Goal: Task Accomplishment & Management: Use online tool/utility

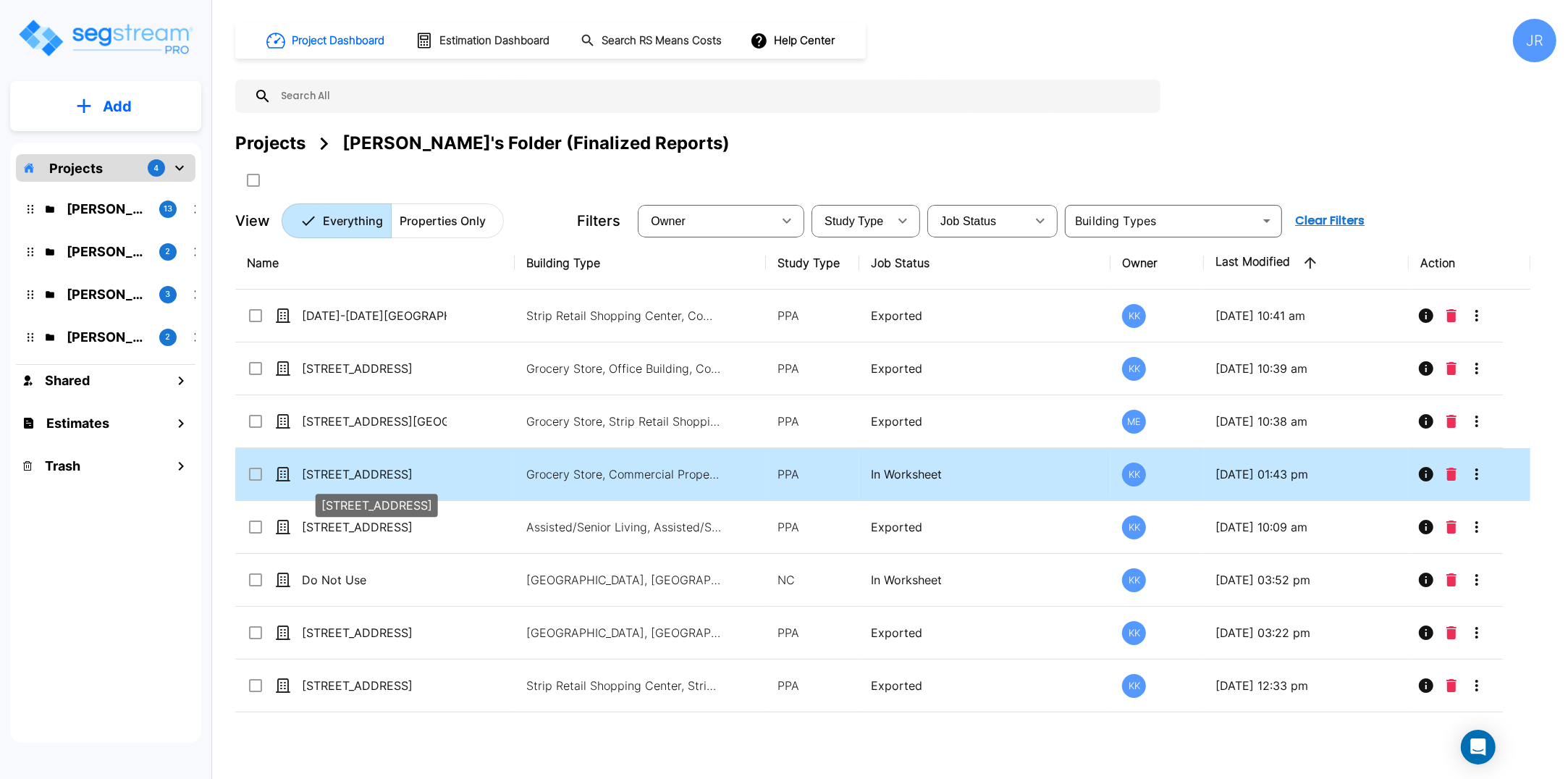
click at [352, 472] on p "[STREET_ADDRESS]" at bounding box center [374, 474] width 145 height 17
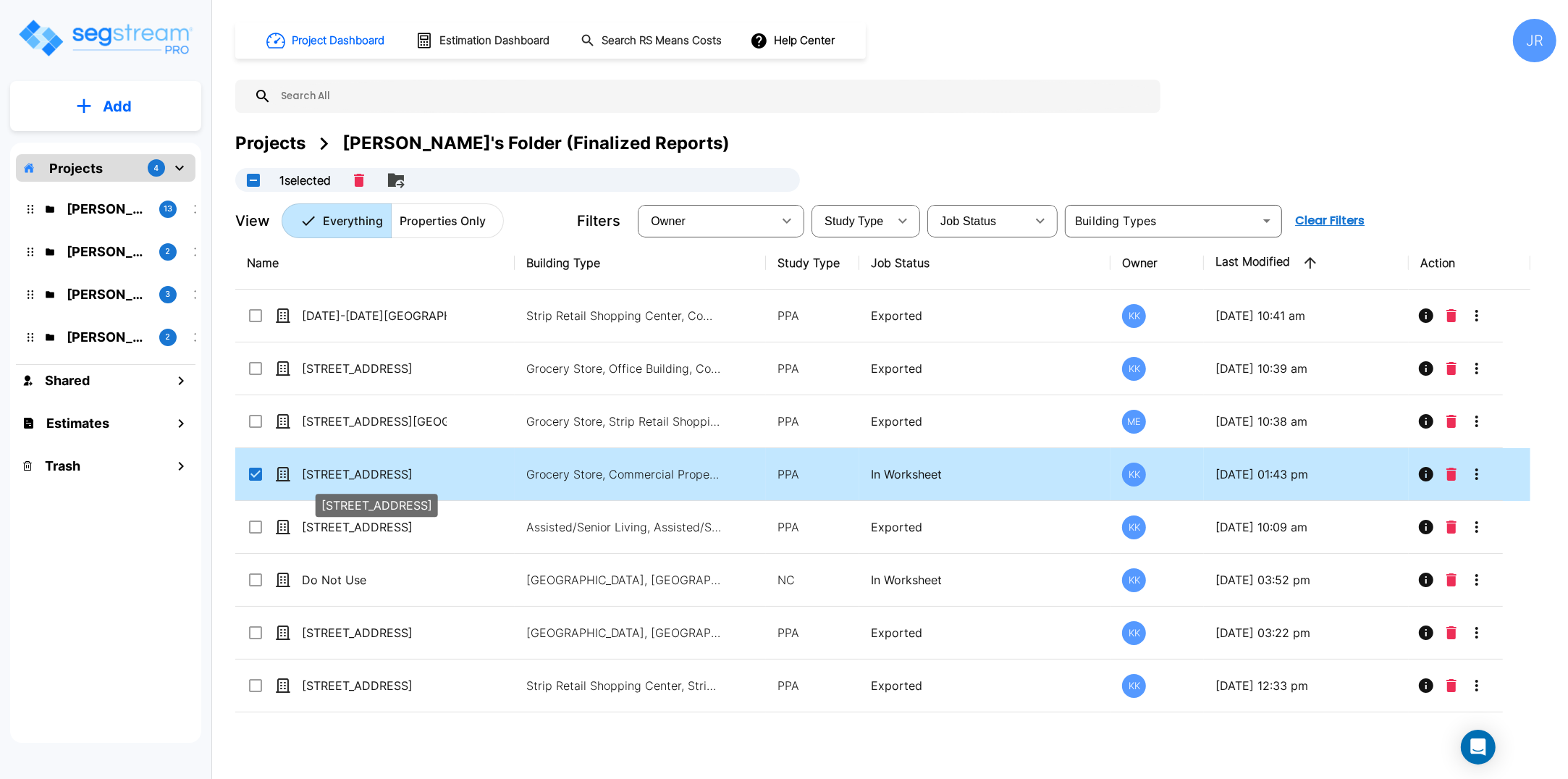
click at [352, 472] on p "[STREET_ADDRESS]" at bounding box center [374, 474] width 145 height 17
click at [353, 476] on p "[STREET_ADDRESS]" at bounding box center [374, 474] width 145 height 17
checkbox input "false"
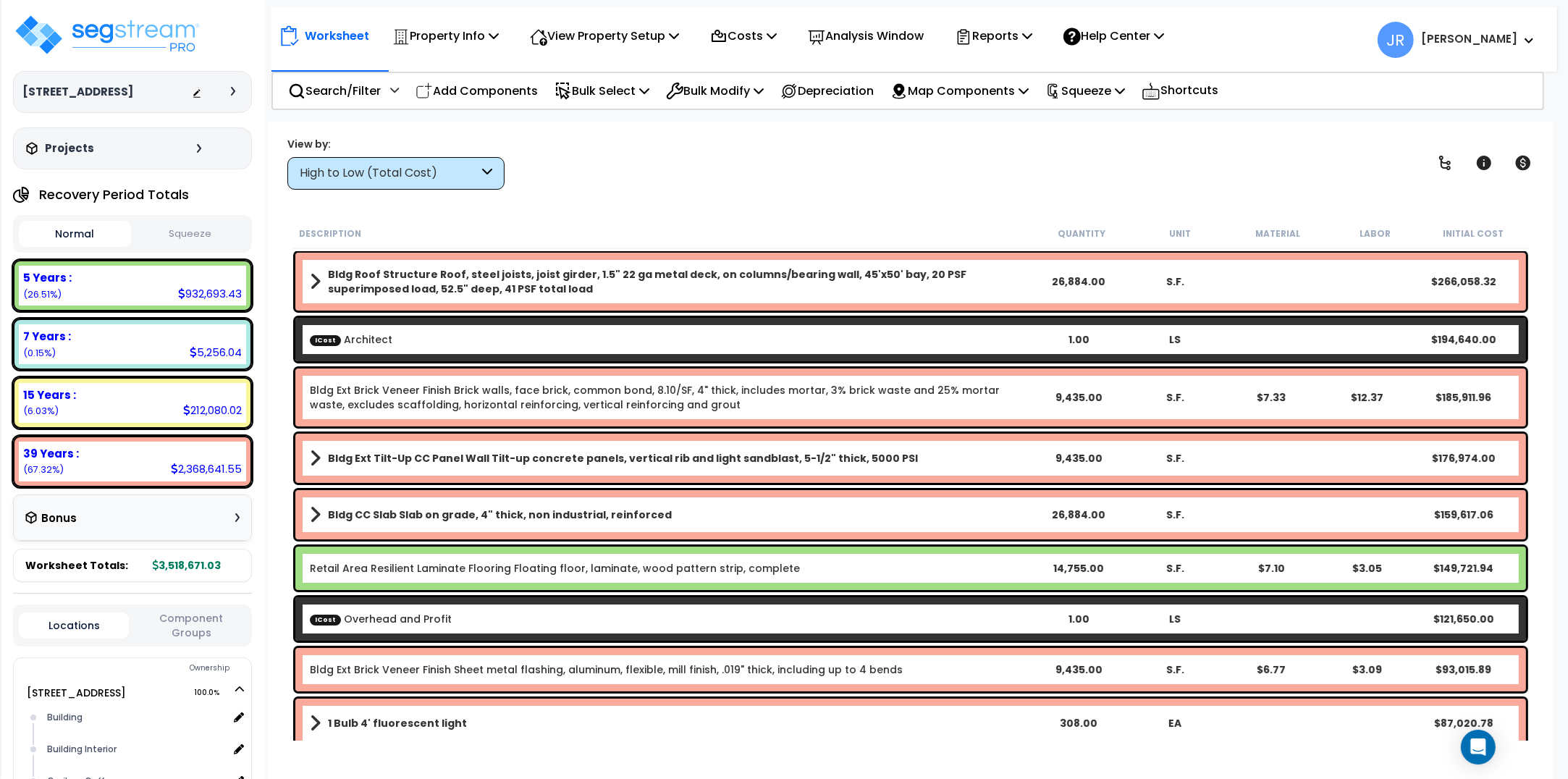
click at [491, 169] on icon at bounding box center [486, 174] width 10 height 17
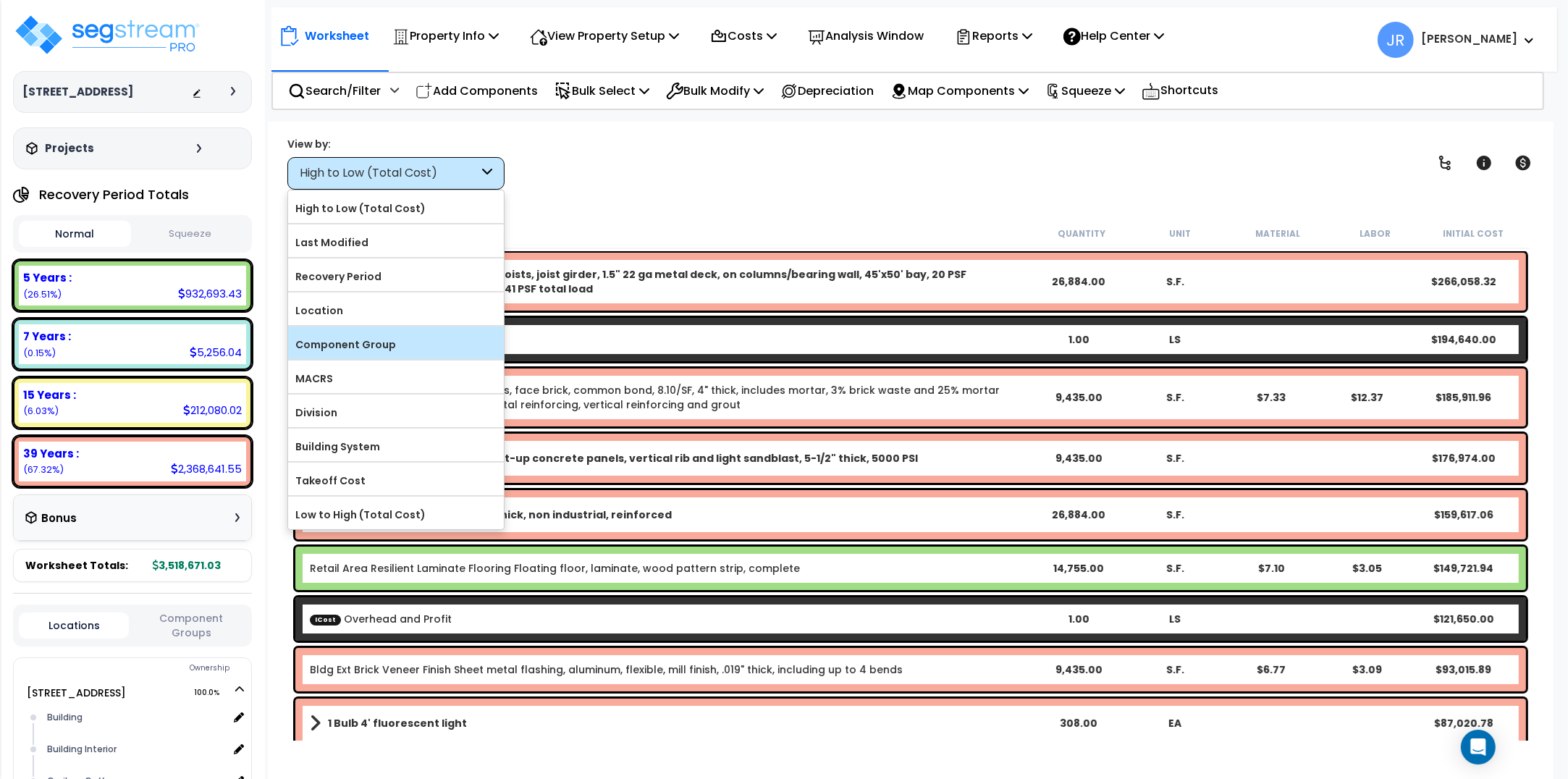
click at [431, 345] on label "Component Group" at bounding box center [396, 345] width 216 height 22
click at [0, 0] on input "Component Group" at bounding box center [0, 0] width 0 height 0
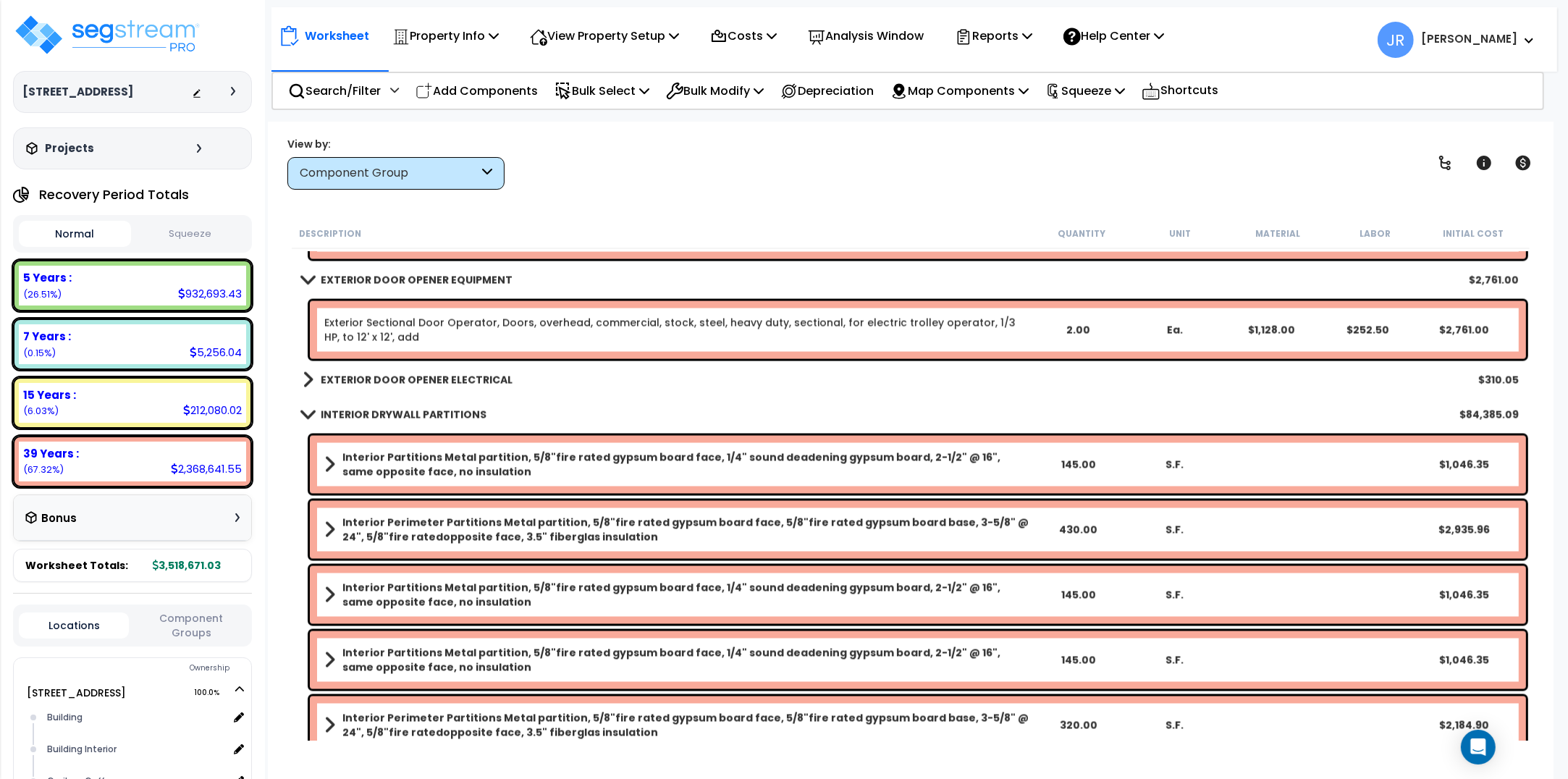
scroll to position [2987, 0]
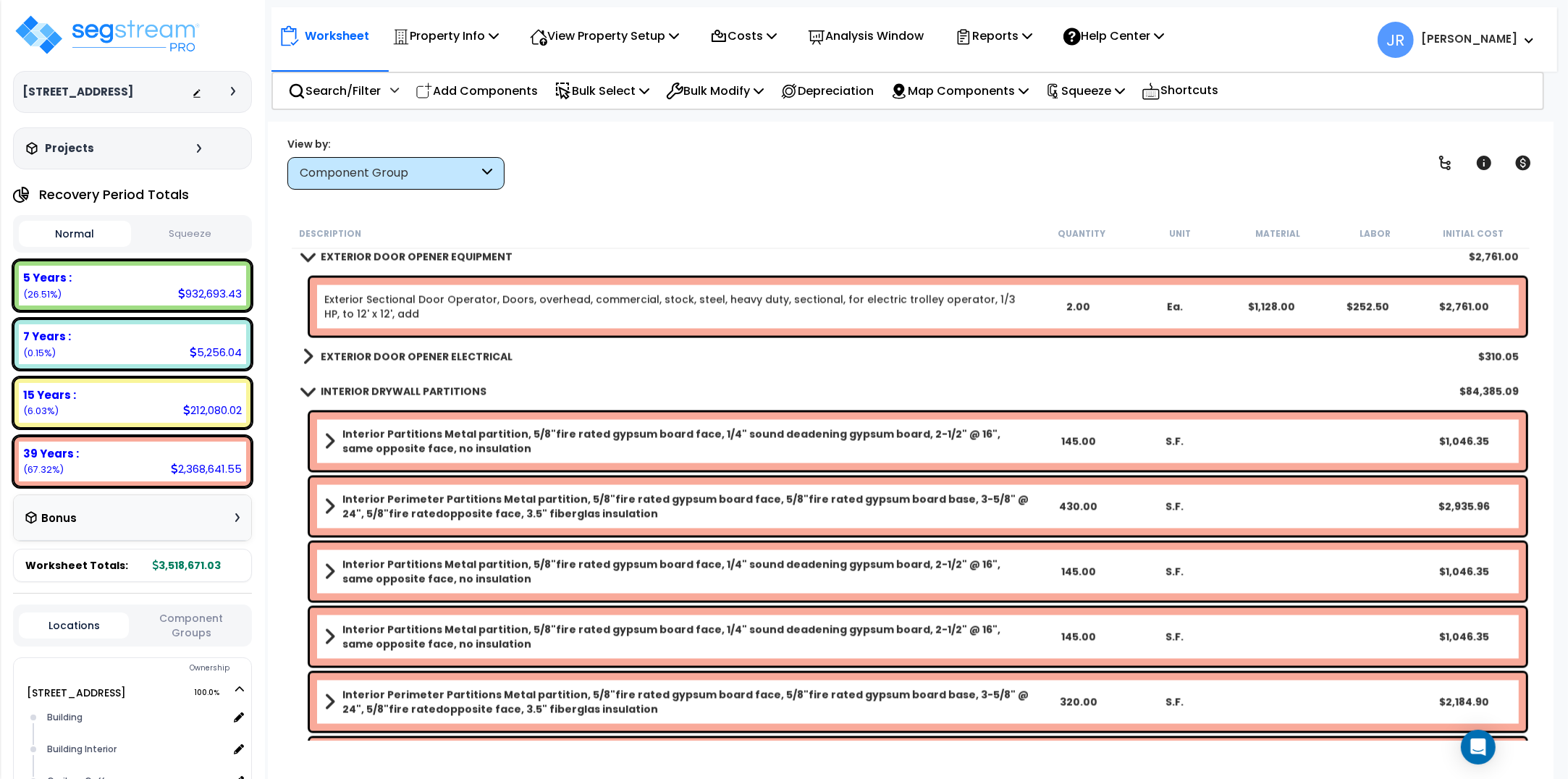
click at [500, 360] on b "EXTERIOR DOOR OPENER ELECTRICAL" at bounding box center [416, 357] width 192 height 14
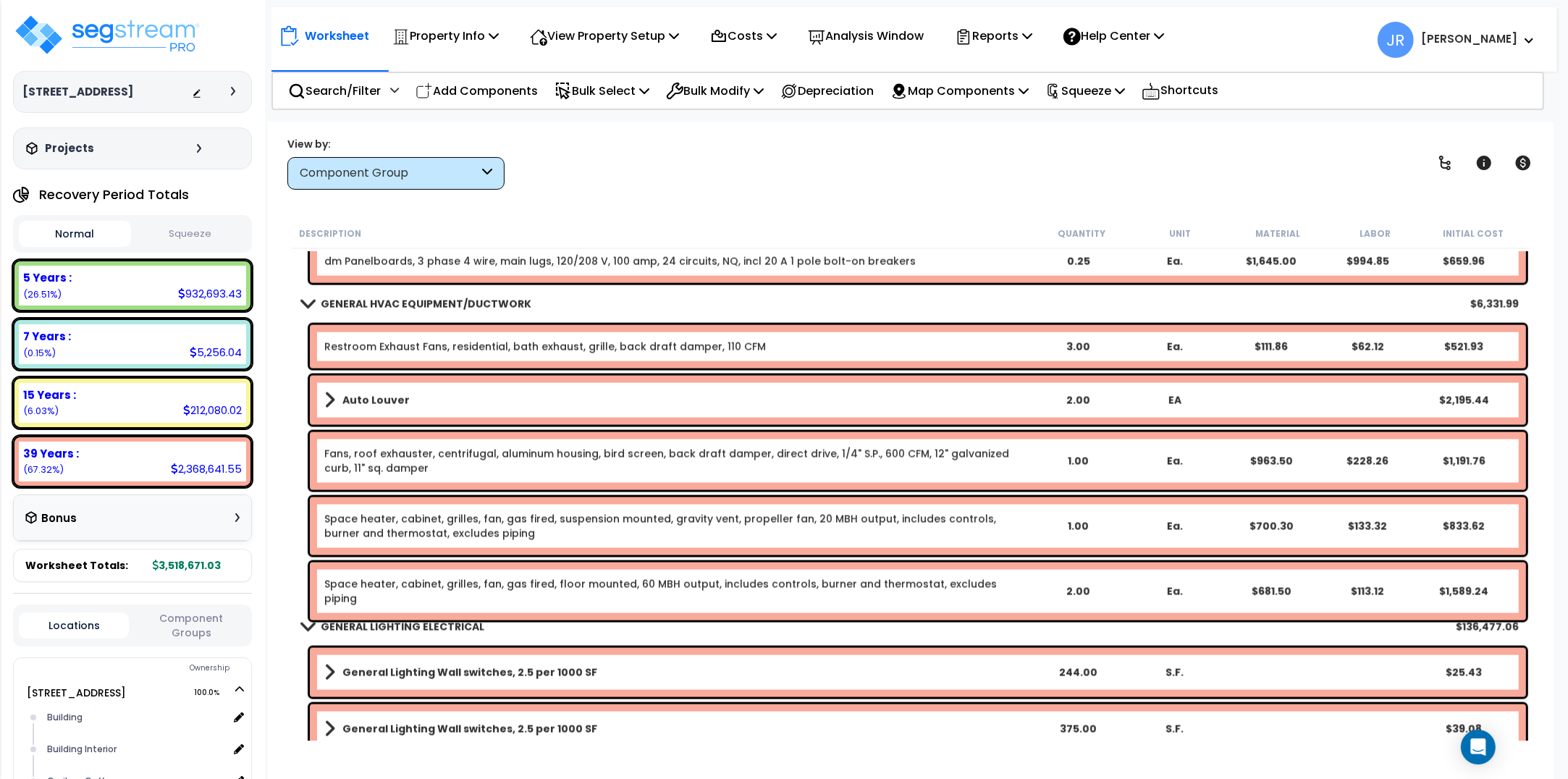
scroll to position [15207, 0]
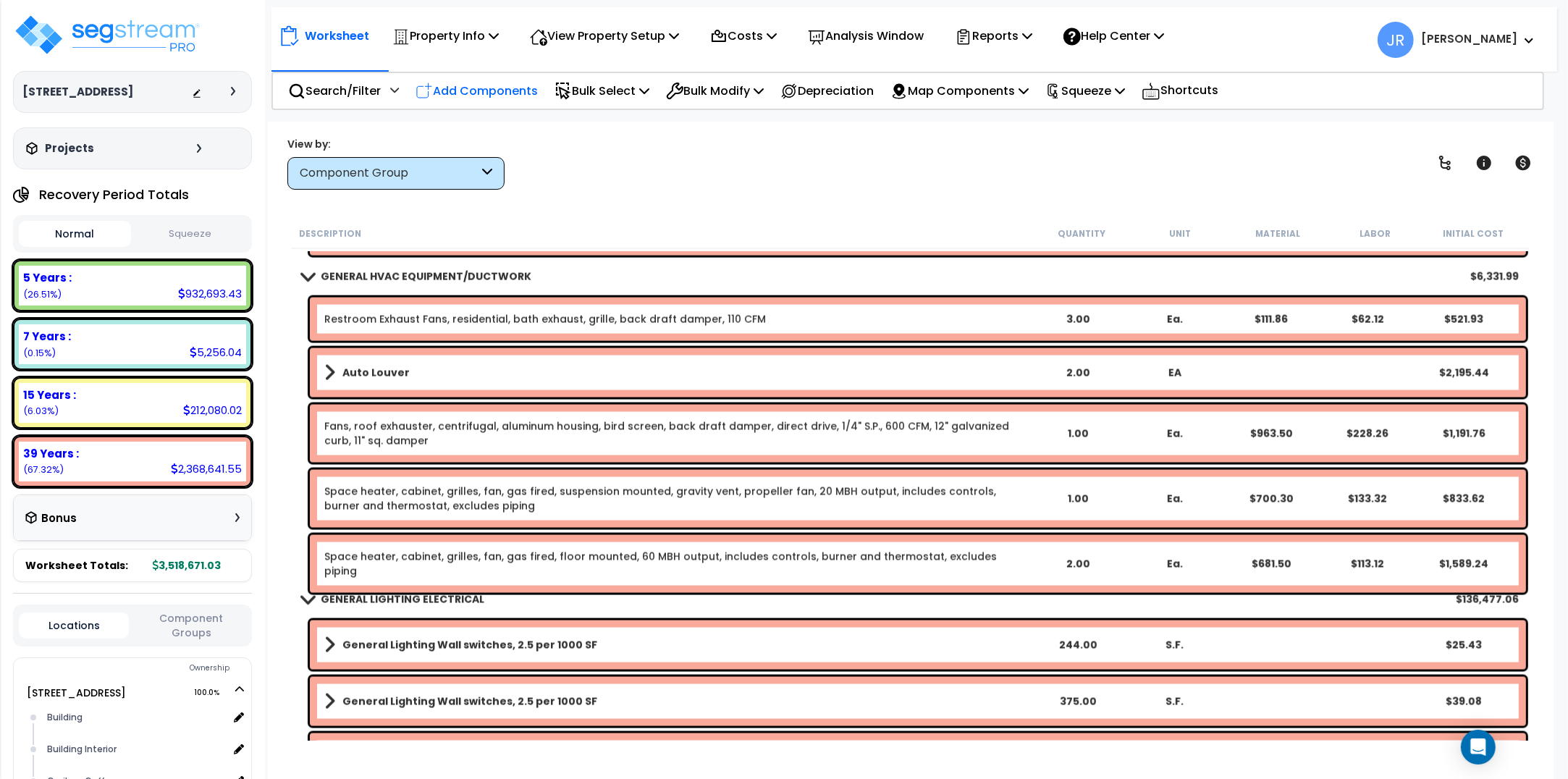
click at [498, 85] on p "Add Components" at bounding box center [477, 91] width 122 height 20
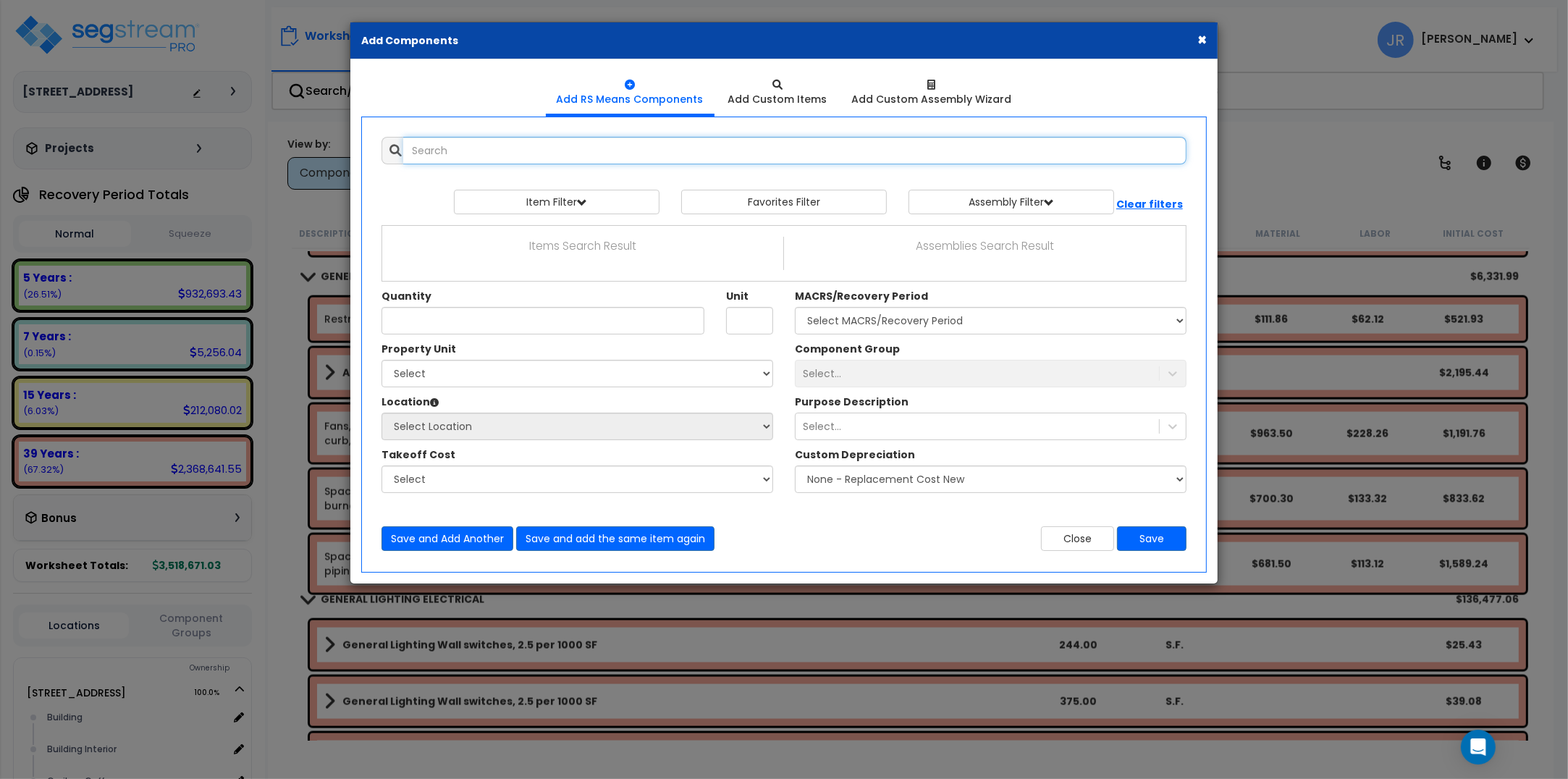
click at [496, 150] on input "text" at bounding box center [794, 150] width 783 height 28
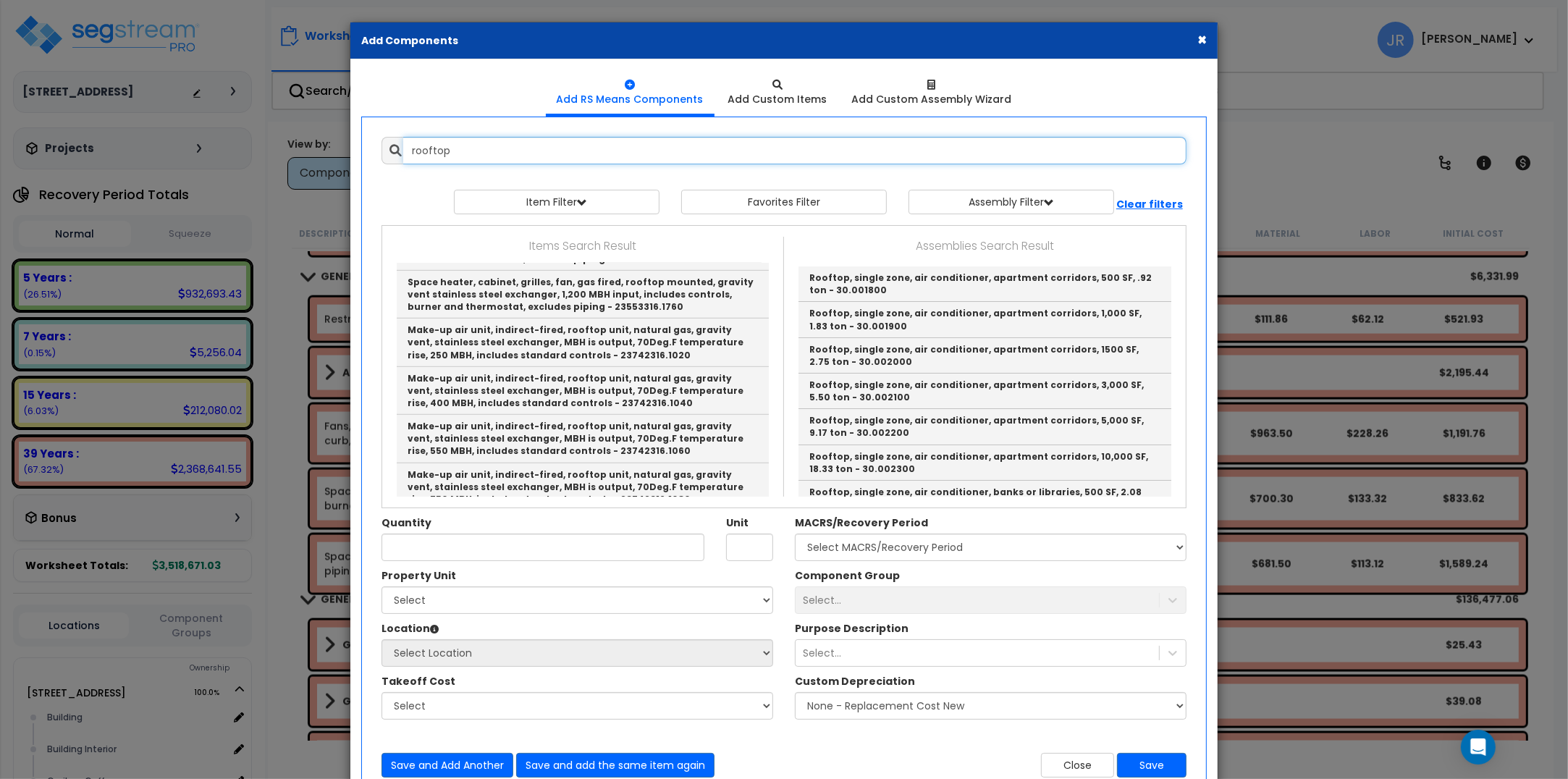
scroll to position [996, 0]
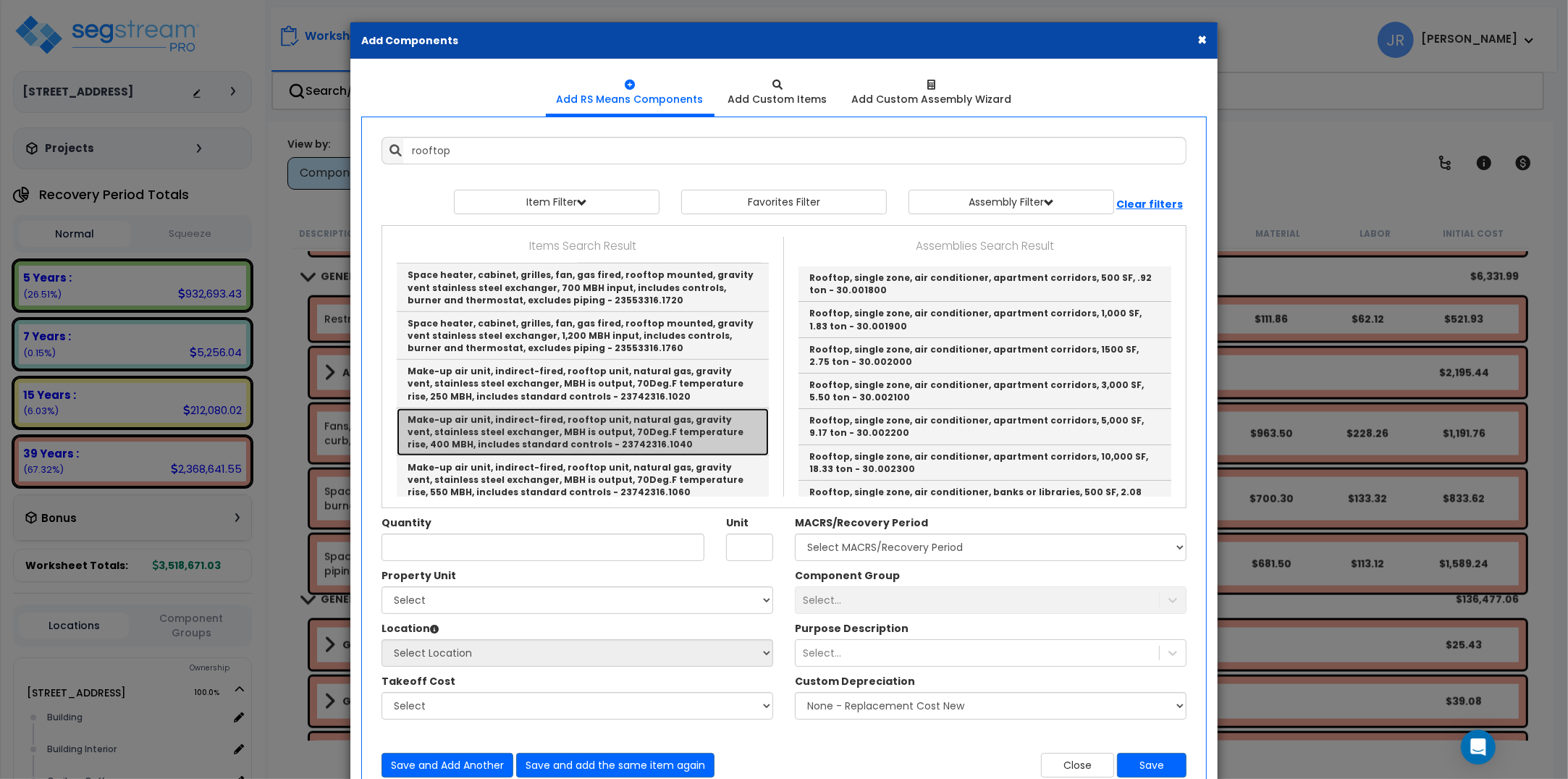
click at [594, 408] on link "Make-up air unit, indirect-fired, rooftop unit, natural gas, gravity vent, stai…" at bounding box center [583, 432] width 372 height 48
type input "Make-up air unit, indirect-fired, rooftop unit, natural gas, gravity vent, stai…"
type input "Ea."
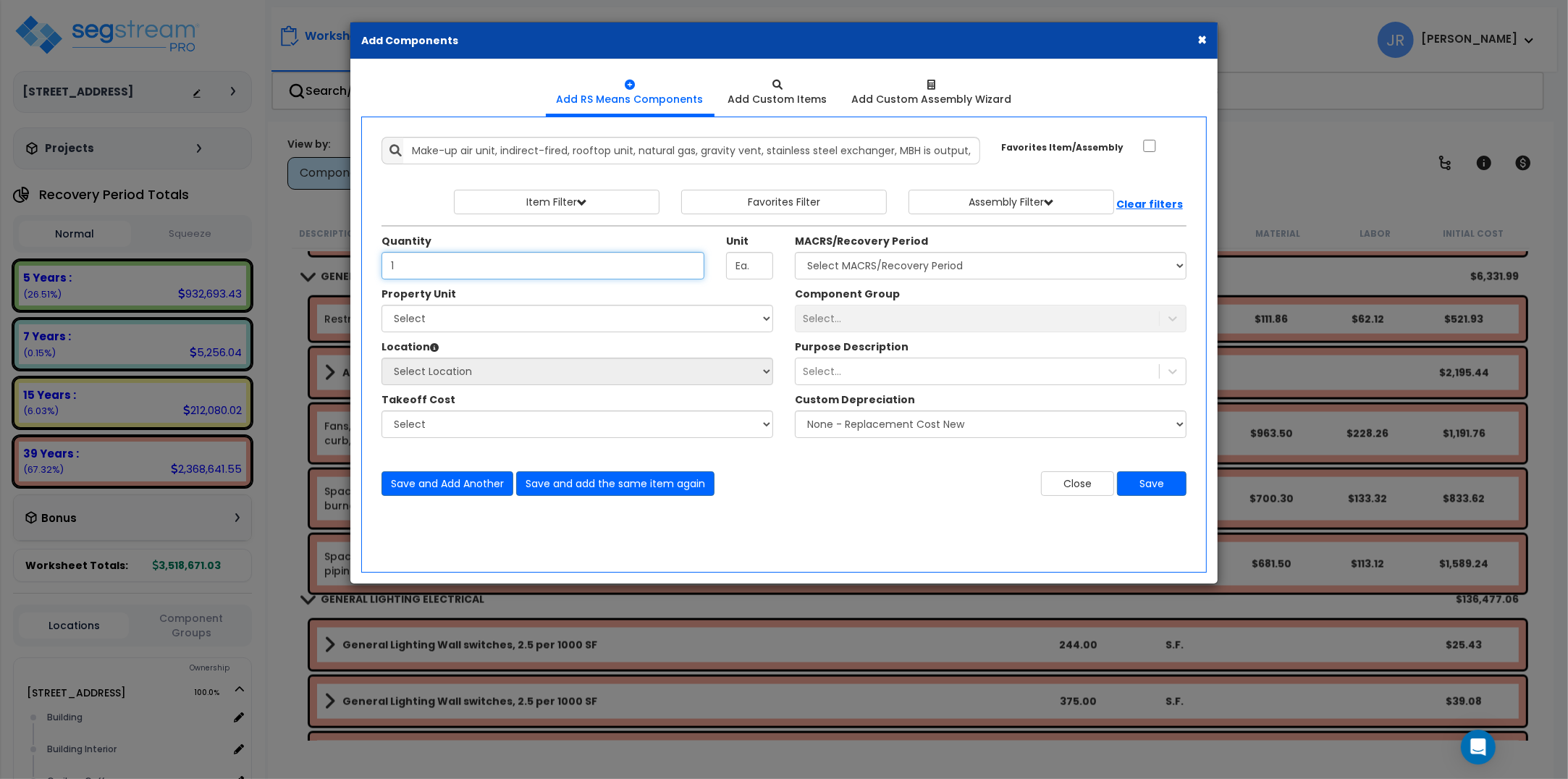
type input "1"
click at [575, 316] on select "Select [STREET_ADDRESS] Site Improvements" at bounding box center [577, 318] width 392 height 28
select select "163345"
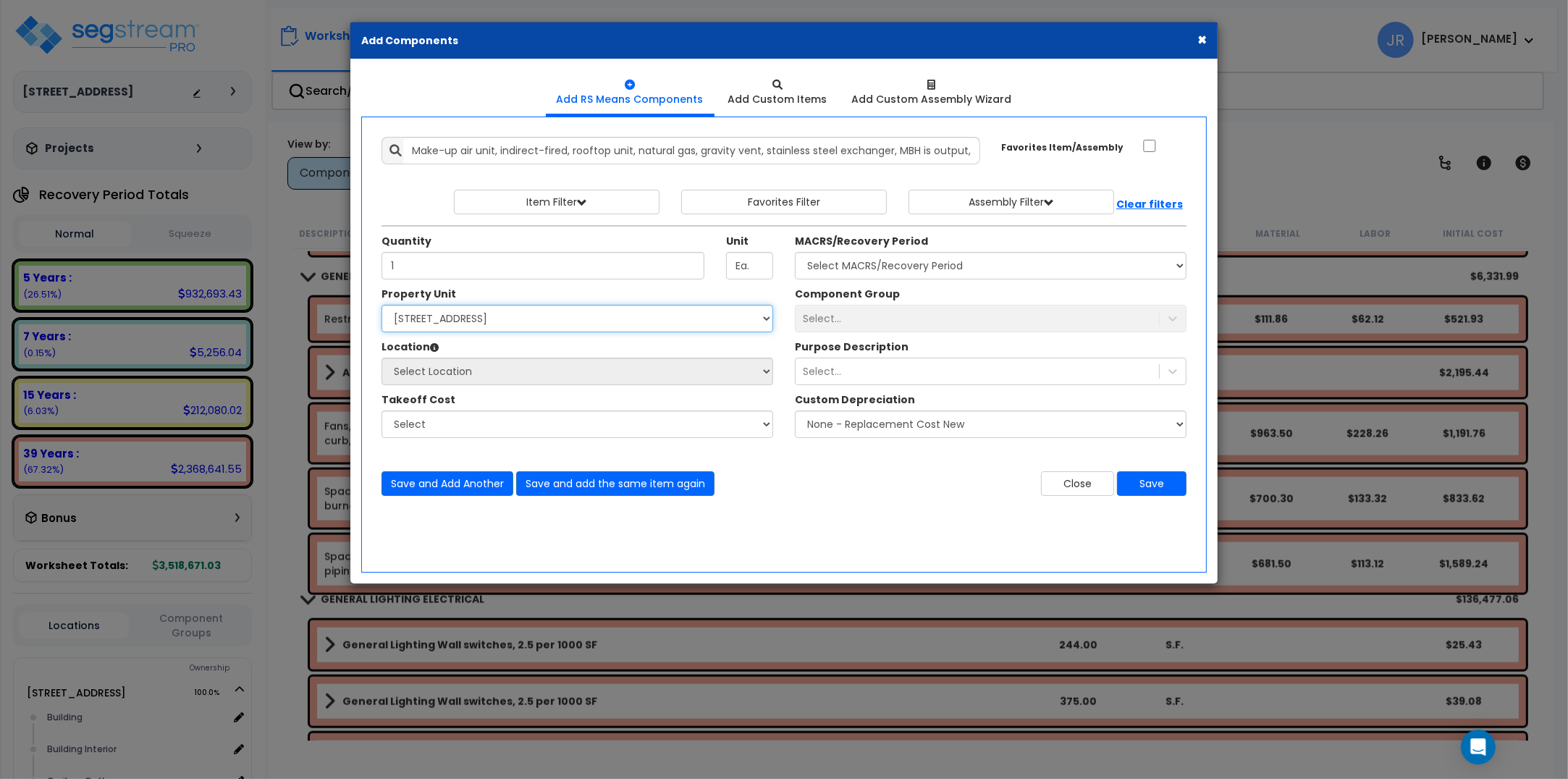
click at [381, 306] on select "Select [STREET_ADDRESS] Site Improvements" at bounding box center [577, 318] width 392 height 28
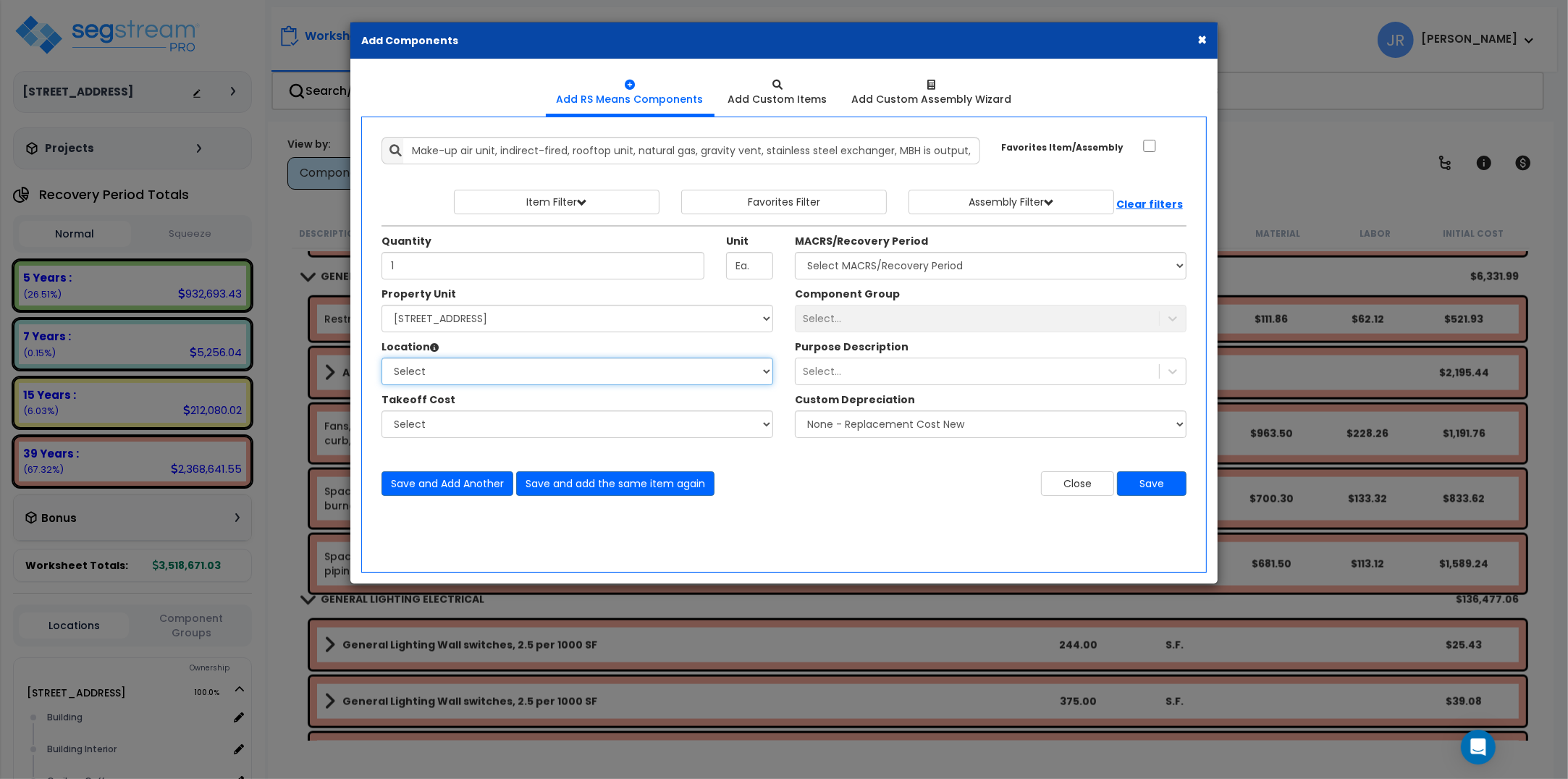
click at [464, 366] on select "Select Building Building Interior Caribou Coffee Food Service Area Mechanical […" at bounding box center [577, 372] width 392 height 28
select select "6"
click at [381, 358] on select "Select Building Building Interior Caribou Coffee Food Service Area Mechanical […" at bounding box center [577, 372] width 392 height 28
click at [919, 262] on select "Select MACRS/Recovery Period 5 Years - 57.0 - Distributive Trades & Services 5 …" at bounding box center [991, 265] width 392 height 28
select select "3669"
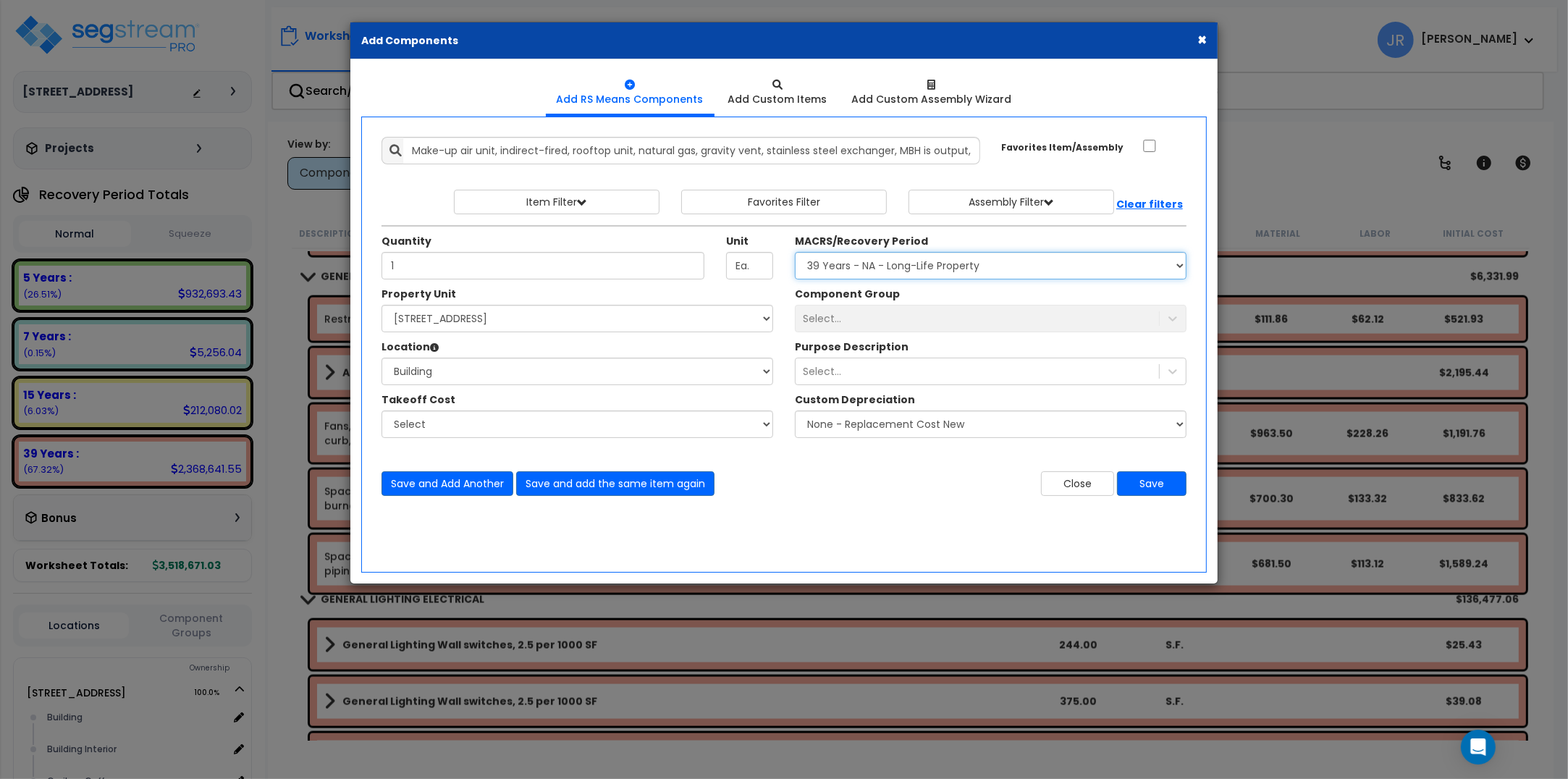
click at [795, 253] on select "Select MACRS/Recovery Period 5 Years - 57.0 - Distributive Trades & Services 5 …" at bounding box center [991, 265] width 392 height 28
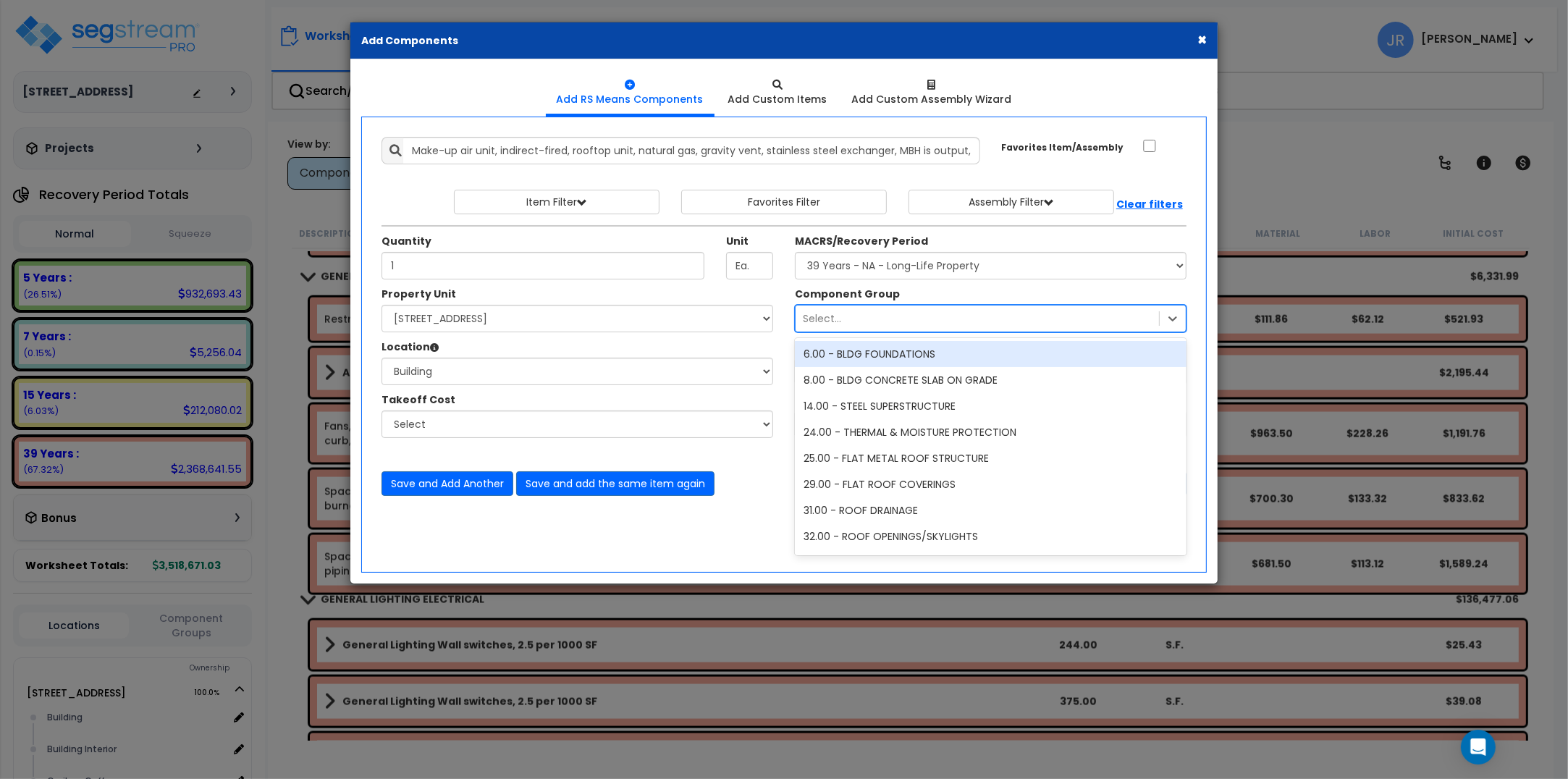
click at [837, 315] on div "Select..." at bounding box center [822, 318] width 39 height 14
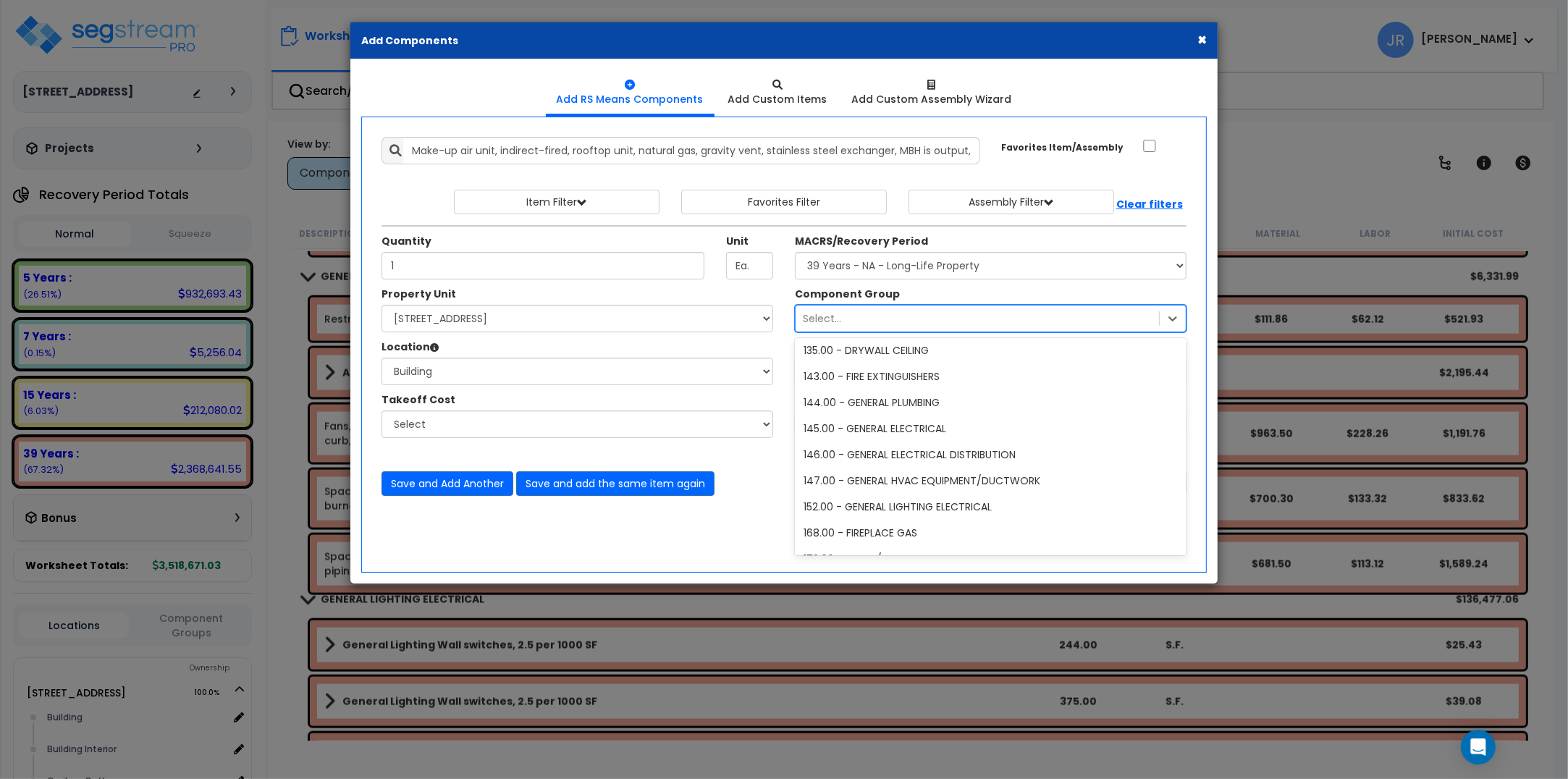
scroll to position [1267, 0]
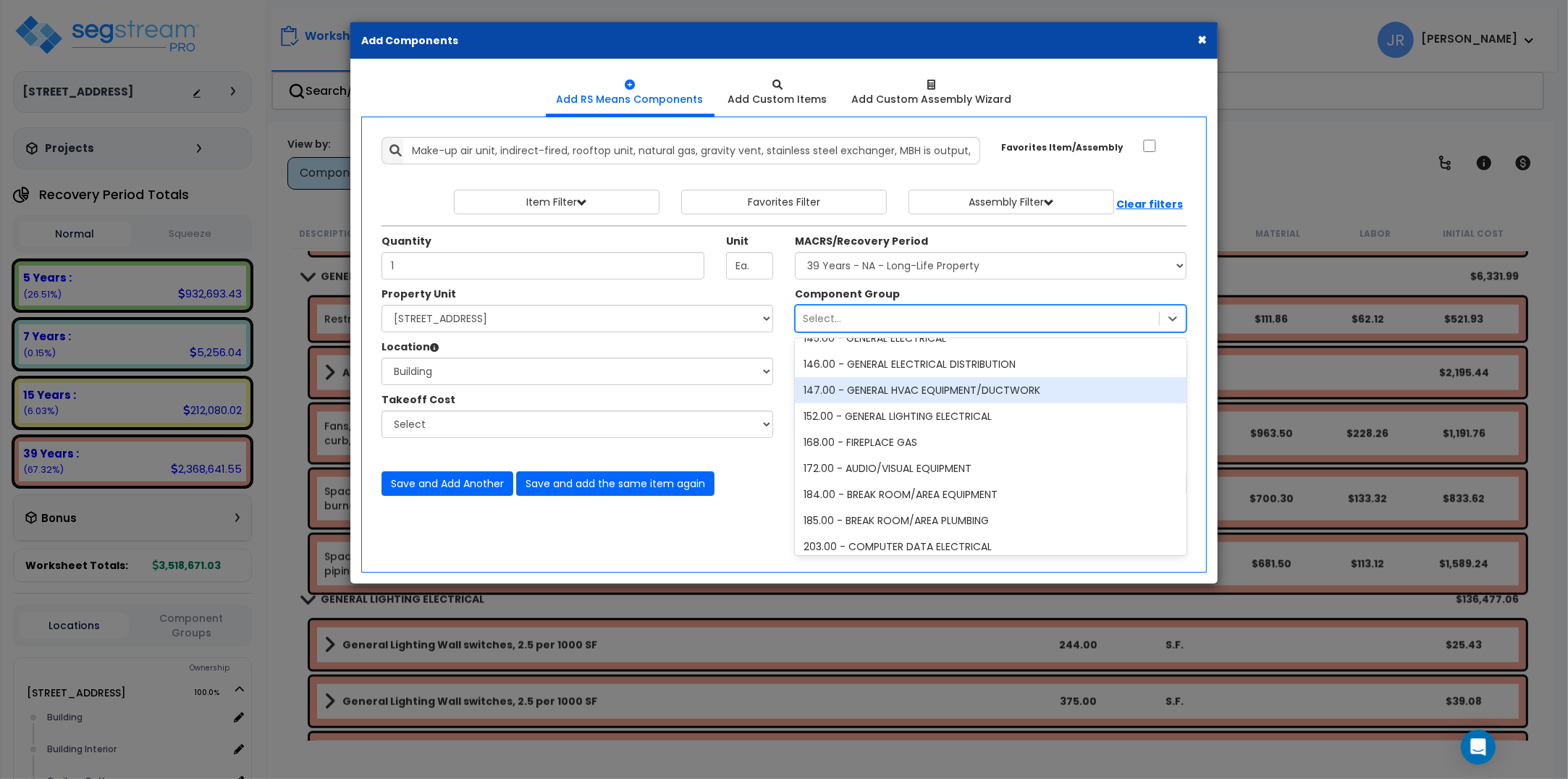
click at [895, 392] on div "147.00 - GENERAL HVAC EQUIPMENT/DUCTWORK" at bounding box center [991, 390] width 392 height 26
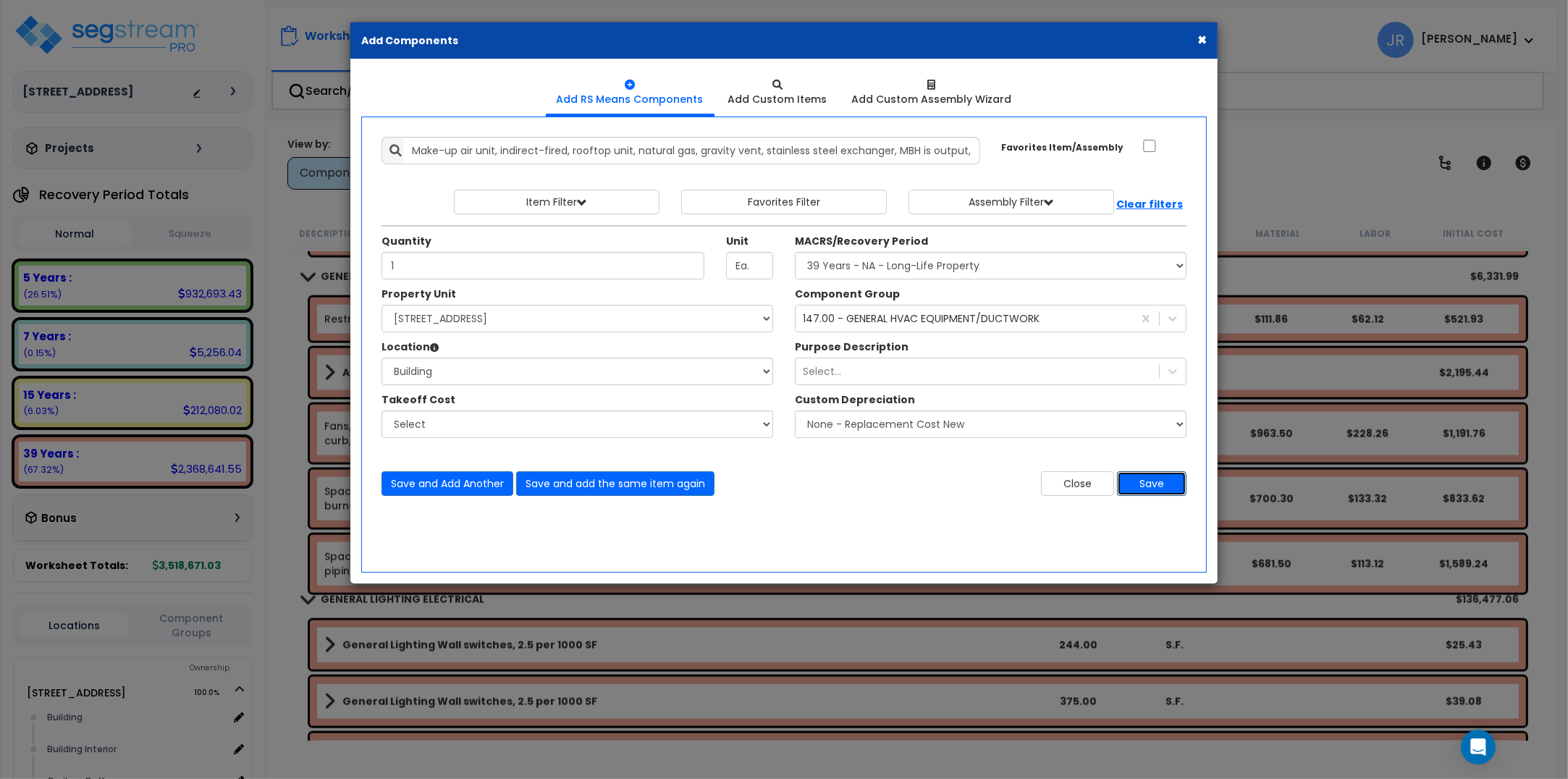
click at [1149, 484] on button "Save" at bounding box center [1151, 483] width 69 height 24
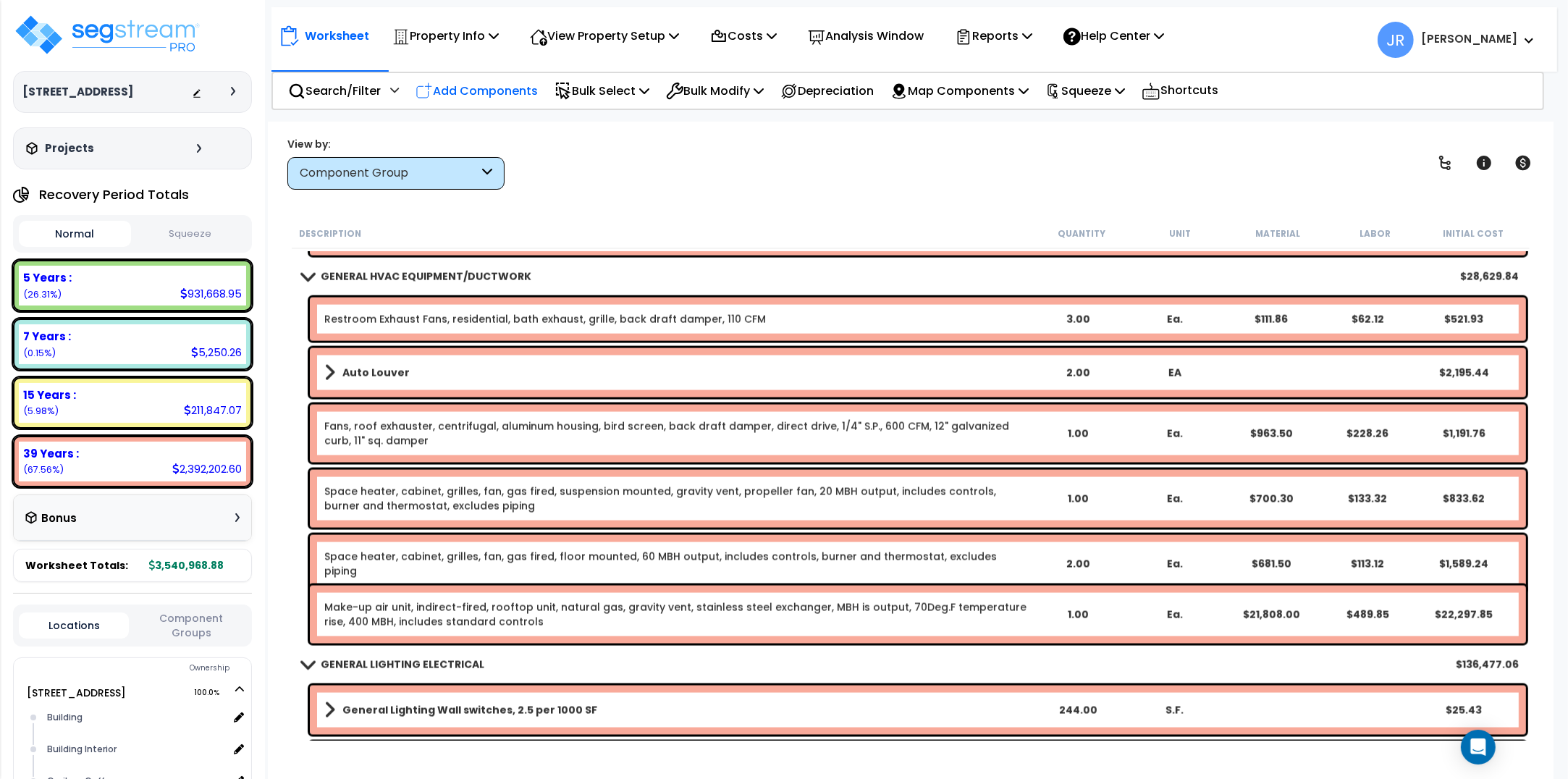
click at [499, 88] on p "Add Components" at bounding box center [477, 91] width 122 height 20
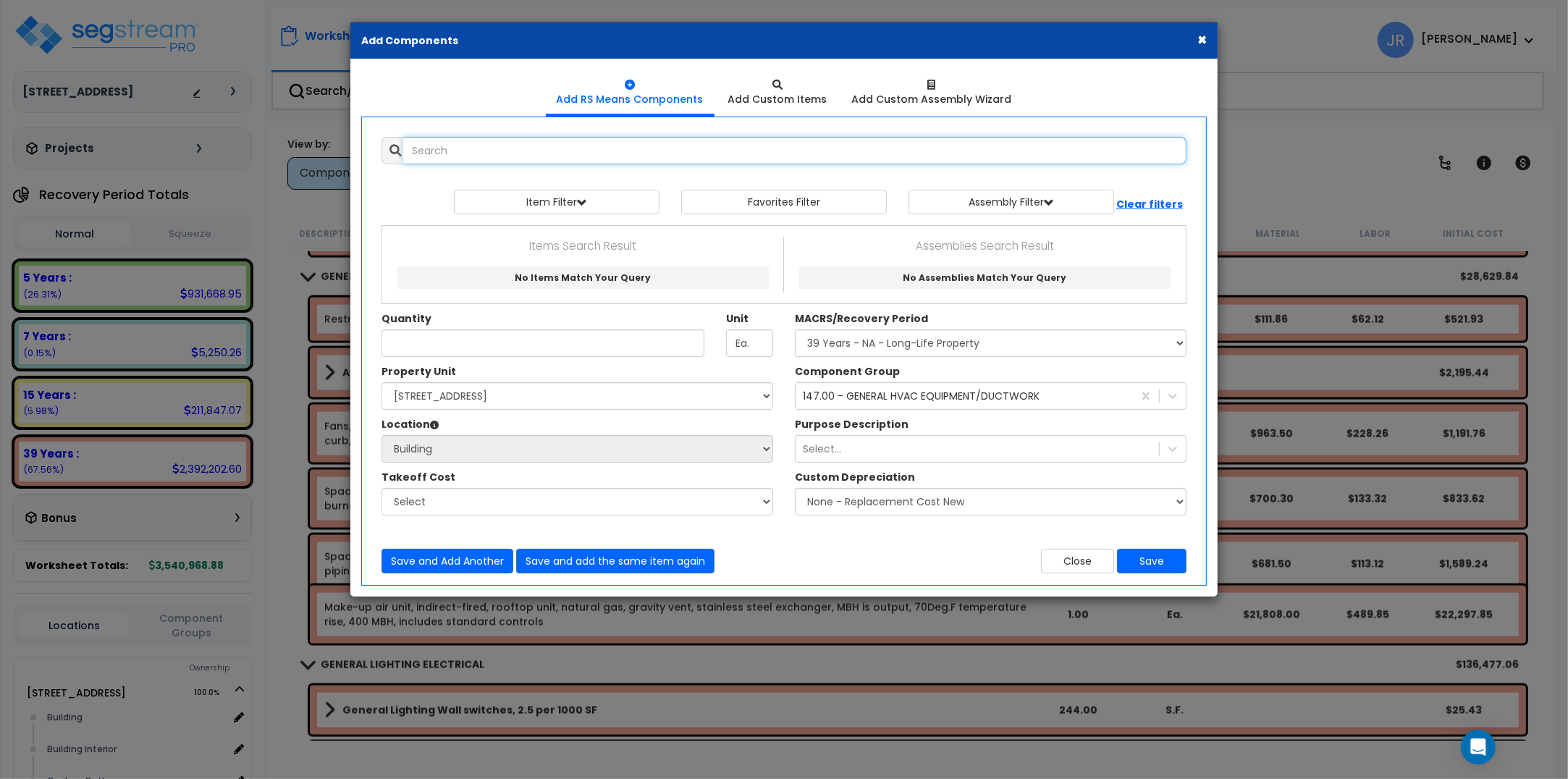
click at [490, 154] on input "text" at bounding box center [794, 150] width 783 height 28
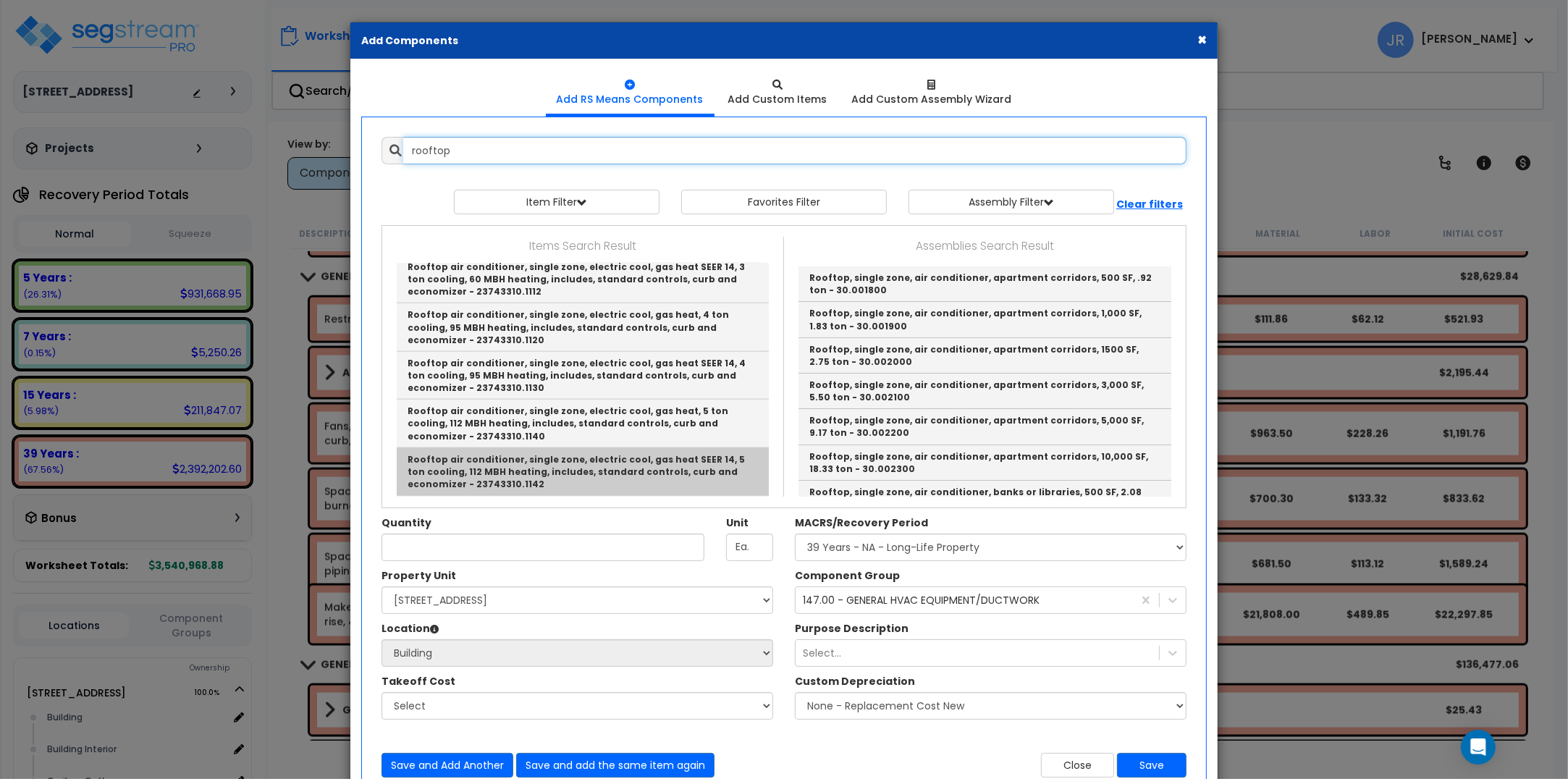
scroll to position [1720, 0]
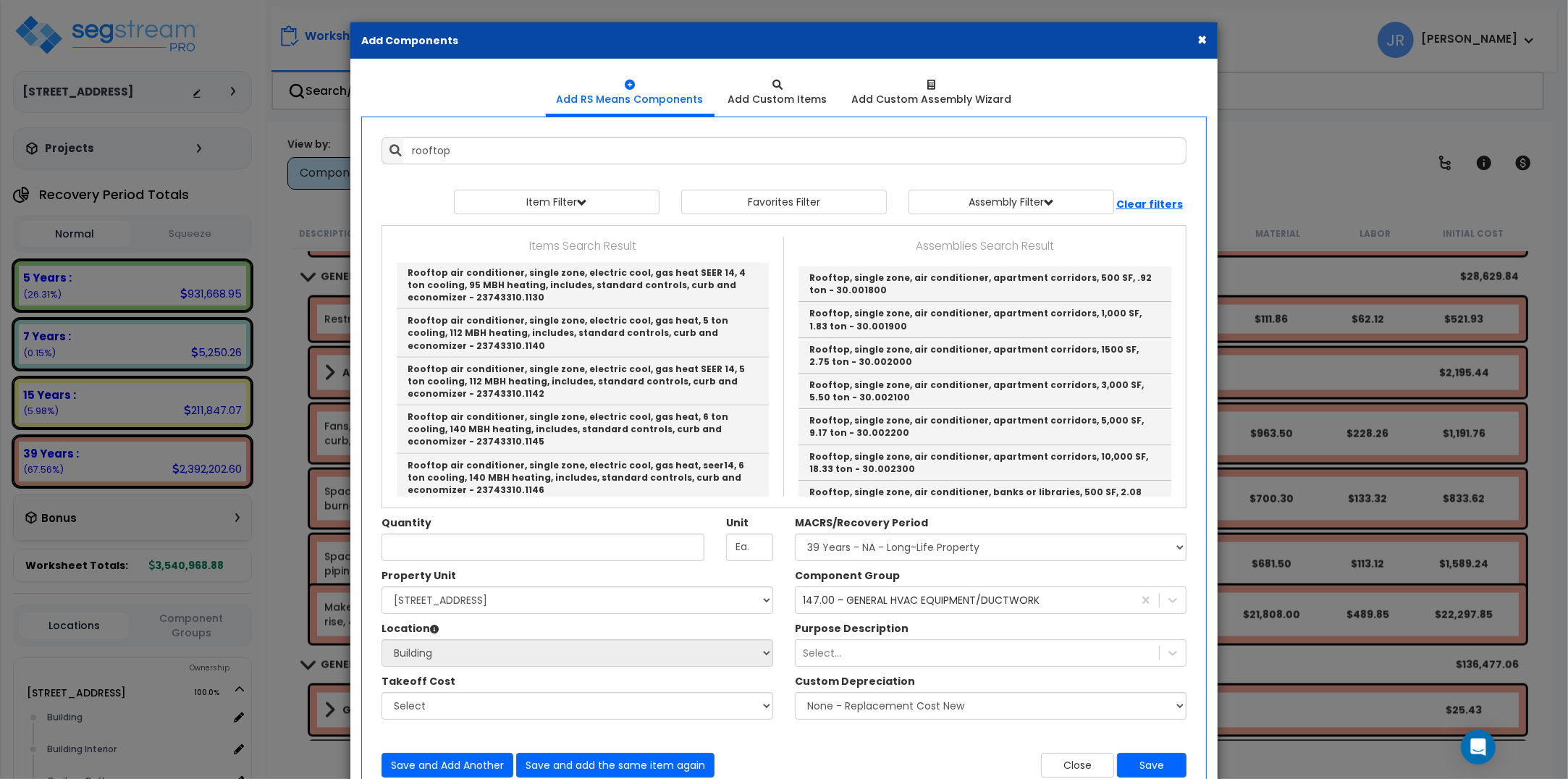
click at [552, 502] on link "Rooftop air conditioner, single zone, electric cool, gas heat, 7.5 ton cooling,…" at bounding box center [583, 525] width 372 height 48
type input "Rooftop air conditioner, single zone, electric cool, gas heat, 7.5 ton cooling,…"
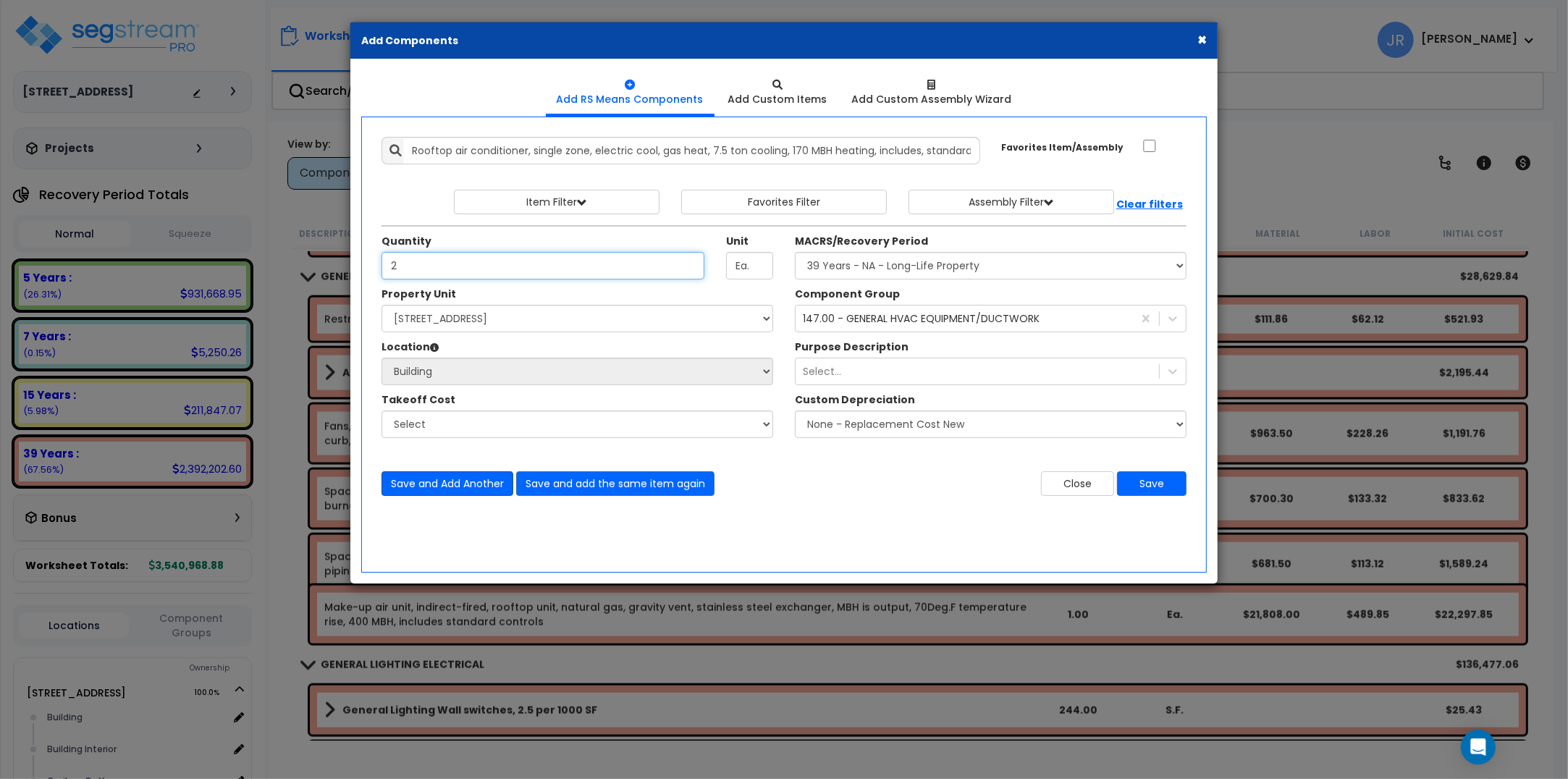
type input "2"
click at [442, 477] on button "Save and Add Another" at bounding box center [447, 483] width 132 height 24
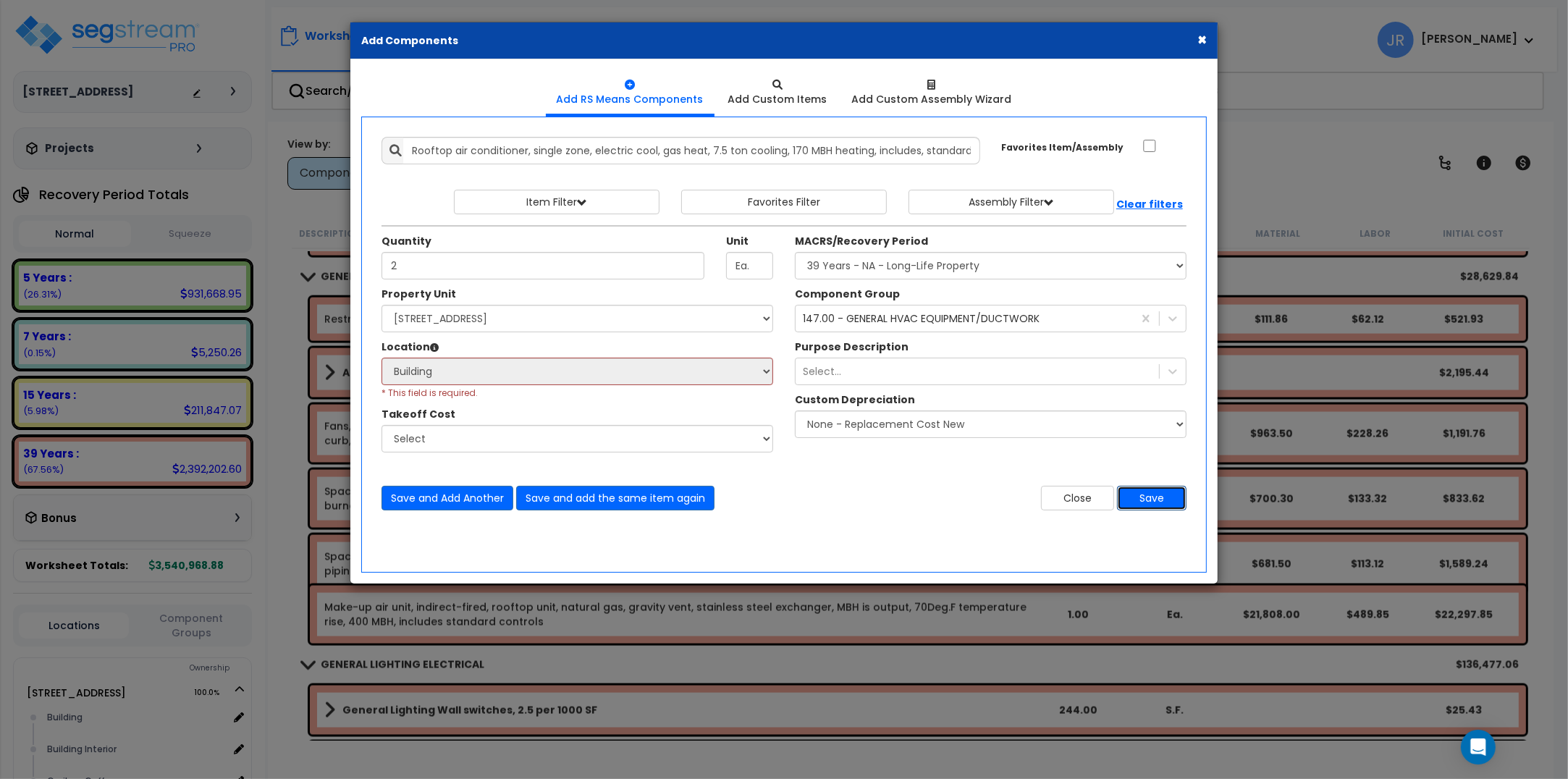
click at [1158, 502] on button "Save" at bounding box center [1151, 497] width 69 height 24
click at [1206, 33] on button "×" at bounding box center [1201, 39] width 9 height 15
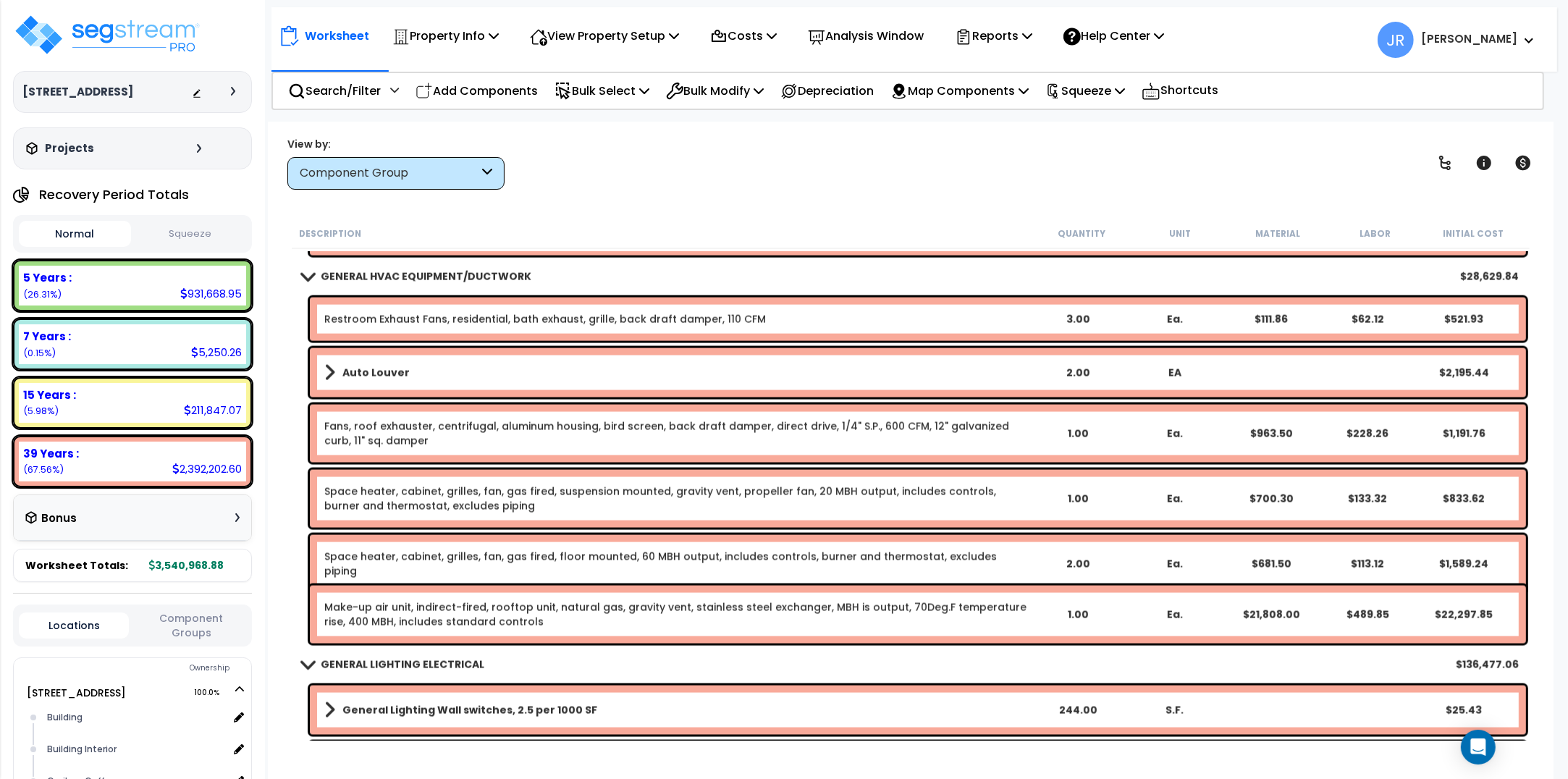
click at [477, 87] on p "Add Components" at bounding box center [477, 91] width 122 height 20
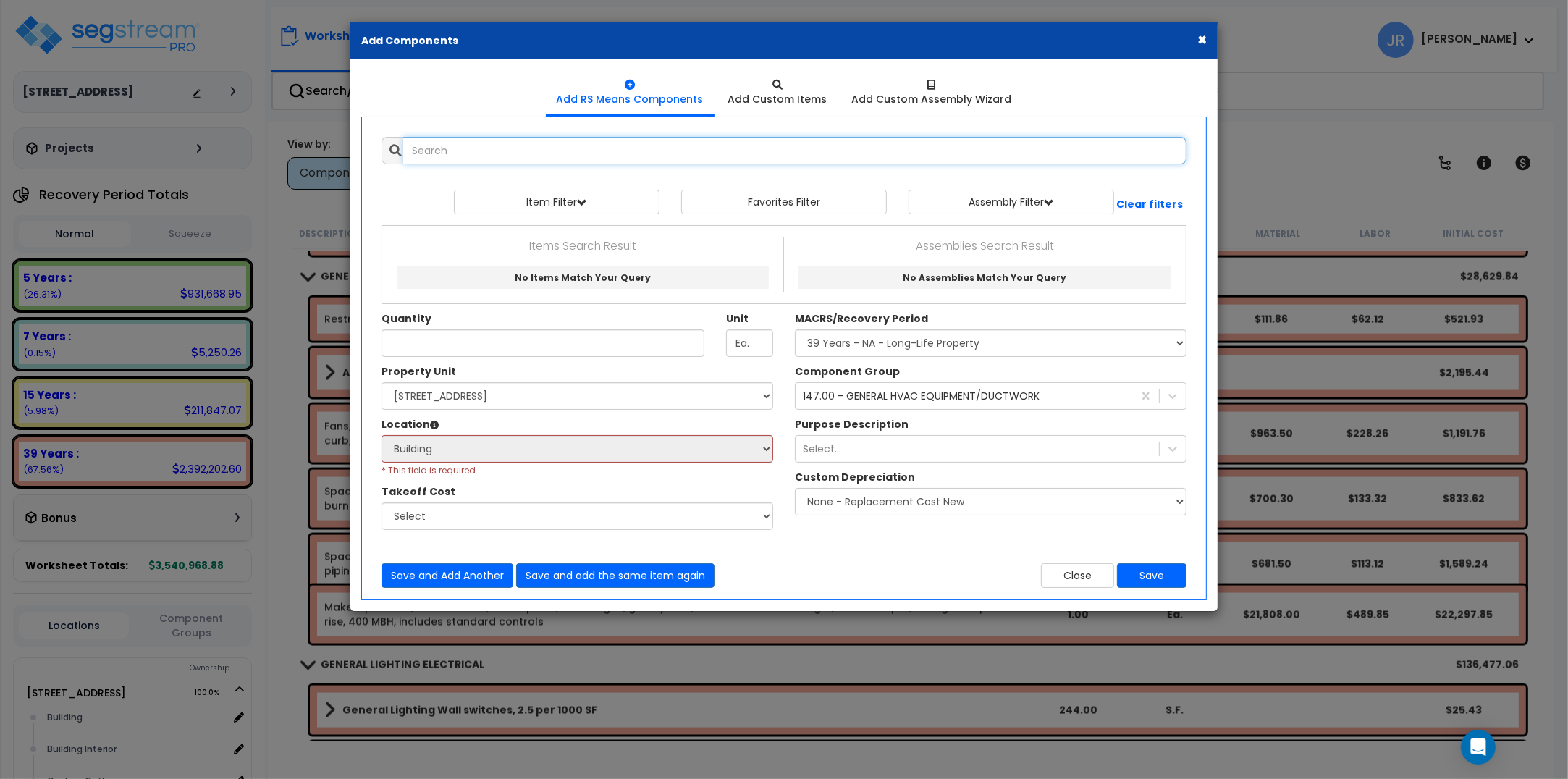
scroll to position [0, 0]
click at [1145, 204] on b "Clear filters" at bounding box center [1149, 204] width 67 height 14
click at [1145, 202] on b "Clear filters" at bounding box center [1149, 204] width 67 height 14
click at [1084, 579] on button "Close" at bounding box center [1077, 575] width 73 height 24
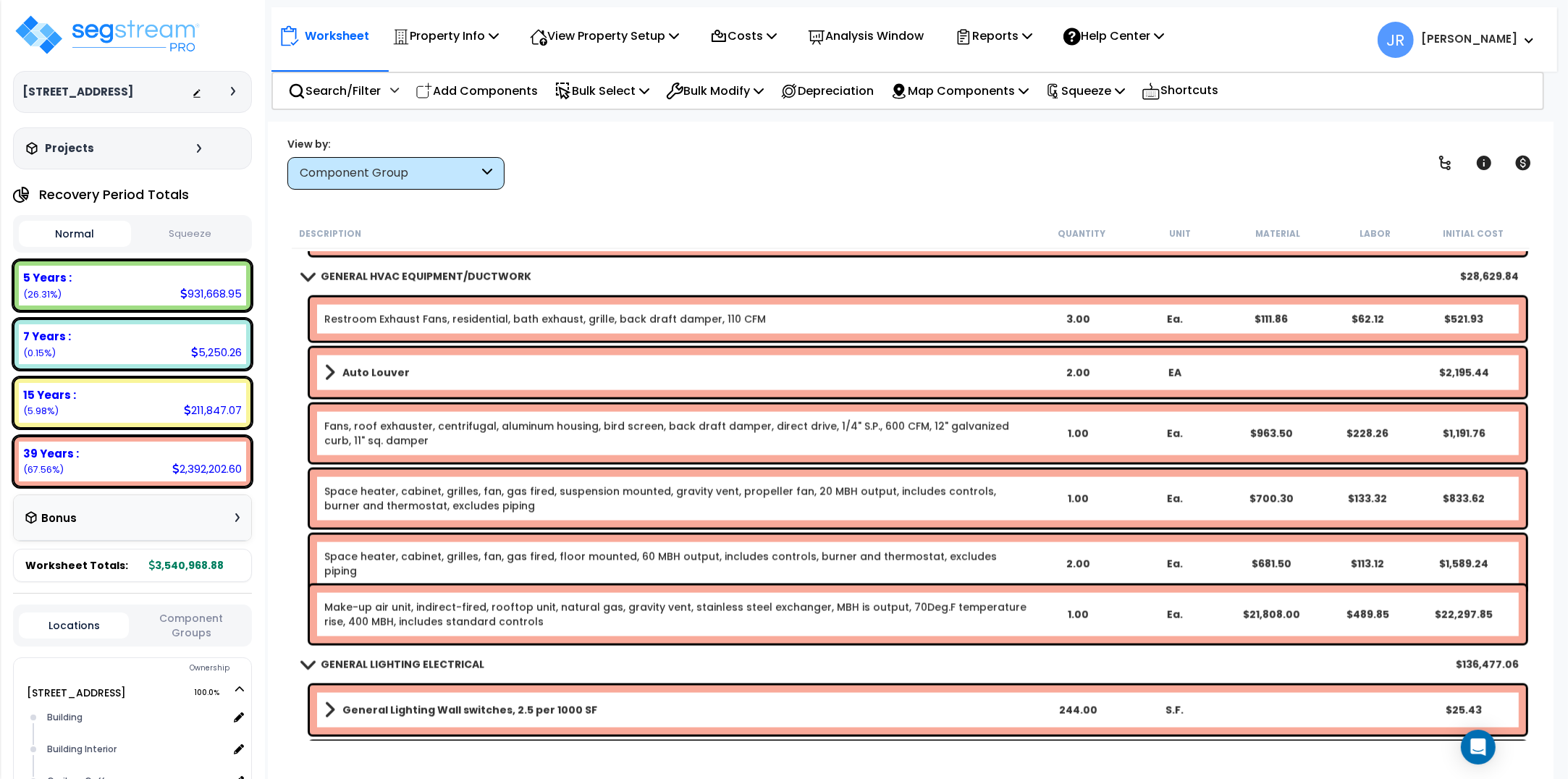
click at [106, 147] on div "Projects" at bounding box center [115, 148] width 186 height 14
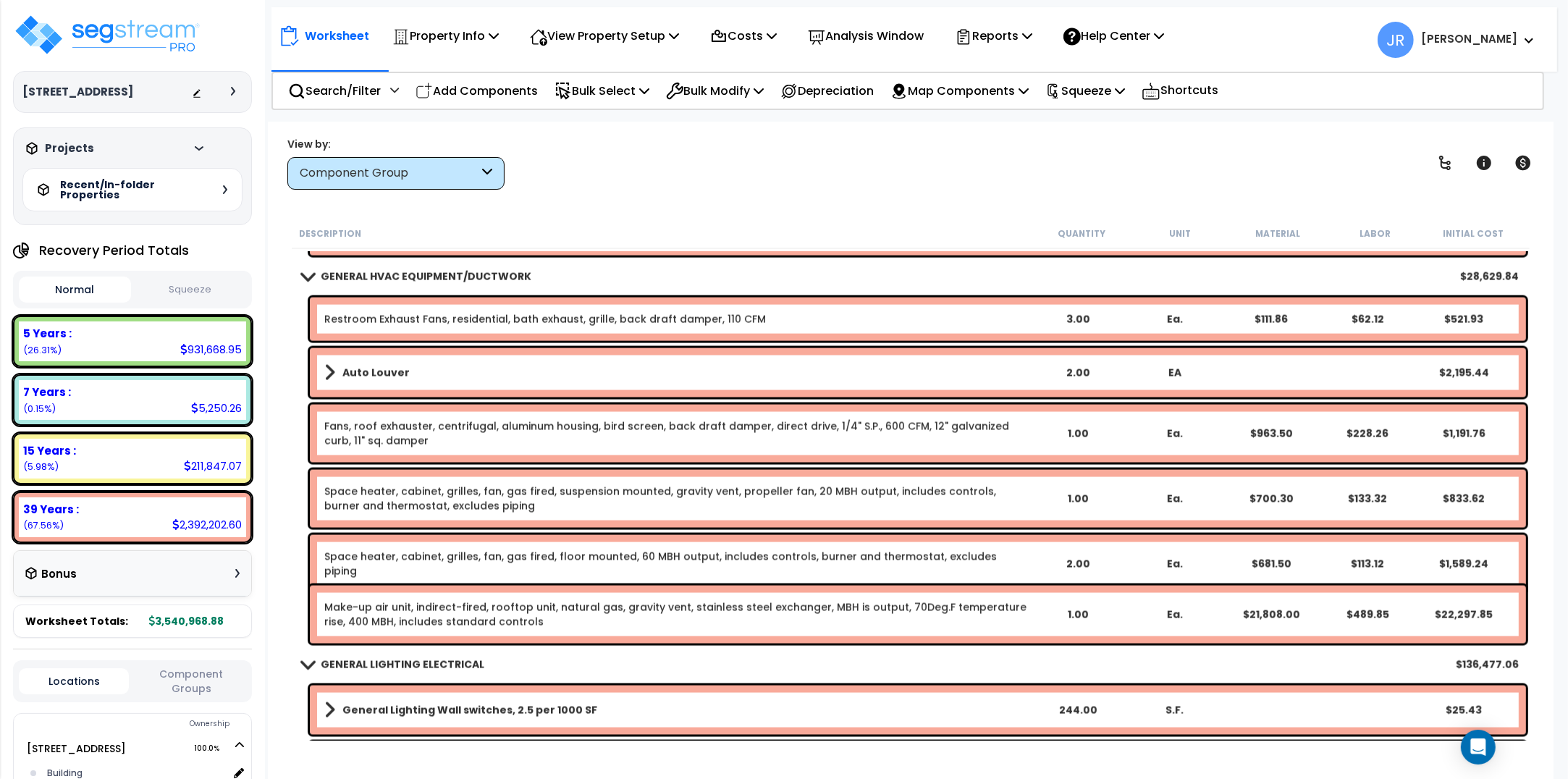
click at [111, 193] on h5 "Recent/In-folder Properties" at bounding box center [111, 190] width 102 height 21
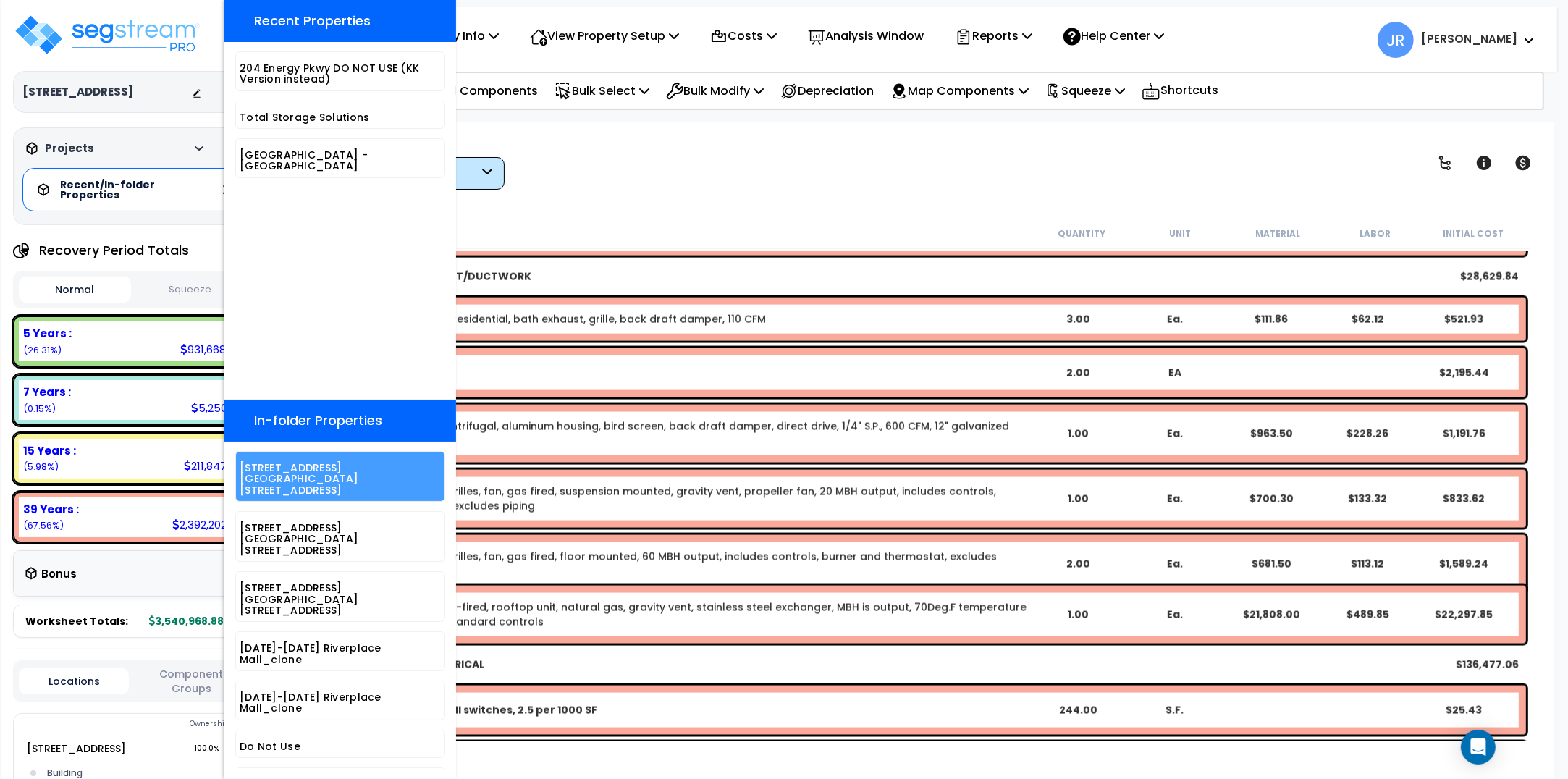
click at [319, 469] on h5 "[STREET_ADDRESS][GEOGRAPHIC_DATA][STREET_ADDRESS]" at bounding box center [340, 479] width 201 height 33
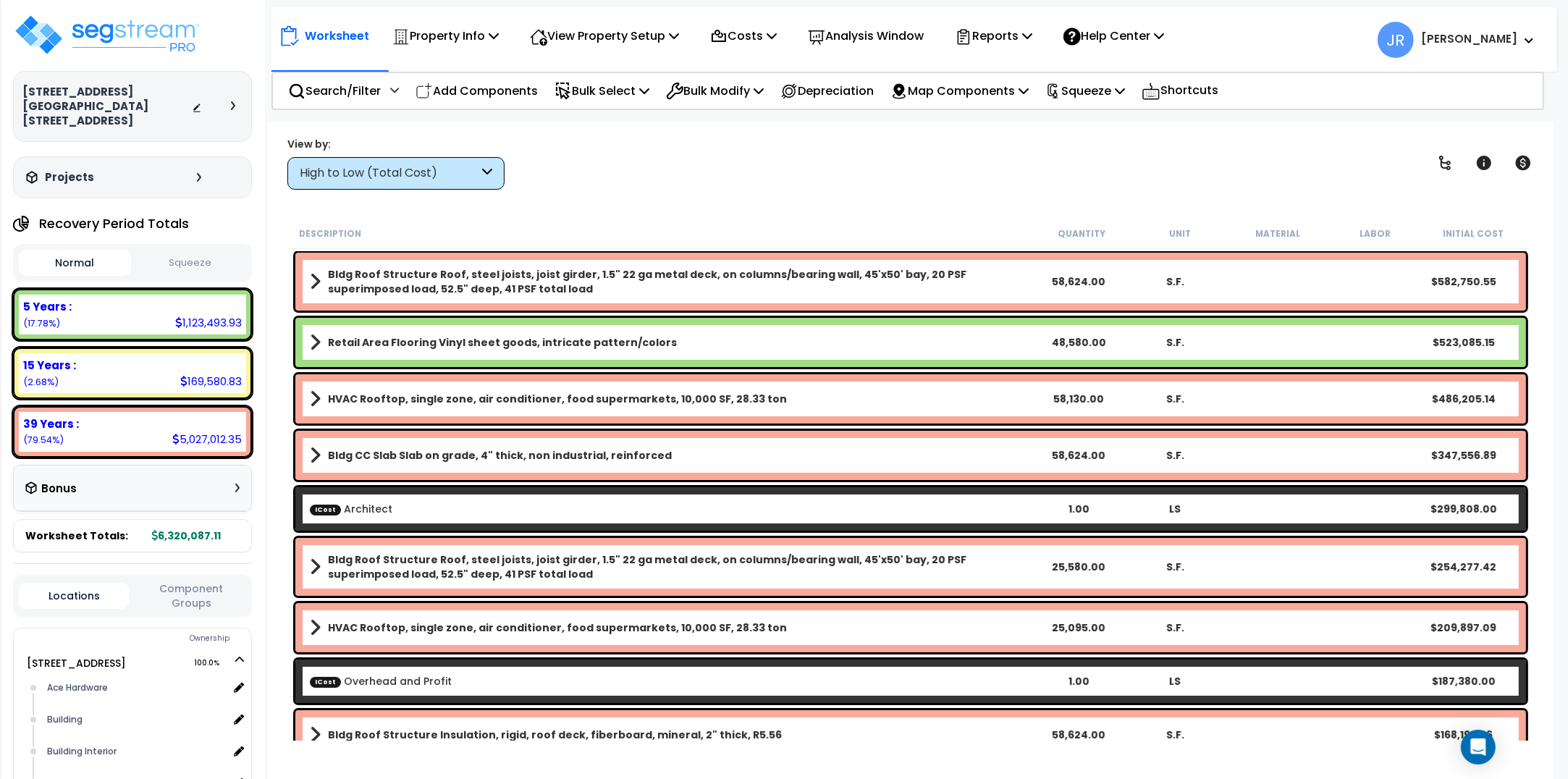
click at [157, 170] on div "Projects" at bounding box center [115, 177] width 186 height 14
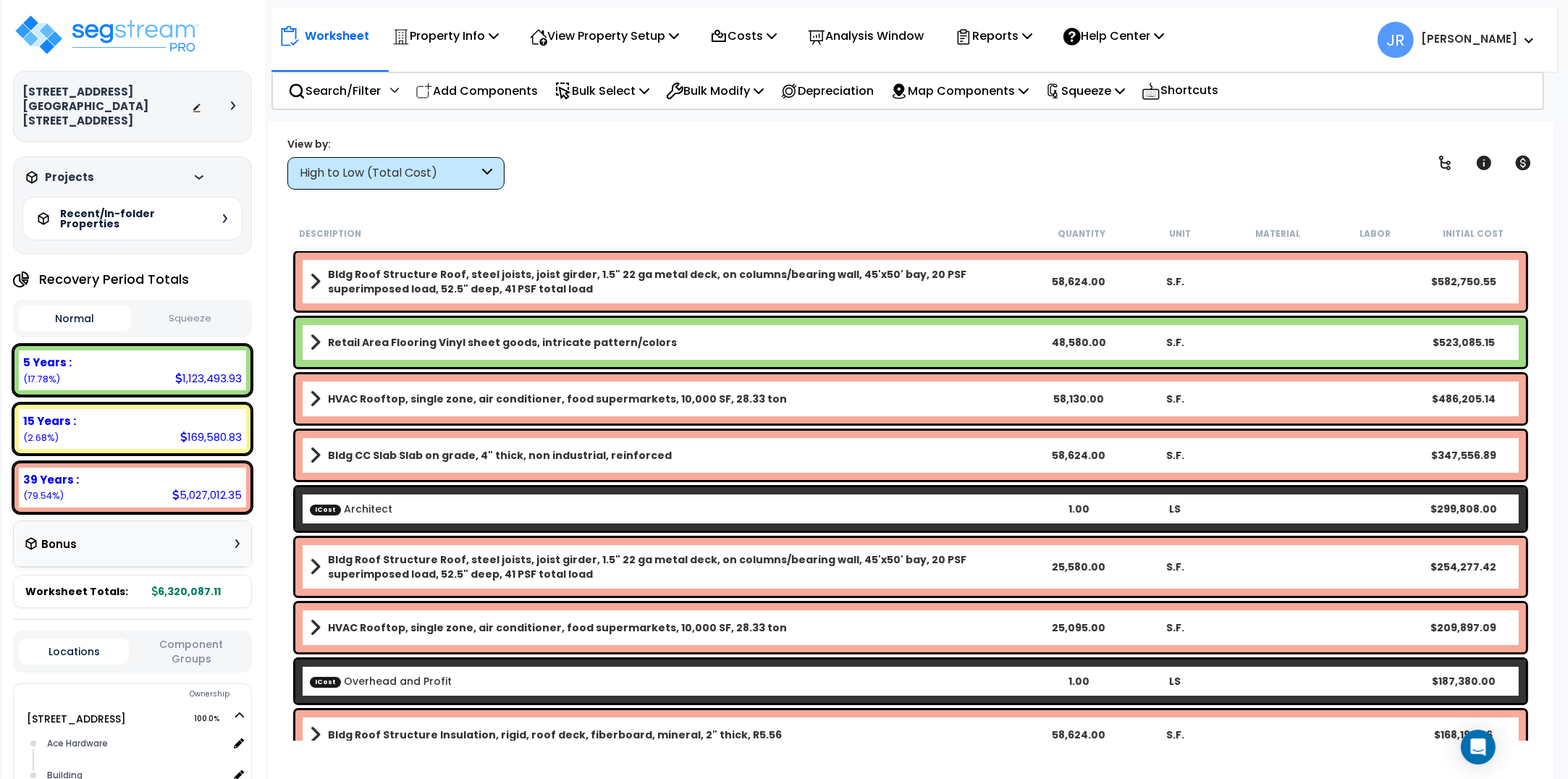
click at [136, 209] on h5 "Recent/In-folder Properties" at bounding box center [111, 219] width 102 height 21
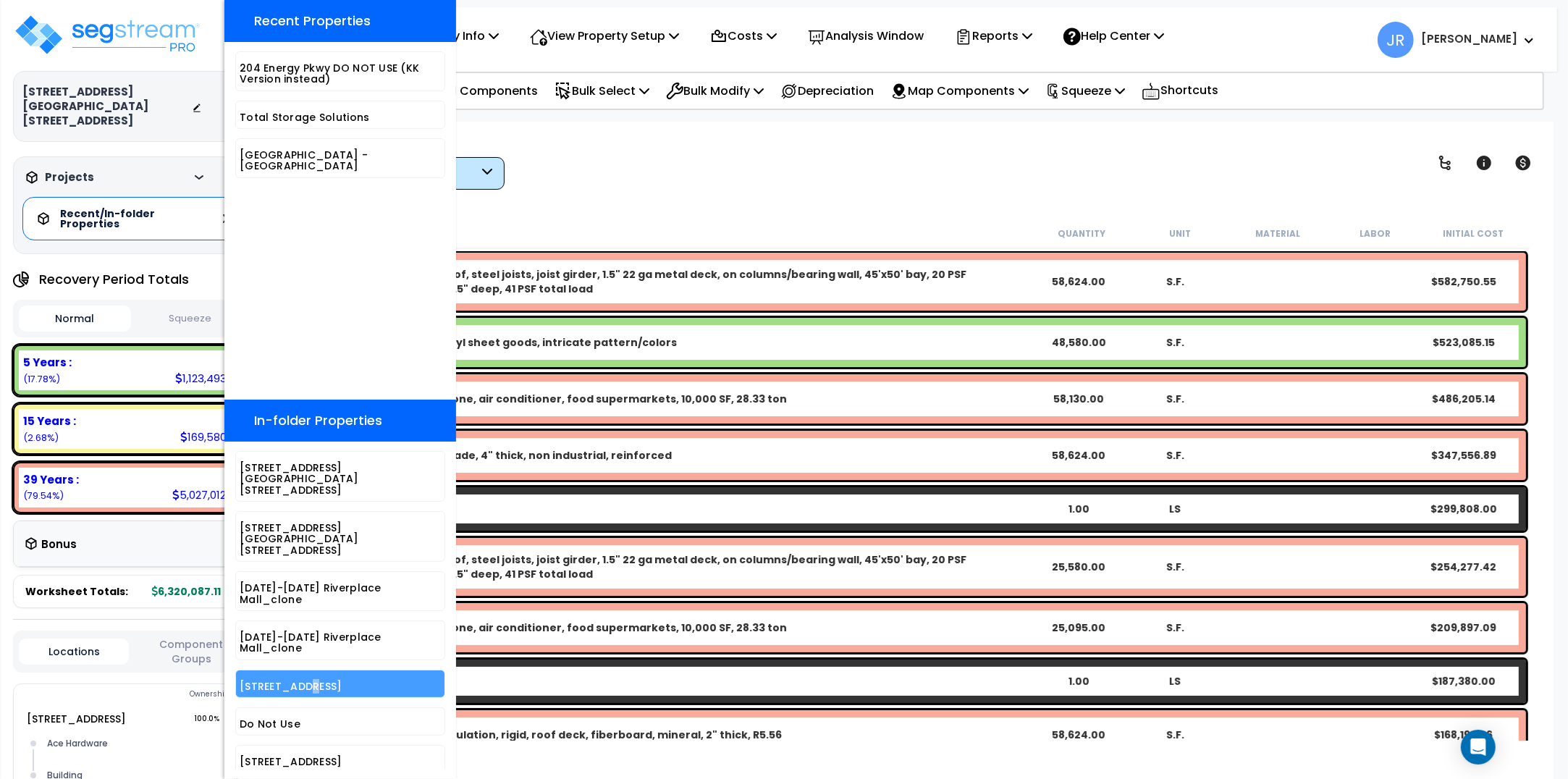
click at [298, 682] on h5 "[STREET_ADDRESS]" at bounding box center [340, 687] width 201 height 11
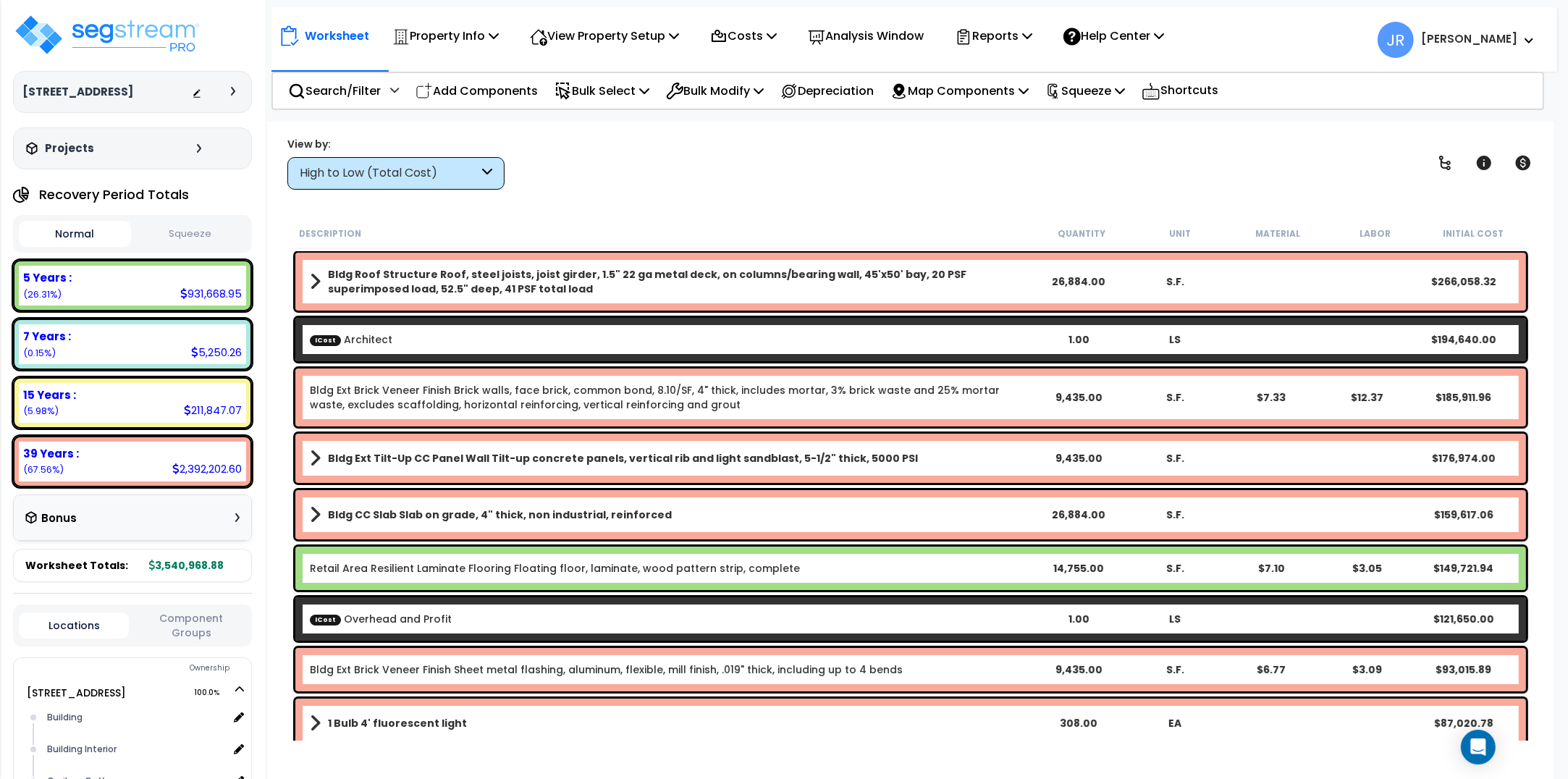
click at [487, 166] on icon at bounding box center [486, 174] width 10 height 17
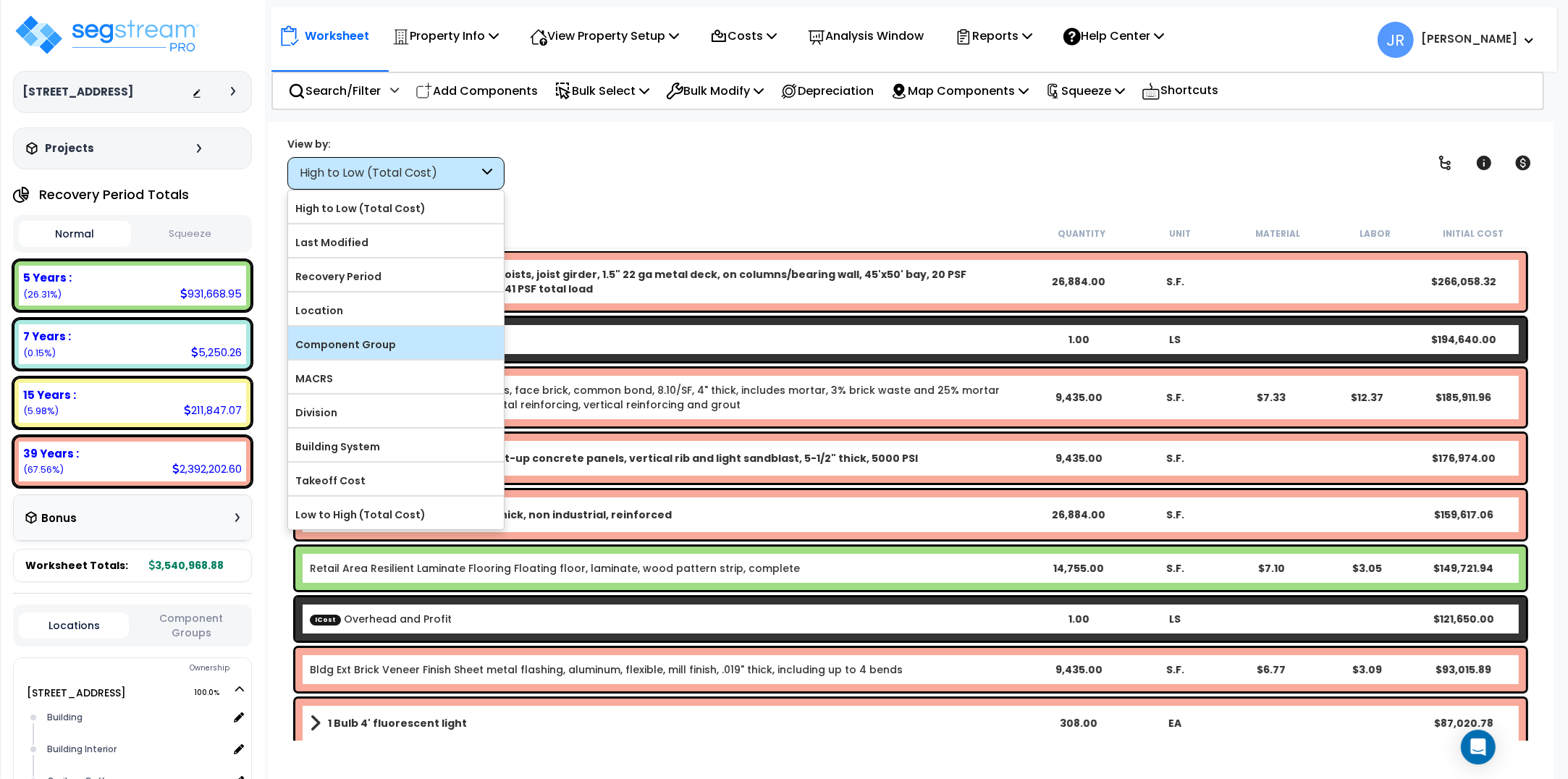
click at [398, 339] on label "Component Group" at bounding box center [396, 345] width 216 height 22
click at [0, 0] on input "Component Group" at bounding box center [0, 0] width 0 height 0
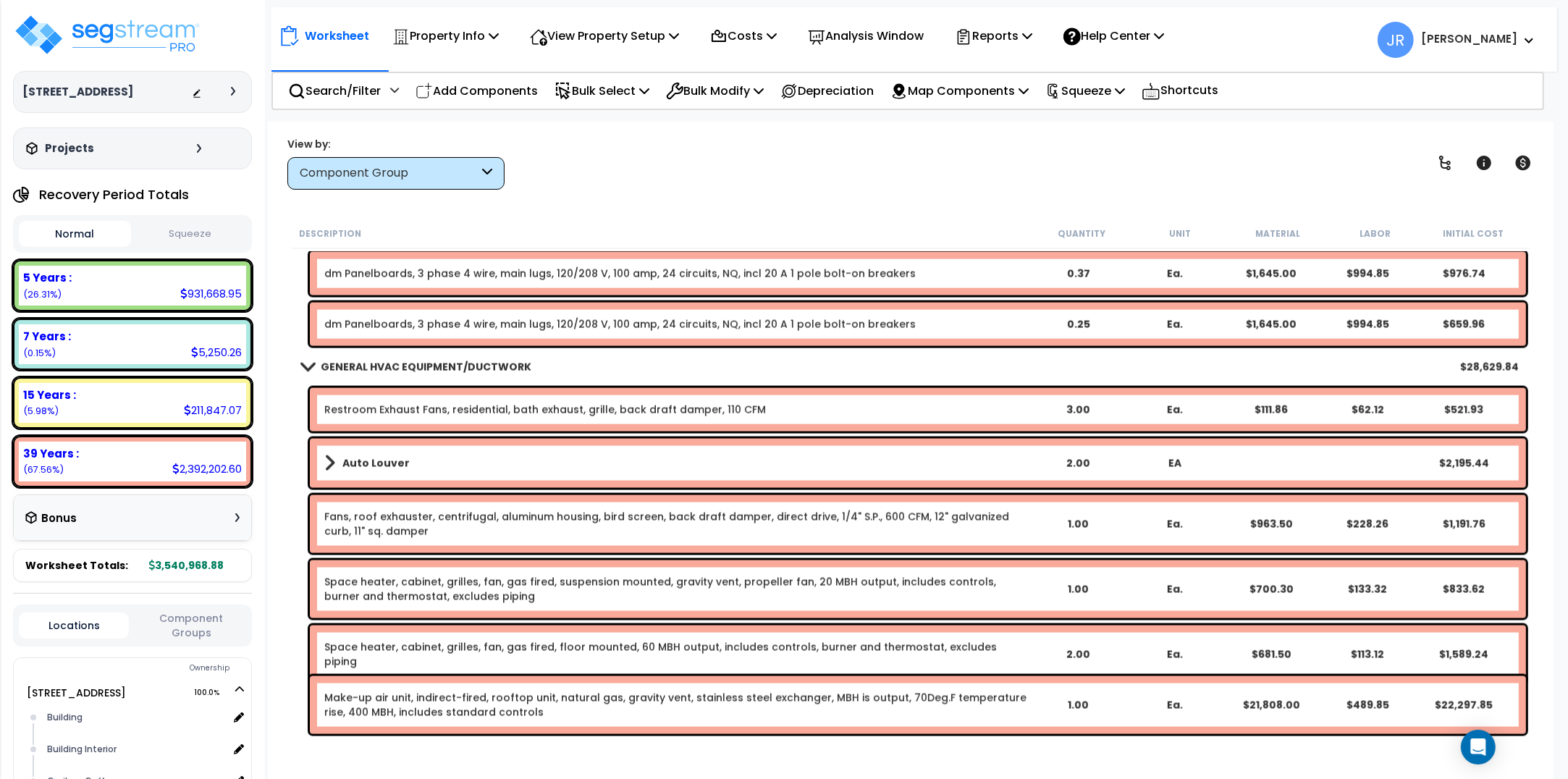
scroll to position [15207, 0]
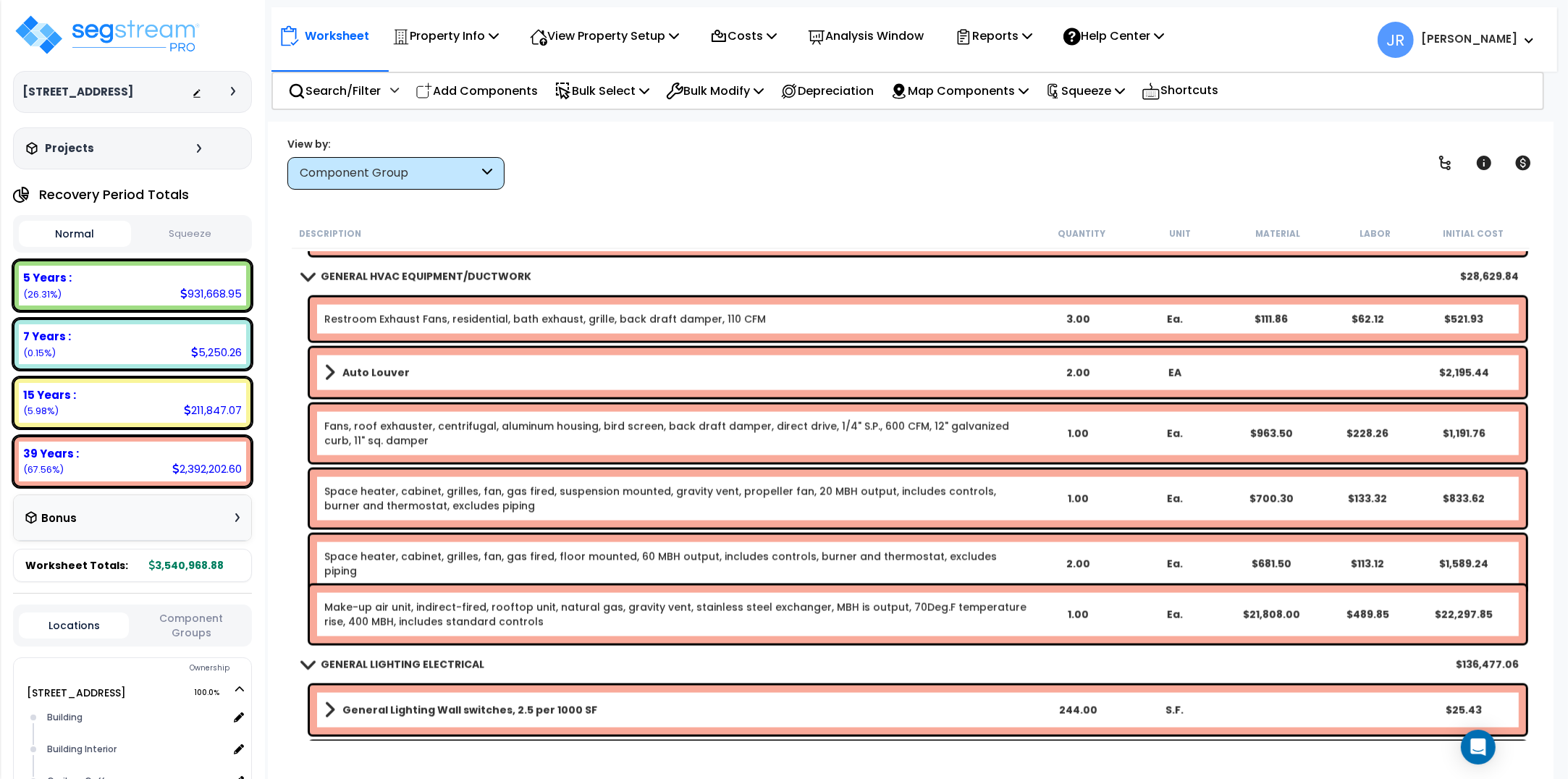
click at [497, 91] on p "Add Components" at bounding box center [477, 91] width 122 height 20
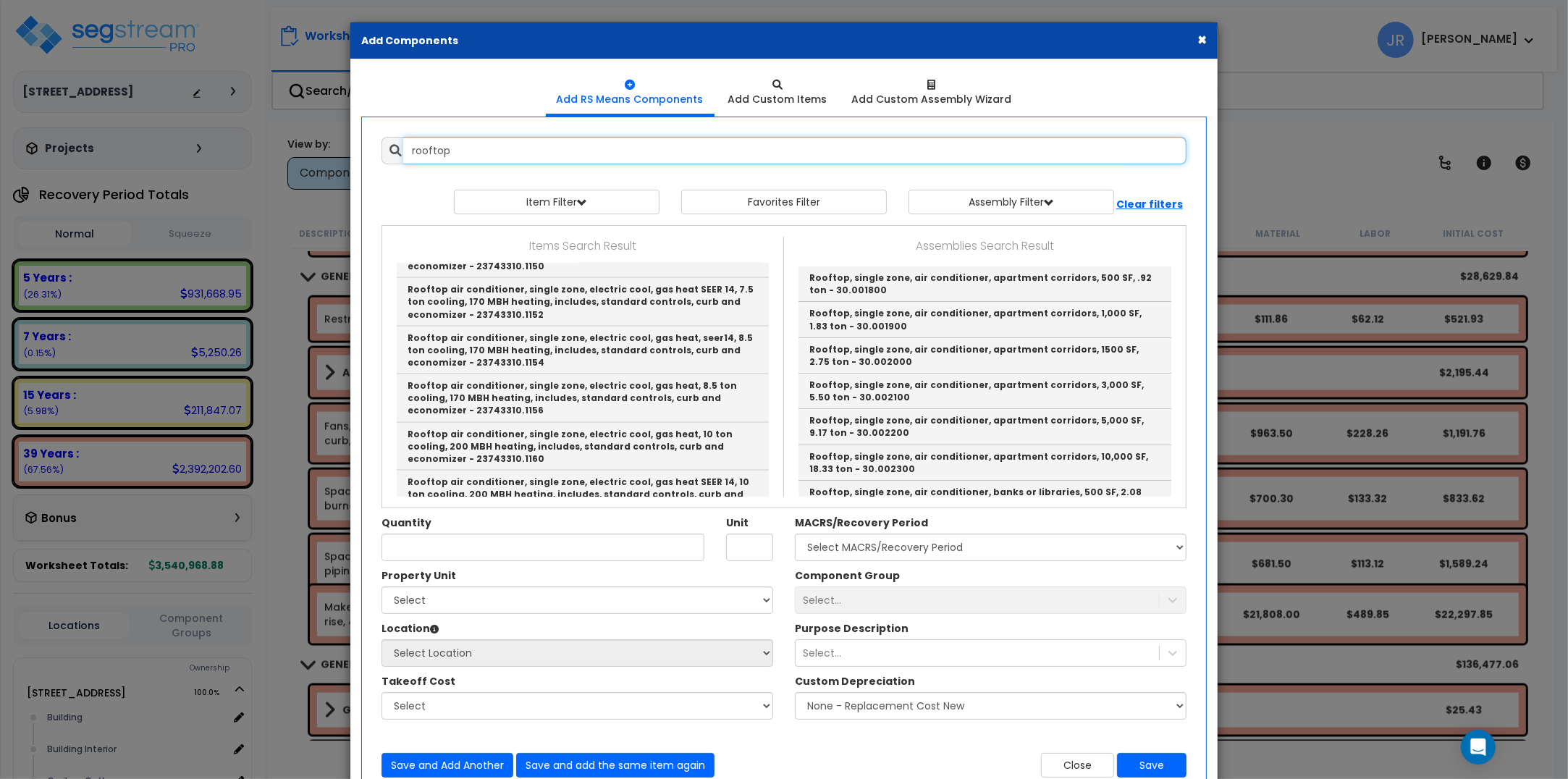
scroll to position [1901, 0]
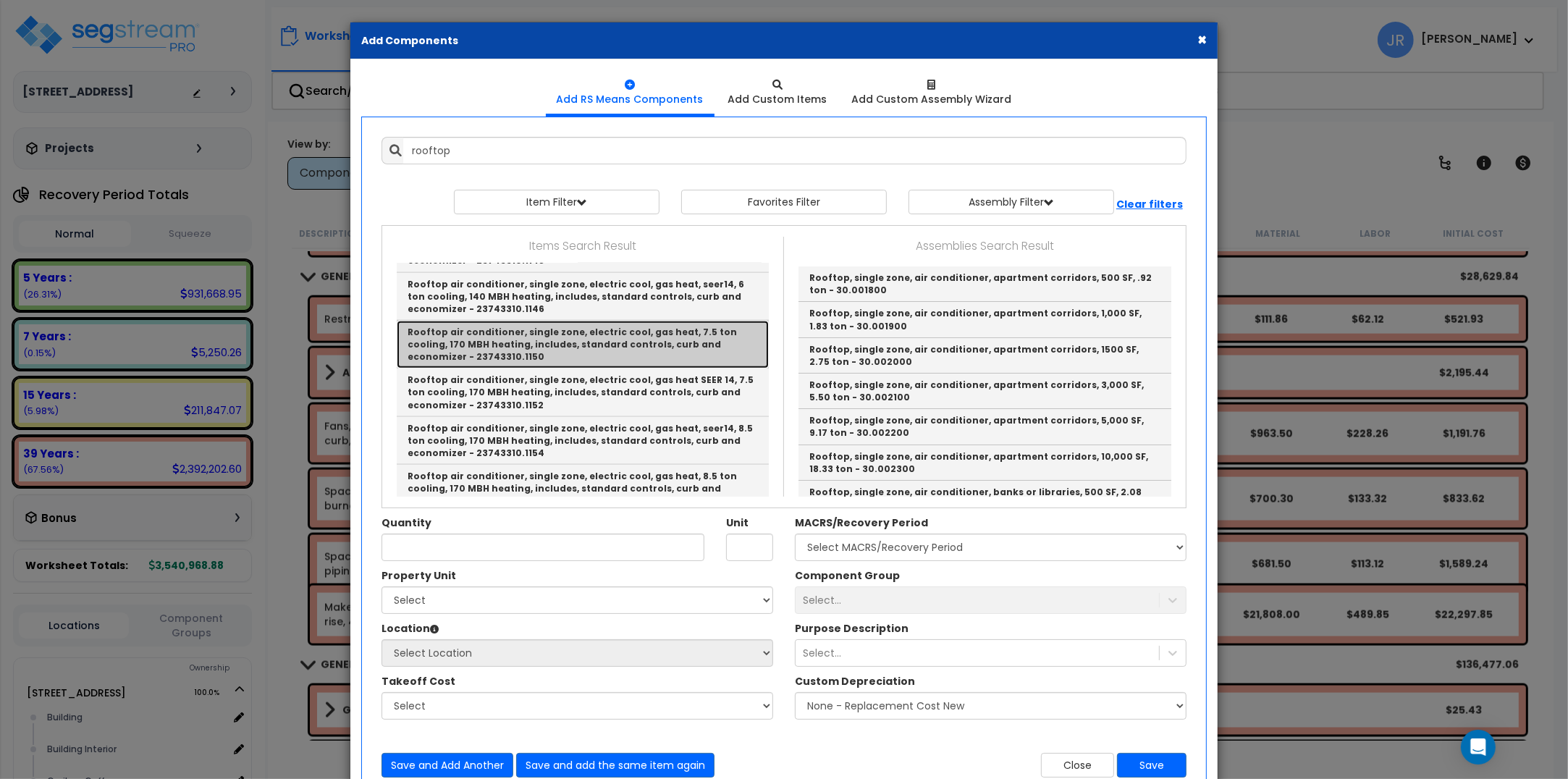
click at [563, 321] on link "Rooftop air conditioner, single zone, electric cool, gas heat, 7.5 ton cooling,…" at bounding box center [583, 345] width 372 height 48
type input "Rooftop air conditioner, single zone, electric cool, gas heat, 7.5 ton cooling,…"
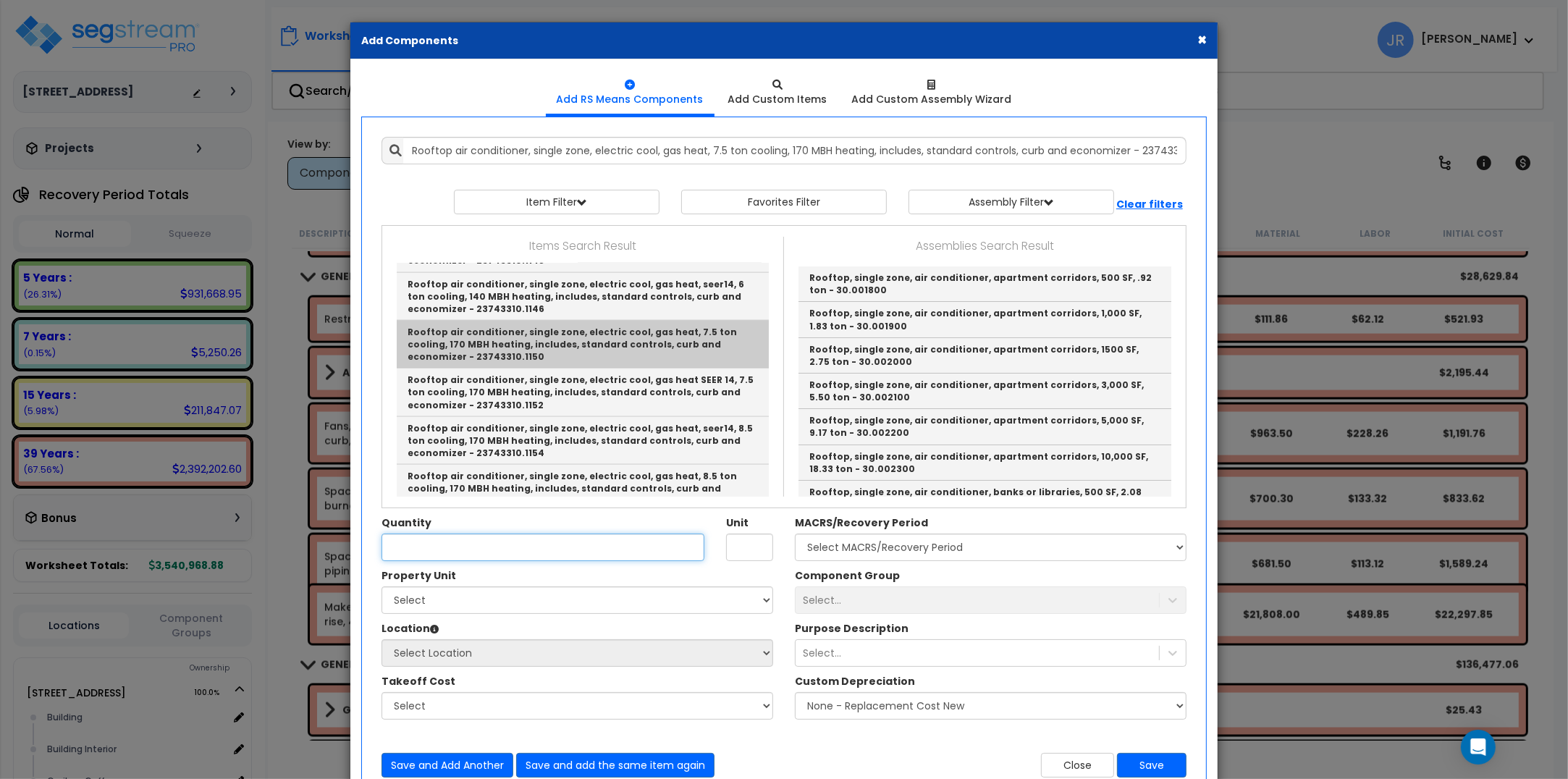
type input "Ea."
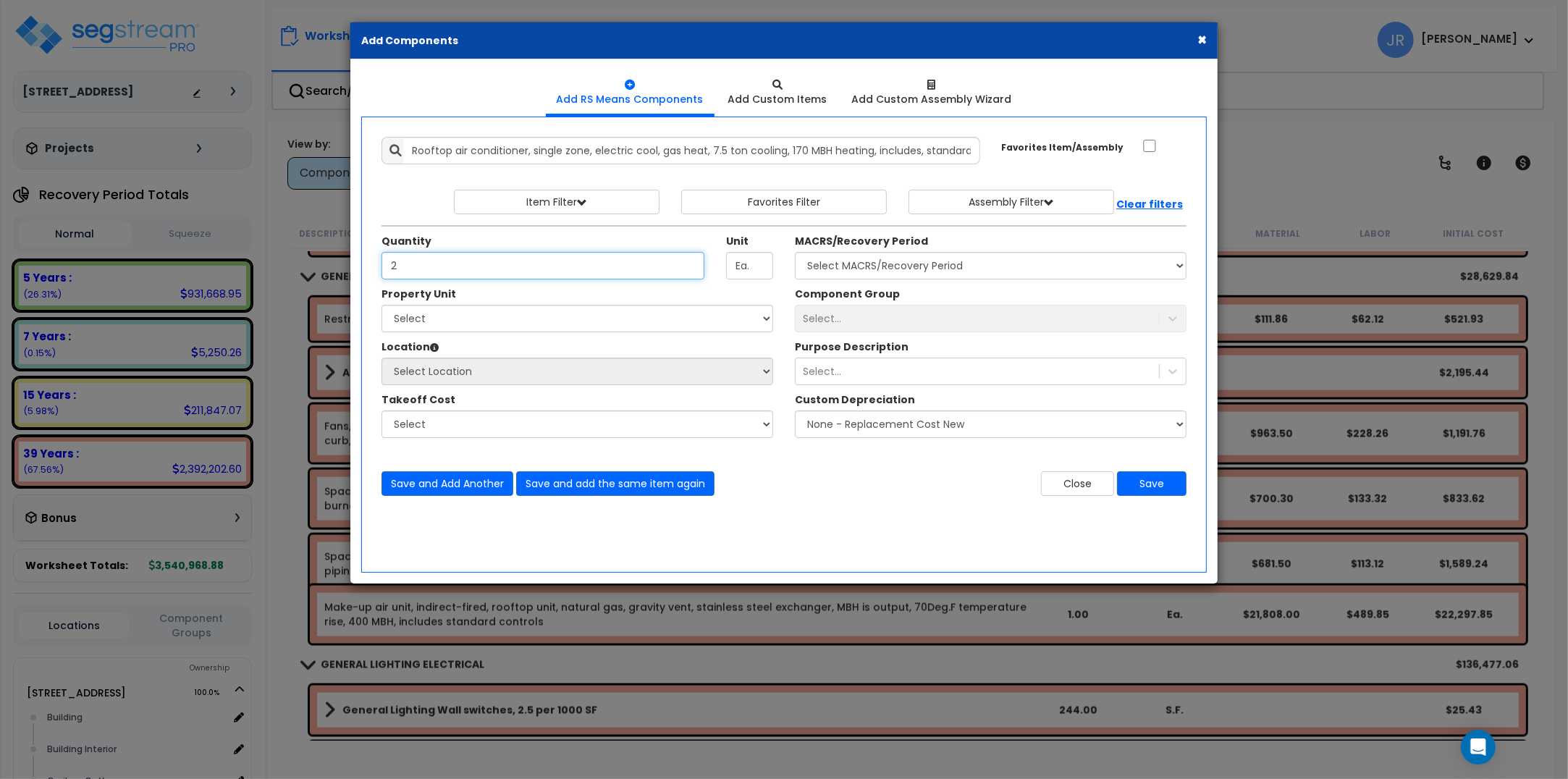
type input "2"
click at [545, 320] on select "Select [STREET_ADDRESS] Site Improvements" at bounding box center [577, 318] width 392 height 28
select select "163345"
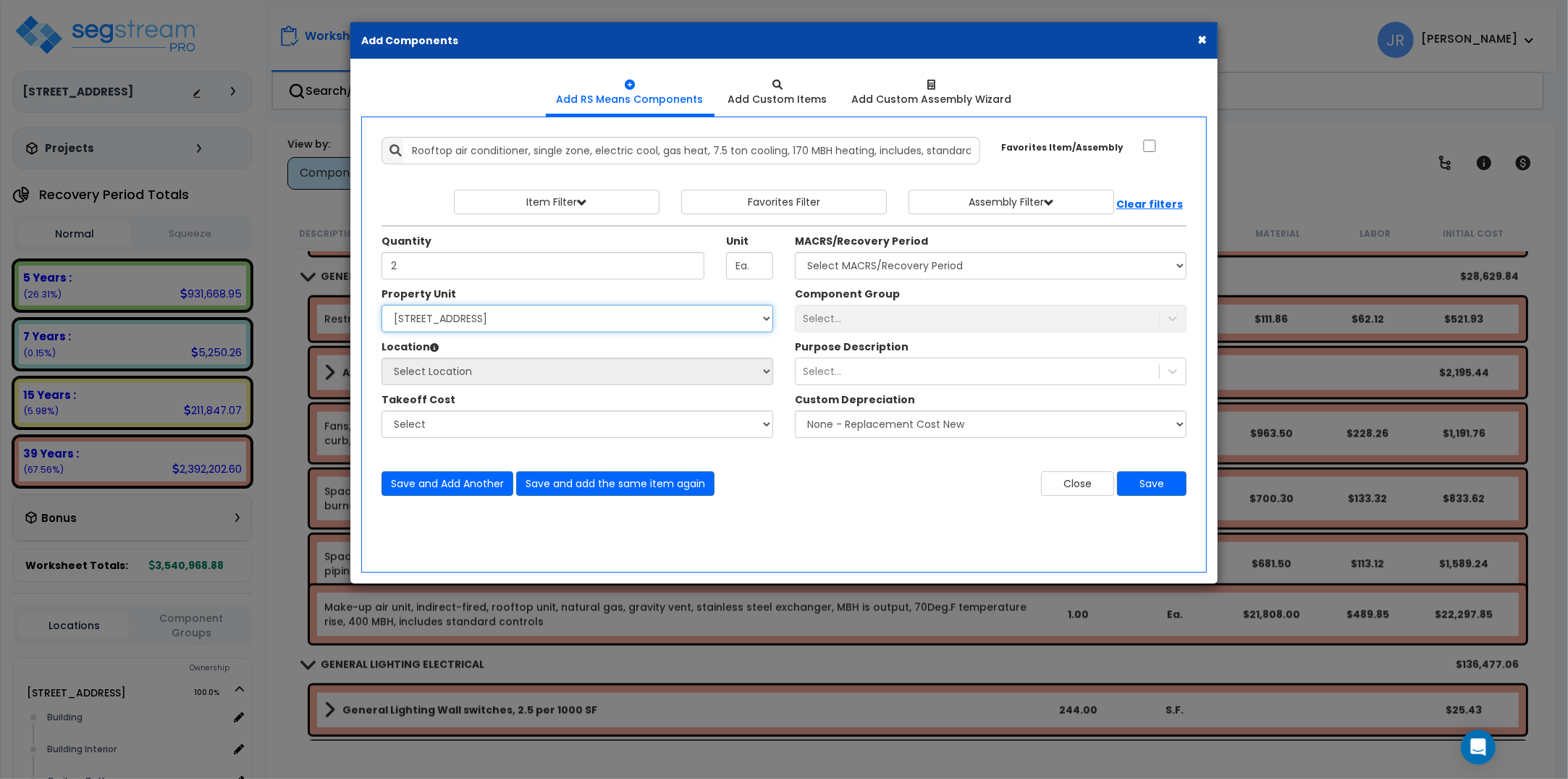
click at [381, 306] on select "Select [STREET_ADDRESS] Site Improvements" at bounding box center [577, 318] width 392 height 28
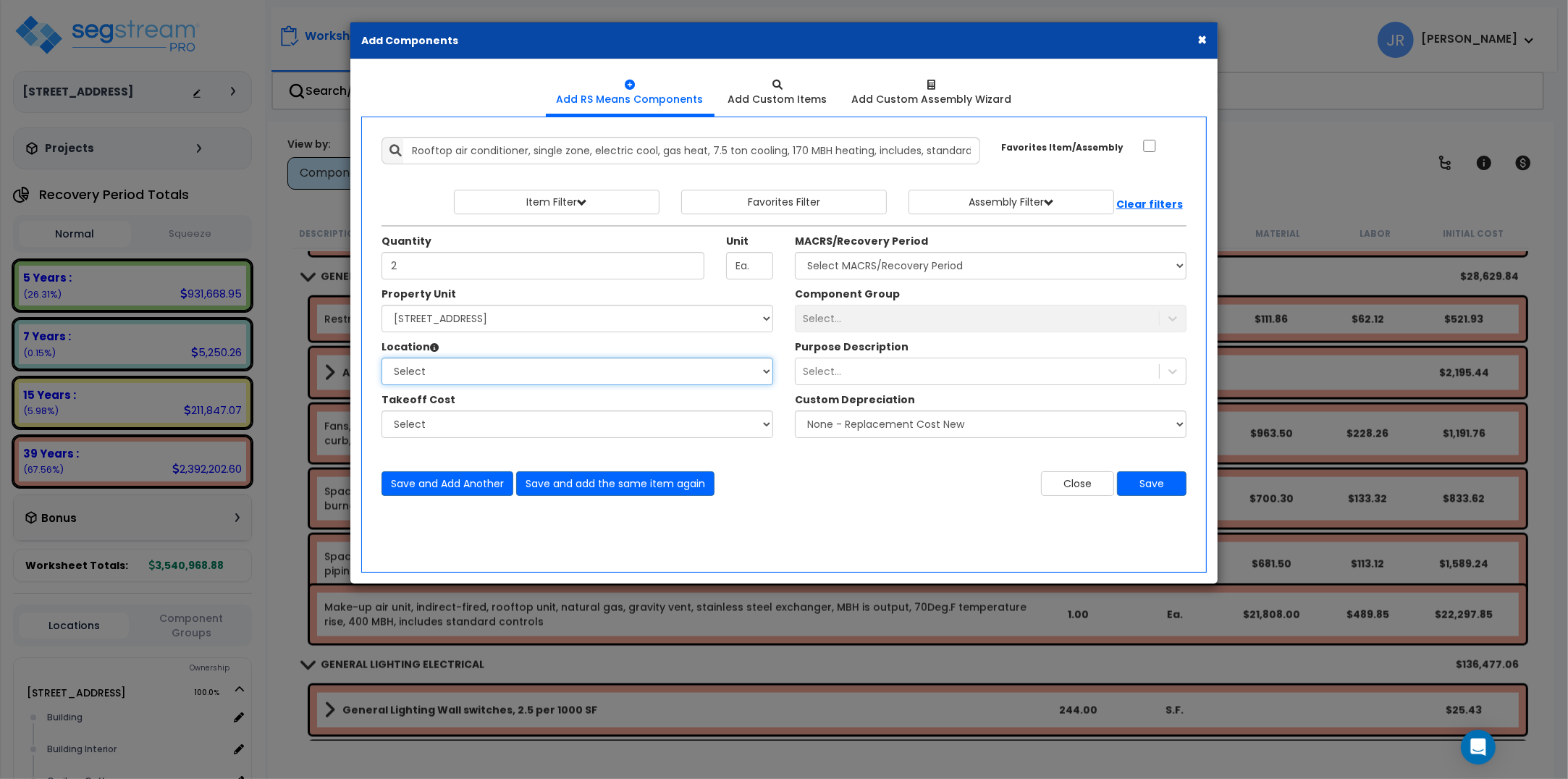
click at [482, 370] on select "Select Building Building Interior Caribou Coffee Food Service Area Mechanical […" at bounding box center [577, 372] width 392 height 28
select select "6"
click at [381, 358] on select "Select Building Building Interior Caribou Coffee Food Service Area Mechanical […" at bounding box center [577, 372] width 392 height 28
click at [945, 261] on select "Select MACRS/Recovery Period 5 Years - 57.0 - Distributive Trades & Services 5 …" at bounding box center [991, 265] width 392 height 28
select select "3669"
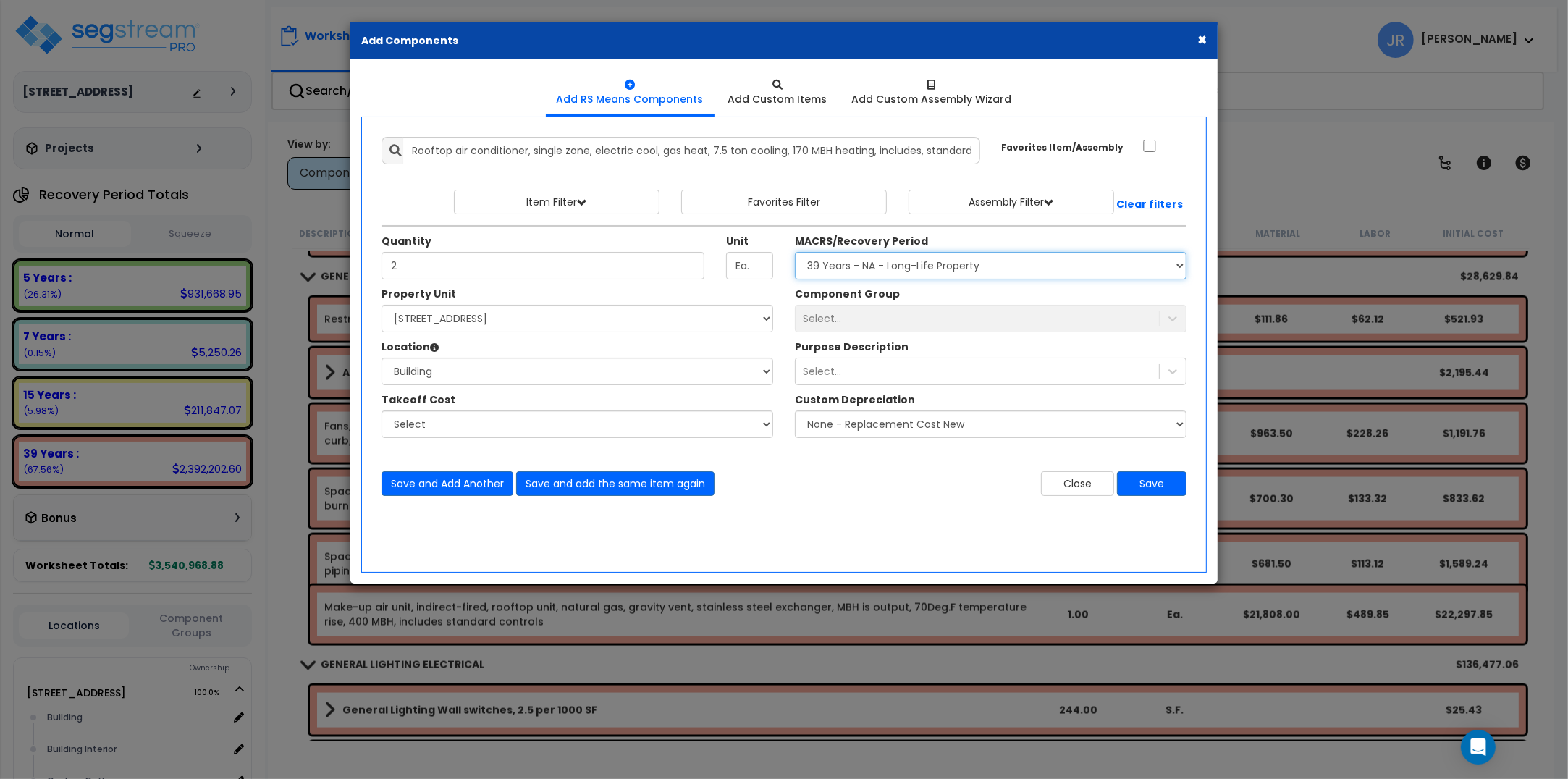
click at [795, 253] on select "Select MACRS/Recovery Period 5 Years - 57.0 - Distributive Trades & Services 5 …" at bounding box center [991, 265] width 392 height 28
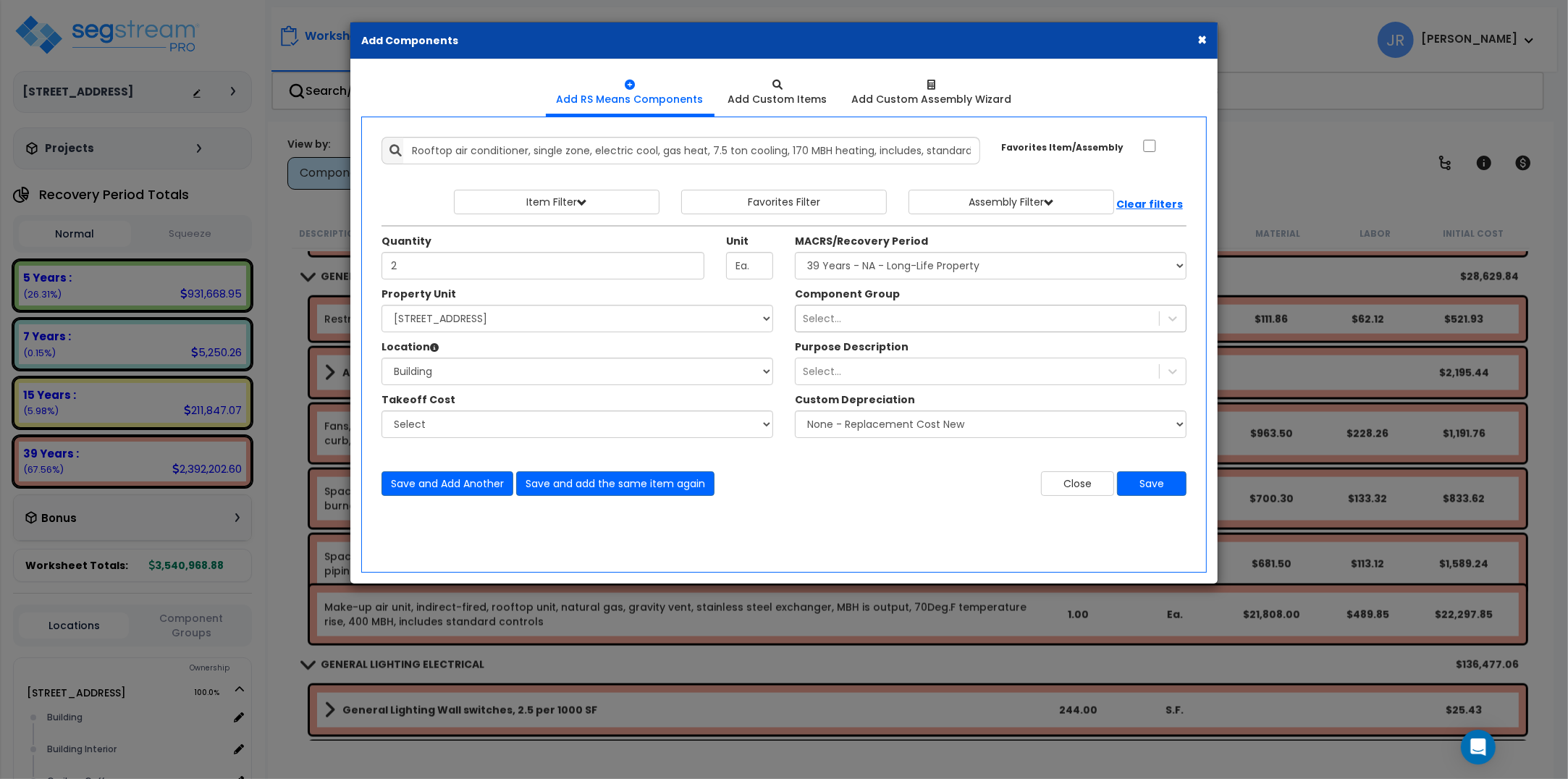
click at [848, 312] on div "Select..." at bounding box center [977, 318] width 363 height 23
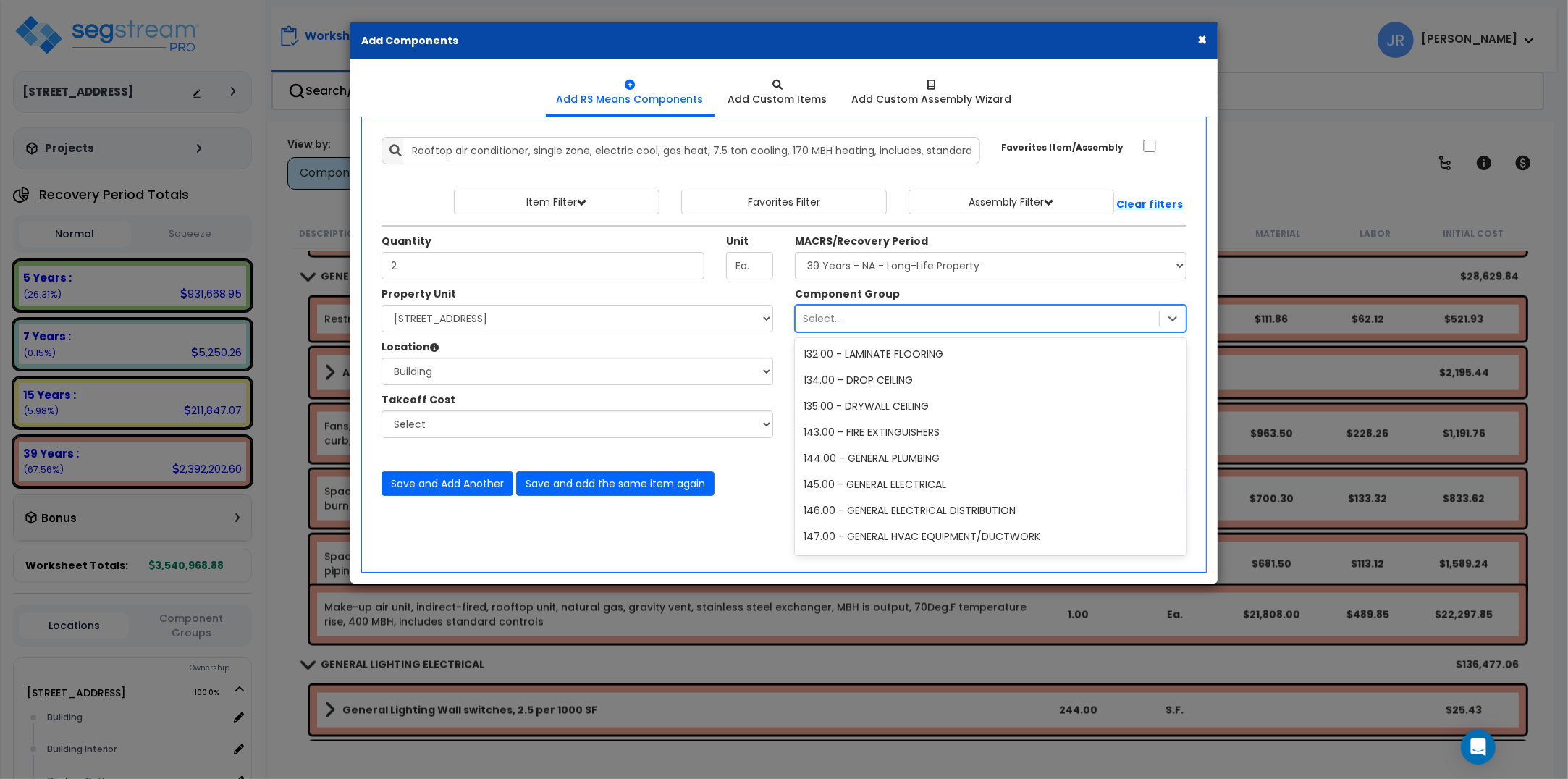
scroll to position [1177, 0]
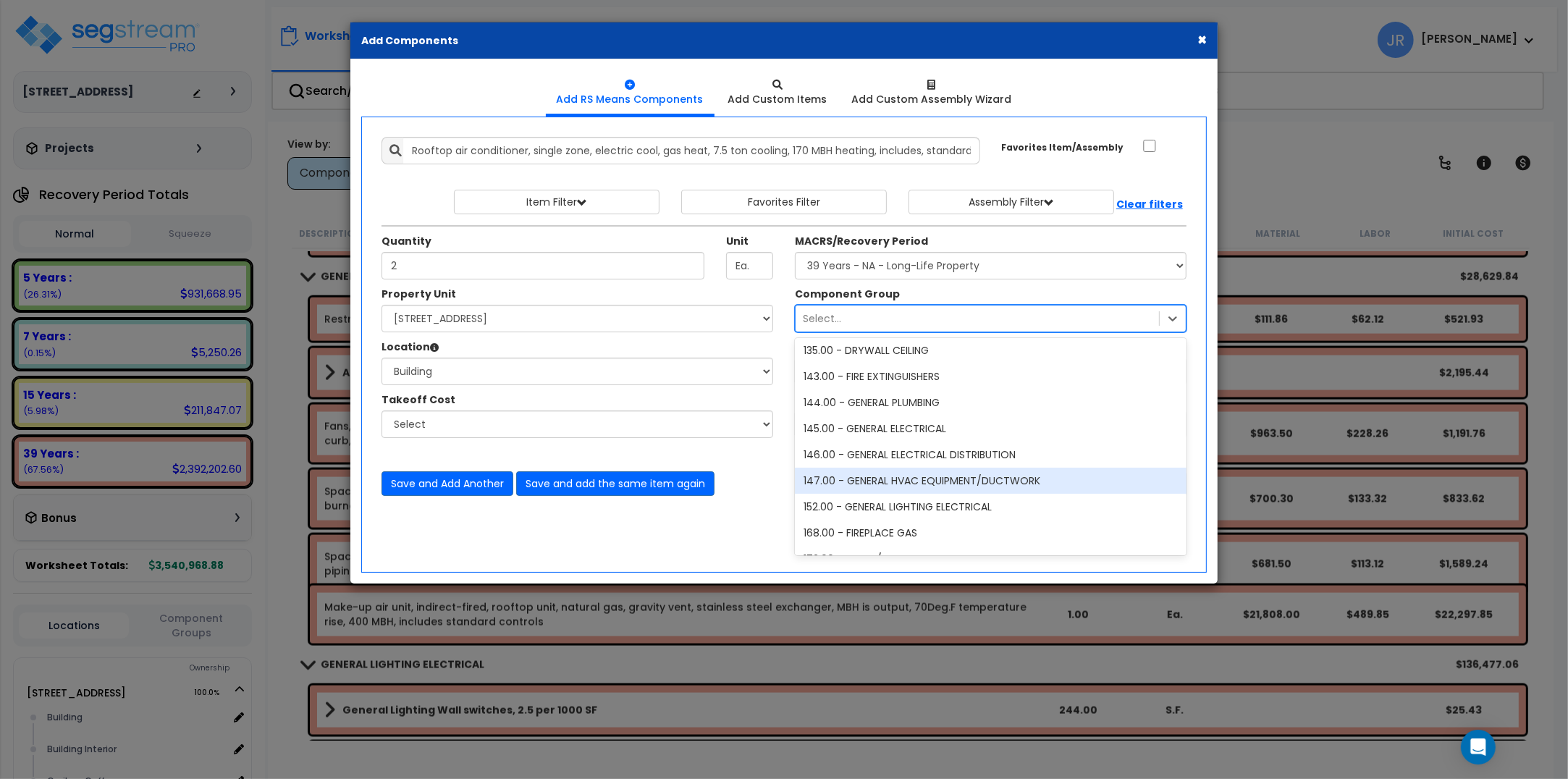
click at [883, 479] on div "147.00 - GENERAL HVAC EQUIPMENT/DUCTWORK" at bounding box center [991, 480] width 392 height 26
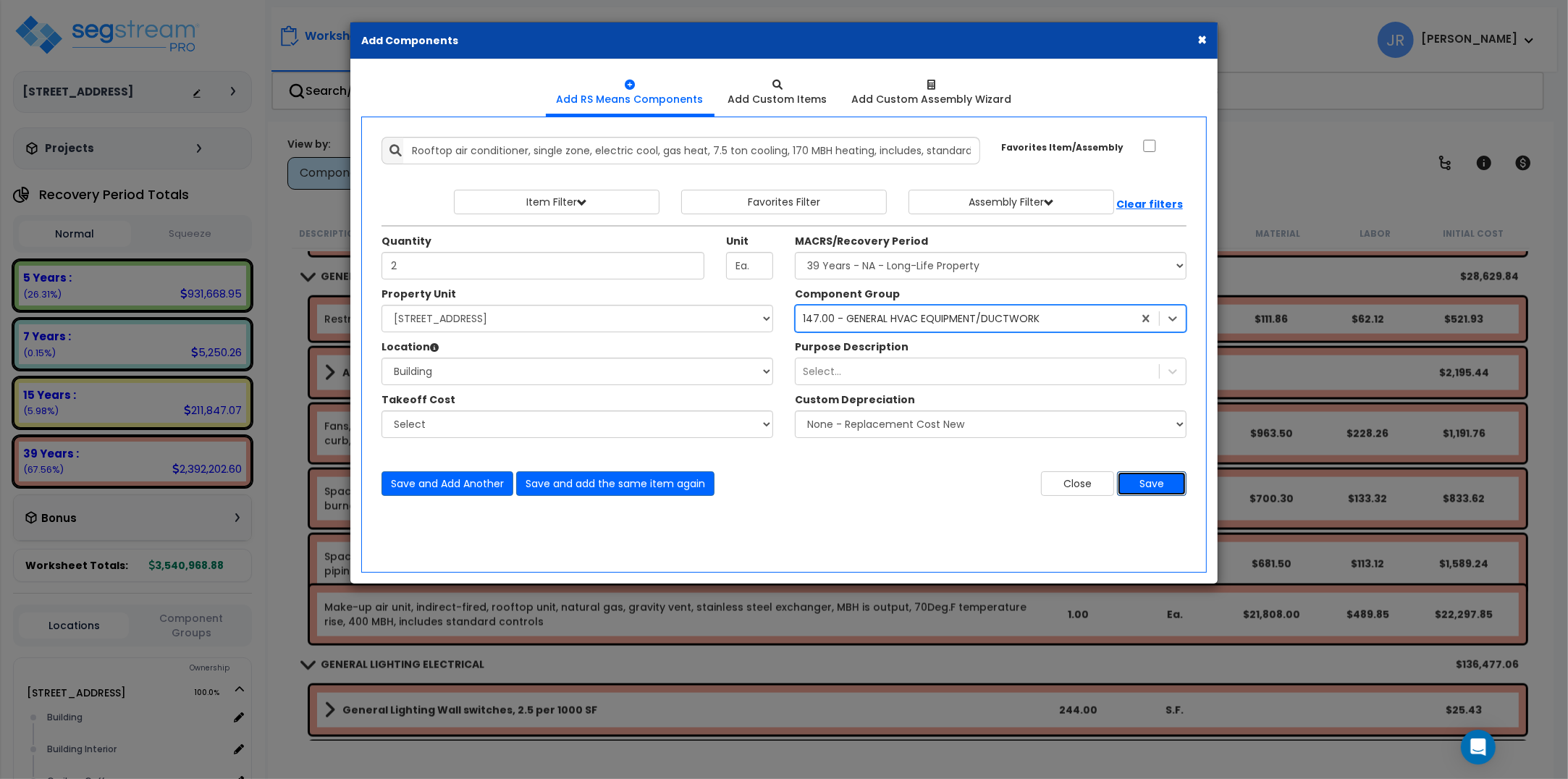
click at [1145, 486] on button "Save" at bounding box center [1151, 483] width 69 height 24
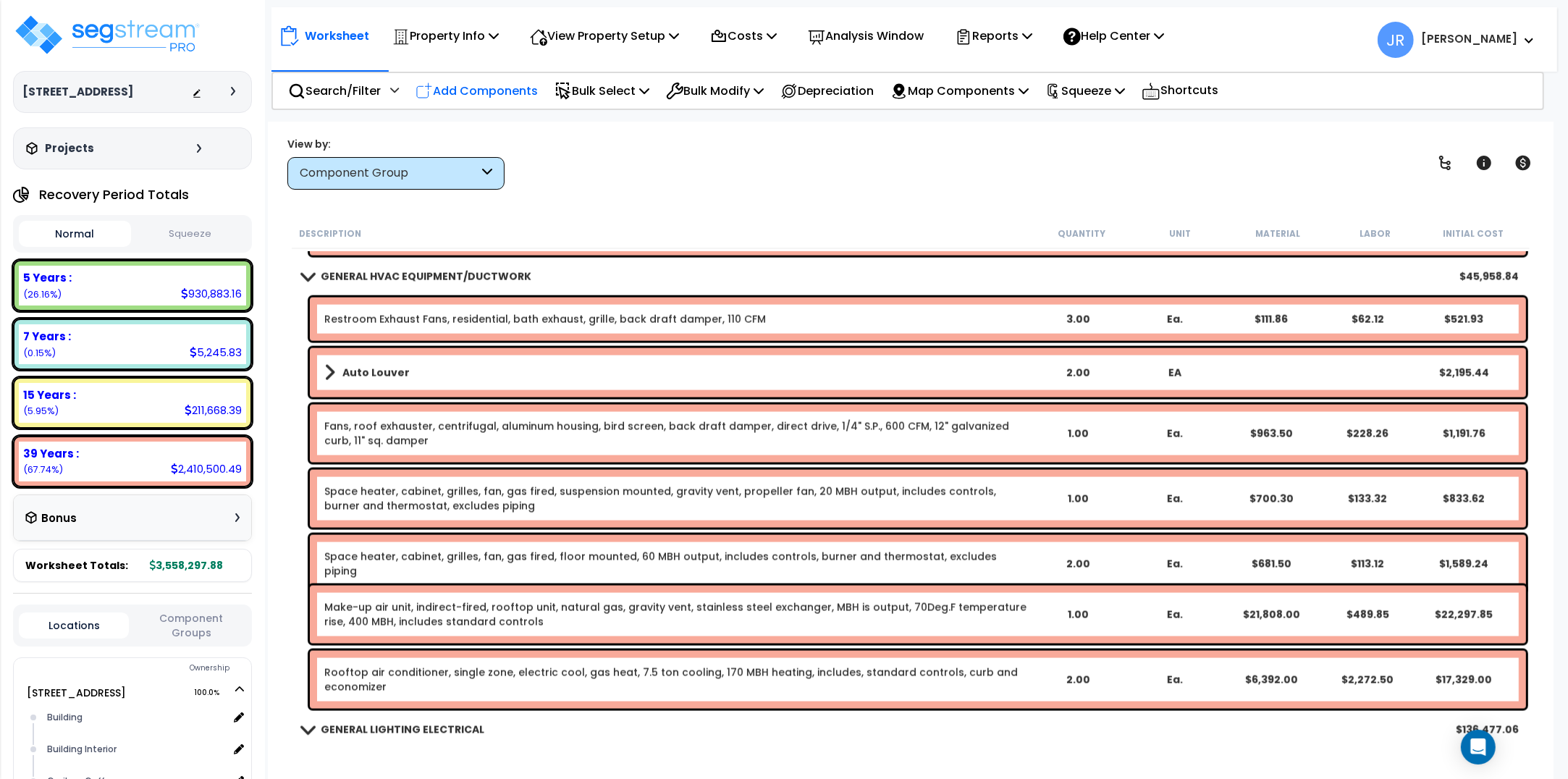
click at [477, 82] on p "Add Components" at bounding box center [477, 91] width 122 height 20
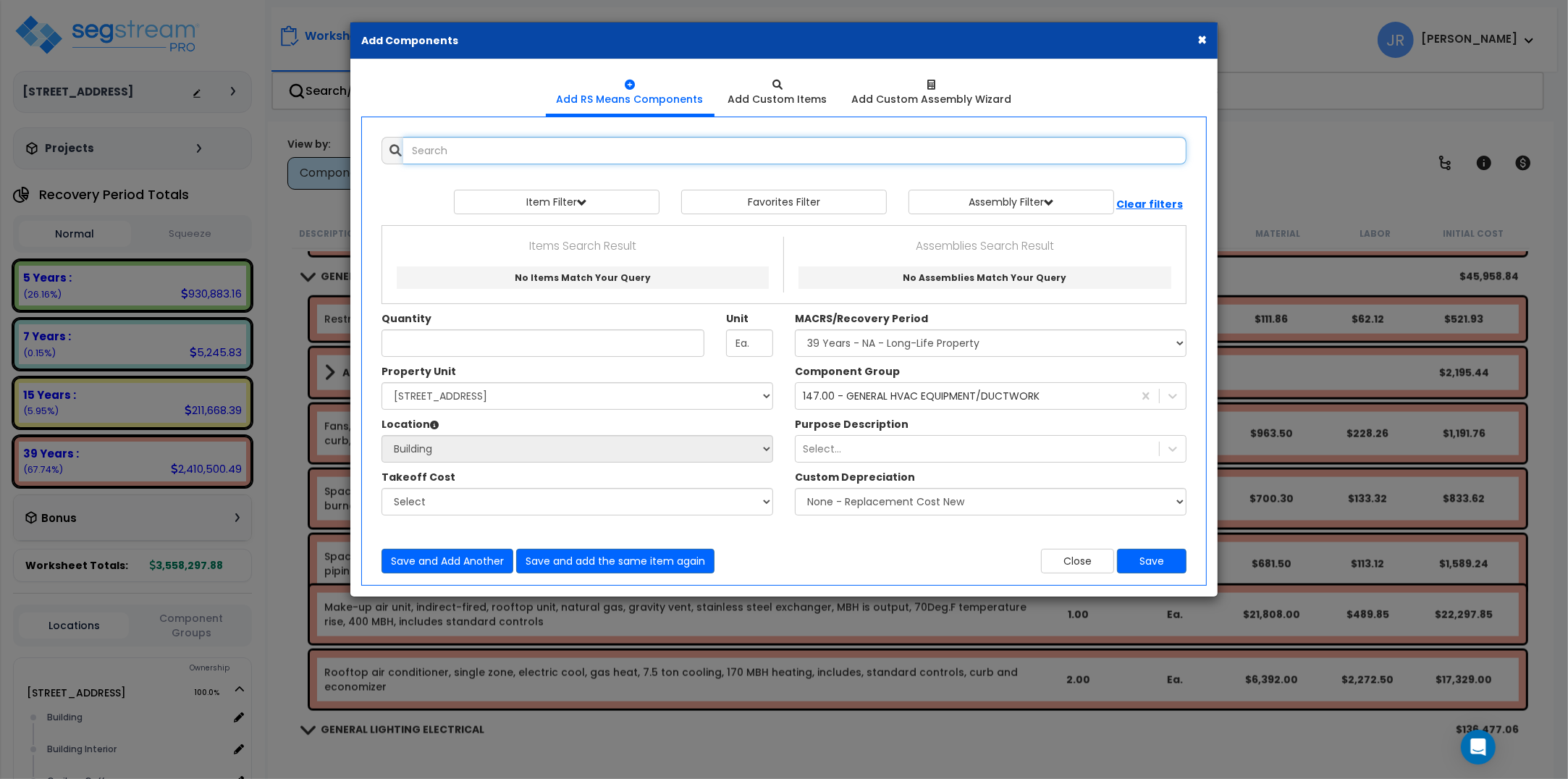
scroll to position [0, 0]
click at [512, 145] on input "text" at bounding box center [794, 150] width 783 height 28
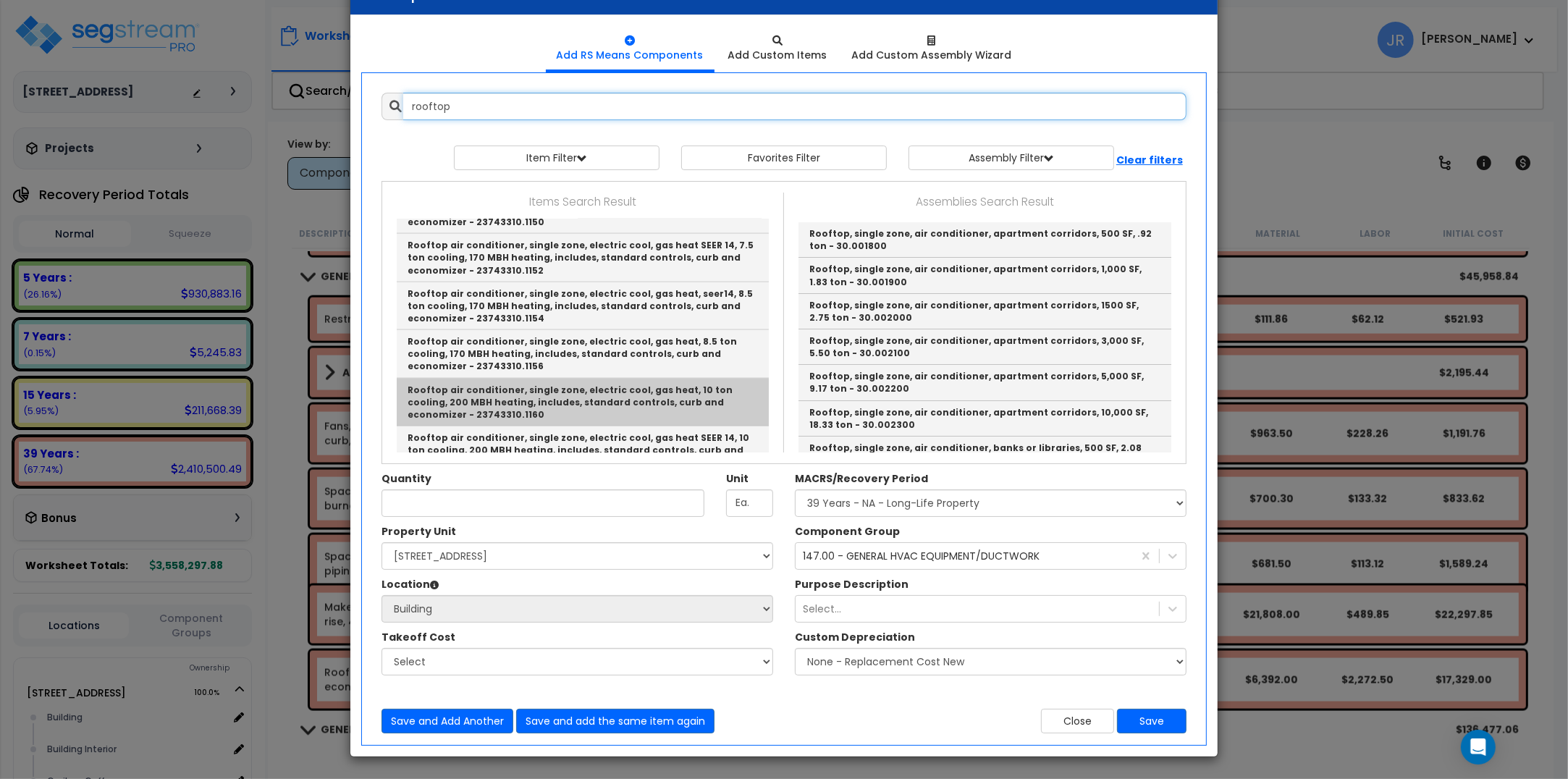
scroll to position [2082, 0]
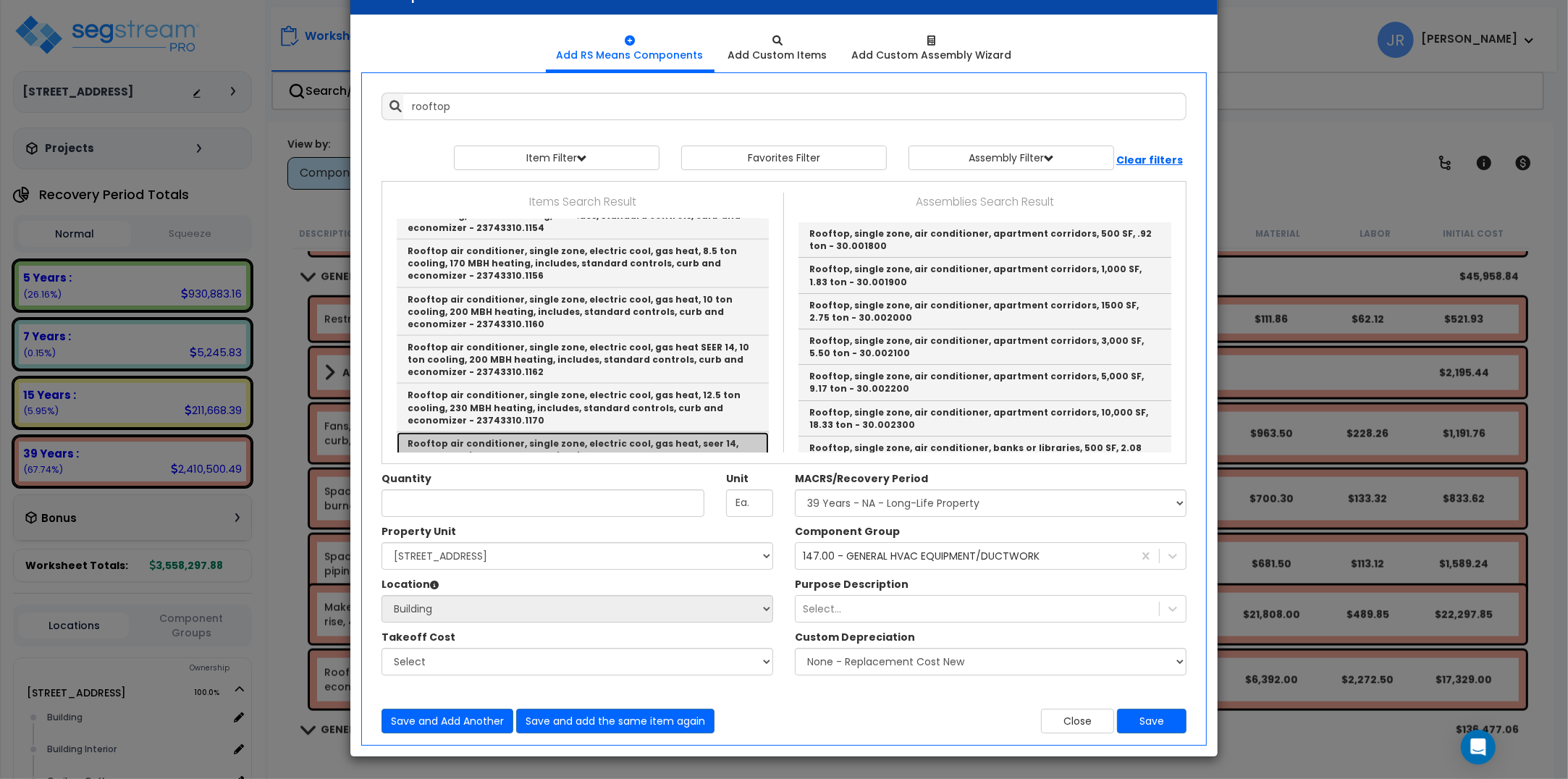
click at [565, 433] on link "Rooftop air conditioner, single zone, electric cool, gas heat, seer 14, 12.5 to…" at bounding box center [583, 456] width 372 height 48
type input "Rooftop air conditioner, single zone, electric cool, gas heat, seer 14, 12.5 to…"
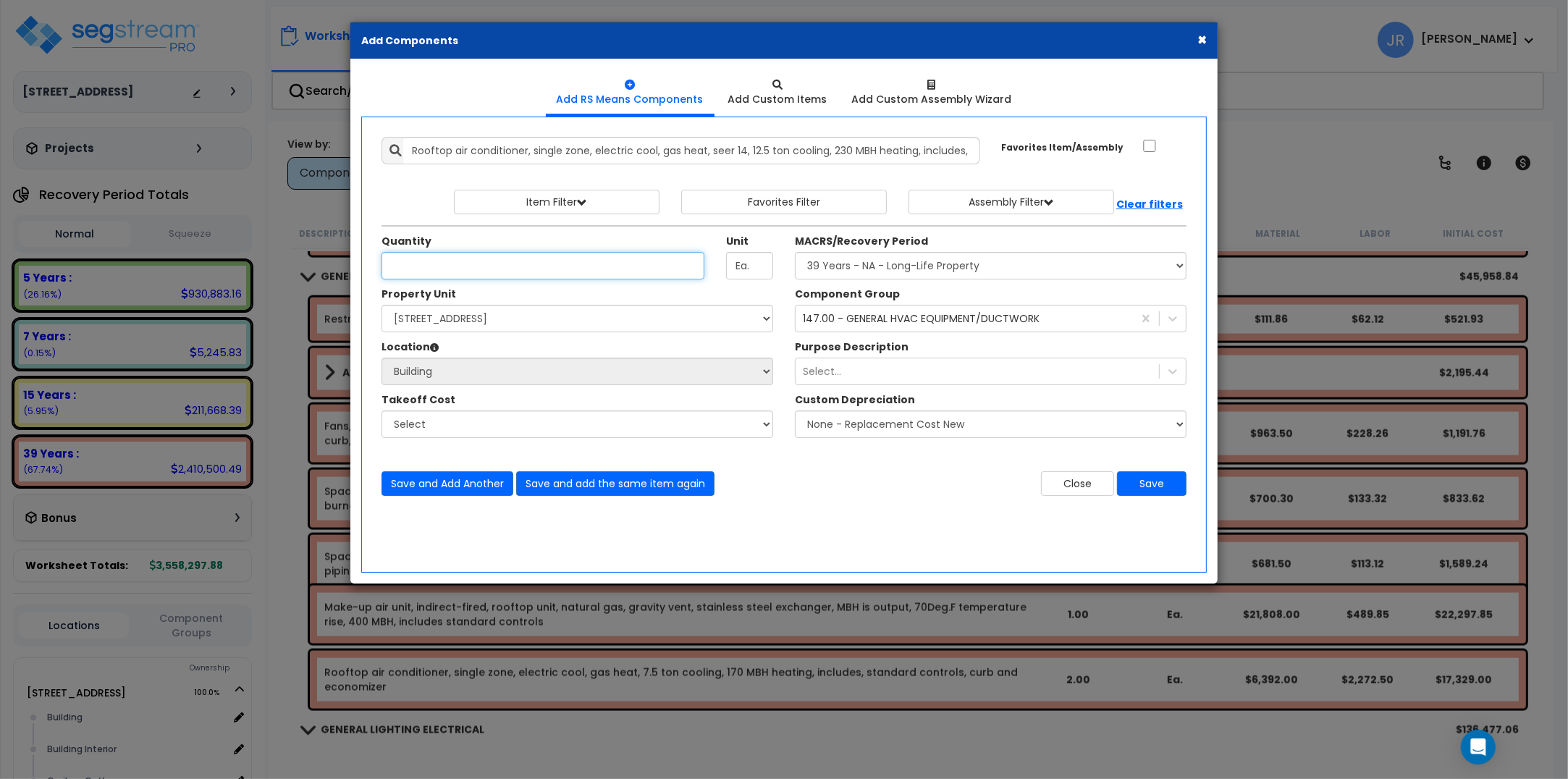
scroll to position [0, 0]
type input "1"
click at [1141, 482] on button "Save" at bounding box center [1151, 483] width 69 height 24
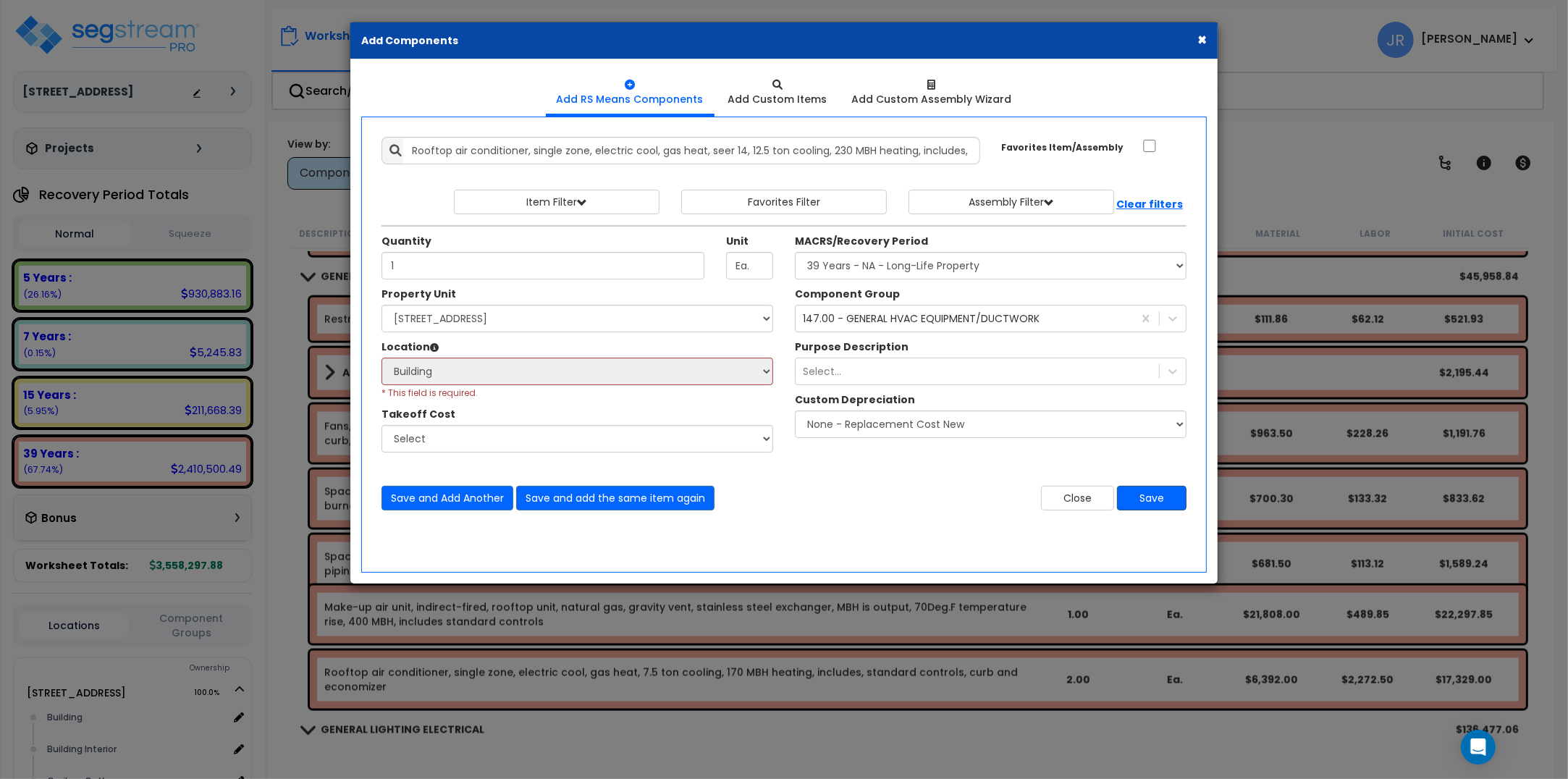
click at [1141, 482] on div "Save and Add Another Save and add the same item again Close Save" at bounding box center [783, 488] width 826 height 42
click at [1149, 498] on button "Save" at bounding box center [1151, 497] width 69 height 24
click at [1197, 35] on button "×" at bounding box center [1201, 39] width 9 height 15
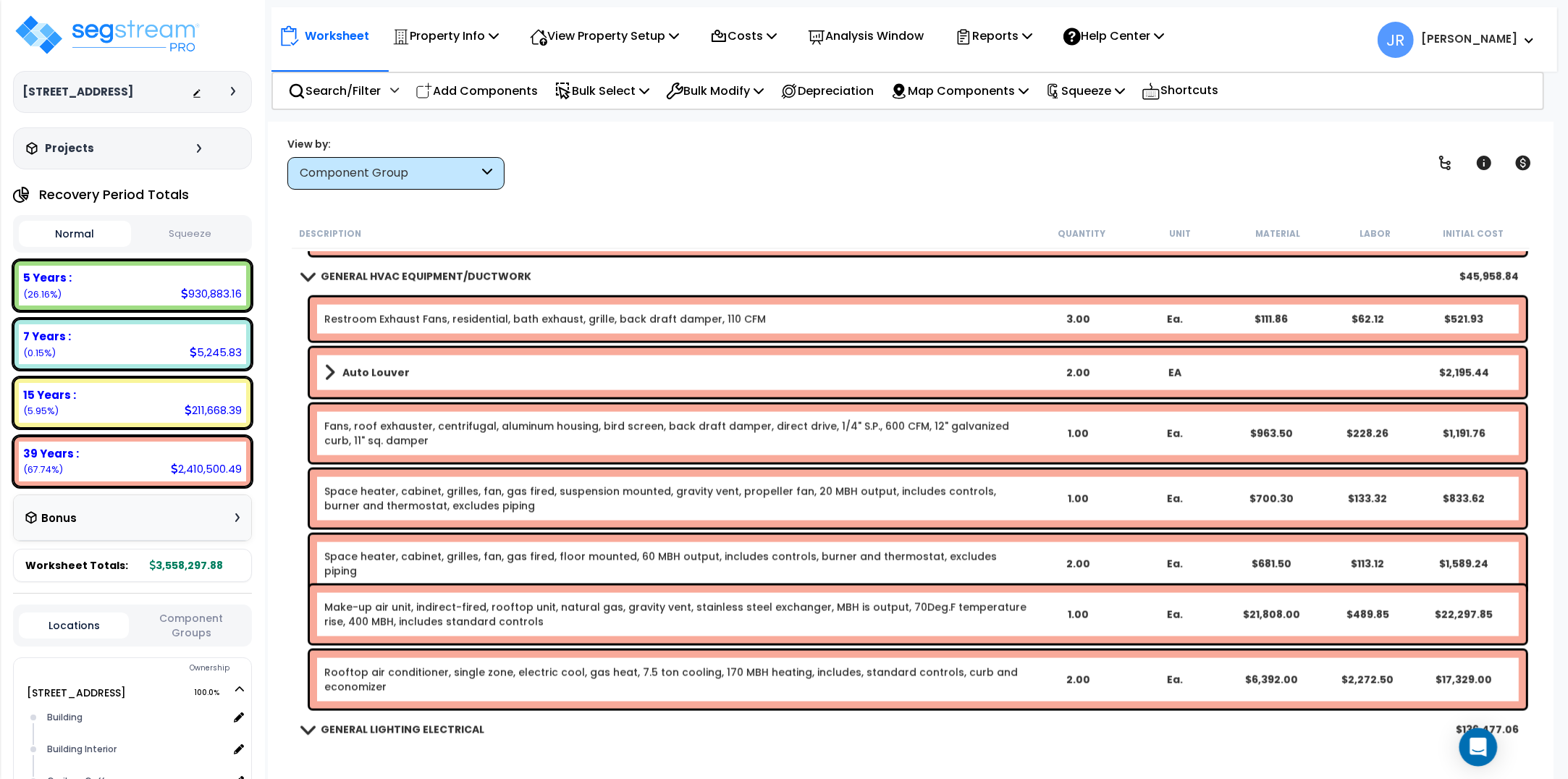
click at [1476, 754] on icon "Open Intercom Messenger" at bounding box center [1477, 747] width 19 height 19
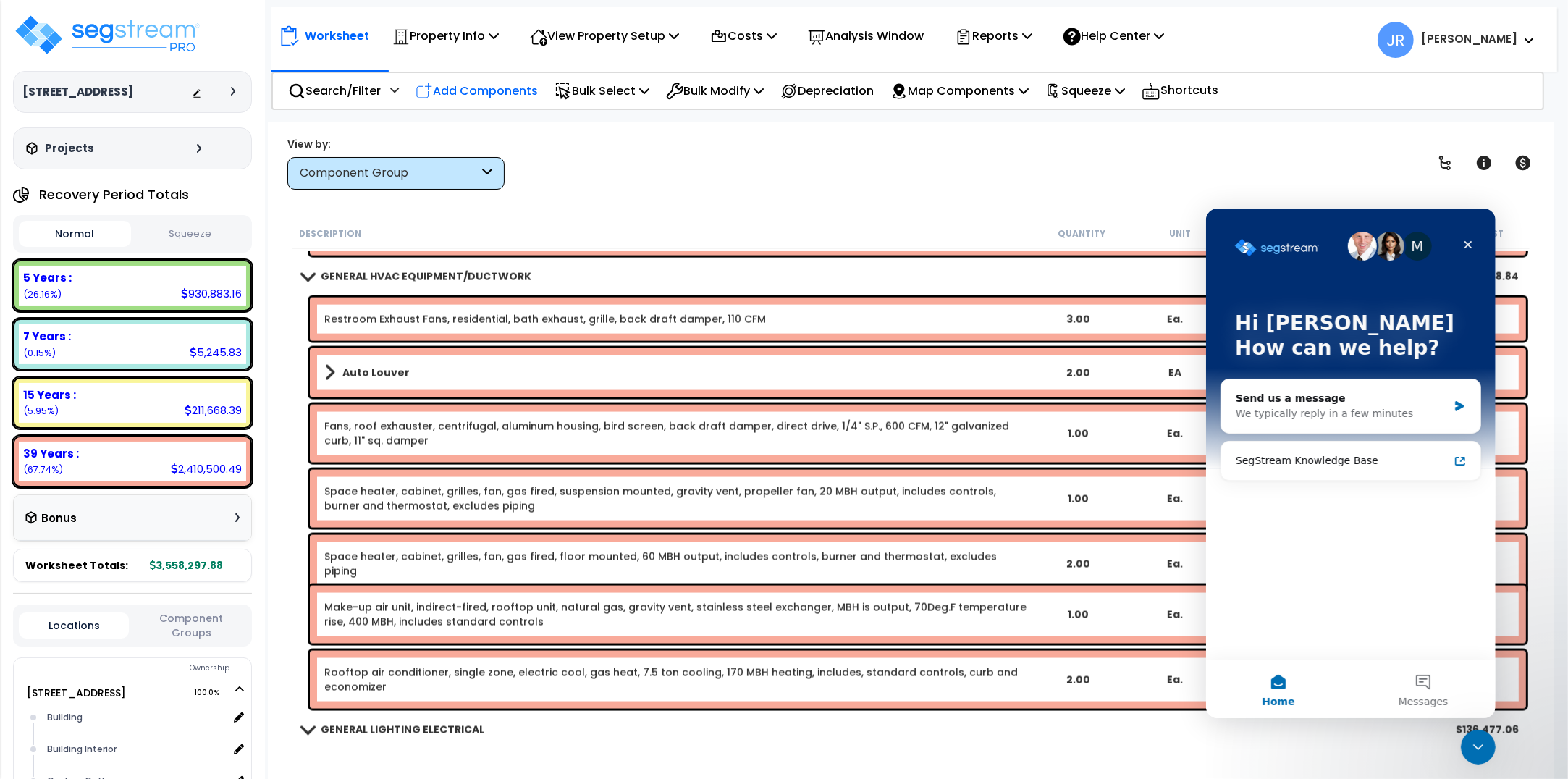
click at [490, 91] on p "Add Components" at bounding box center [477, 91] width 122 height 20
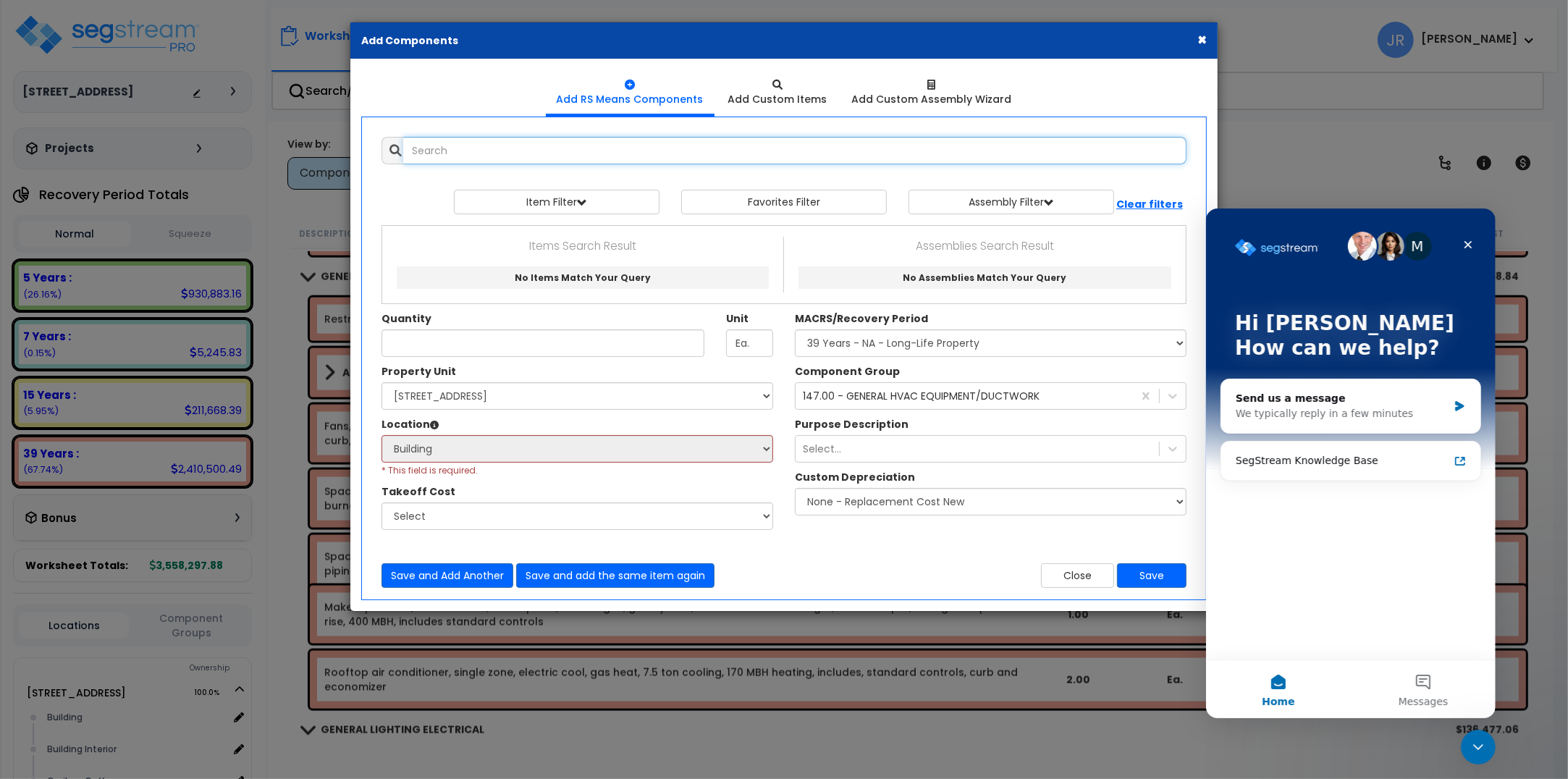
click at [501, 157] on input "text" at bounding box center [794, 150] width 783 height 28
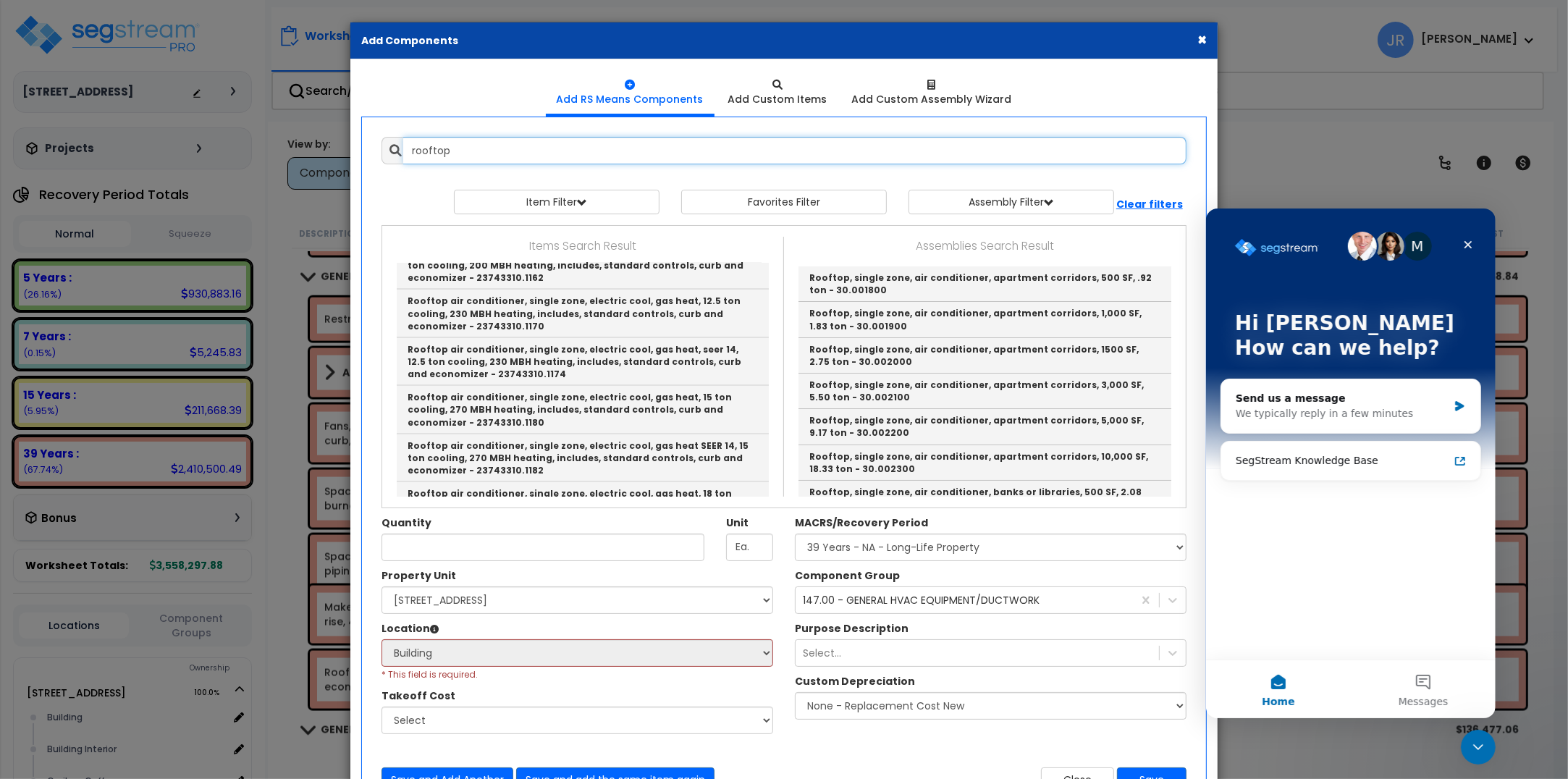
scroll to position [2263, 0]
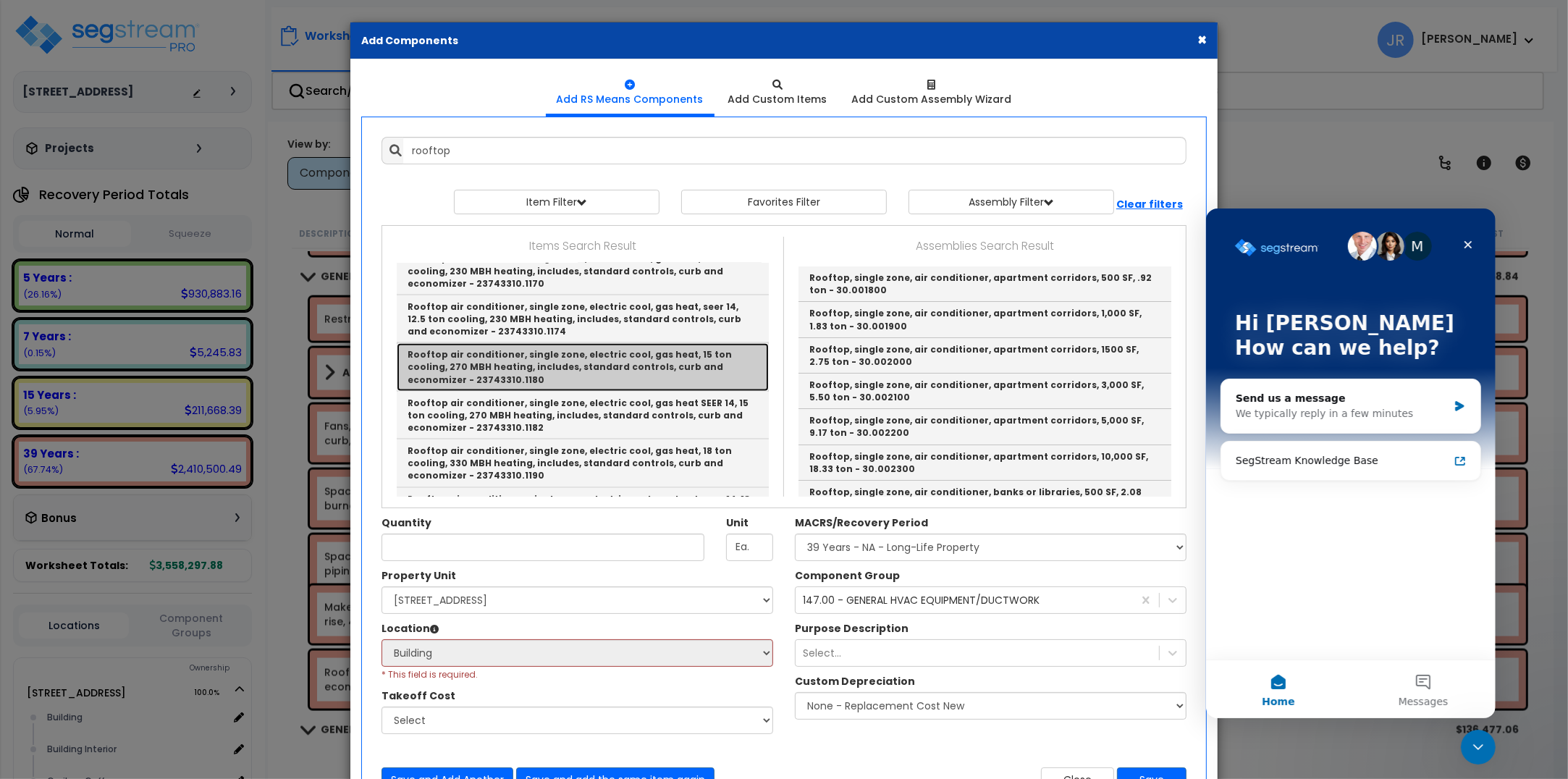
click at [565, 344] on link "Rooftop air conditioner, single zone, electric cool, gas heat, 15 ton cooling, …" at bounding box center [583, 367] width 372 height 48
type input "Rooftop air conditioner, single zone, electric cool, gas heat, 15 ton cooling, …"
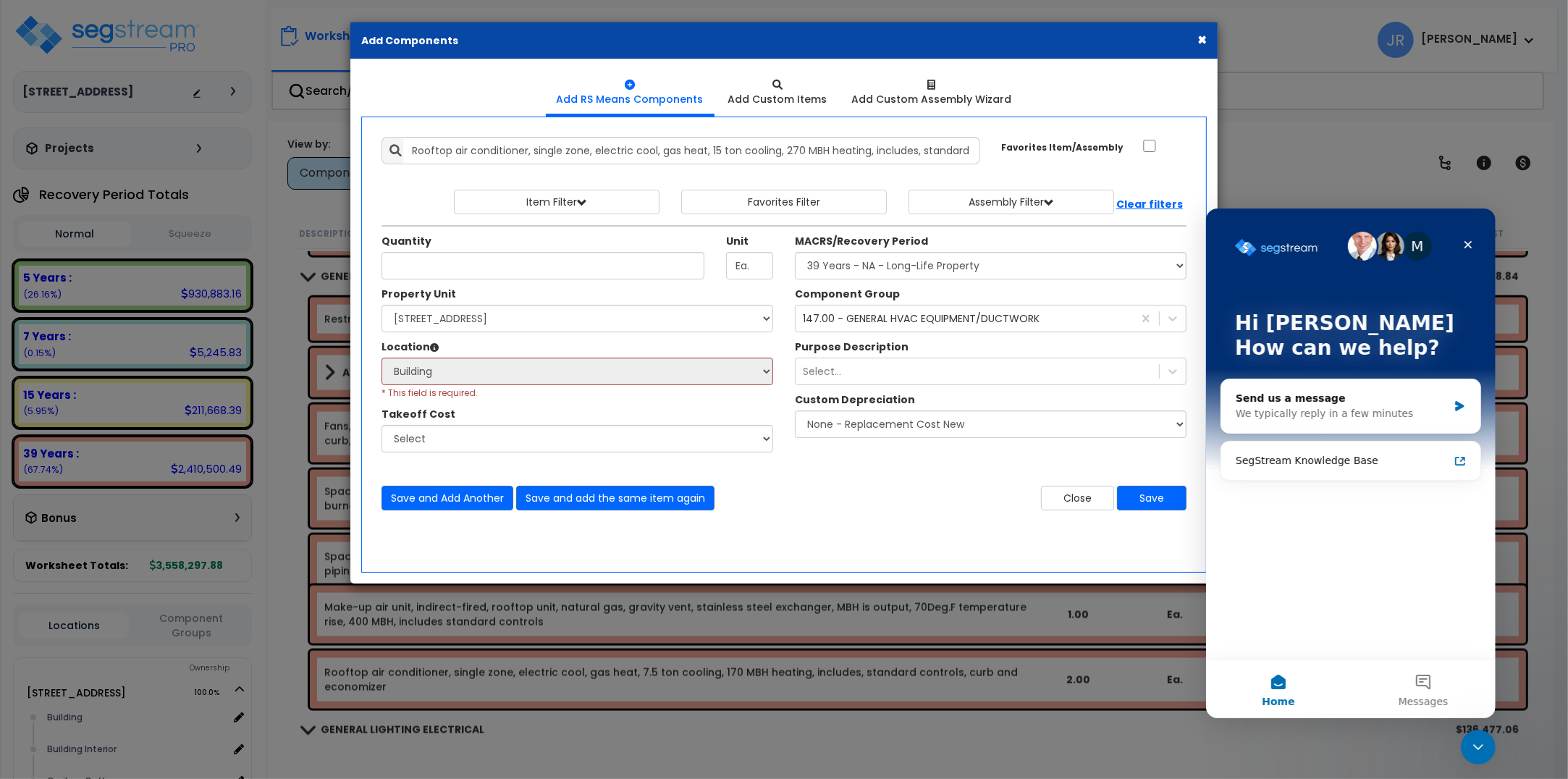
click at [1301, 497] on div "M Hi Jon How can we help? Send us a message We typically reply in a few minutes…" at bounding box center [1350, 434] width 290 height 452
click at [1458, 407] on icon "Intercom messenger" at bounding box center [1458, 405] width 9 height 10
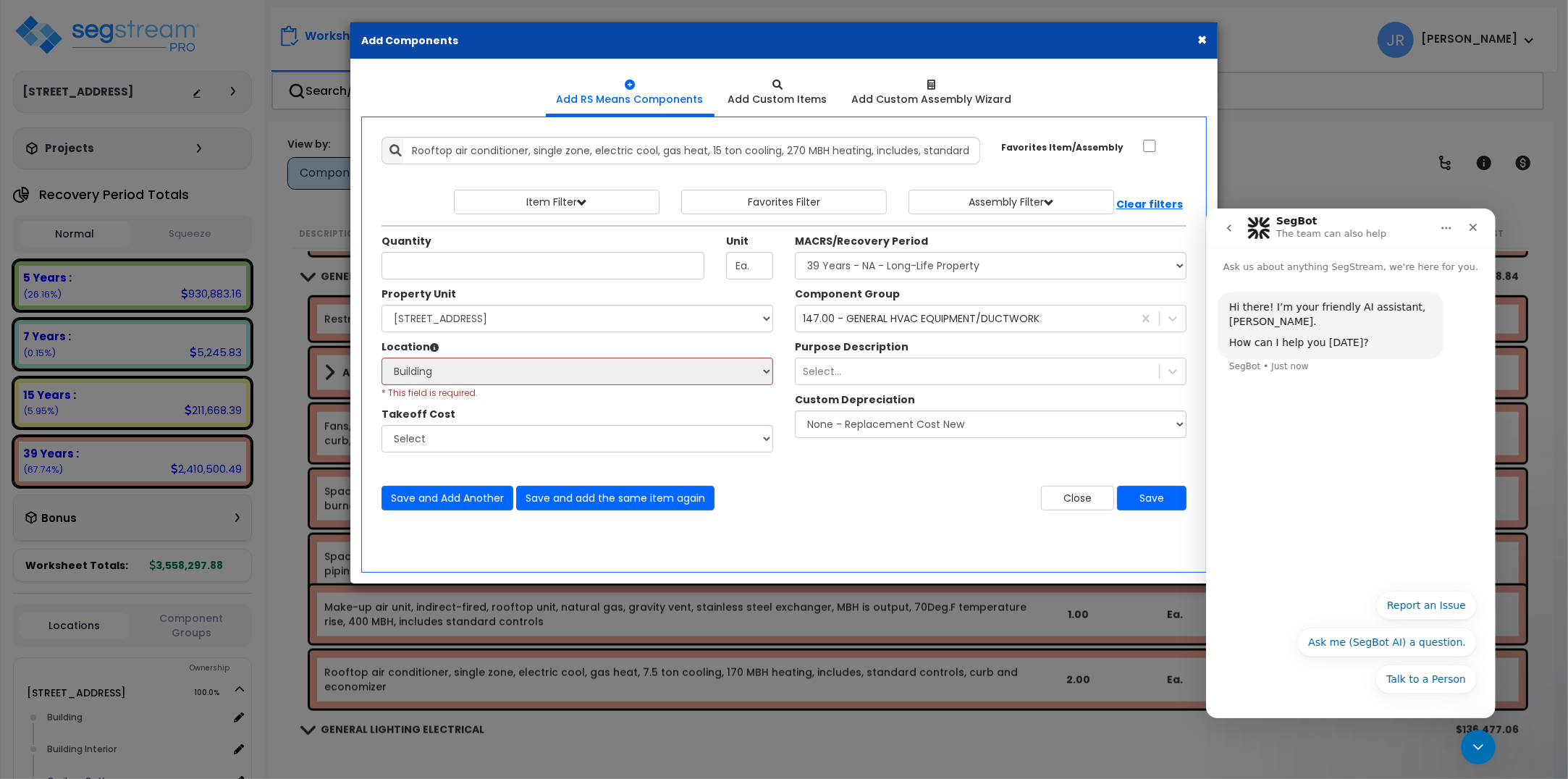
click at [1268, 387] on div "Hi there! I’m your friendly AI assistant, SegBot. How can I help you today? Seg…" at bounding box center [1350, 341] width 266 height 99
click at [1274, 396] on div "Hi there! I’m your friendly AI assistant, SegBot. How can I help you today? Seg…" at bounding box center [1350, 426] width 290 height 307
click at [1420, 609] on button "Report an Issue" at bounding box center [1426, 604] width 101 height 29
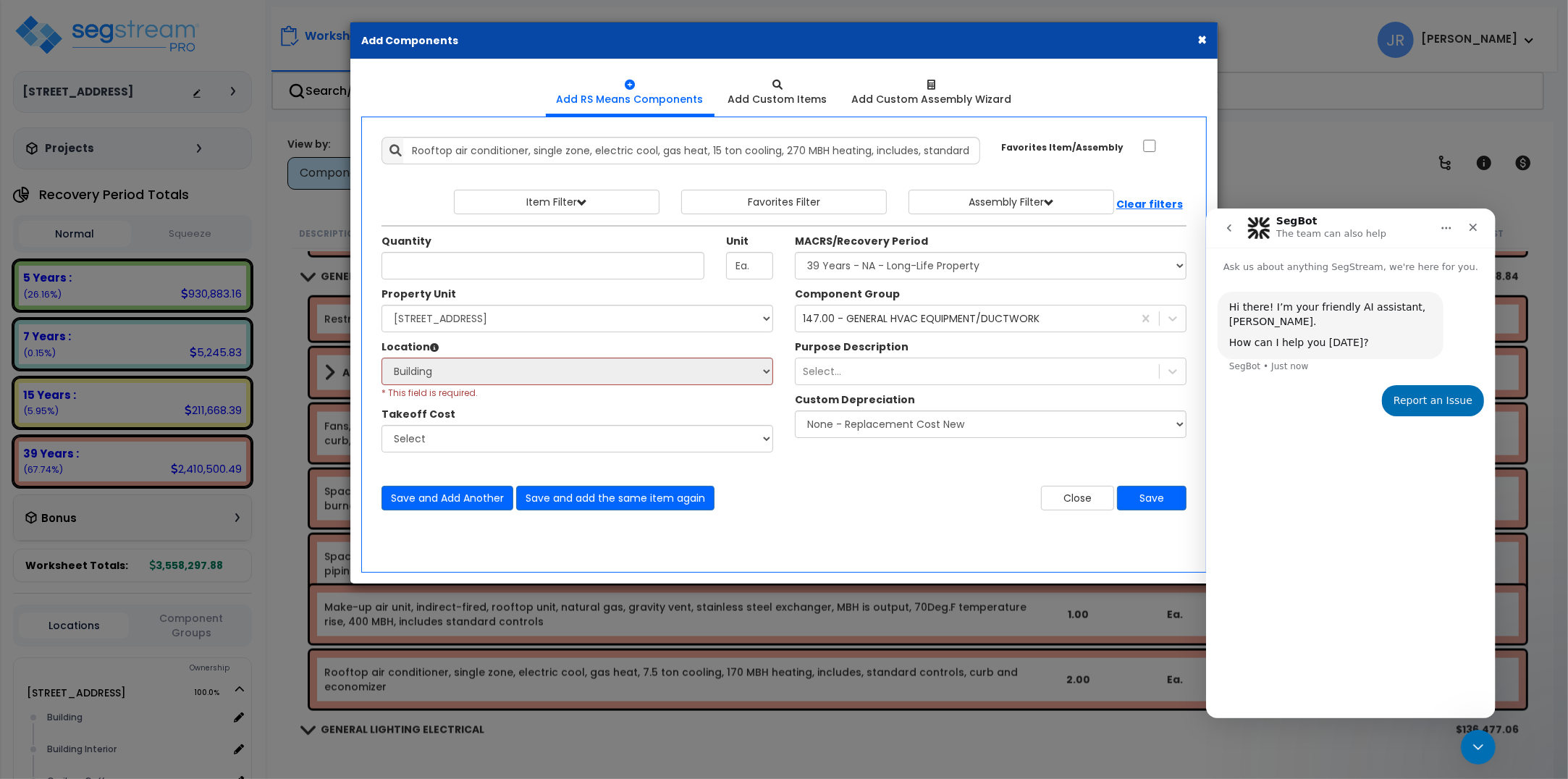
click at [1270, 453] on div "Hi there! I’m your friendly AI assistant, SegBot. How can I help you today? Seg…" at bounding box center [1350, 489] width 290 height 432
click at [1278, 384] on div "Report an Issue Jon • Just now" at bounding box center [1350, 408] width 266 height 49
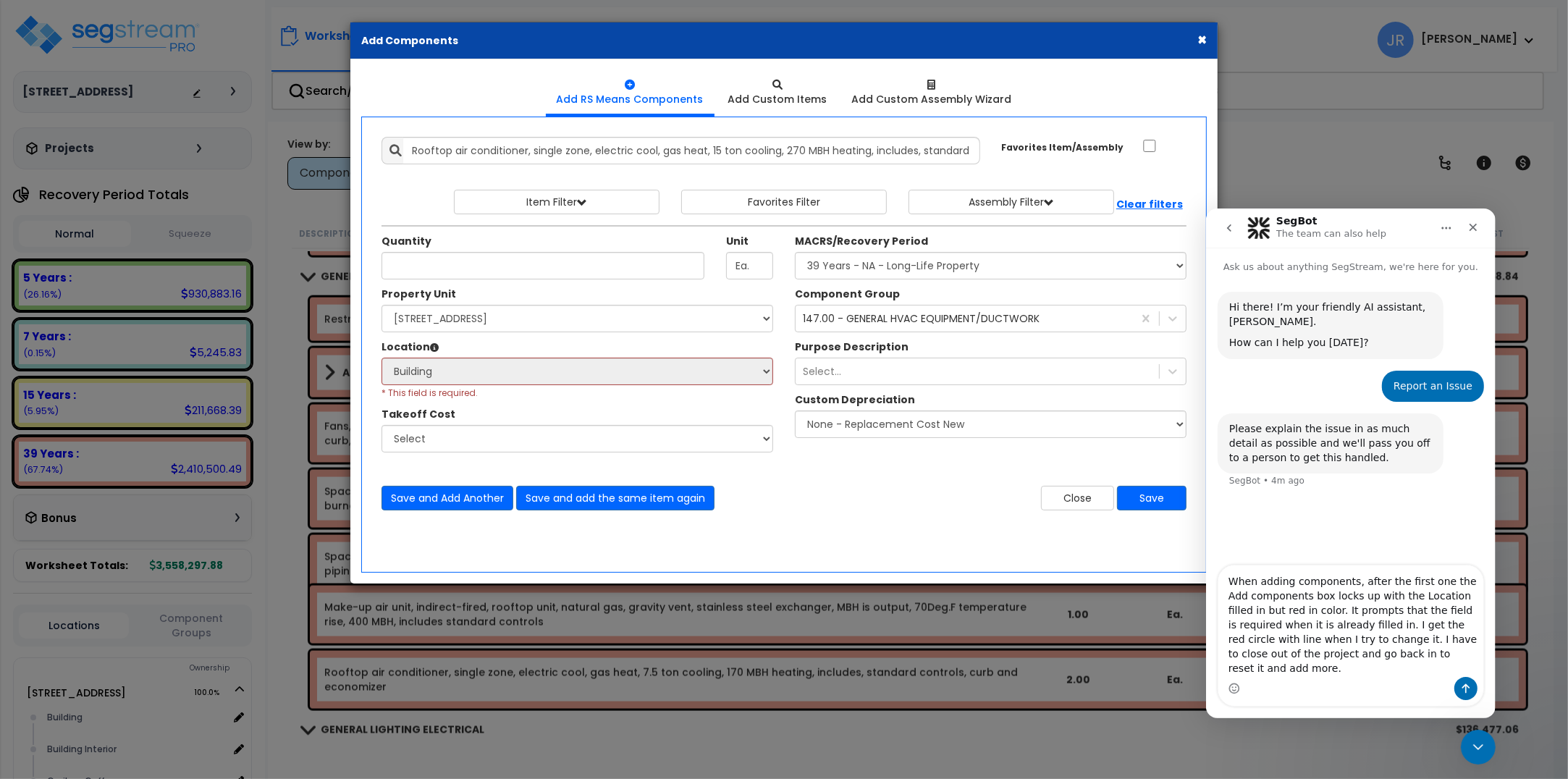
type textarea "When adding components, after the first one the Add components box locks up wit…"
click at [1463, 686] on icon "Send a message…" at bounding box center [1465, 687] width 12 height 12
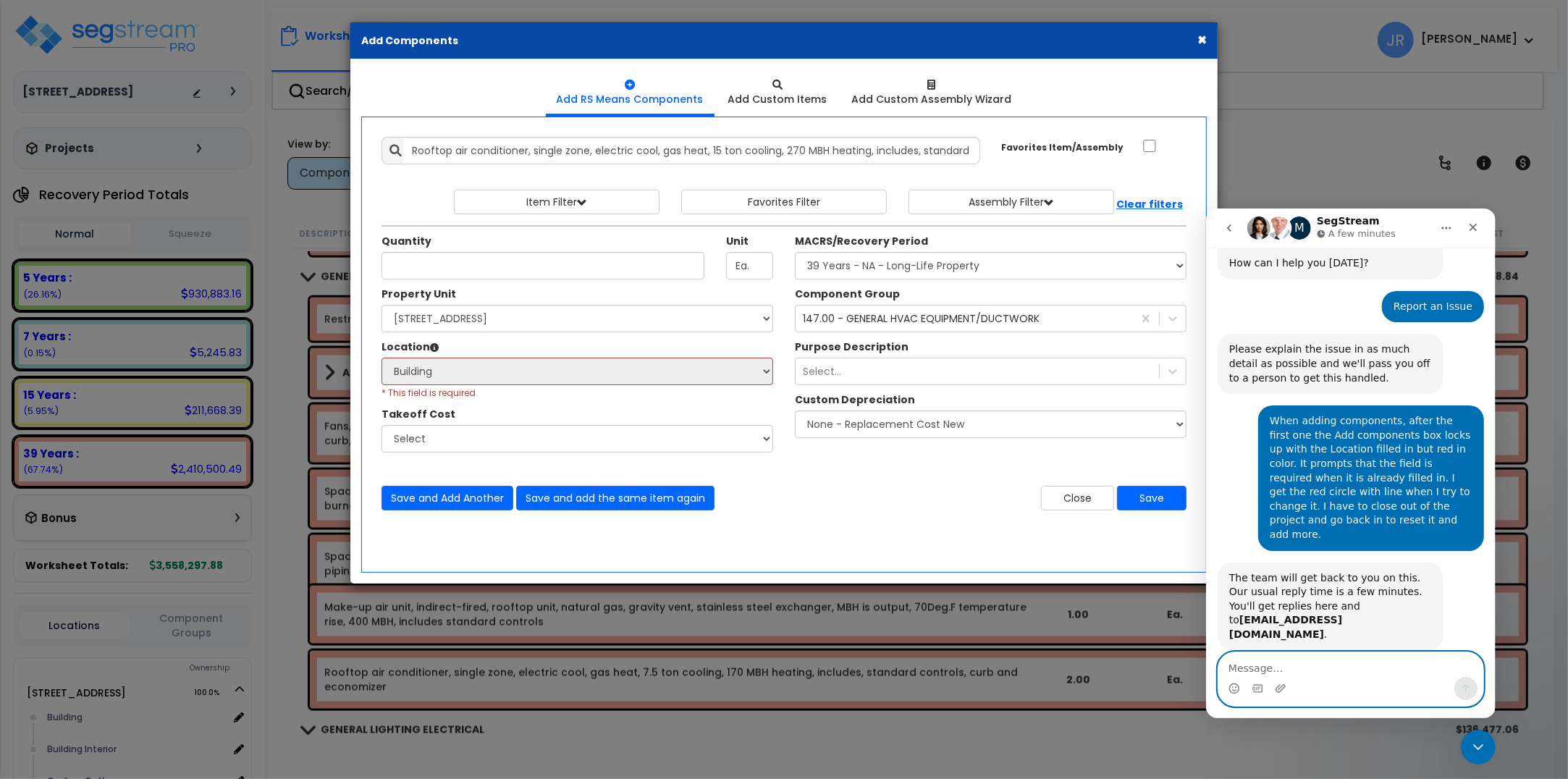
scroll to position [121, 0]
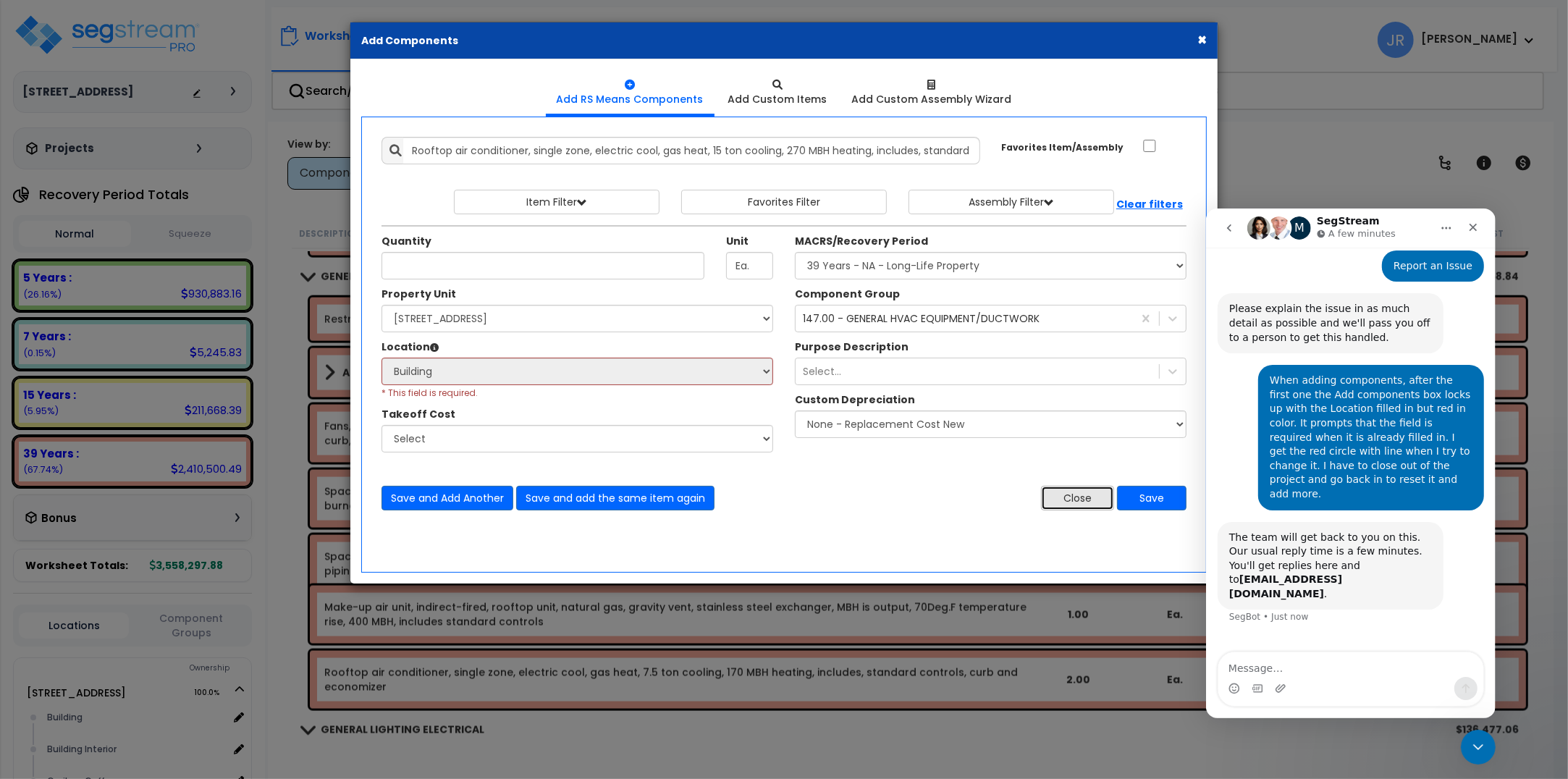
click at [1079, 502] on button "Close" at bounding box center [1077, 497] width 73 height 24
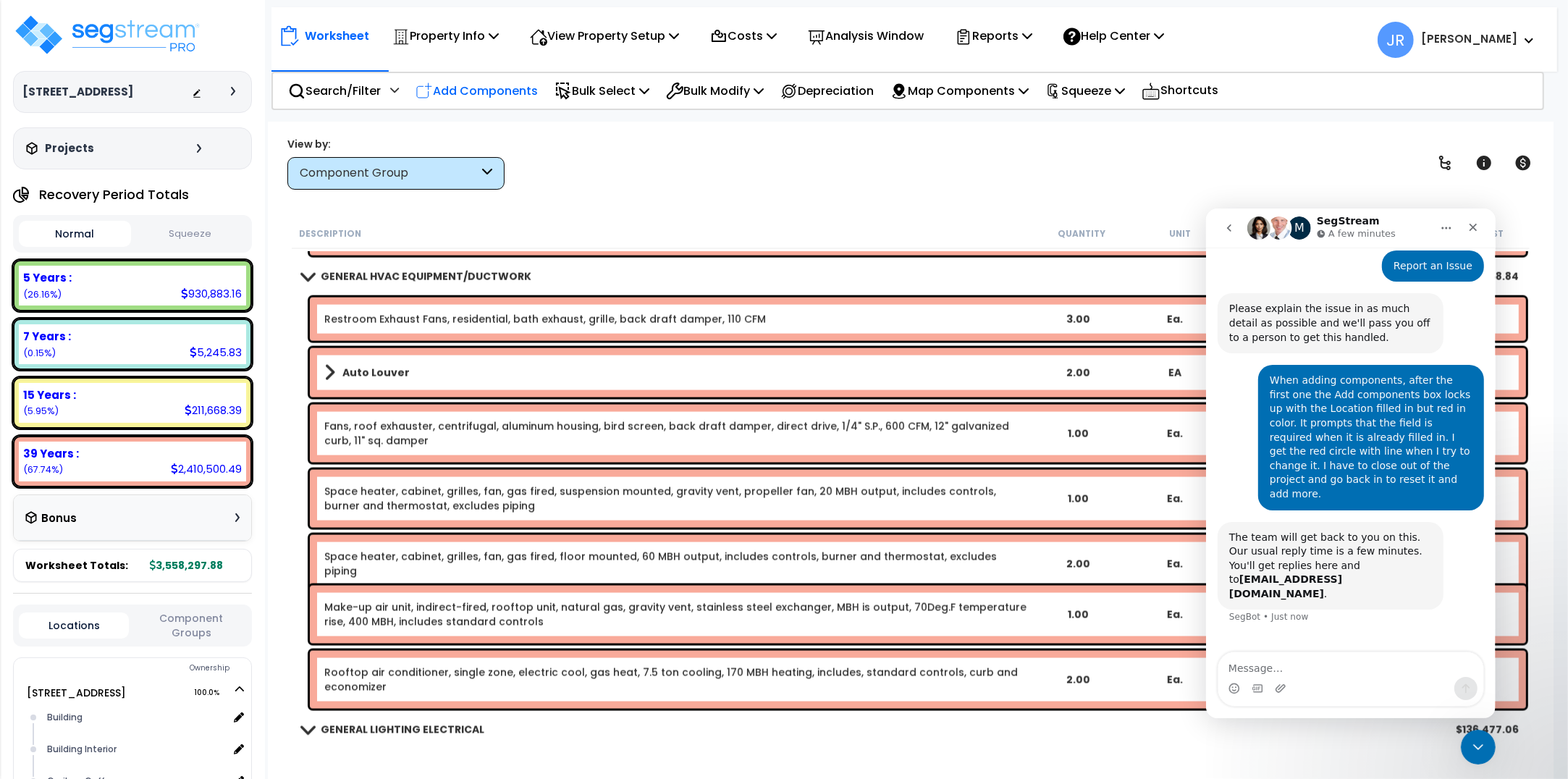
click at [475, 87] on p "Add Components" at bounding box center [477, 91] width 122 height 20
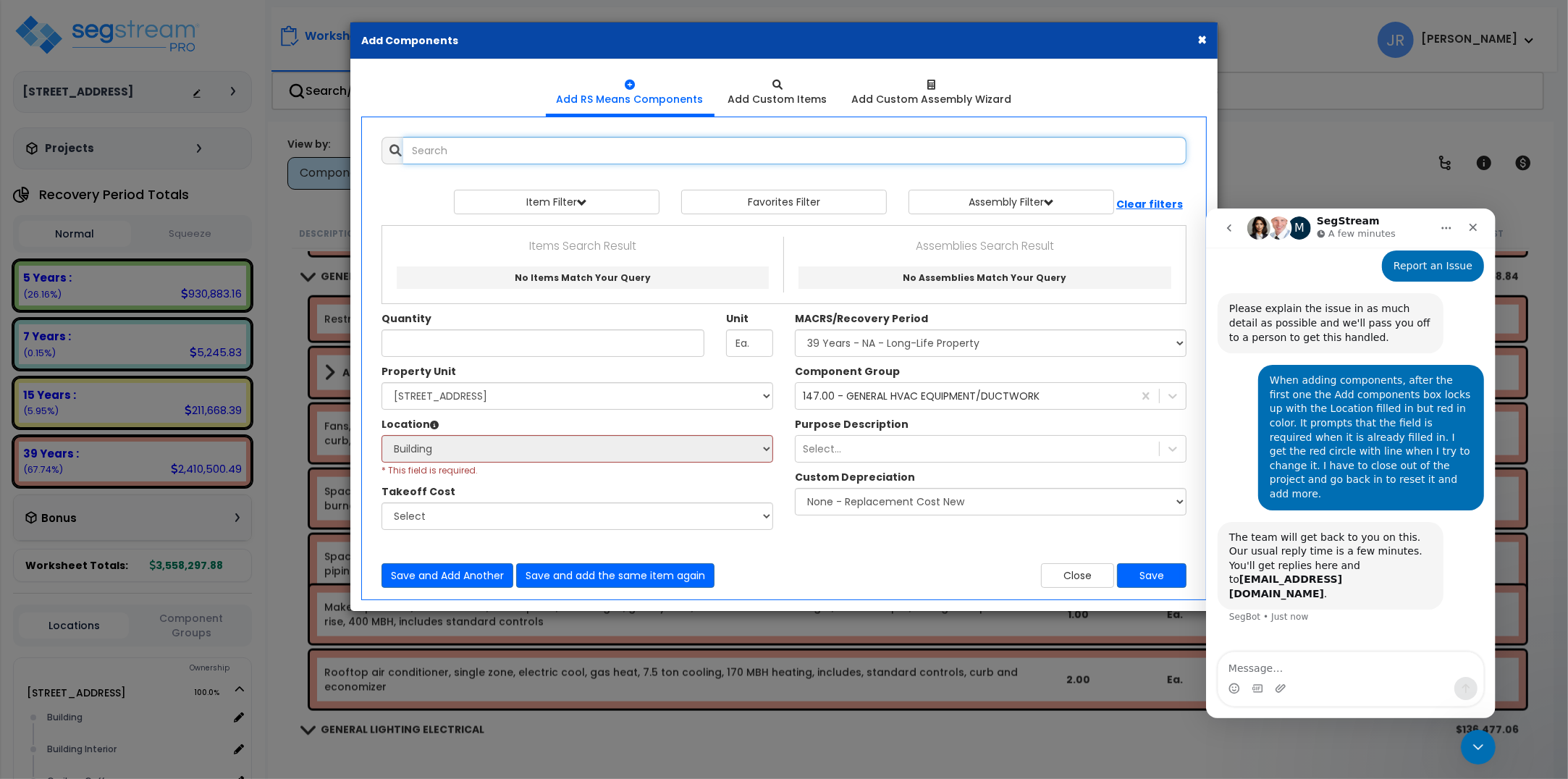
scroll to position [0, 0]
click at [1202, 39] on button "×" at bounding box center [1201, 39] width 9 height 15
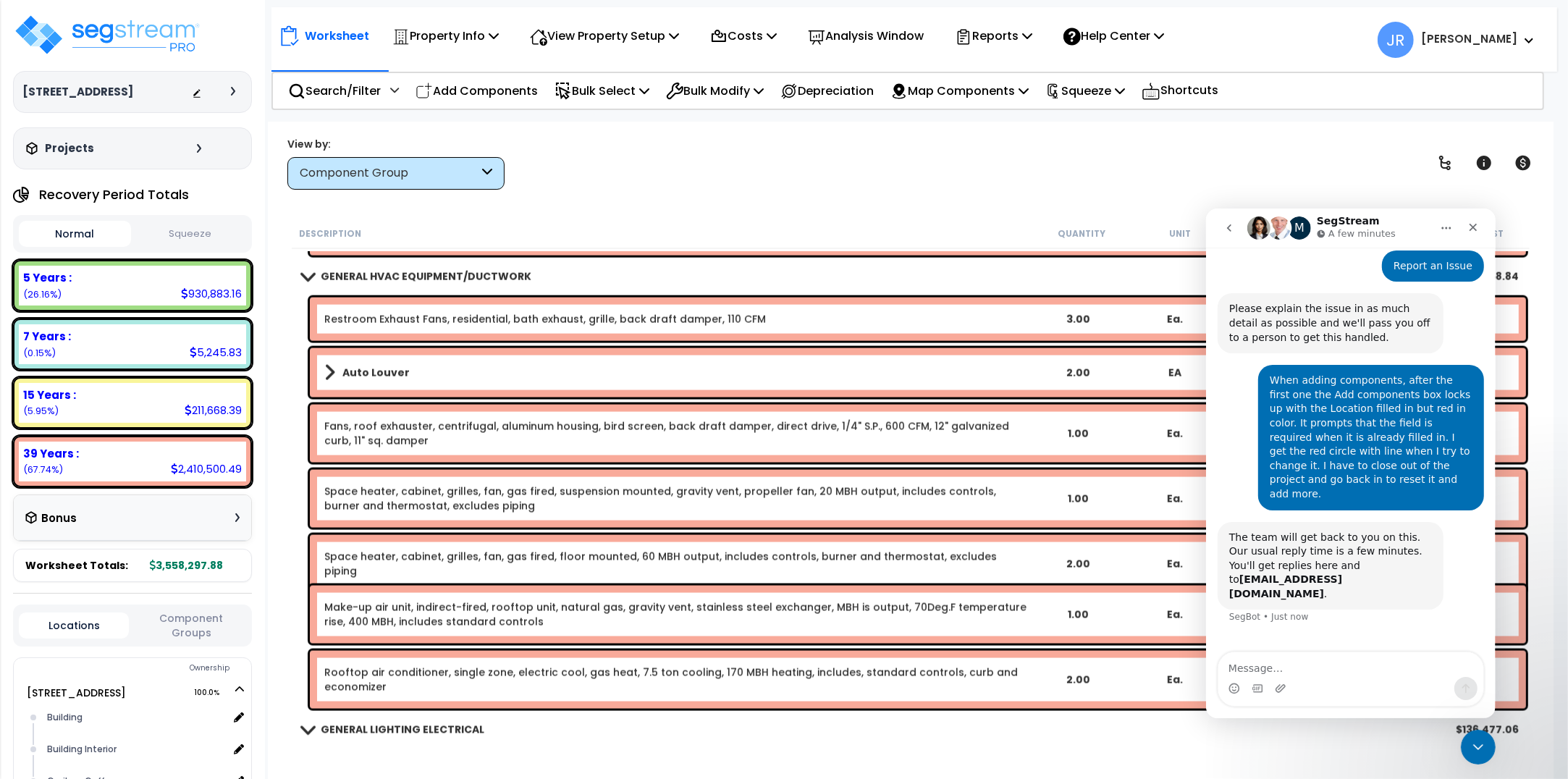
click at [131, 154] on div "Projects" at bounding box center [115, 148] width 186 height 14
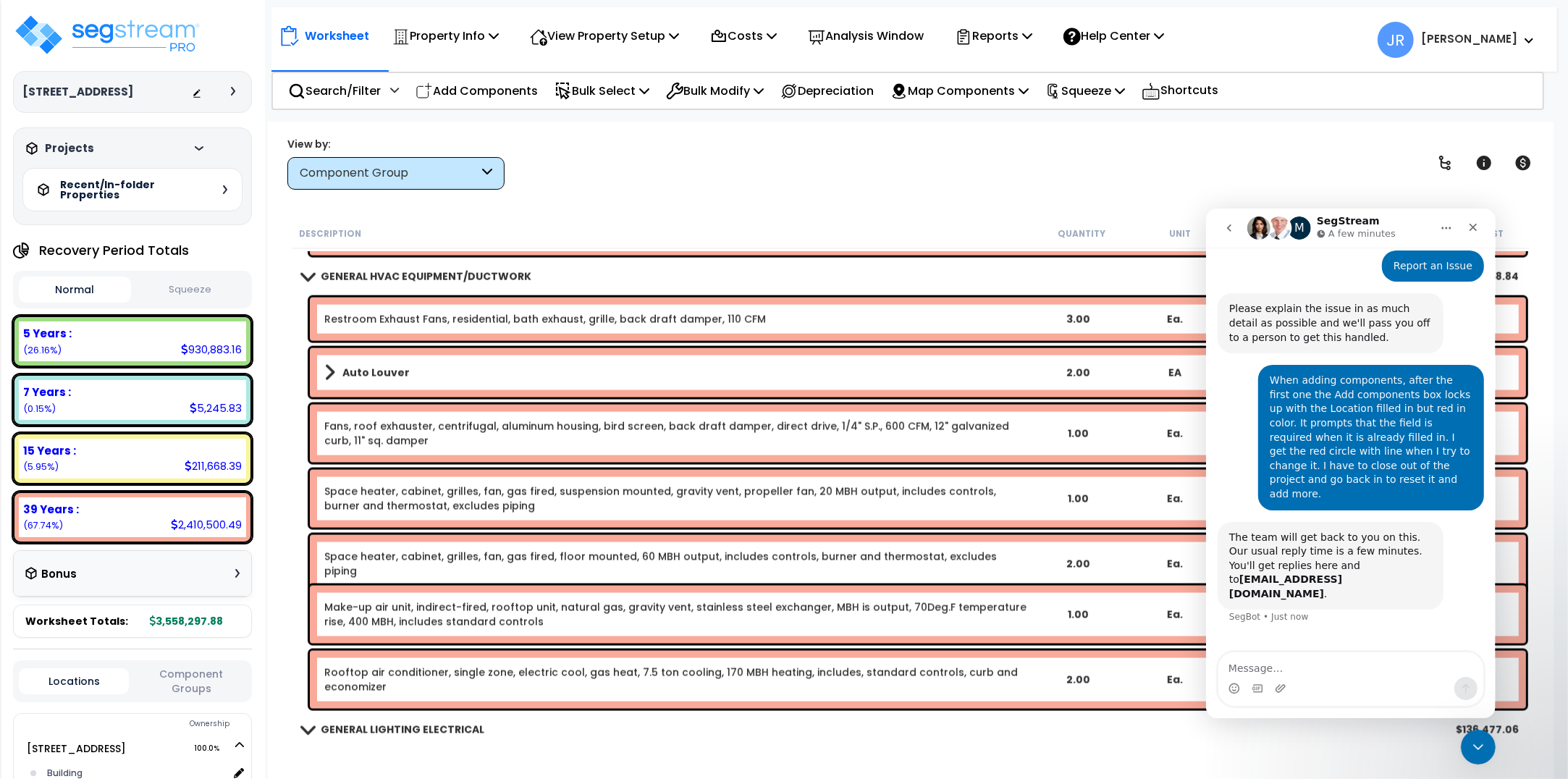
click at [138, 192] on h5 "Recent/In-folder Properties" at bounding box center [111, 190] width 102 height 21
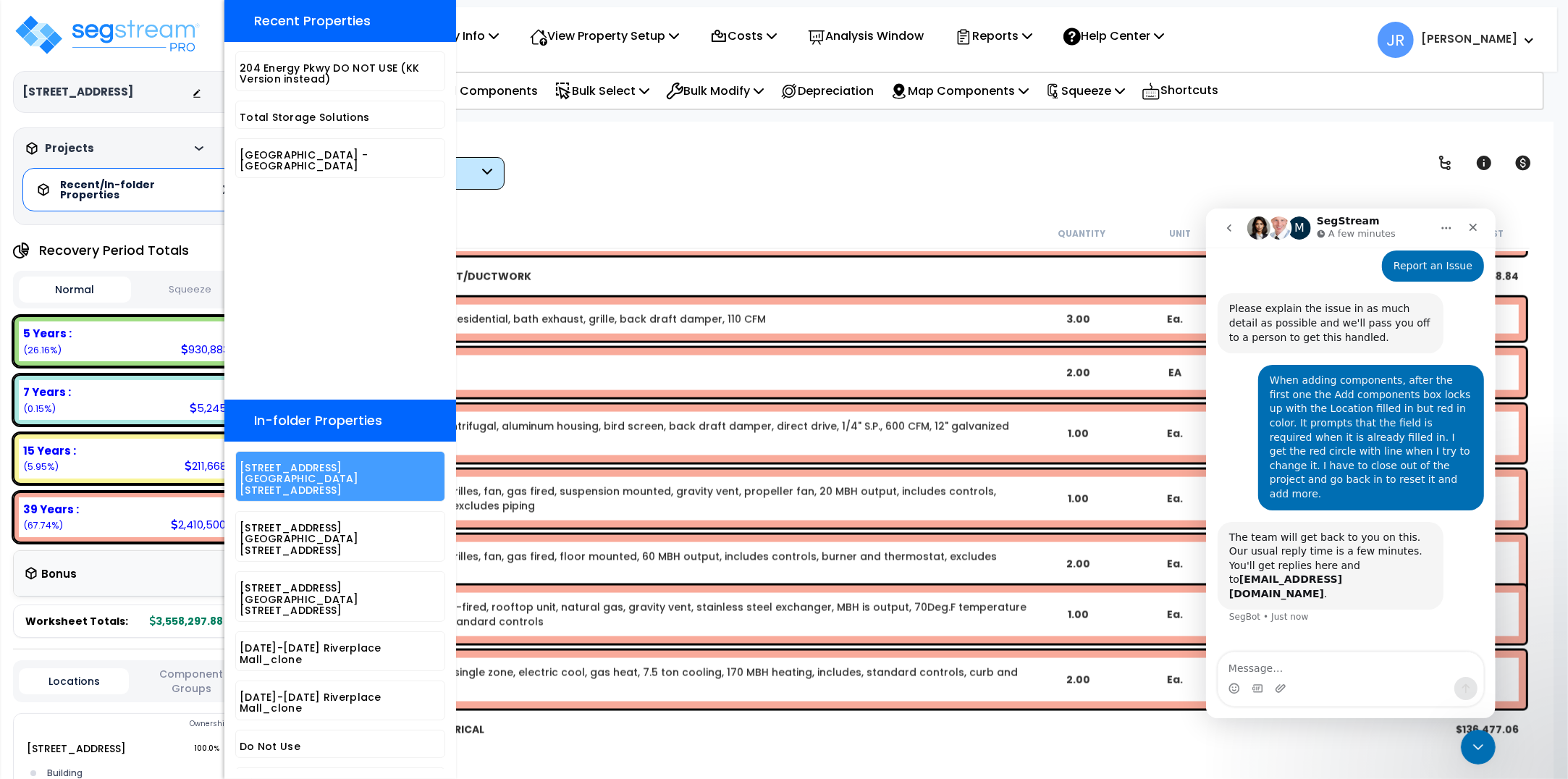
click at [313, 471] on h5 "[STREET_ADDRESS][GEOGRAPHIC_DATA][STREET_ADDRESS]" at bounding box center [340, 479] width 201 height 33
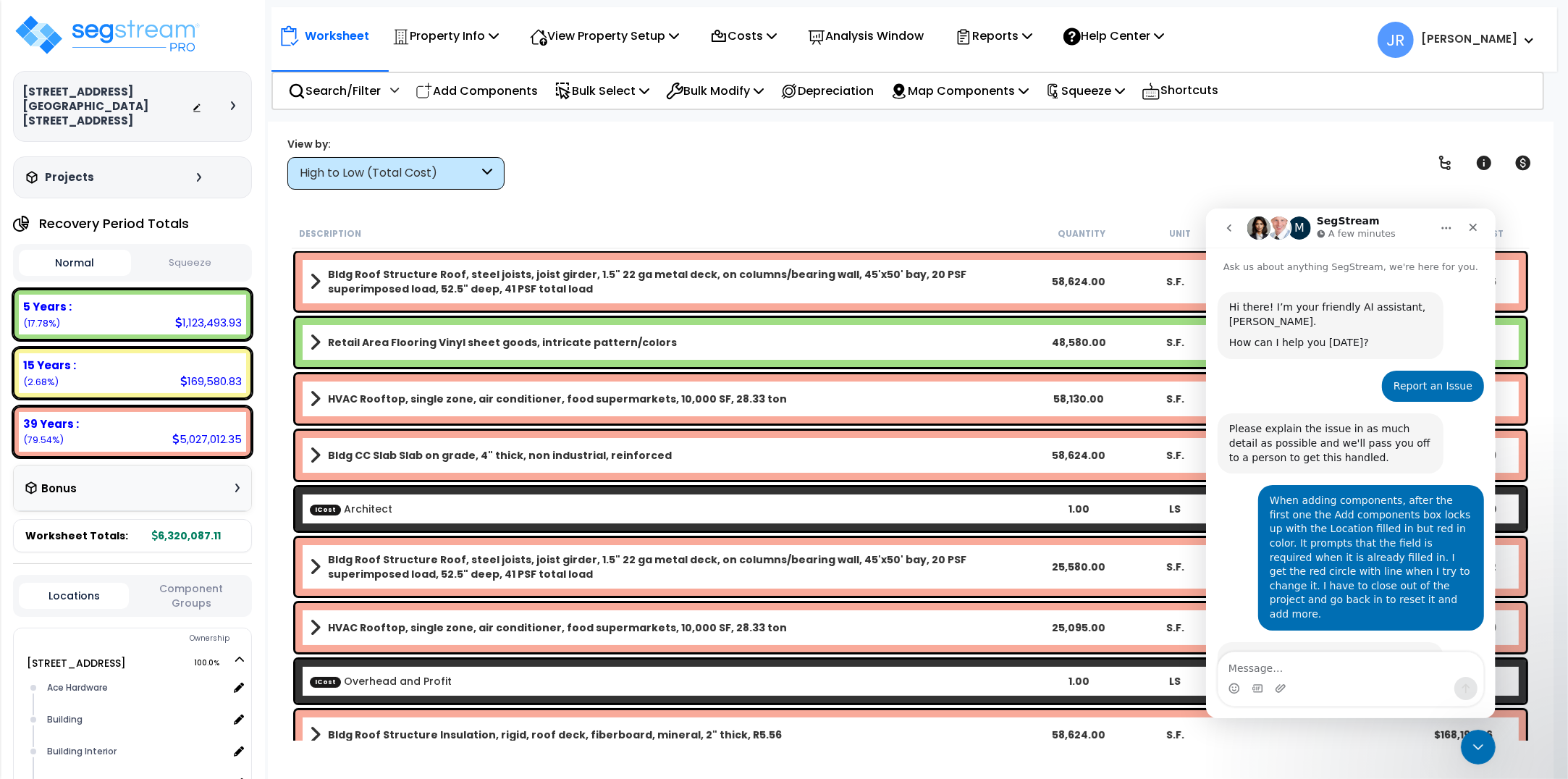
click at [131, 170] on div "Projects" at bounding box center [115, 177] width 186 height 14
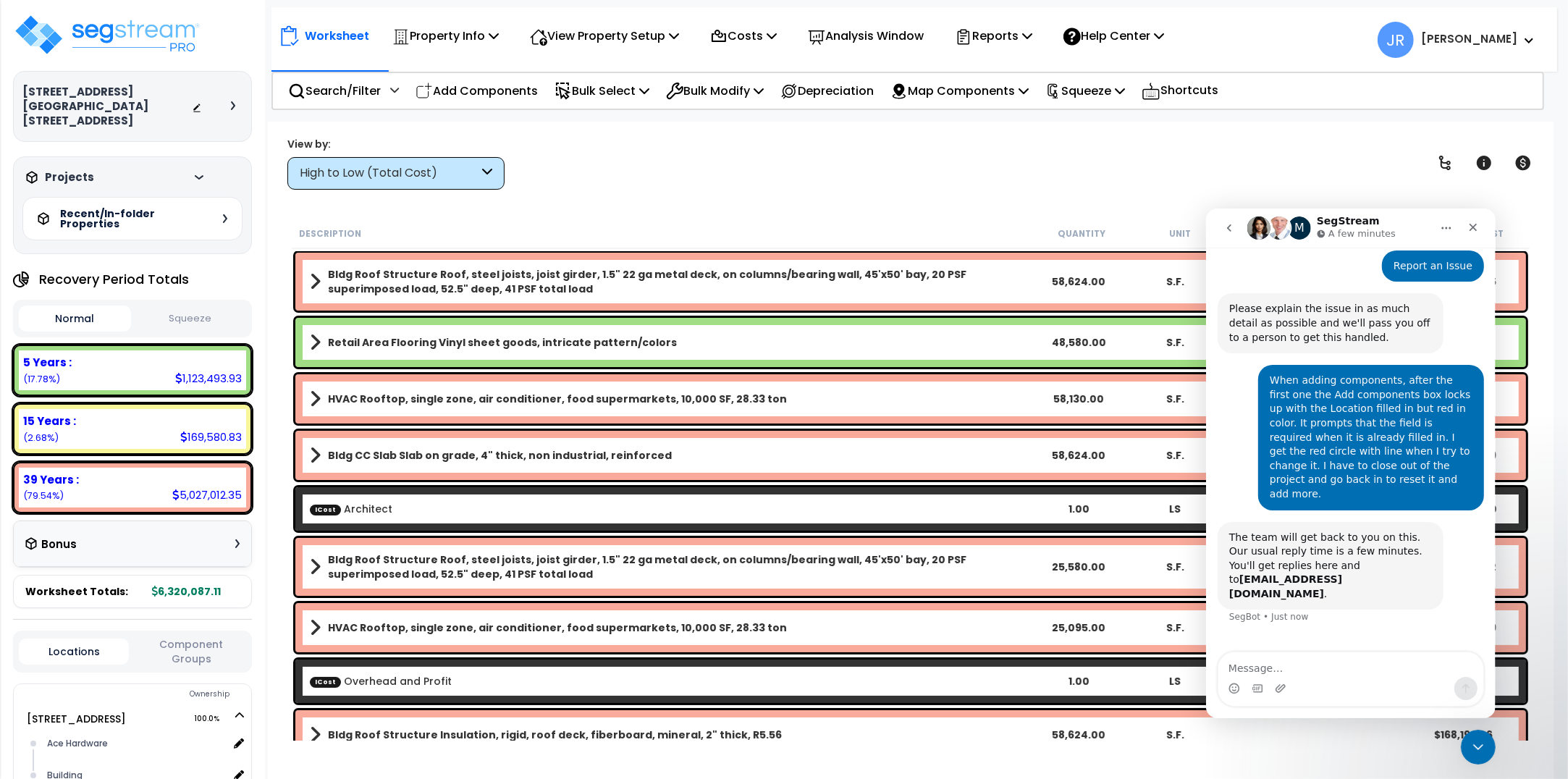
click at [136, 210] on h5 "Recent/In-folder Properties" at bounding box center [111, 219] width 102 height 21
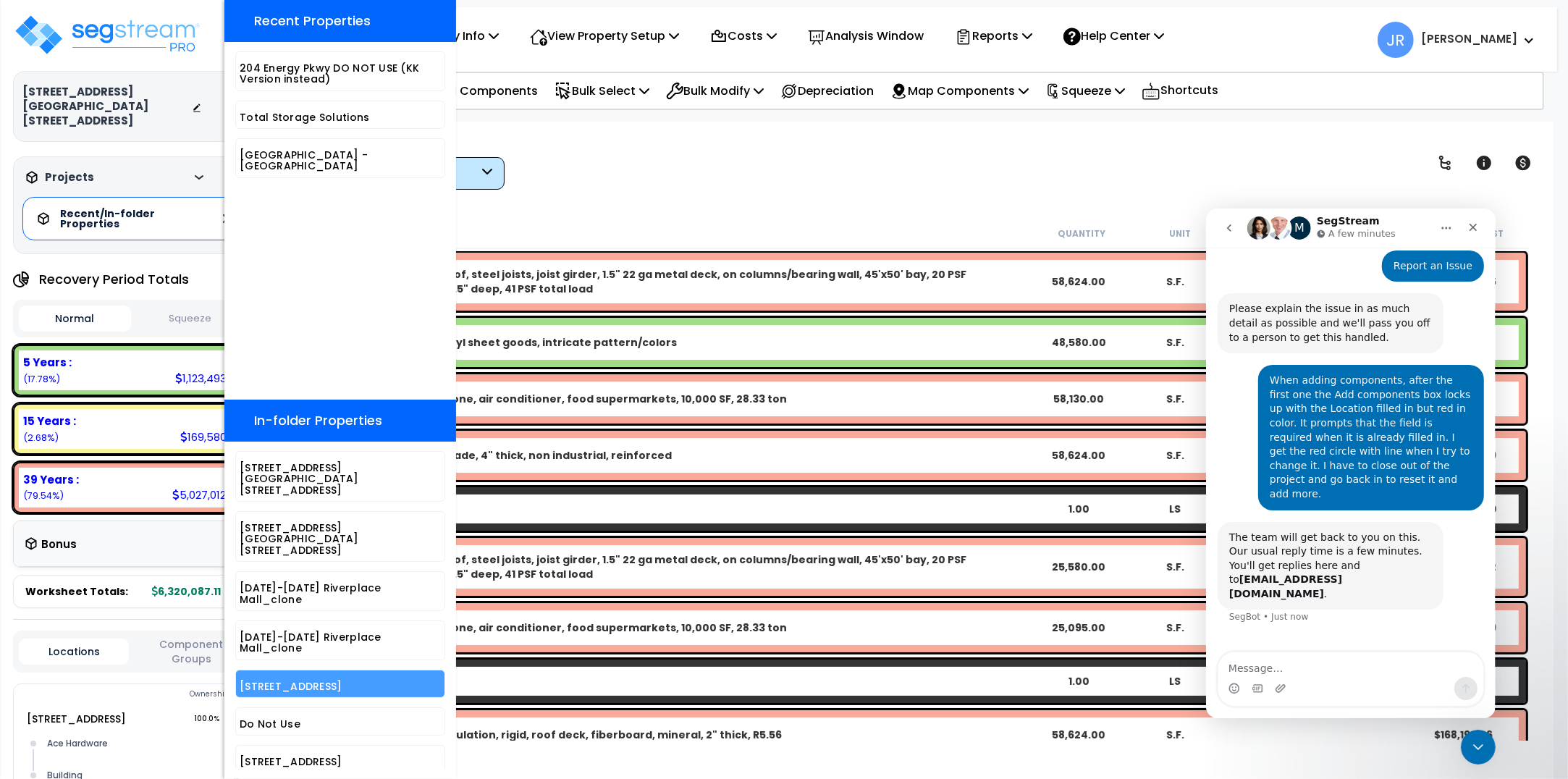
click at [276, 682] on h5 "[STREET_ADDRESS]" at bounding box center [340, 687] width 201 height 11
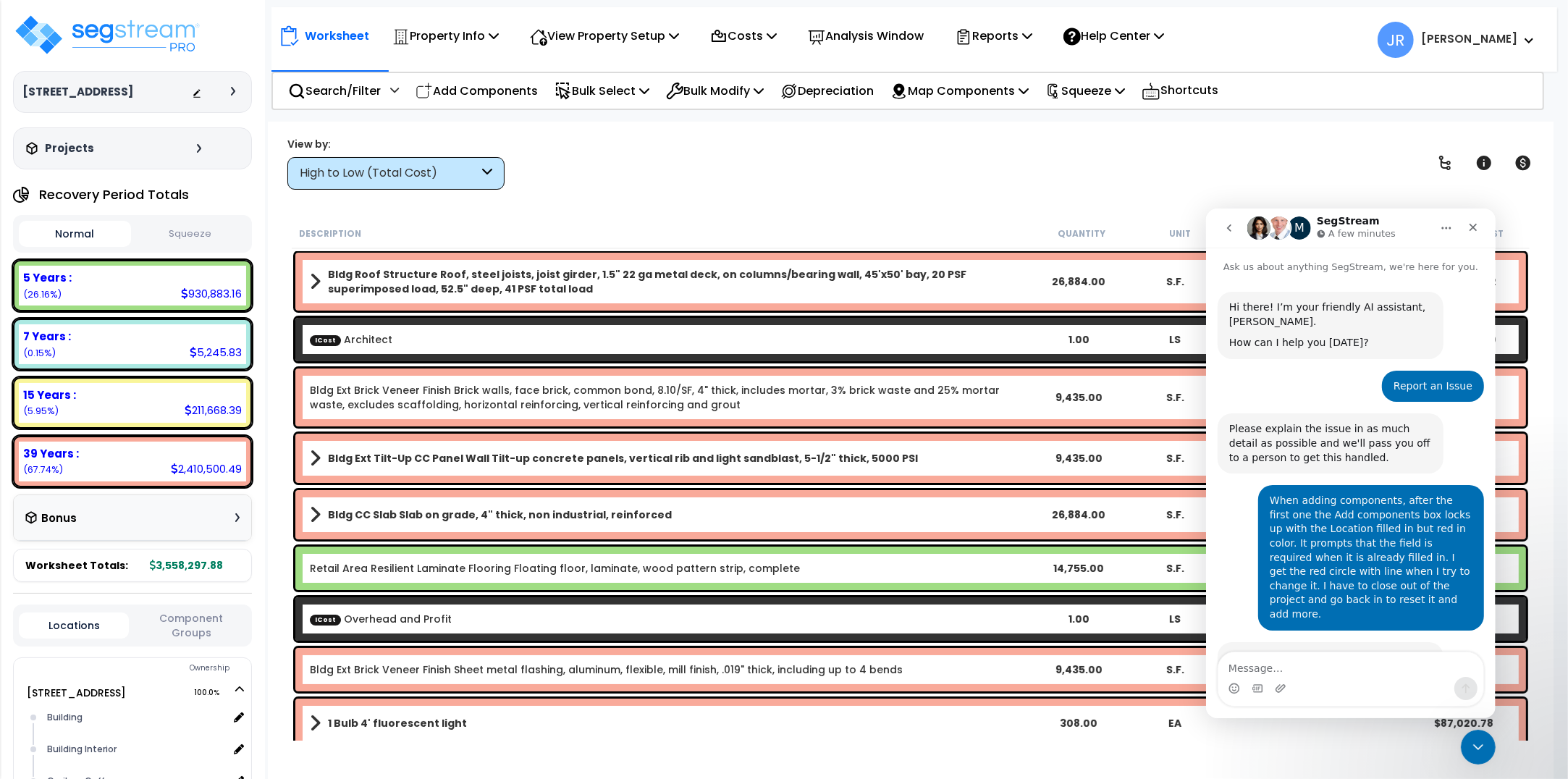
scroll to position [121, 0]
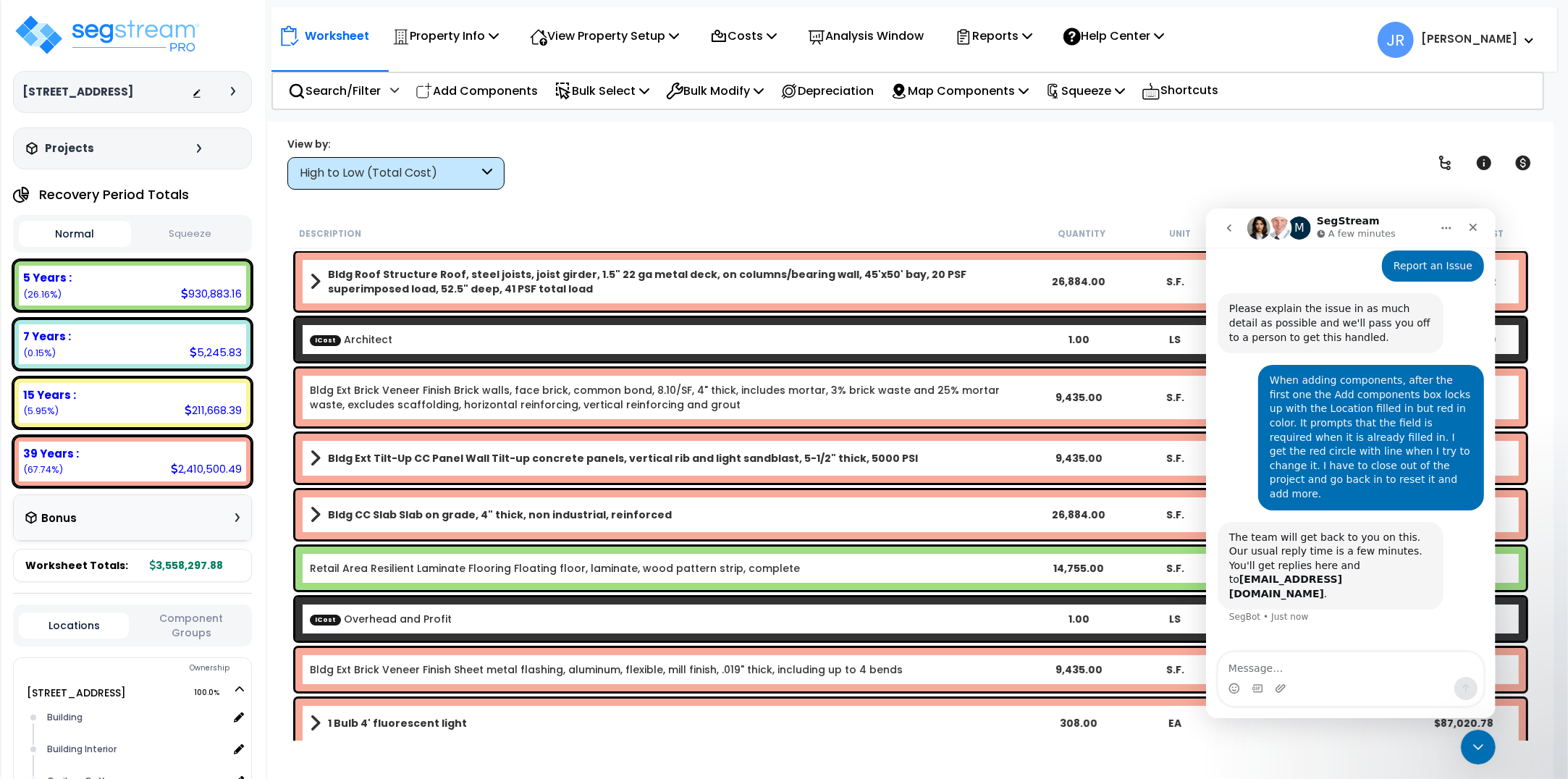
click at [479, 172] on div "High to Low (Total Cost)" at bounding box center [396, 174] width 218 height 32
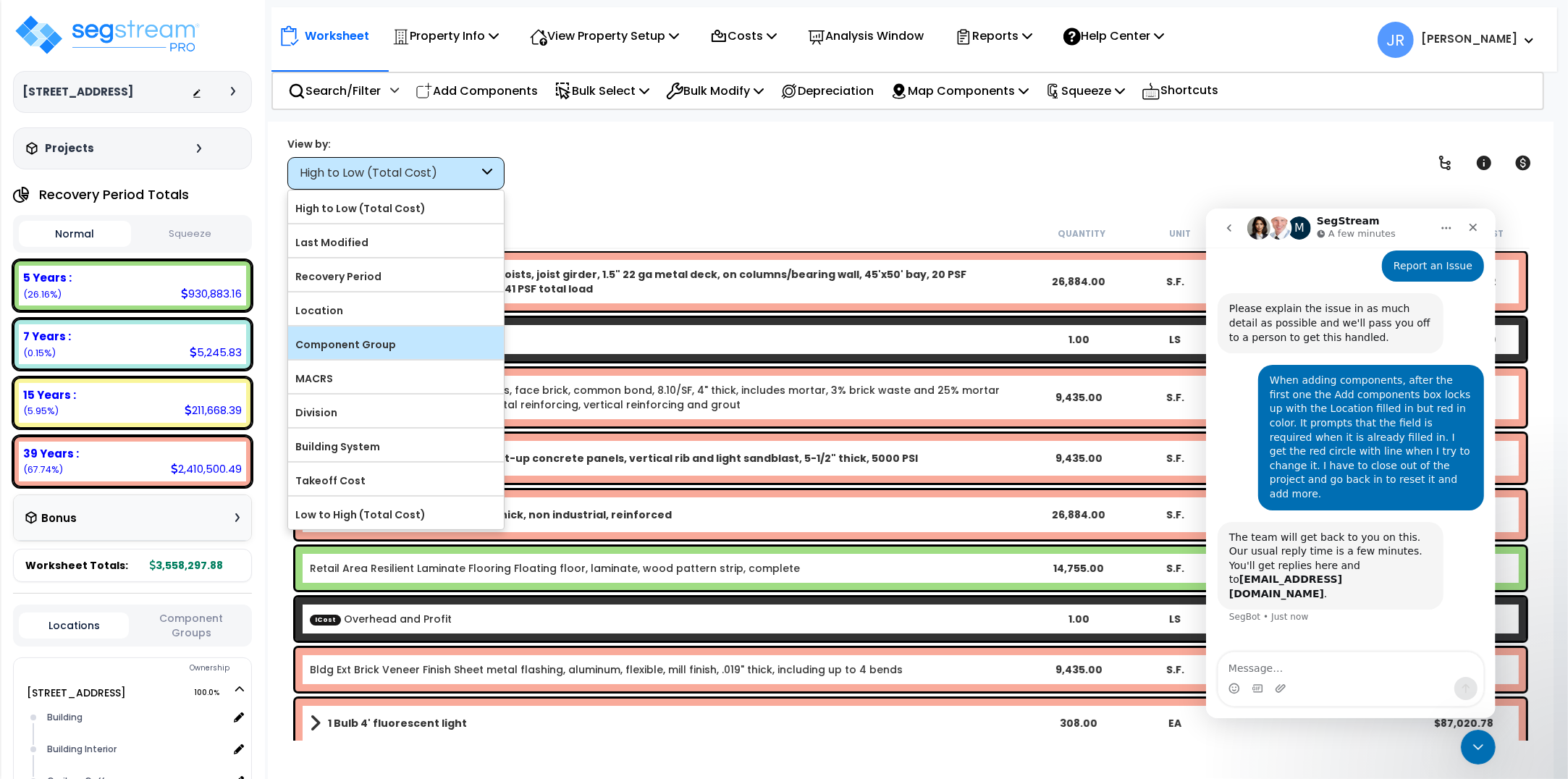
click at [380, 345] on label "Component Group" at bounding box center [396, 345] width 216 height 22
click at [0, 0] on input "Component Group" at bounding box center [0, 0] width 0 height 0
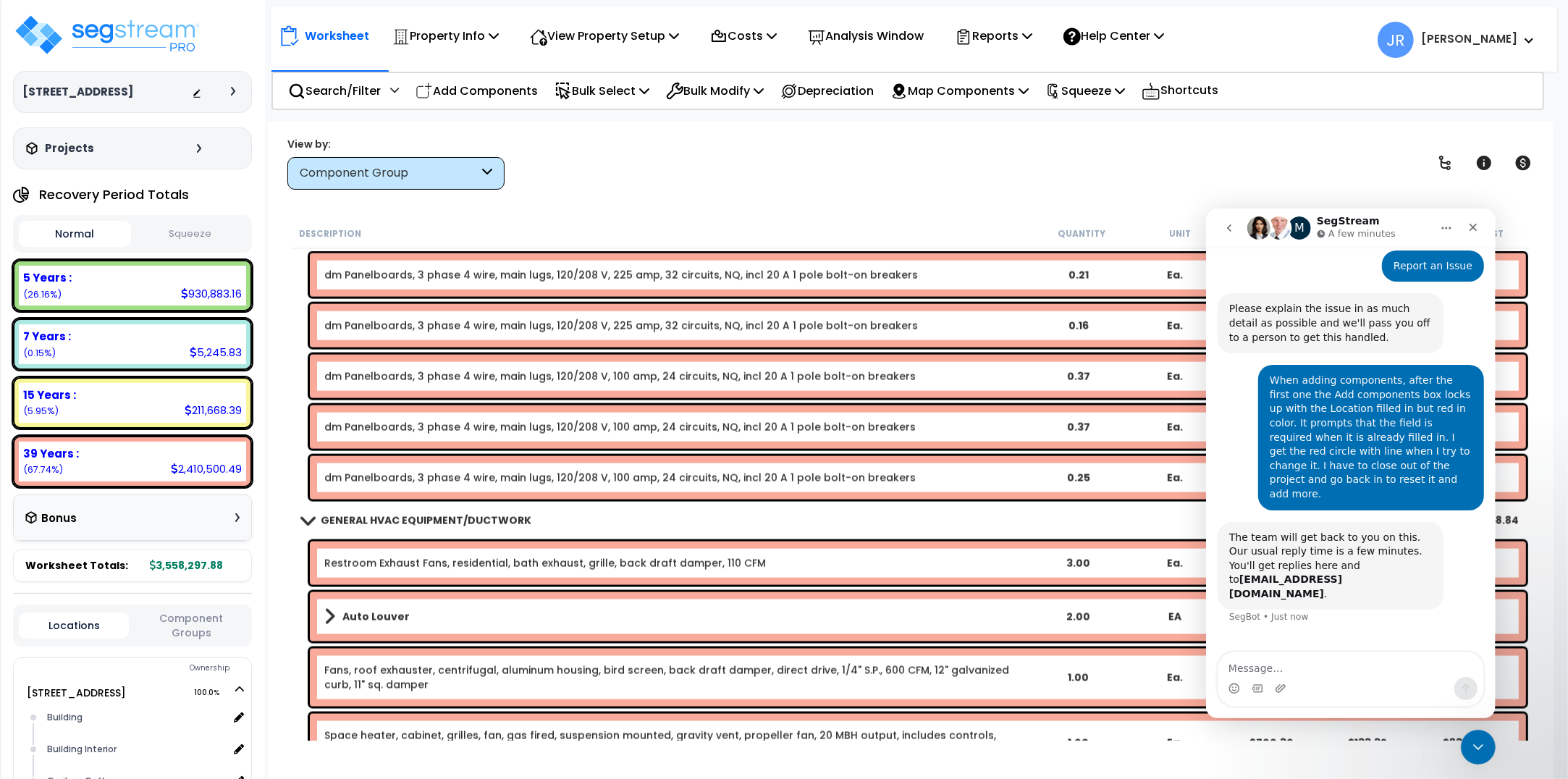
scroll to position [15207, 0]
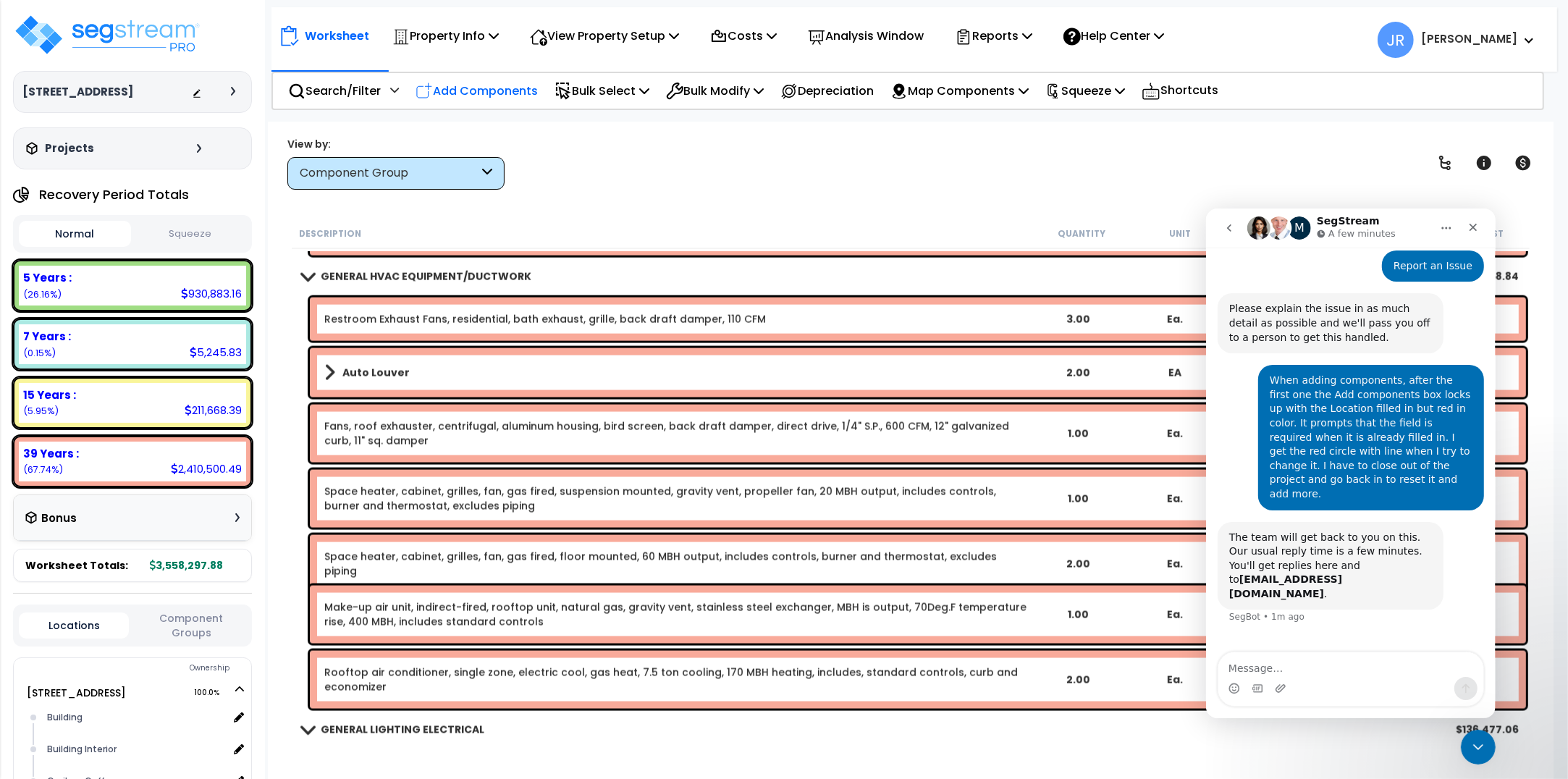
click at [476, 91] on p "Add Components" at bounding box center [477, 91] width 122 height 20
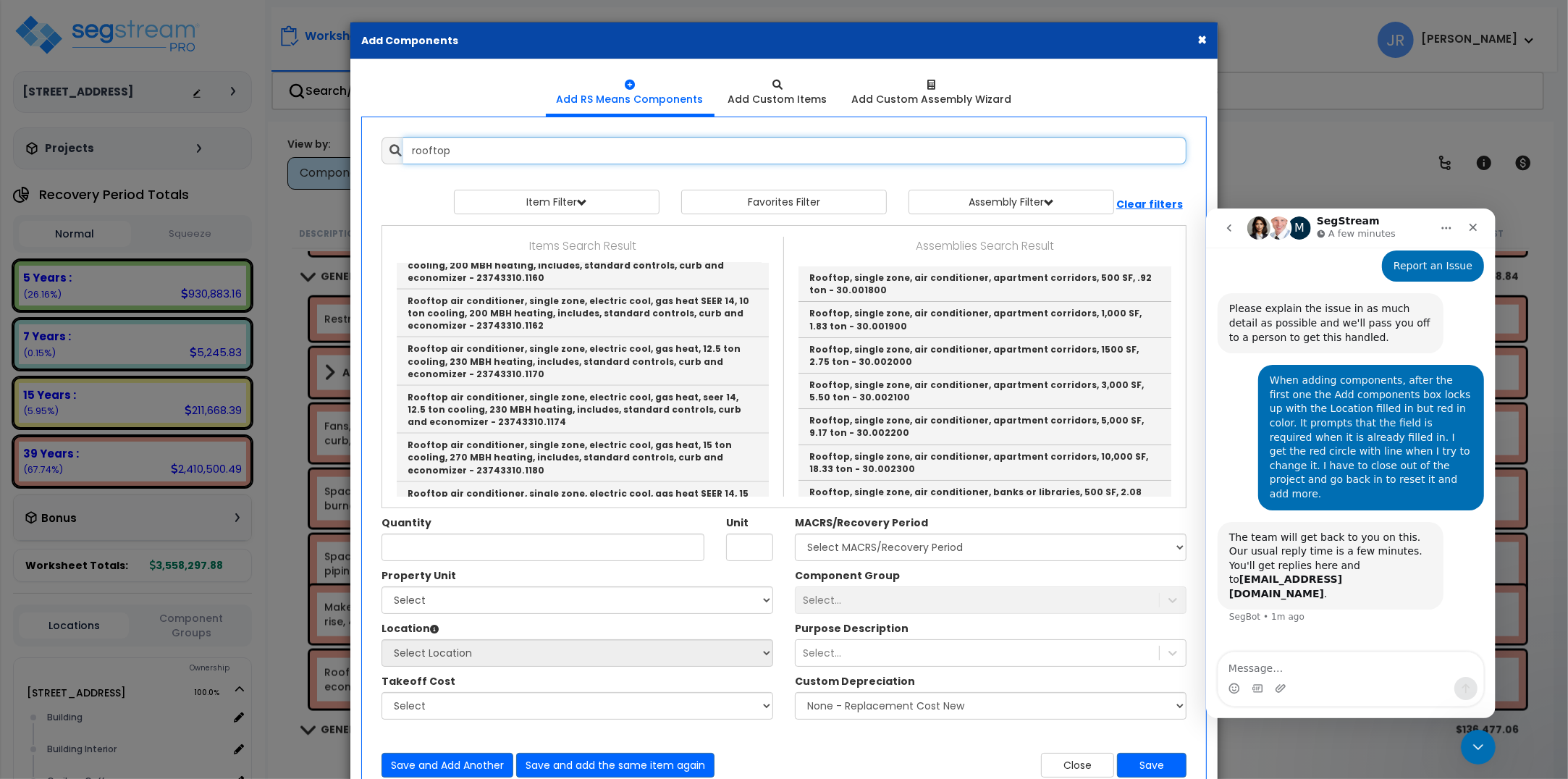
scroll to position [2263, 0]
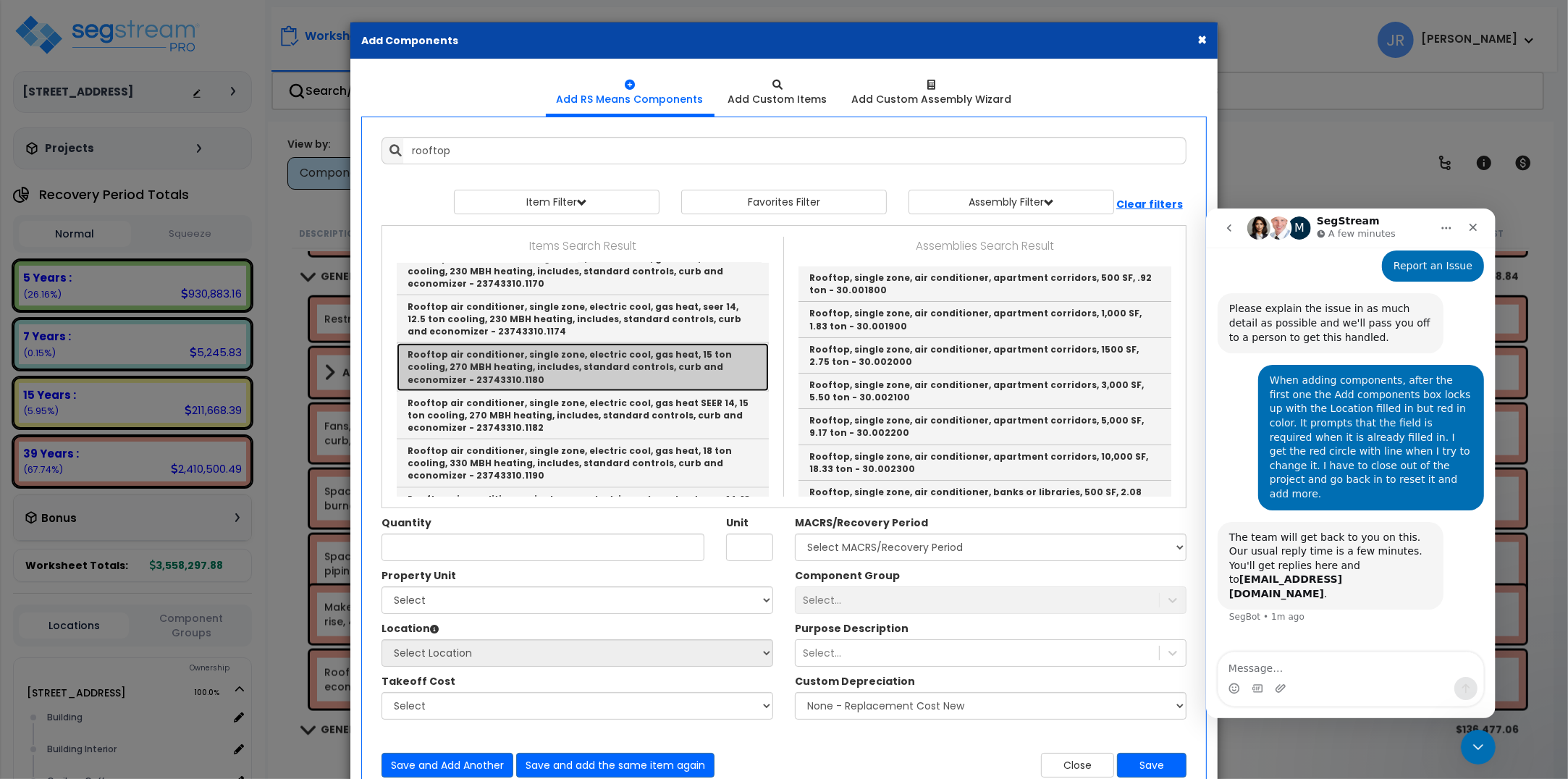
click at [523, 344] on link "Rooftop air conditioner, single zone, electric cool, gas heat, 15 ton cooling, …" at bounding box center [583, 367] width 372 height 48
type input "Rooftop air conditioner, single zone, electric cool, gas heat, 15 ton cooling, …"
type input "Ea."
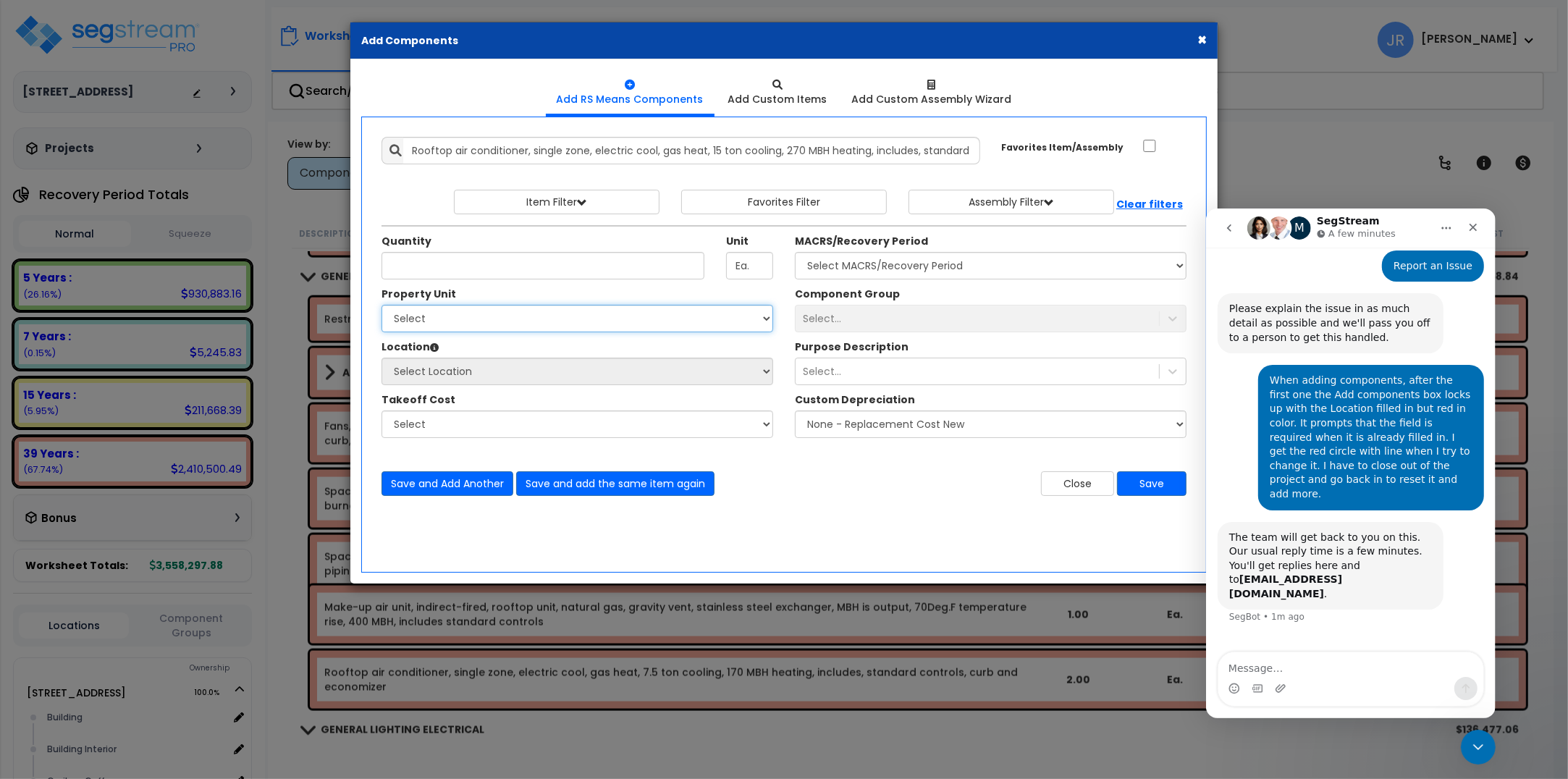
click at [520, 318] on select "Select [STREET_ADDRESS] Site Improvements" at bounding box center [577, 318] width 392 height 28
select select "163345"
click at [381, 306] on select "Select [STREET_ADDRESS] Site Improvements" at bounding box center [577, 318] width 392 height 28
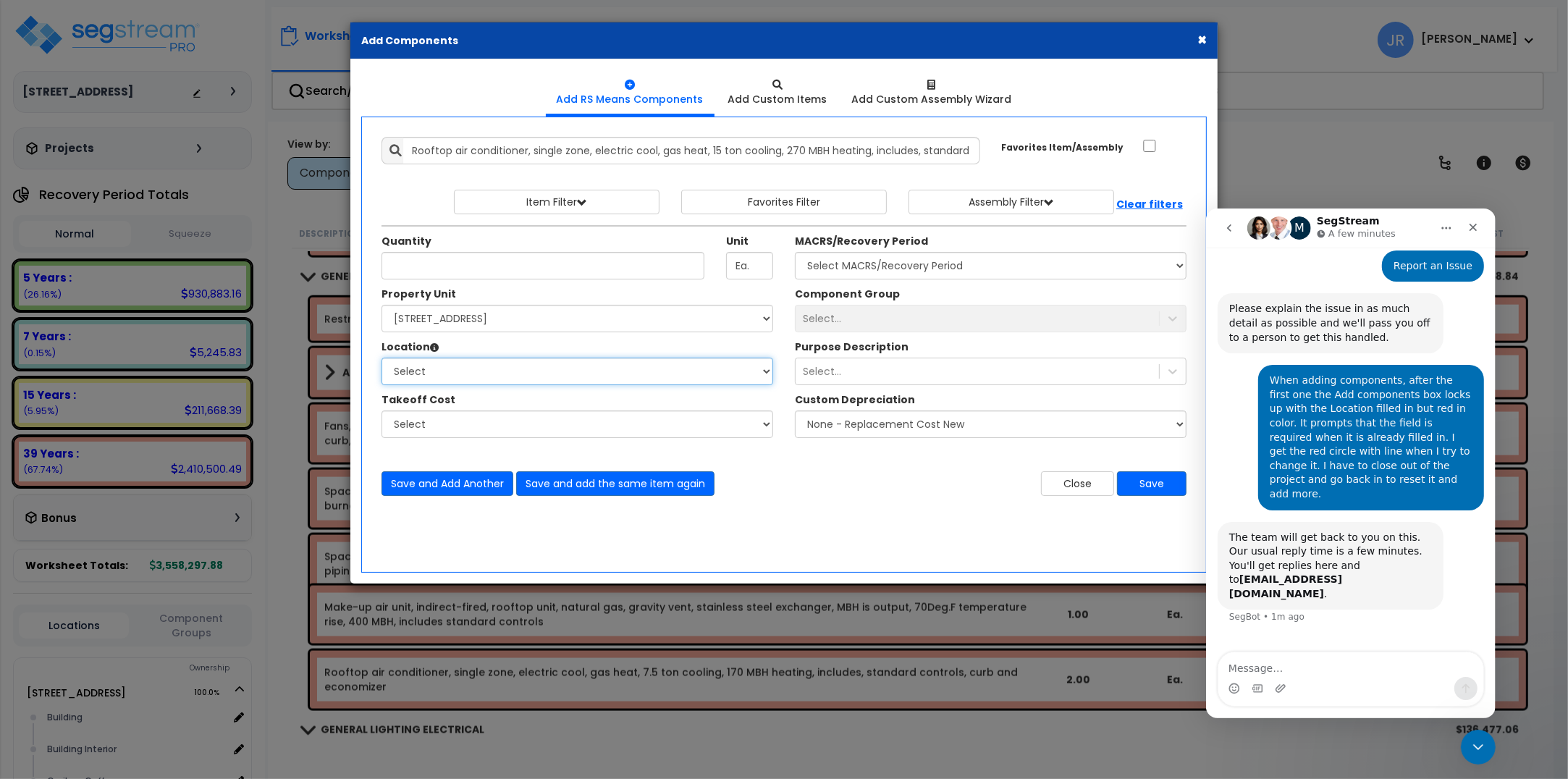
click at [465, 374] on select "Select Building Building Interior Caribou Coffee Food Service Area Mechanical […" at bounding box center [577, 372] width 392 height 28
select select "6"
click at [381, 358] on select "Select Building Building Interior Caribou Coffee Food Service Area Mechanical […" at bounding box center [577, 372] width 392 height 28
click at [863, 269] on select "Select MACRS/Recovery Period 5 Years - 57.0 - Distributive Trades & Services 5 …" at bounding box center [991, 265] width 392 height 28
select select "3669"
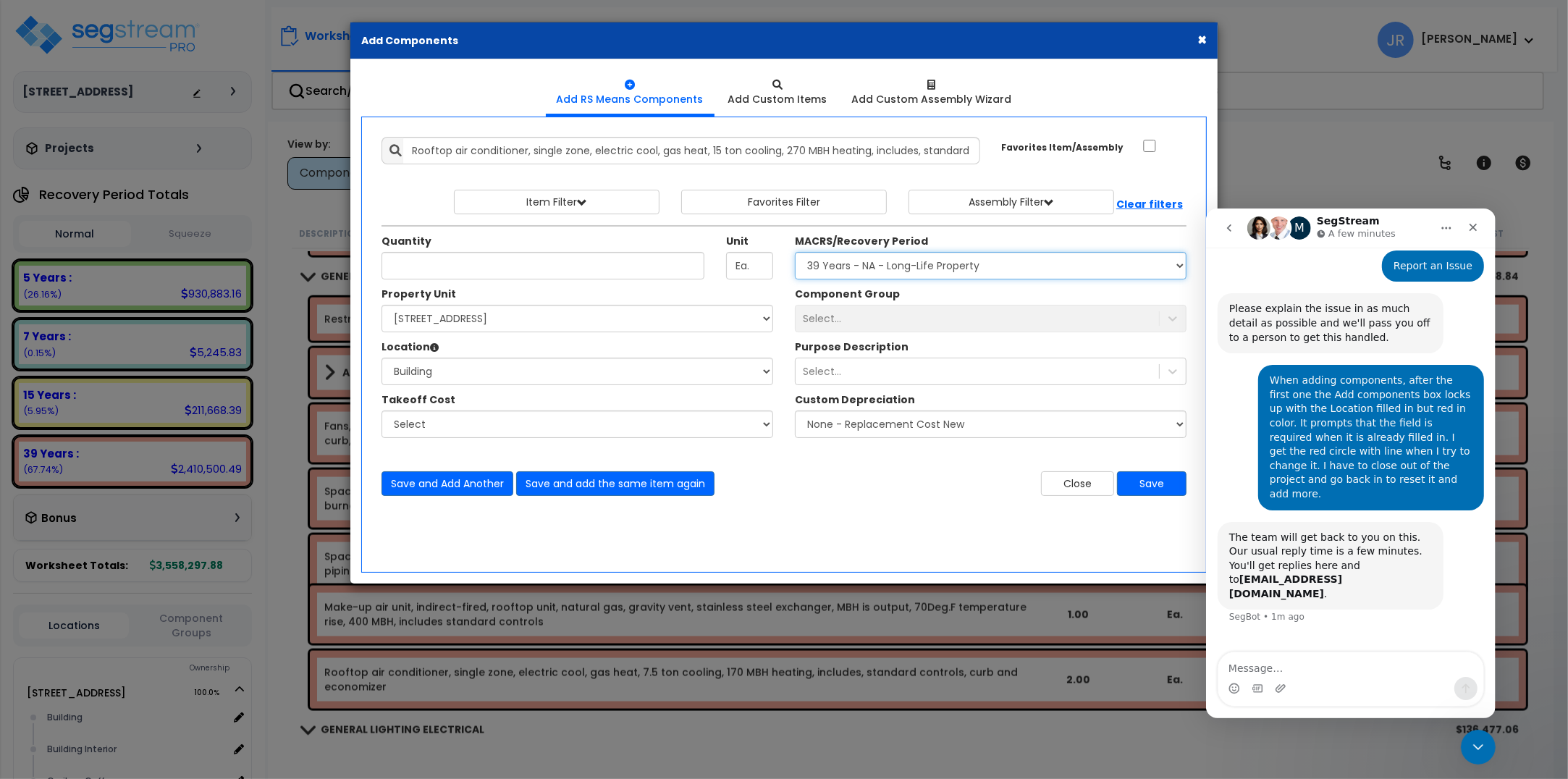
click at [795, 253] on select "Select MACRS/Recovery Period 5 Years - 57.0 - Distributive Trades & Services 5 …" at bounding box center [991, 265] width 392 height 28
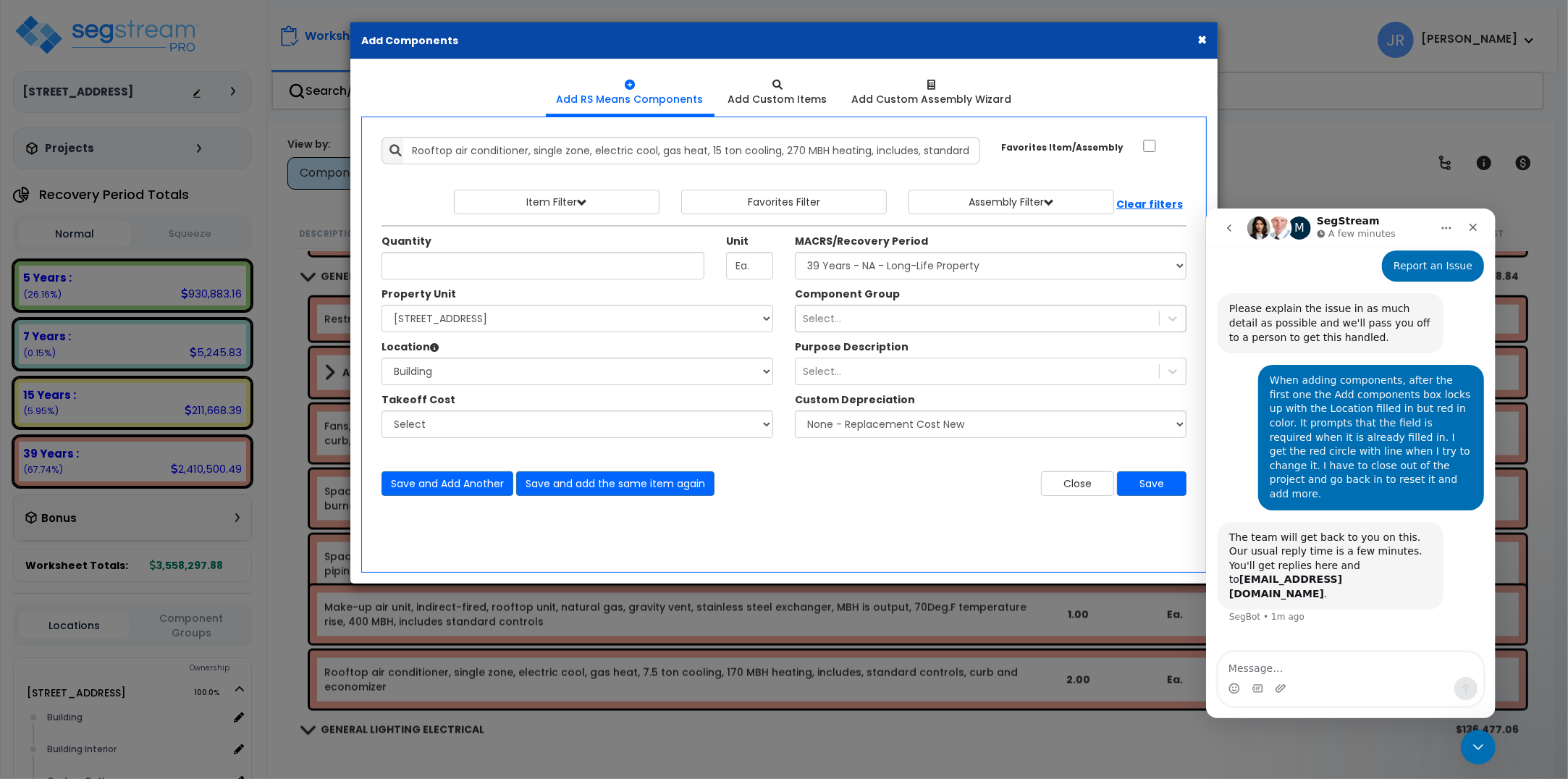
click at [873, 315] on div "Select..." at bounding box center [977, 318] width 363 height 23
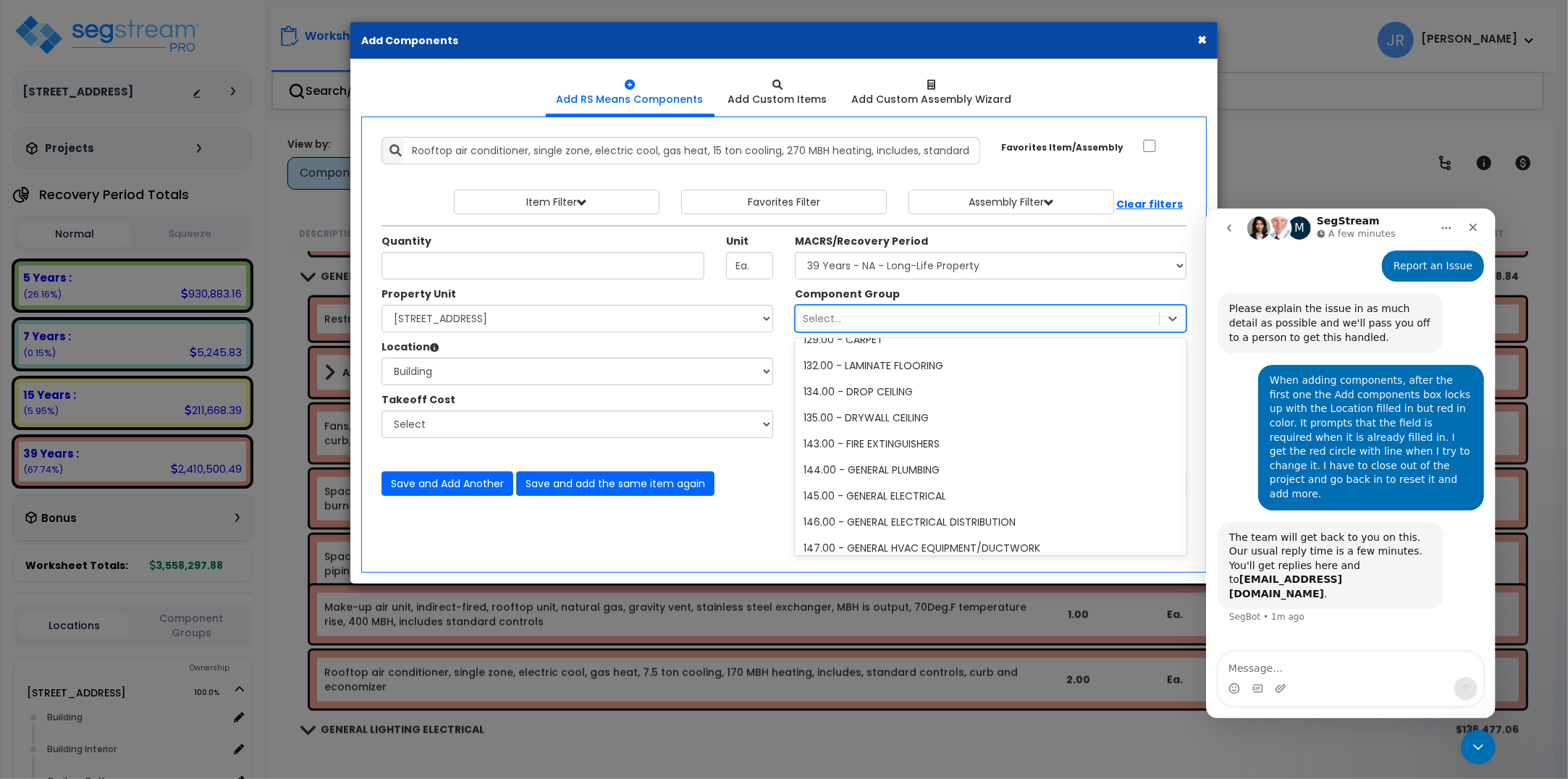
scroll to position [1177, 0]
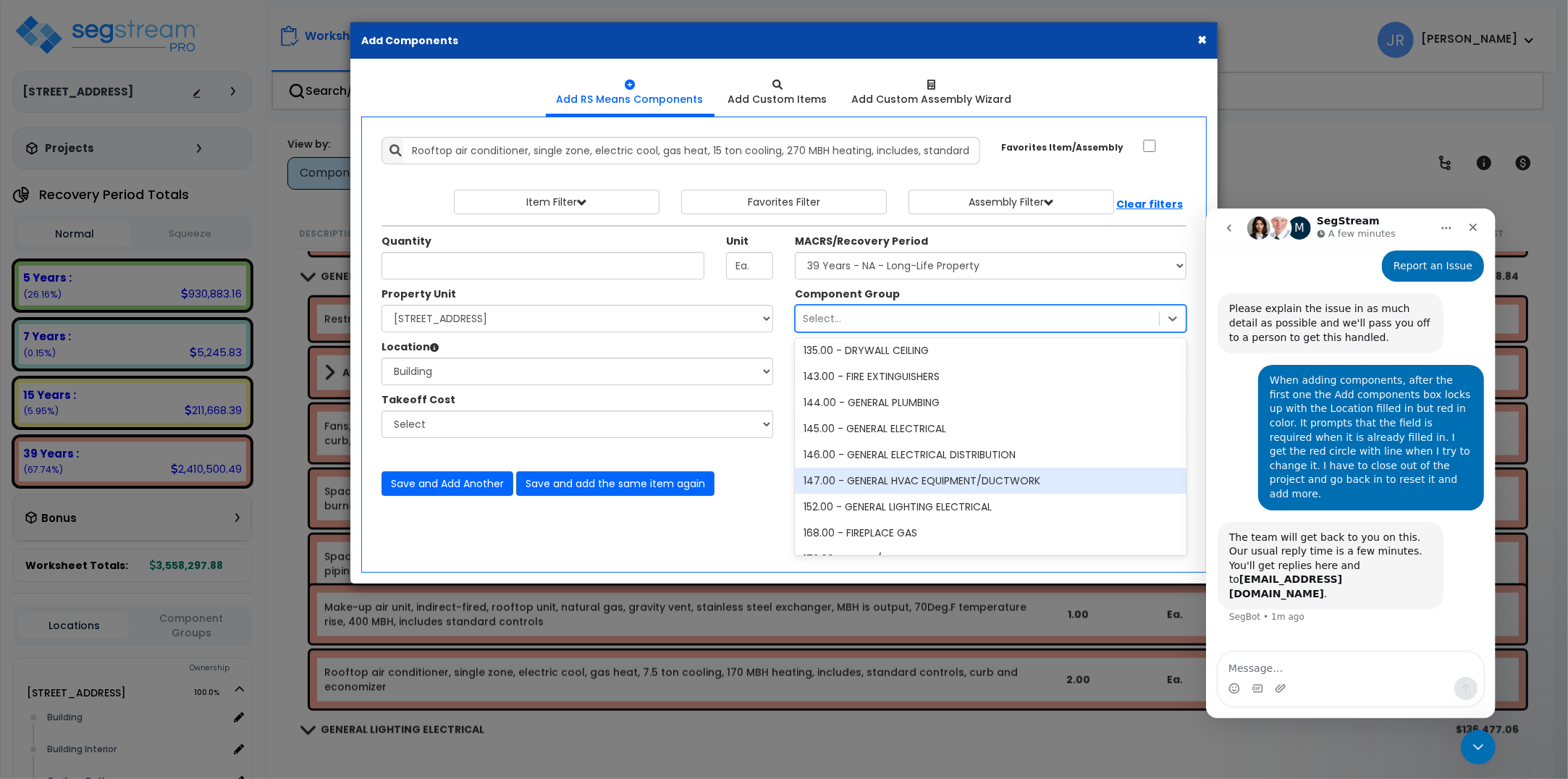
click at [932, 478] on div "147.00 - GENERAL HVAC EQUIPMENT/DUCTWORK" at bounding box center [991, 480] width 392 height 26
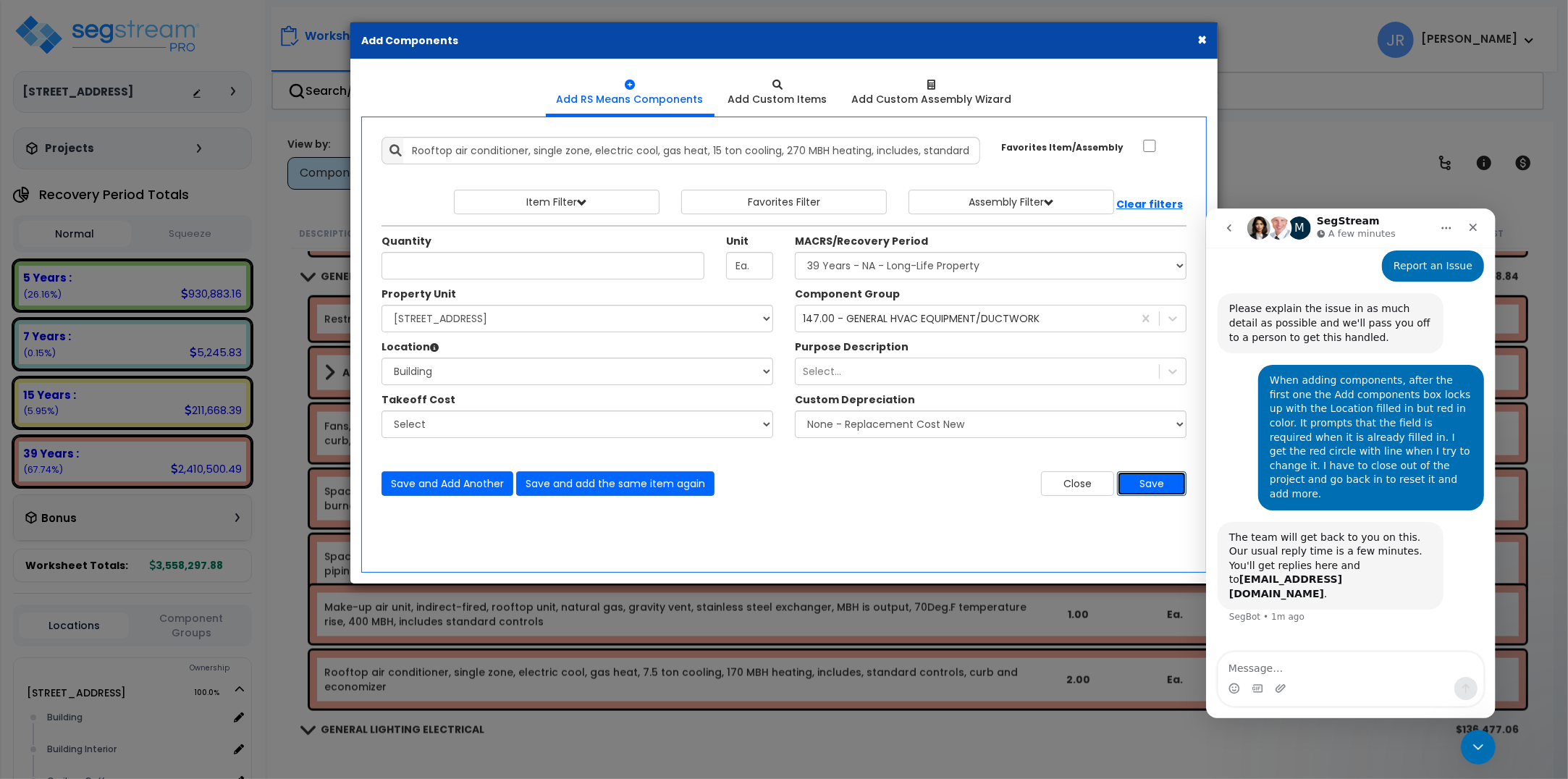
click at [1149, 483] on button "Save" at bounding box center [1151, 483] width 69 height 24
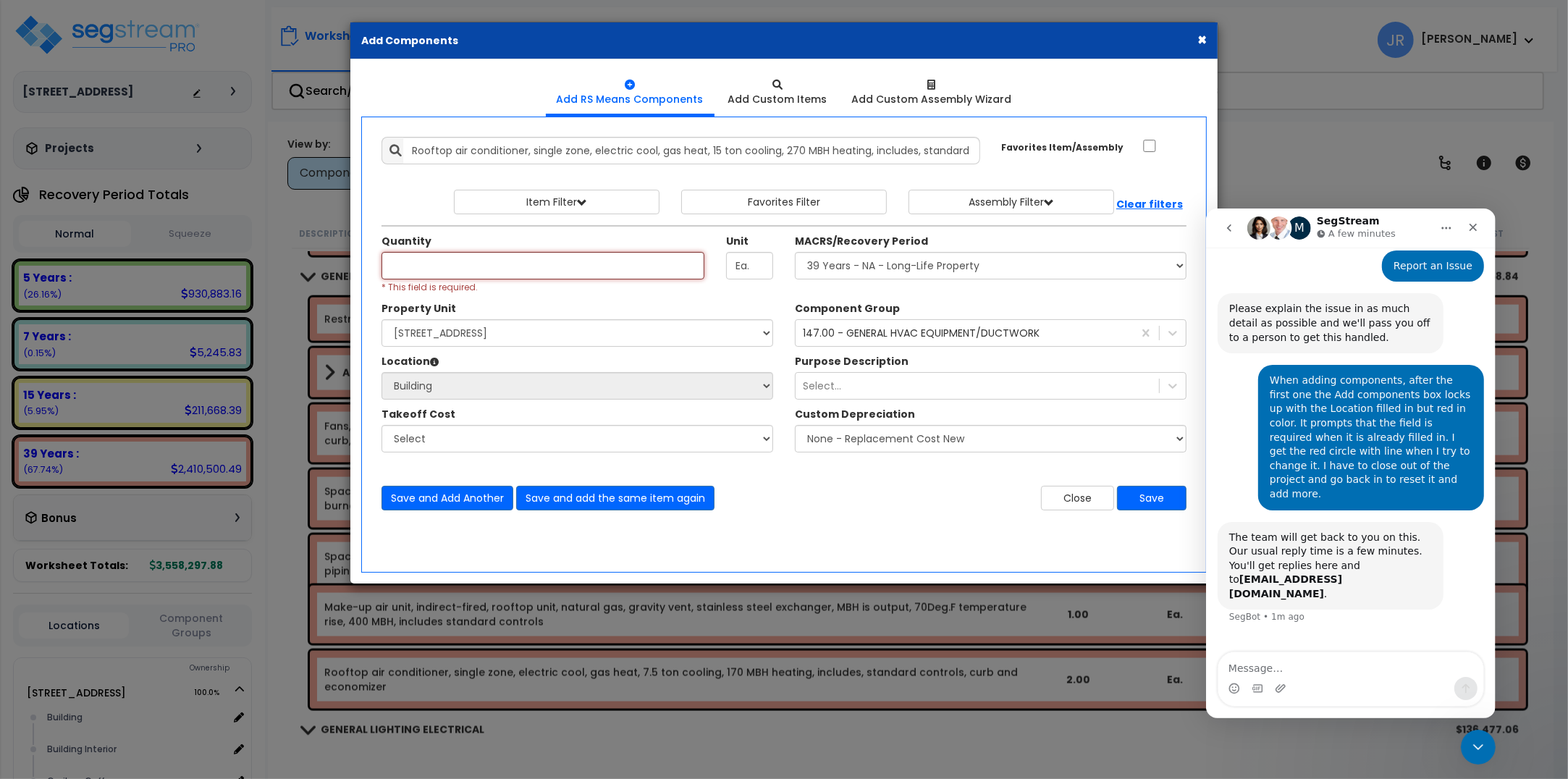
click at [494, 265] on input "Quantity" at bounding box center [542, 265] width 323 height 28
type input "1"
click at [1158, 495] on button "Save" at bounding box center [1151, 497] width 69 height 24
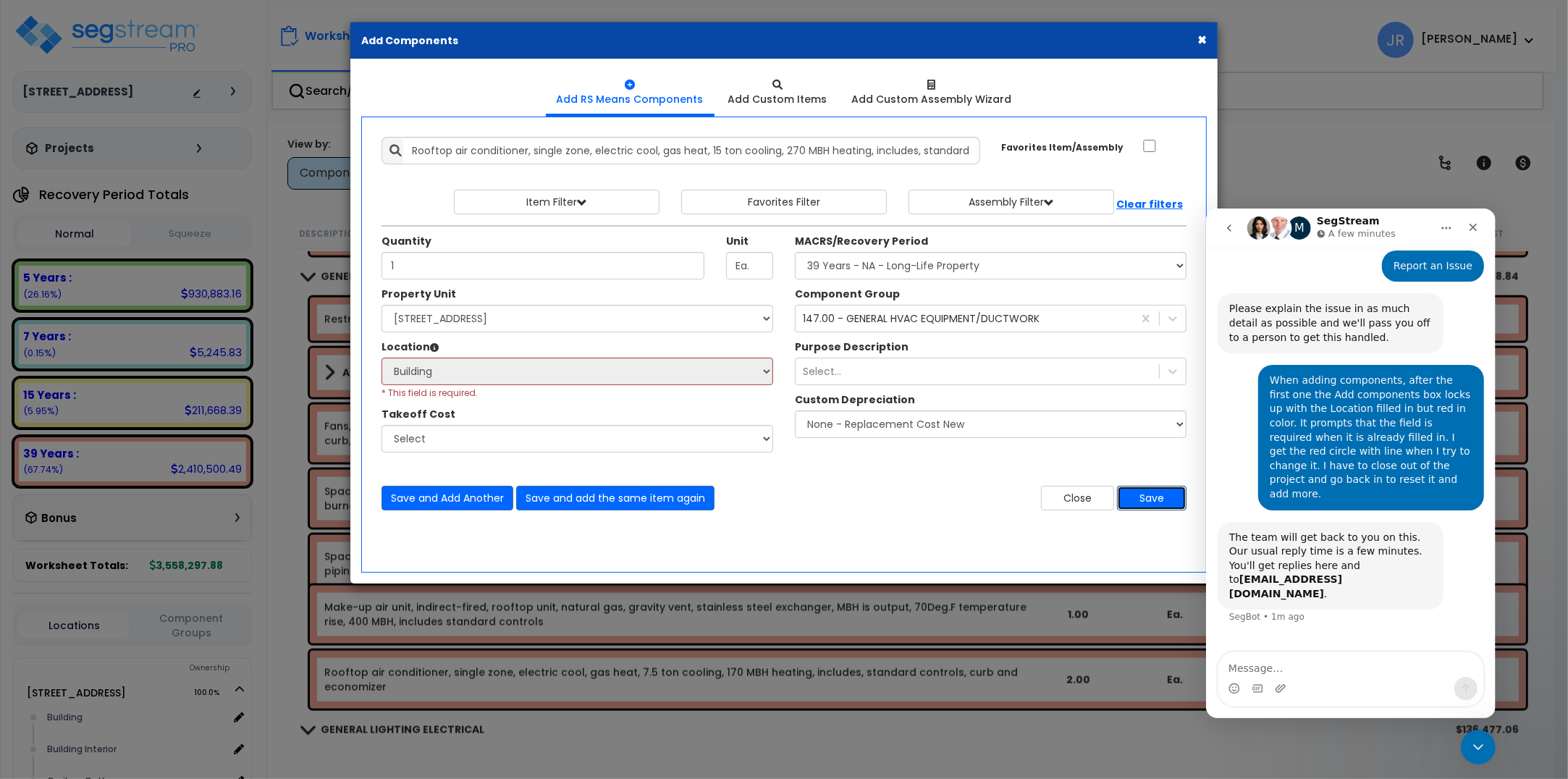
click at [1158, 495] on button "Save" at bounding box center [1151, 497] width 69 height 24
click at [1197, 36] on button "×" at bounding box center [1201, 39] width 9 height 15
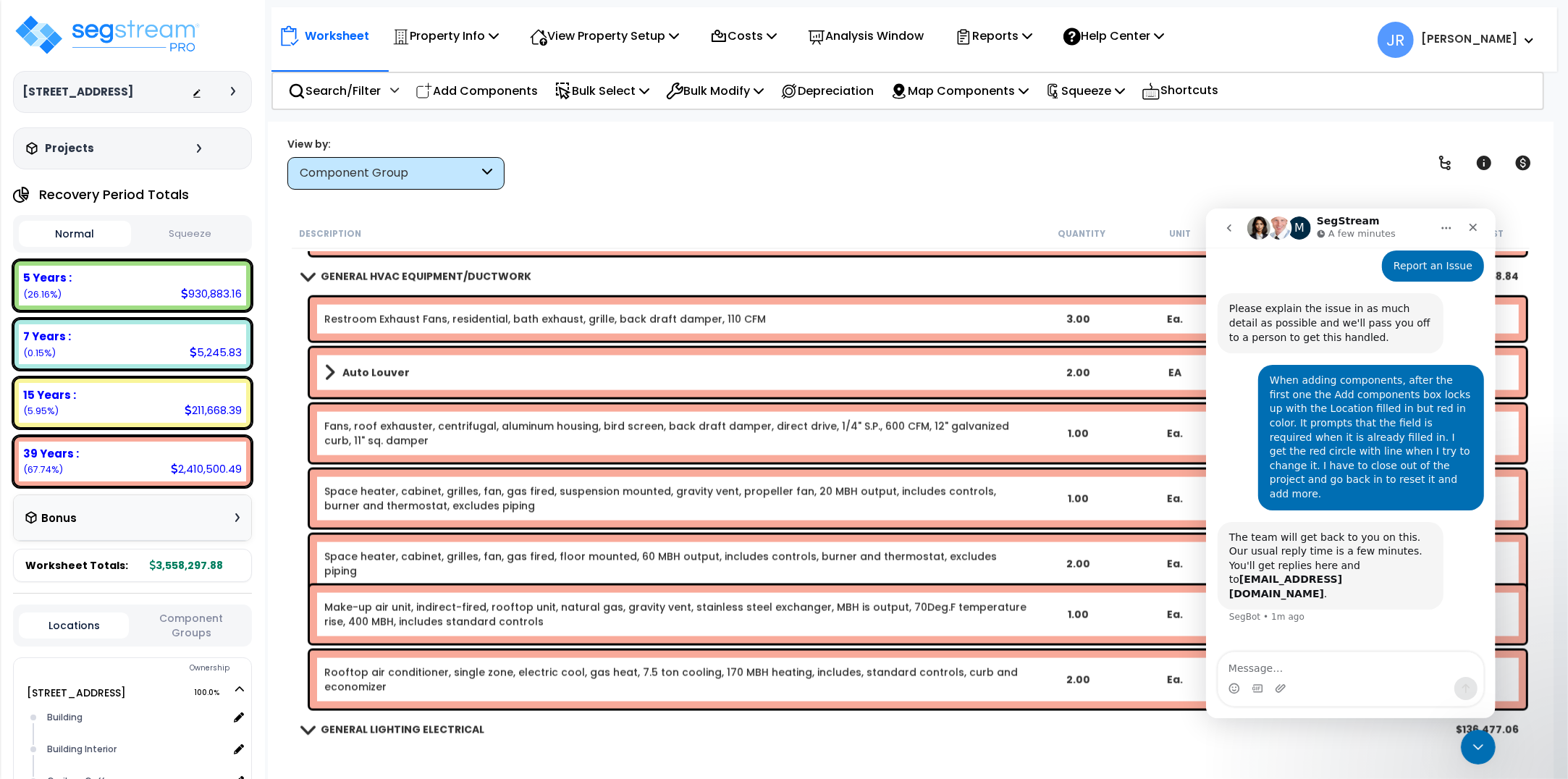
click at [70, 88] on h3 "[STREET_ADDRESS]" at bounding box center [77, 92] width 111 height 14
click at [106, 39] on img at bounding box center [106, 34] width 188 height 43
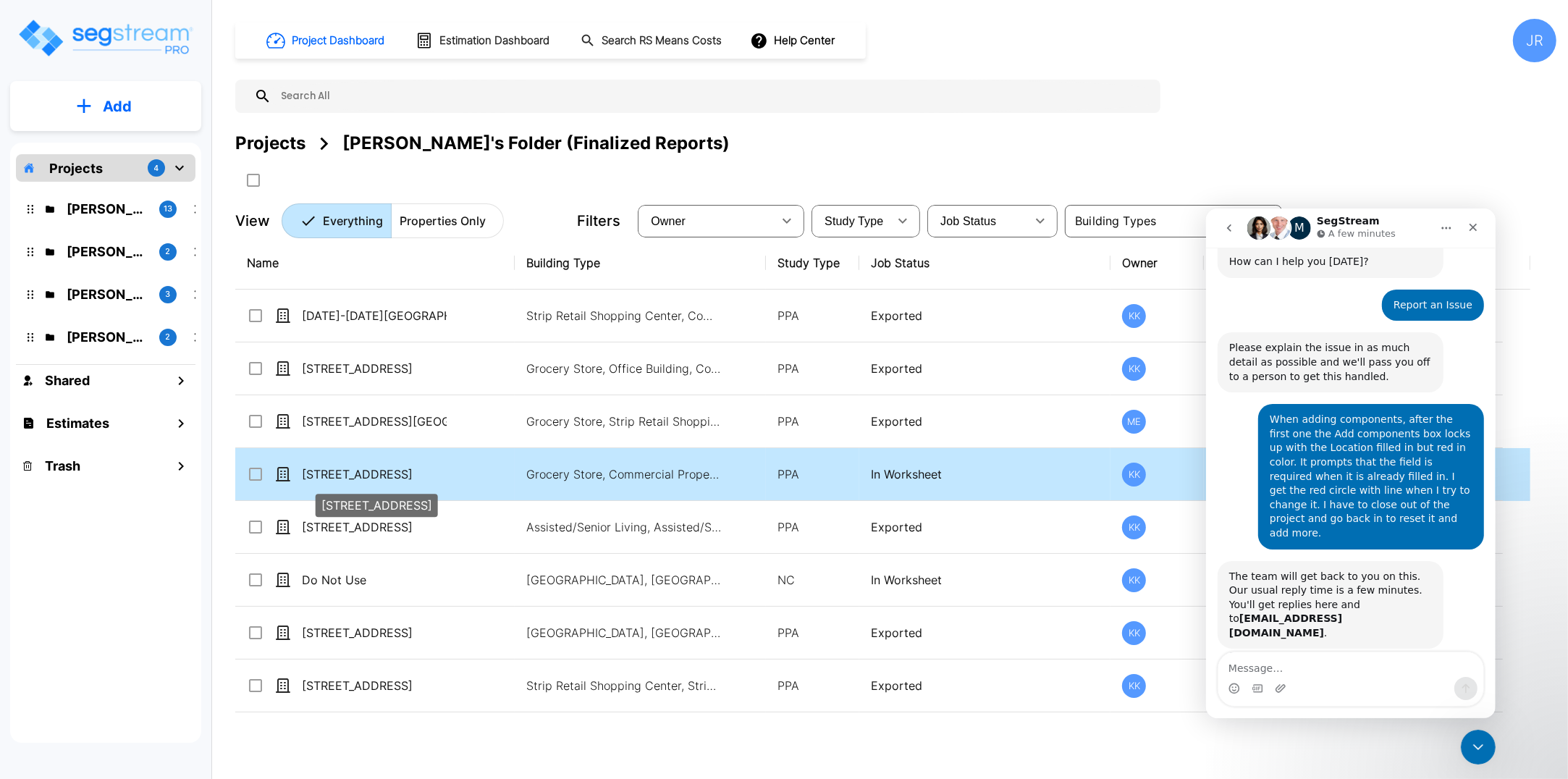
scroll to position [121, 0]
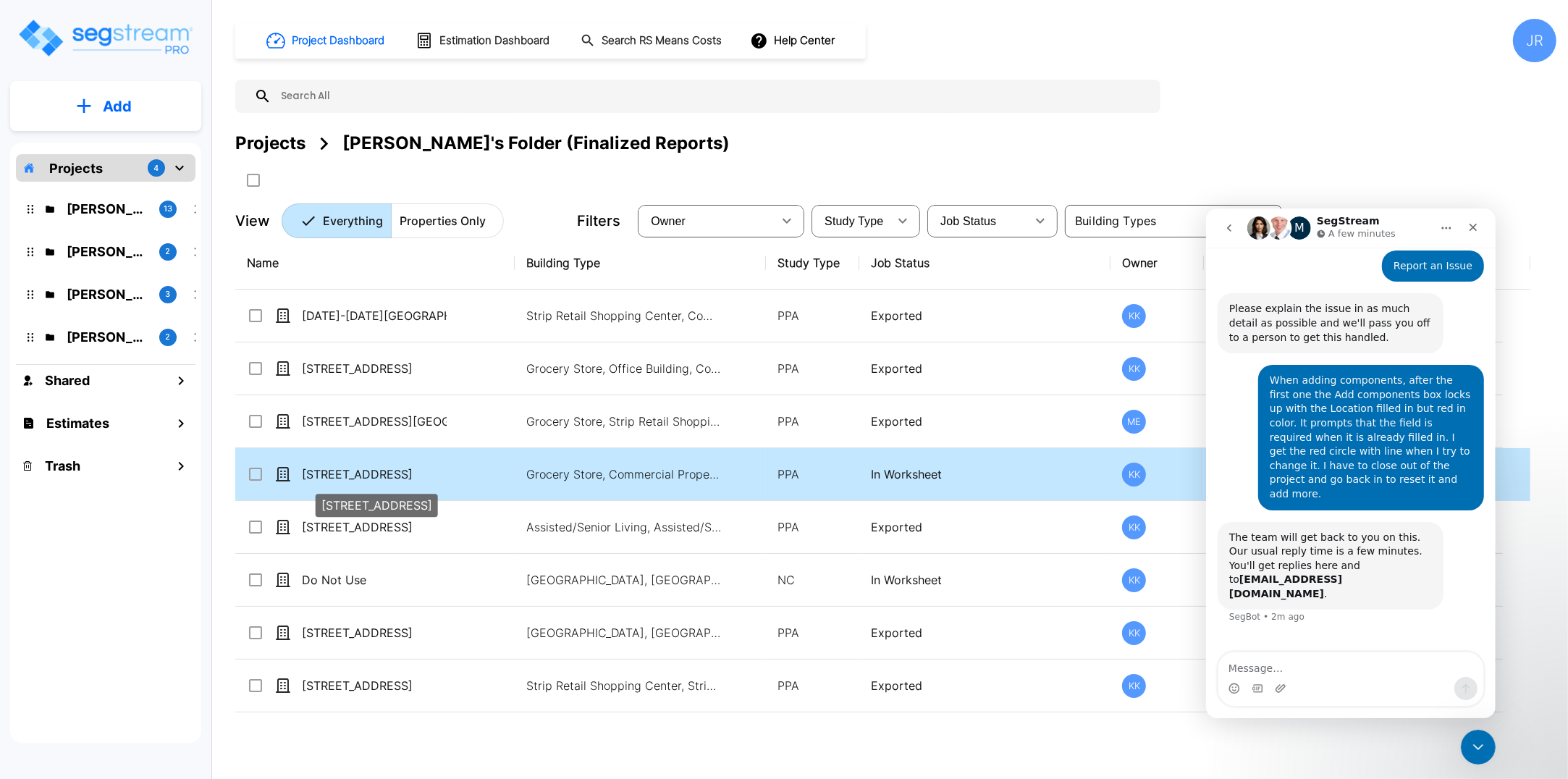
click at [339, 470] on p "[STREET_ADDRESS]" at bounding box center [374, 474] width 145 height 17
checkbox input "true"
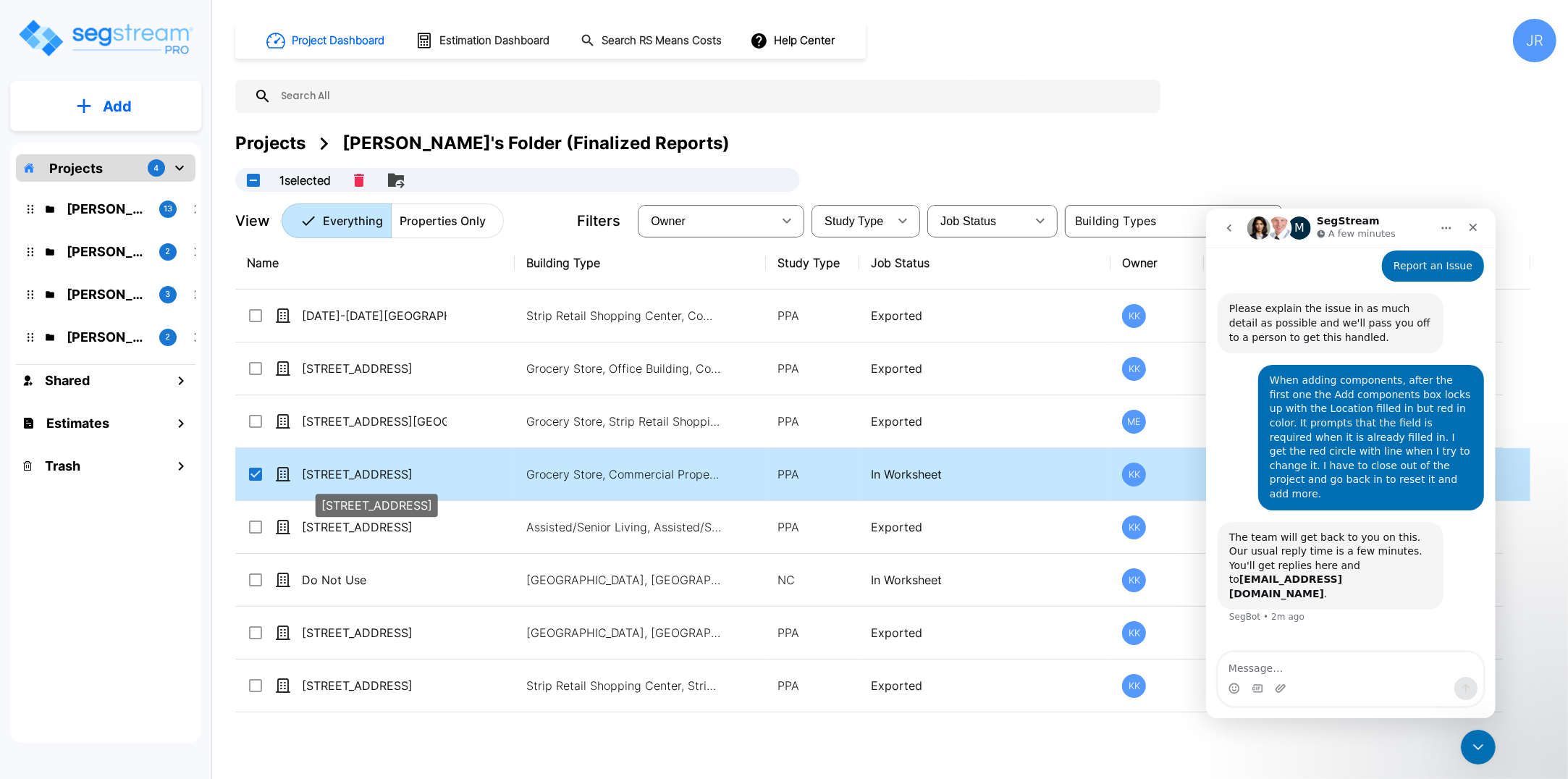
click at [339, 470] on p "[STREET_ADDRESS]" at bounding box center [374, 474] width 145 height 17
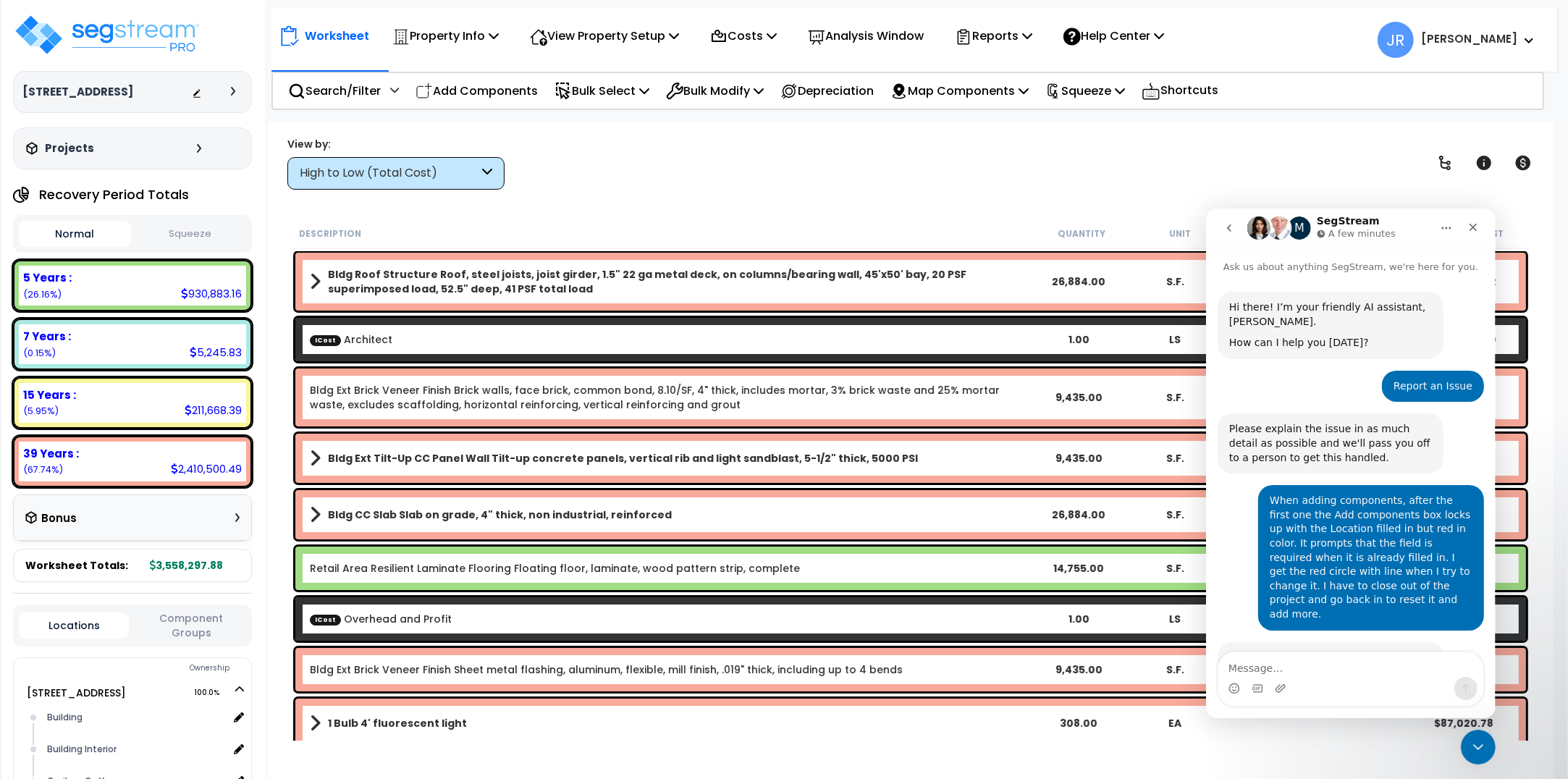
scroll to position [121, 0]
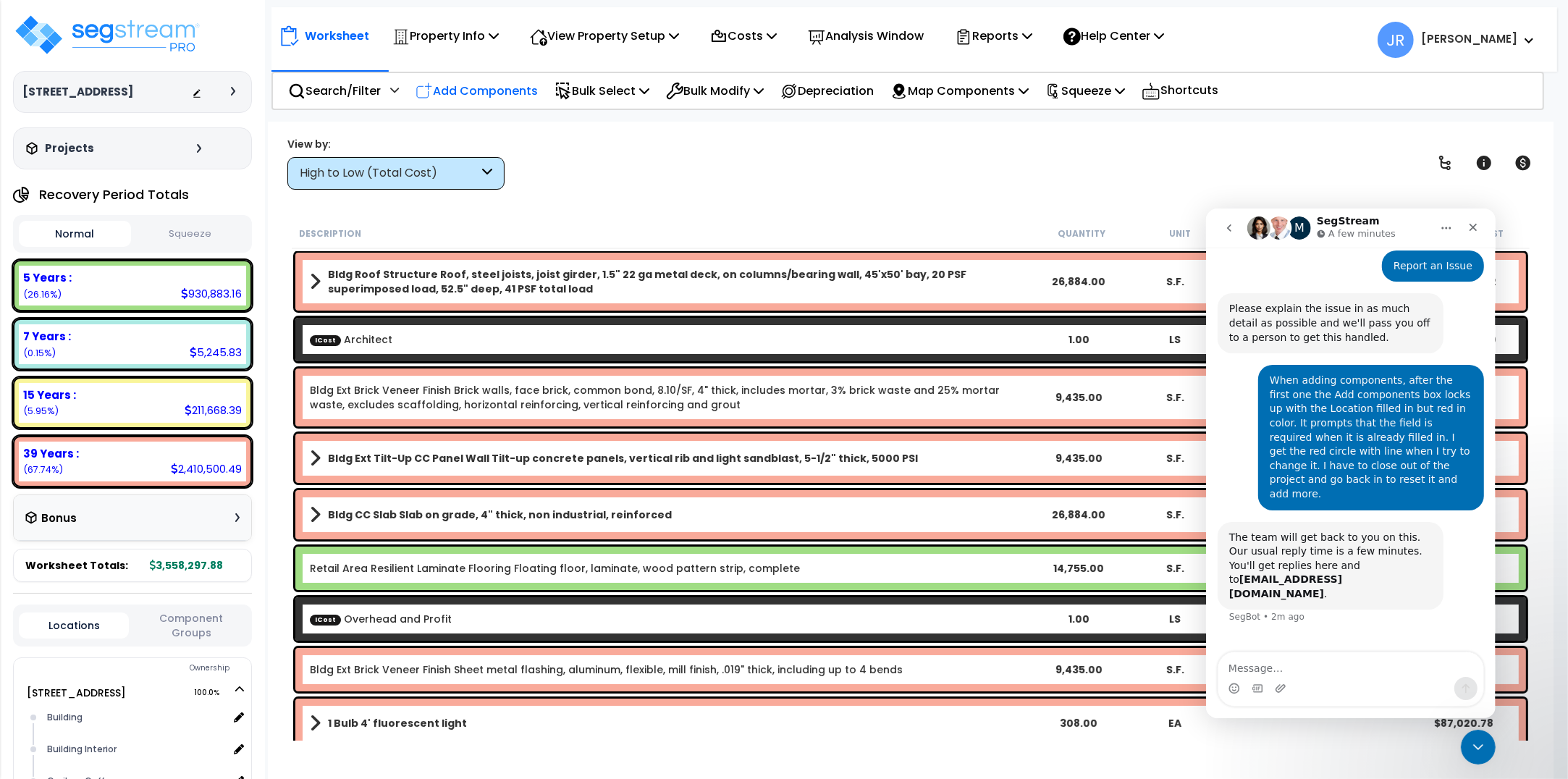
click at [485, 87] on p "Add Components" at bounding box center [477, 91] width 122 height 20
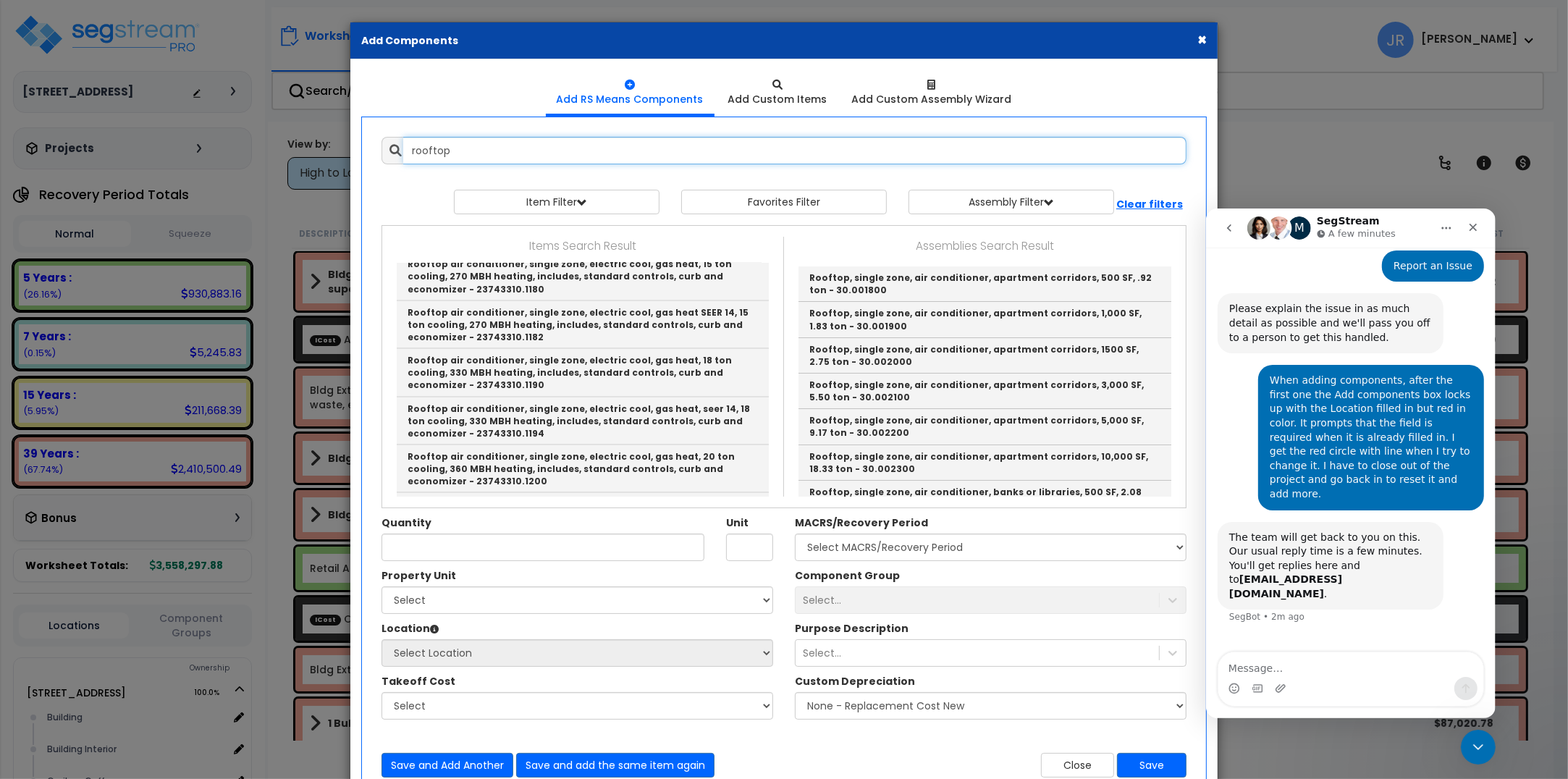
scroll to position [2263, 0]
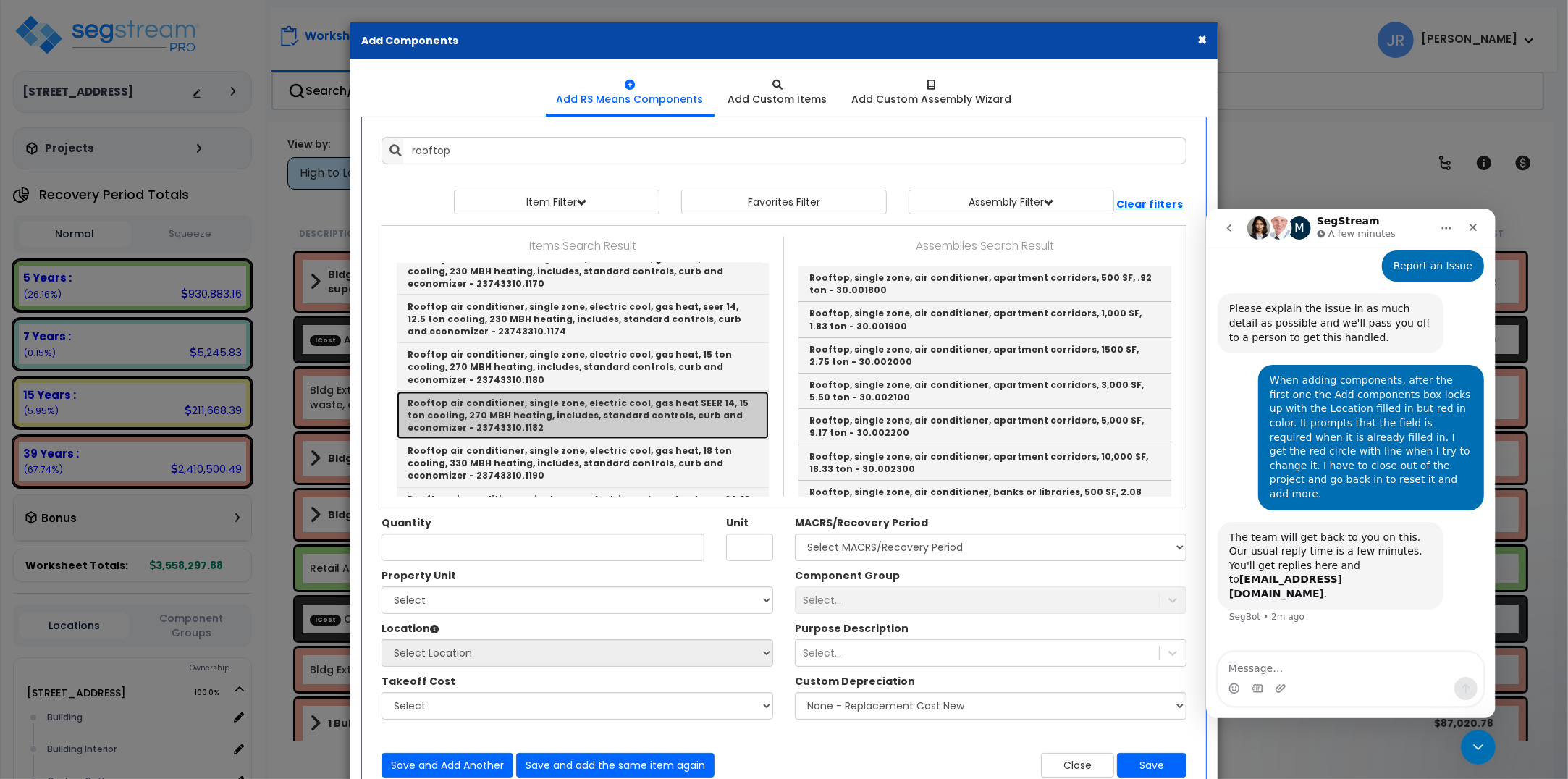
click at [529, 392] on link "Rooftop air conditioner, single zone, electric cool, gas heat SEER 14, 15 ton c…" at bounding box center [583, 416] width 372 height 48
type input "Rooftop air conditioner, single zone, electric cool, gas heat SEER 14, 15 ton c…"
type input "Ea."
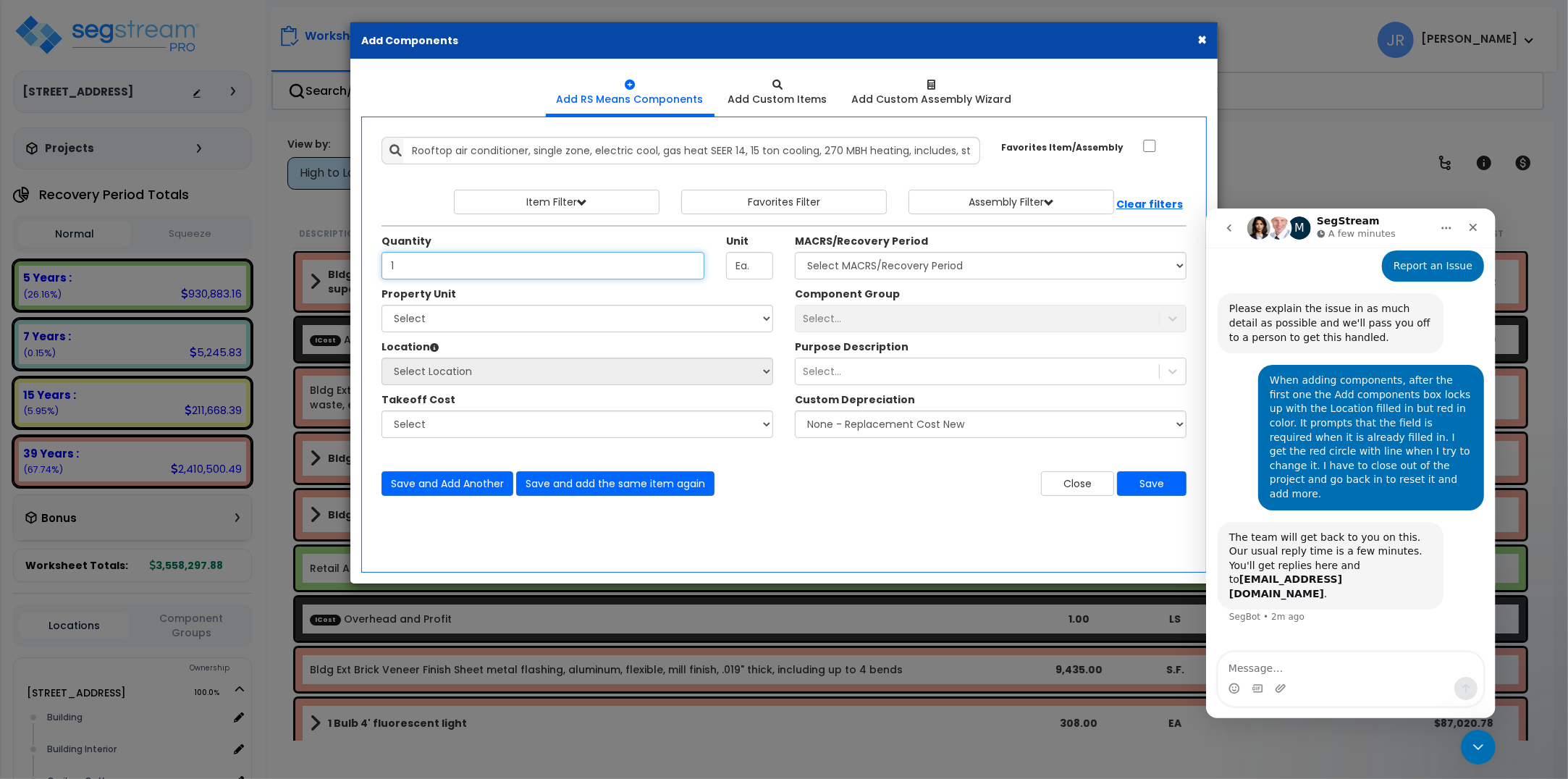
type input "1"
click at [484, 320] on select "Select [STREET_ADDRESS] Site Improvements" at bounding box center [577, 318] width 392 height 28
select select "163345"
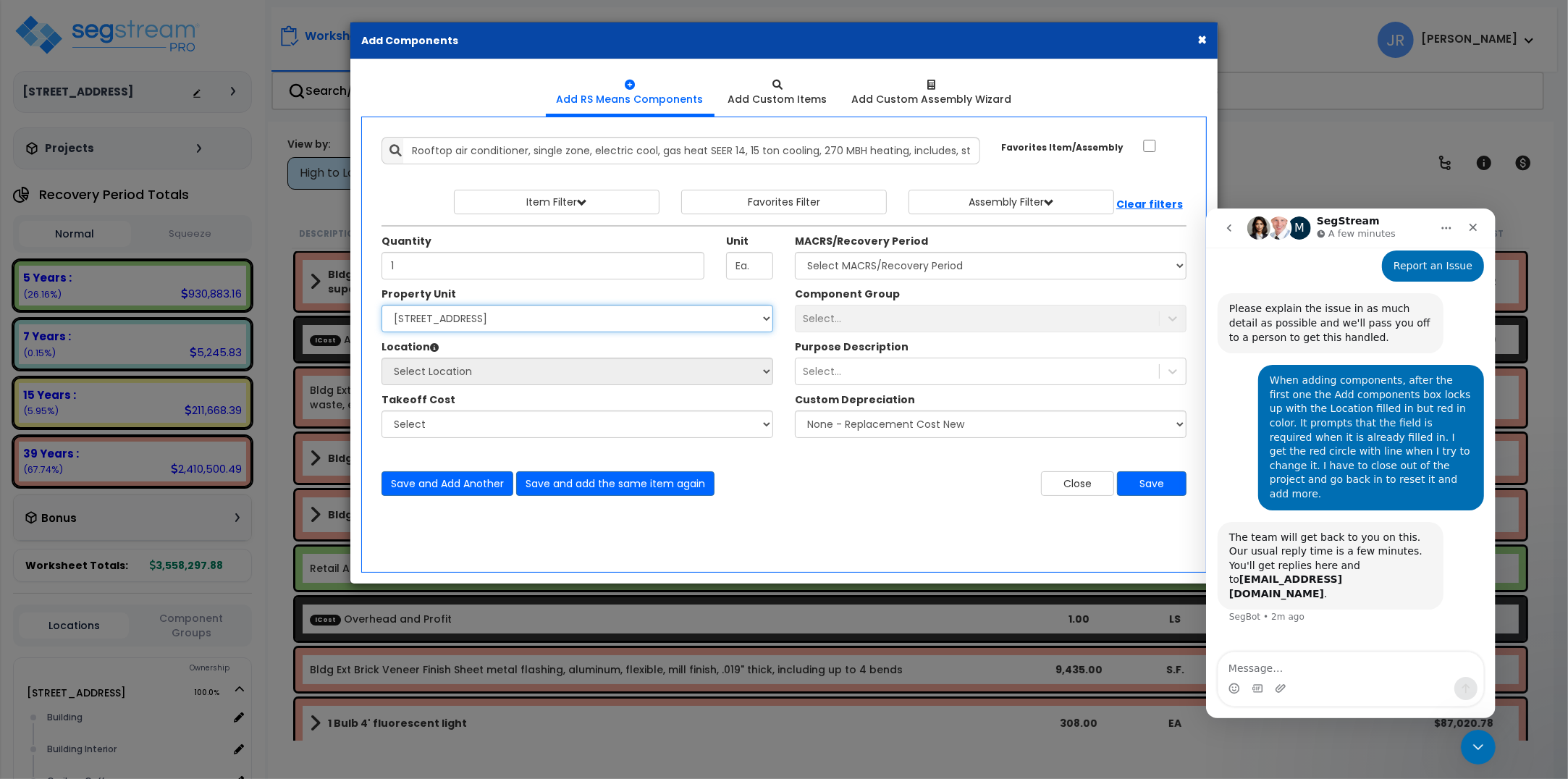
click at [381, 306] on select "Select [STREET_ADDRESS] Site Improvements" at bounding box center [577, 318] width 392 height 28
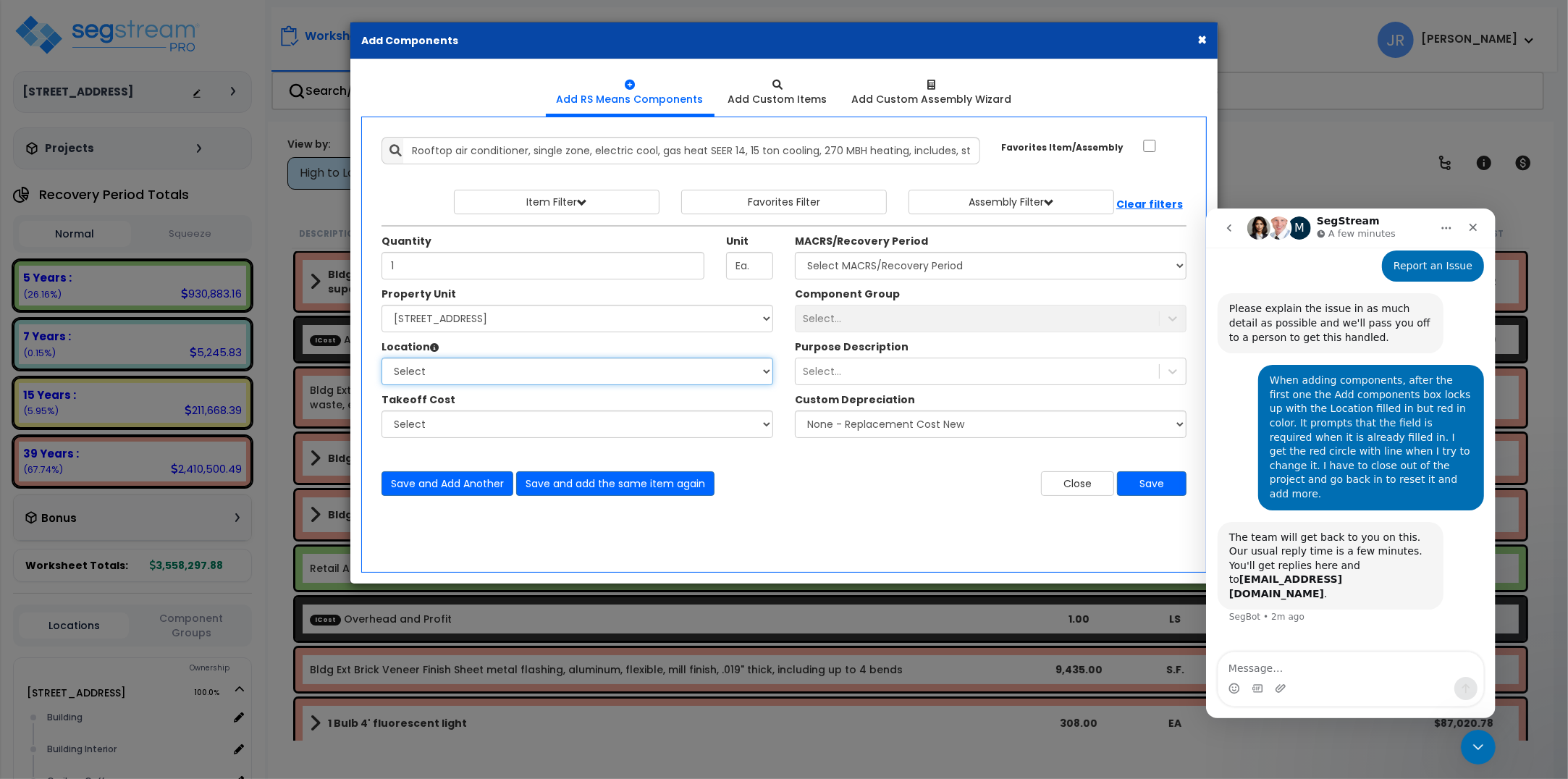
click at [454, 367] on select "Select Building Building Interior Caribou Coffee Food Service Area Mechanical […" at bounding box center [577, 372] width 392 height 28
select select "6"
click at [381, 358] on select "Select Building Building Interior Caribou Coffee Food Service Area Mechanical […" at bounding box center [577, 372] width 392 height 28
click at [924, 265] on select "Select MACRS/Recovery Period 5 Years - 57.0 - Distributive Trades & Services 5 …" at bounding box center [991, 265] width 392 height 28
select select "3669"
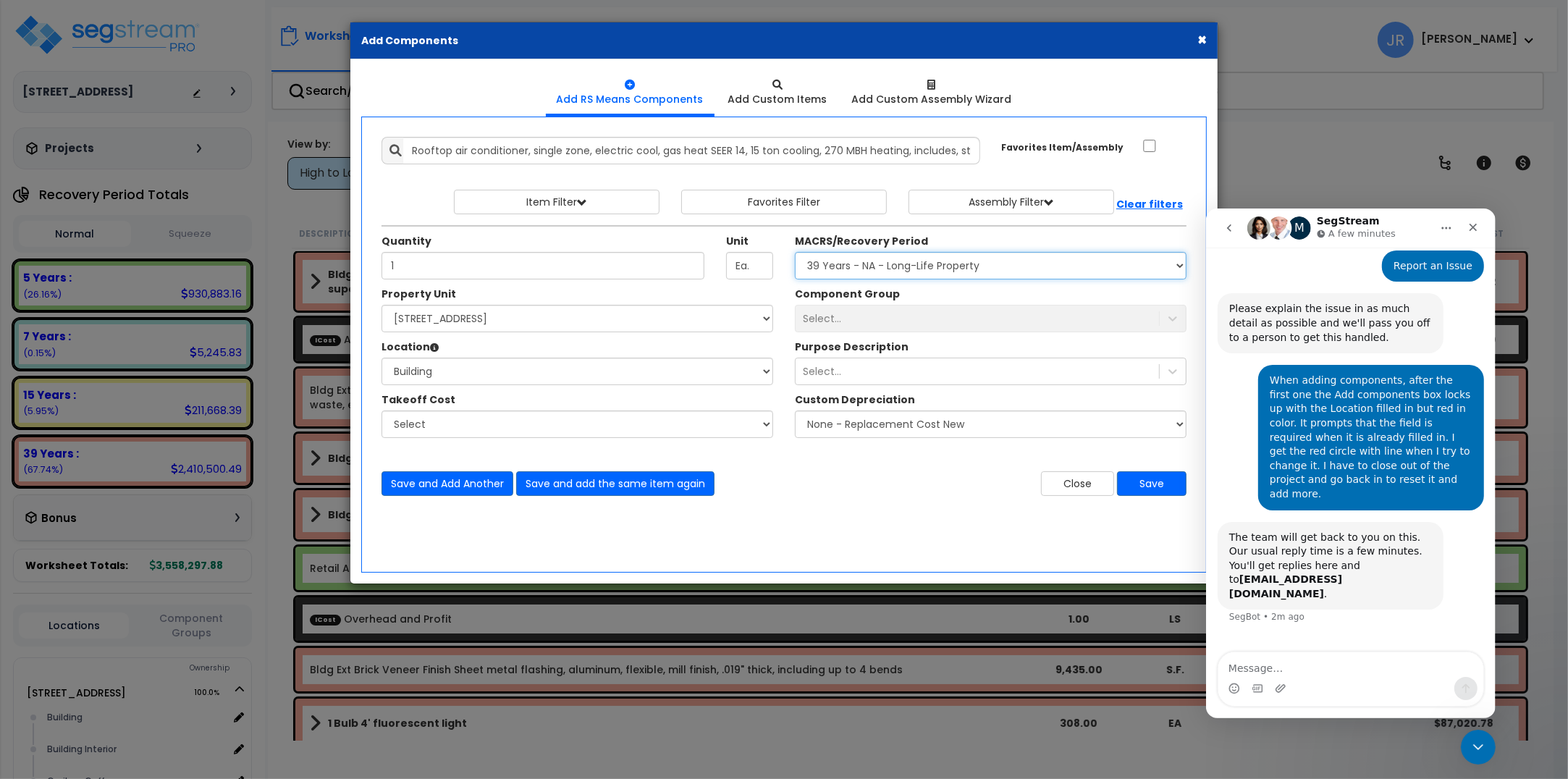
click at [795, 253] on select "Select MACRS/Recovery Period 5 Years - 57.0 - Distributive Trades & Services 5 …" at bounding box center [991, 265] width 392 height 28
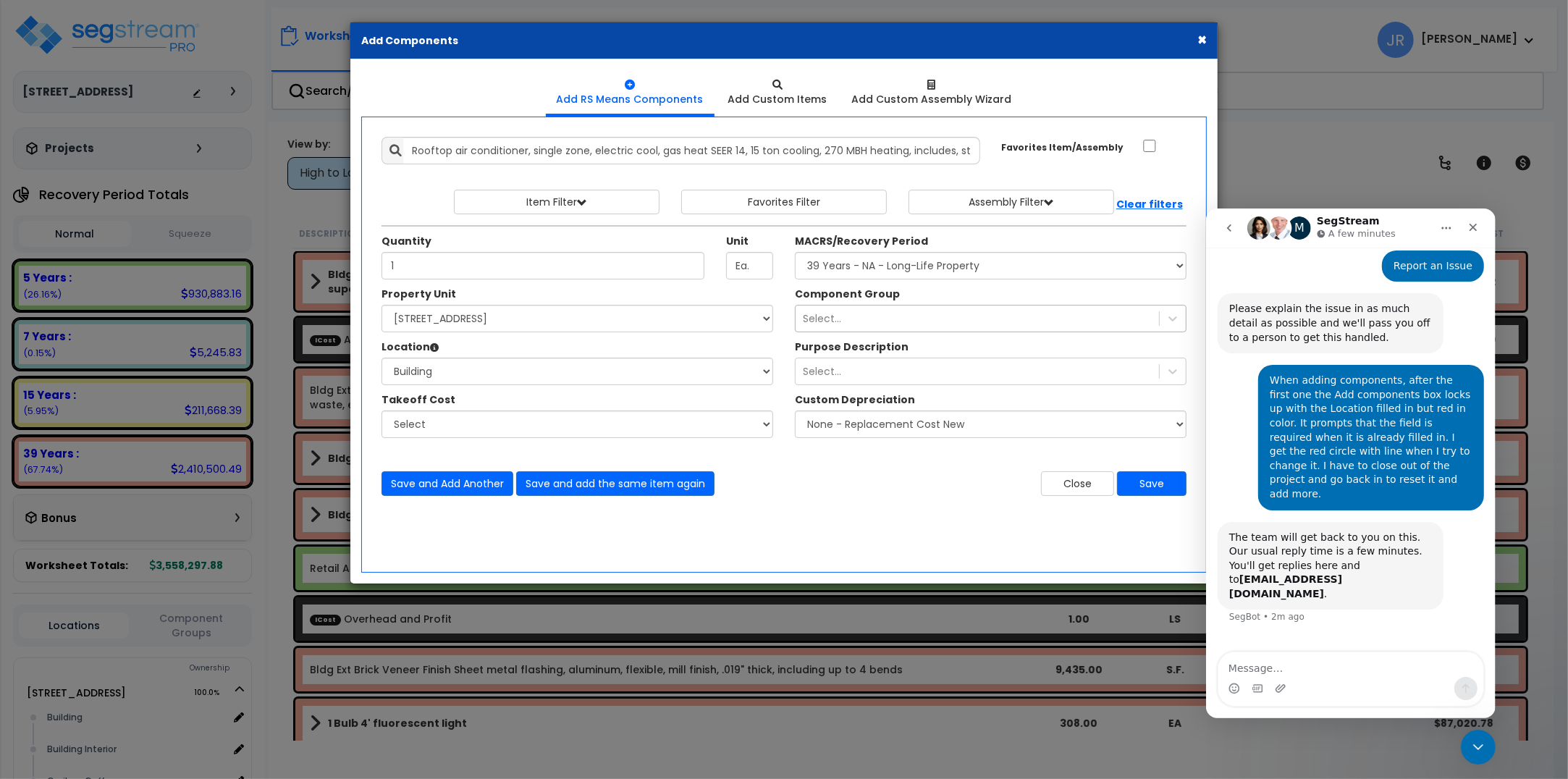
click at [863, 318] on div "Select..." at bounding box center [977, 318] width 363 height 23
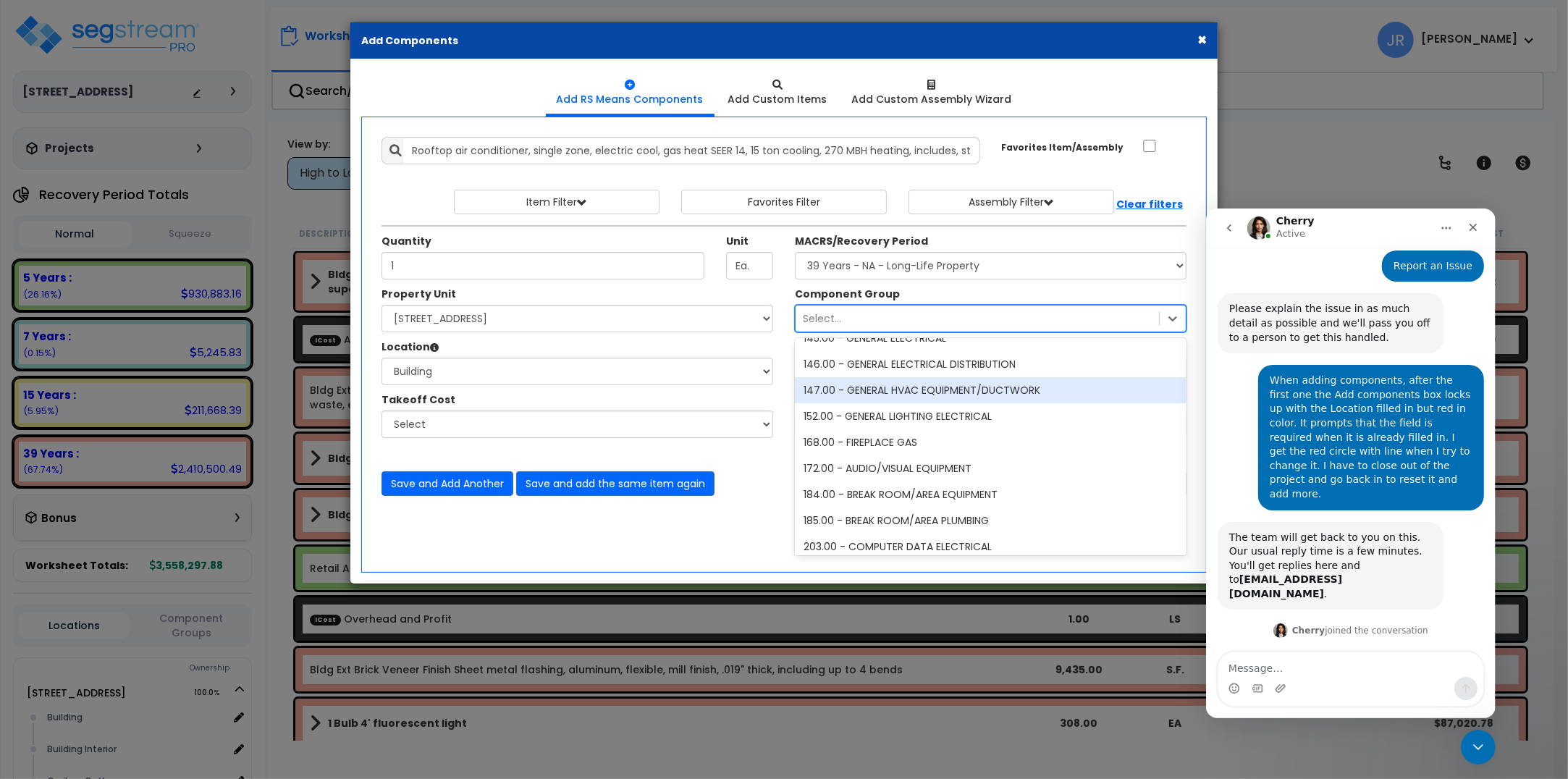
scroll to position [157, 0]
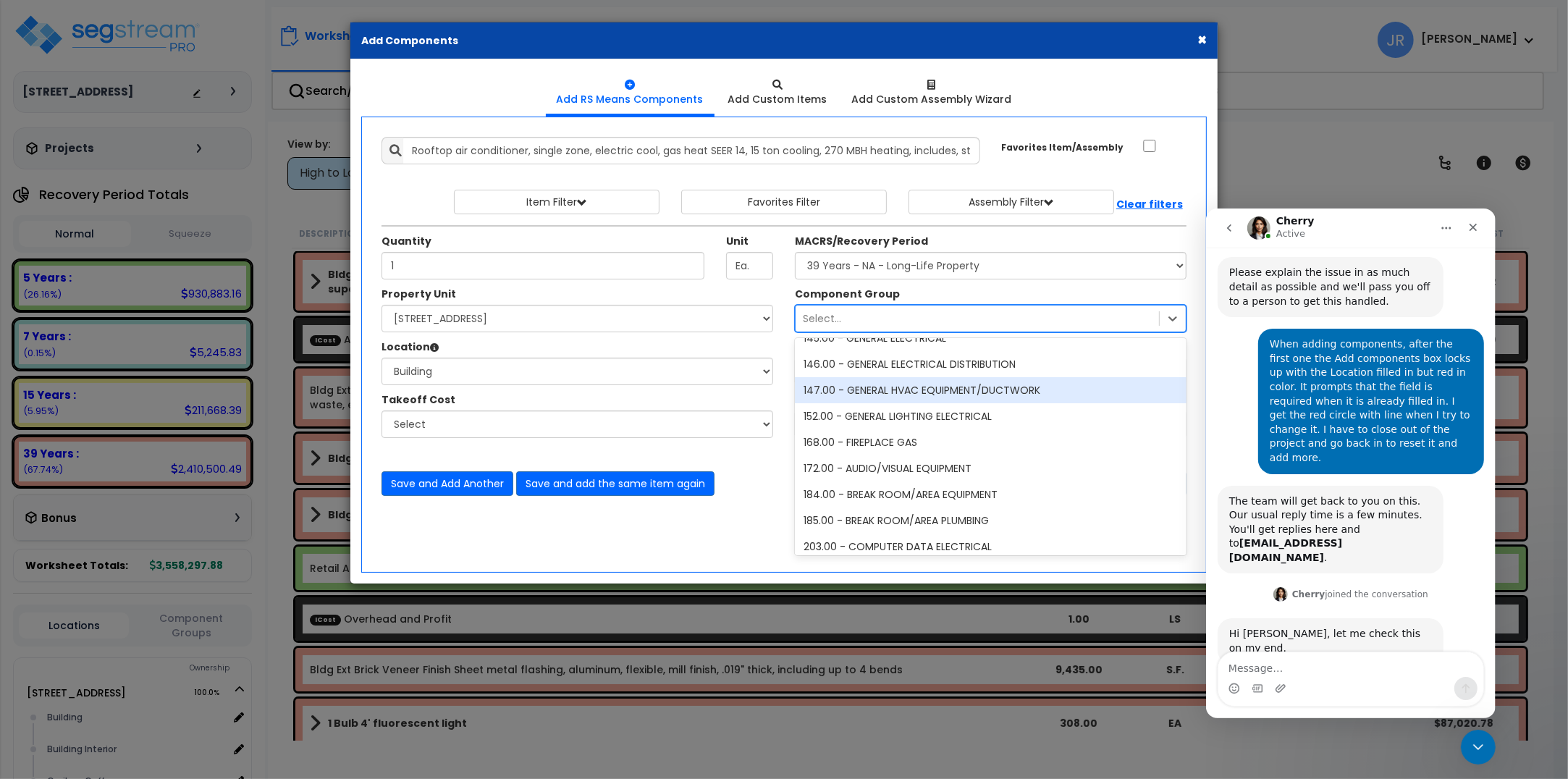
click at [915, 389] on div "147.00 - GENERAL HVAC EQUIPMENT/DUCTWORK" at bounding box center [991, 390] width 392 height 26
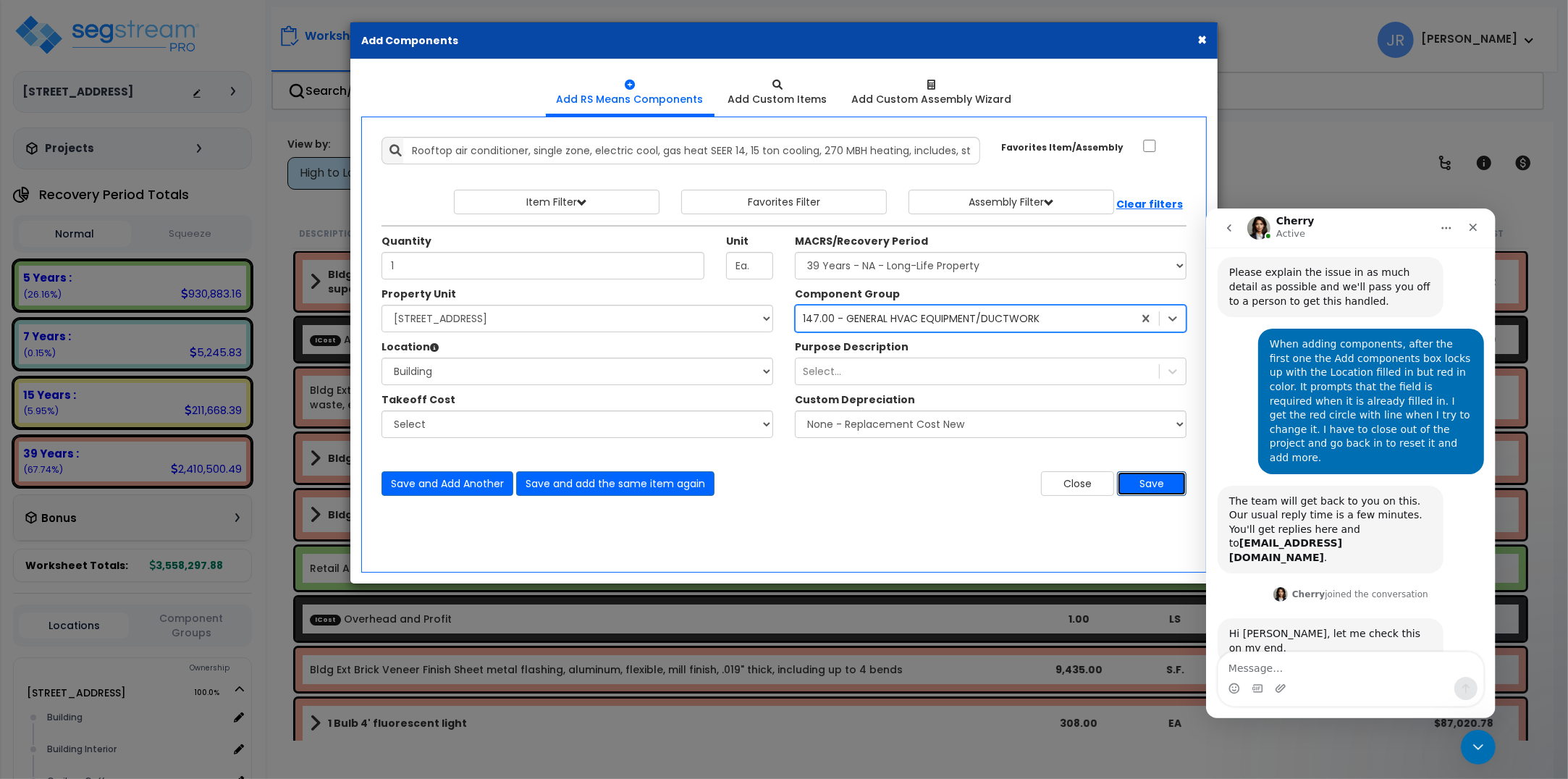
click at [1149, 484] on button "Save" at bounding box center [1151, 483] width 69 height 24
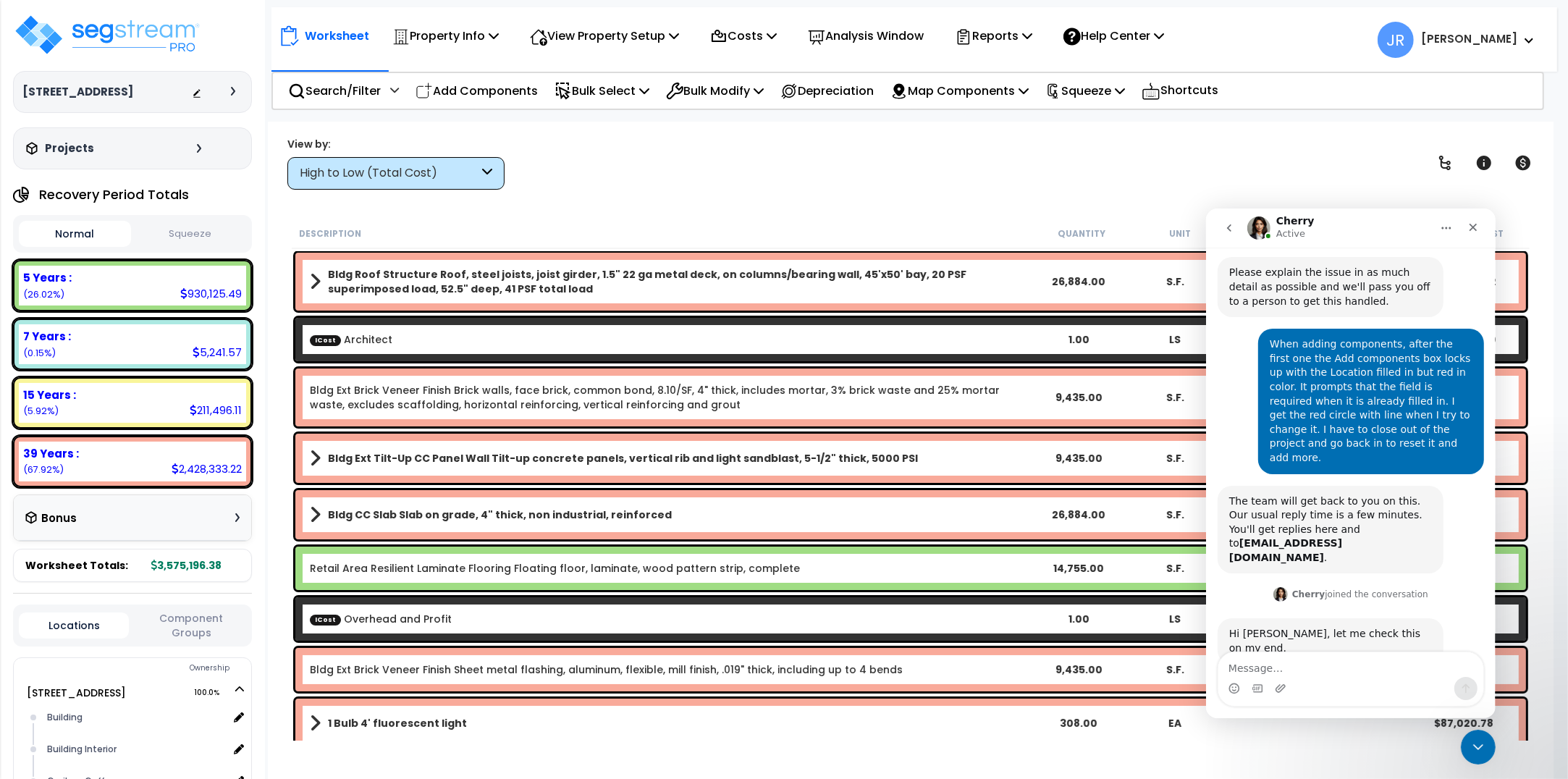
click at [480, 166] on div "High to Low (Total Cost)" at bounding box center [396, 174] width 218 height 32
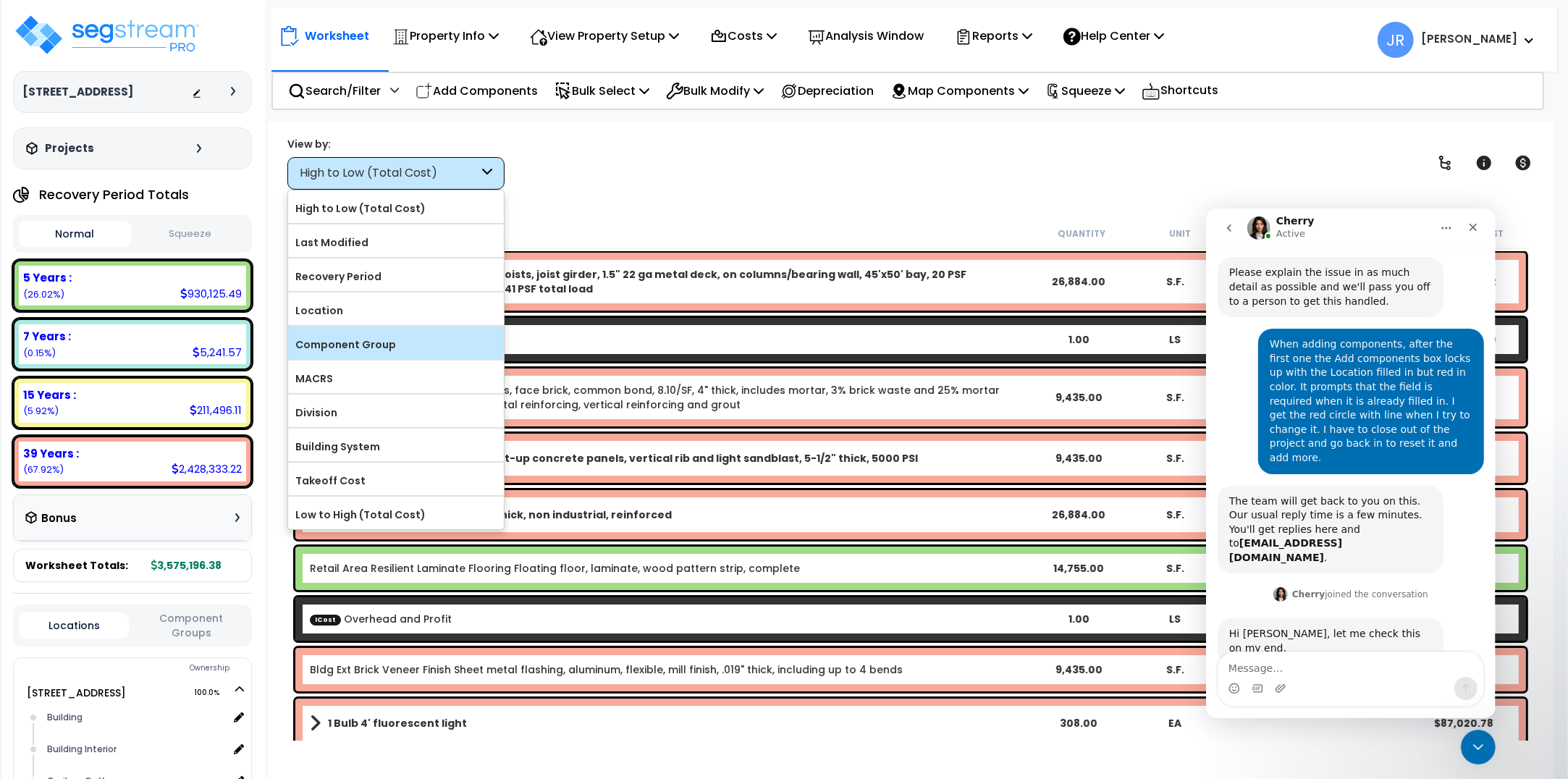
click at [417, 335] on label "Component Group" at bounding box center [396, 345] width 216 height 22
click at [0, 0] on input "Component Group" at bounding box center [0, 0] width 0 height 0
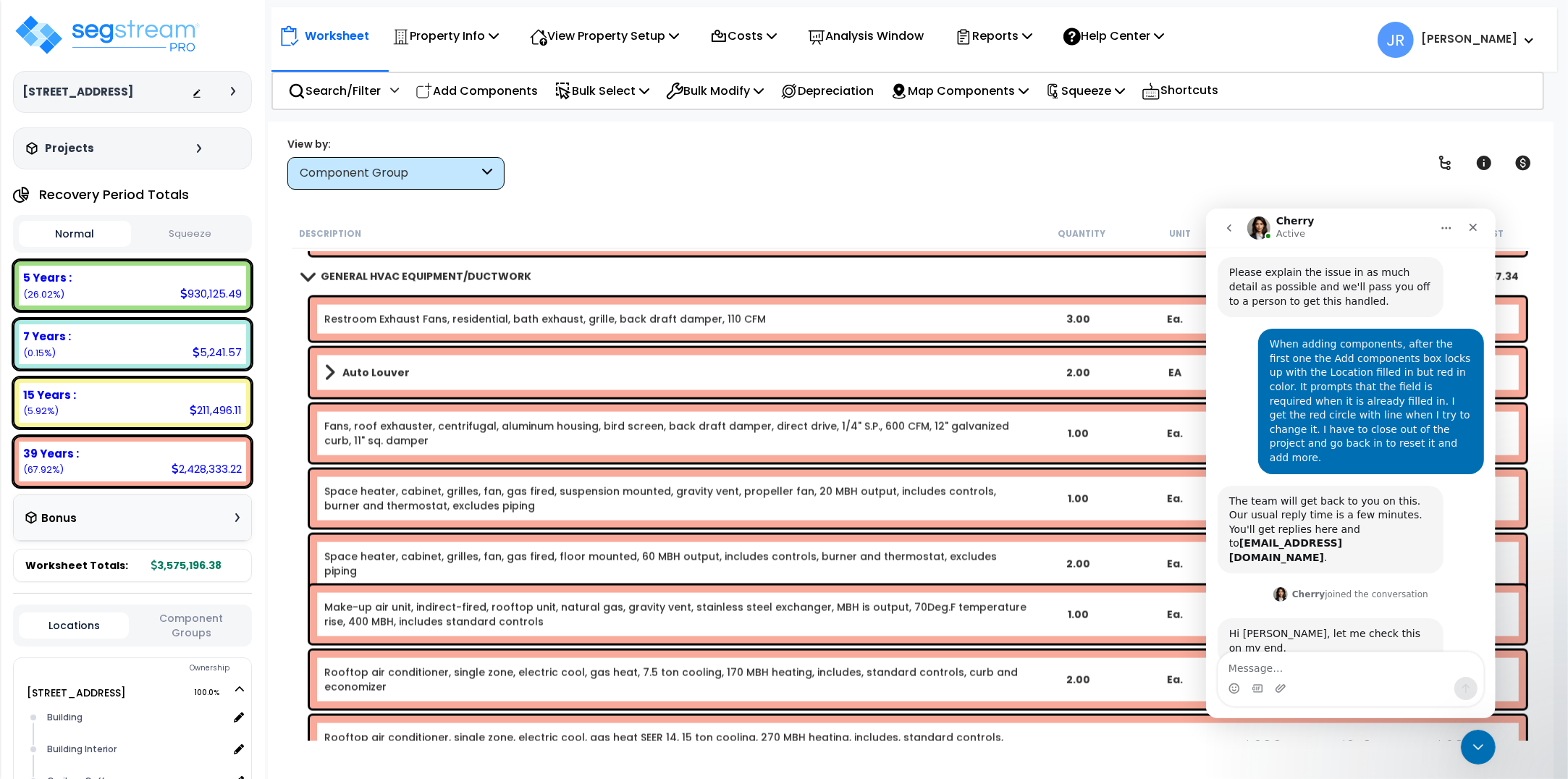
scroll to position [15298, 0]
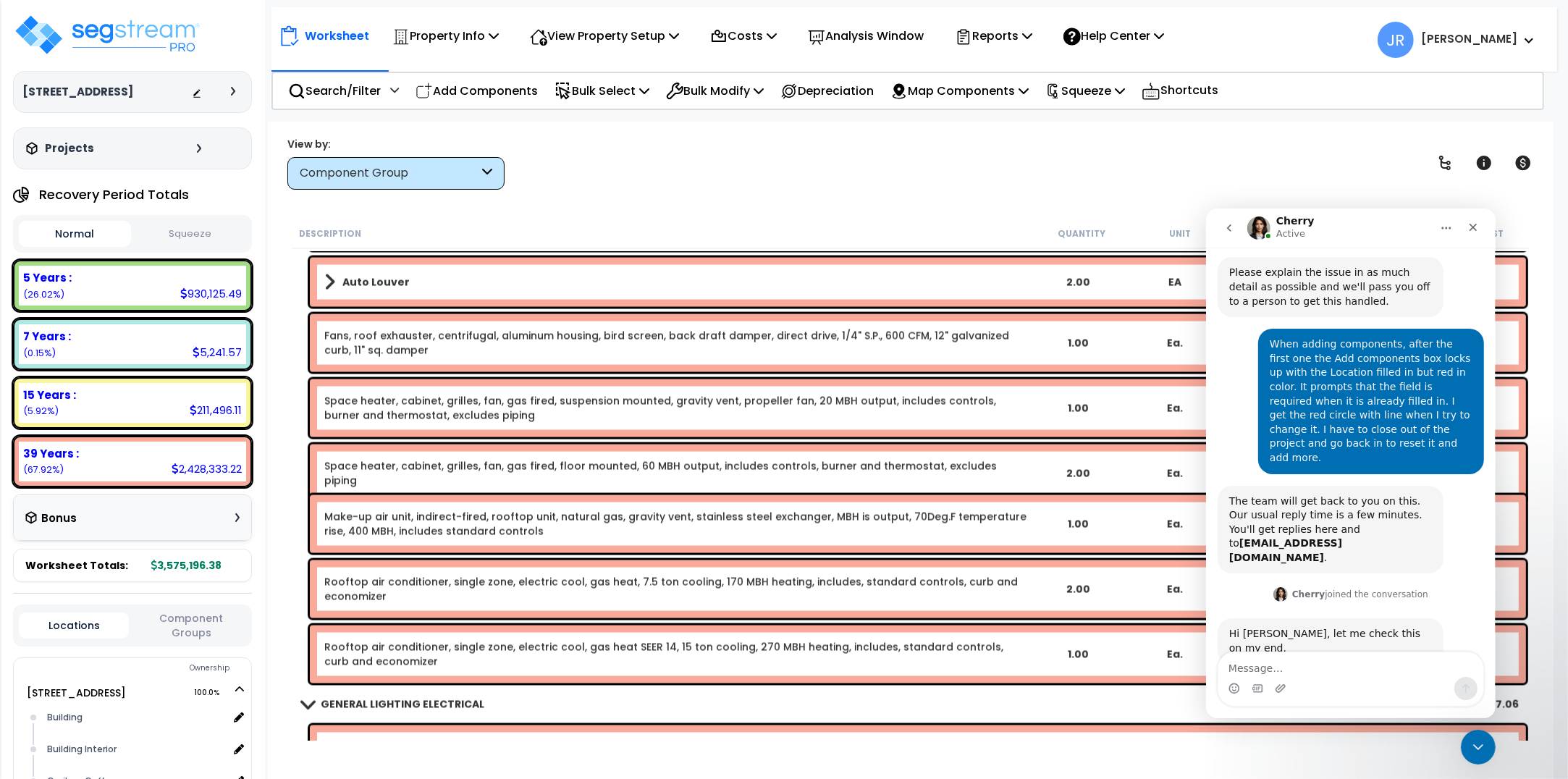
click at [494, 96] on p "Add Components" at bounding box center [477, 91] width 122 height 20
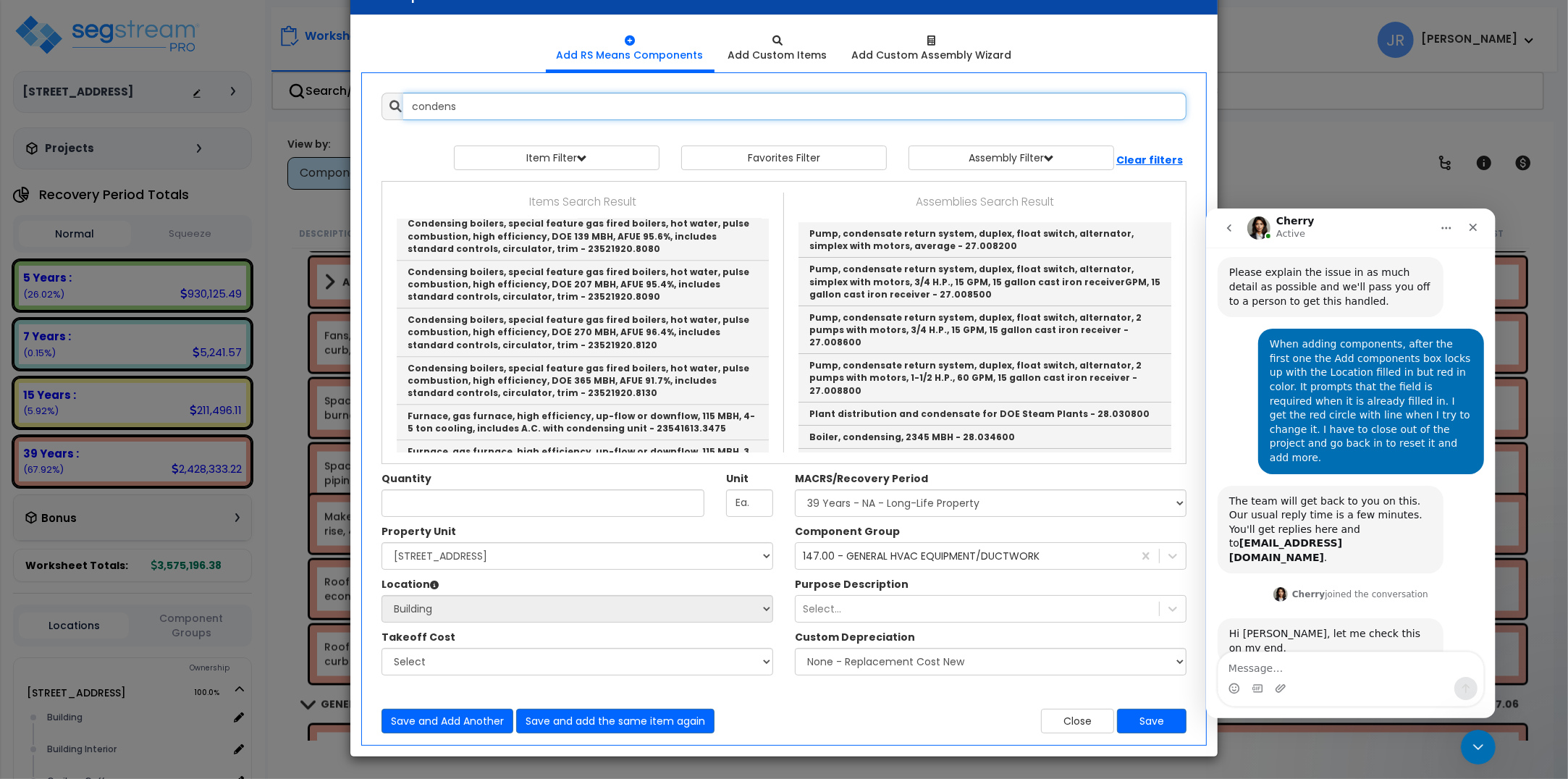
scroll to position [3282, 0]
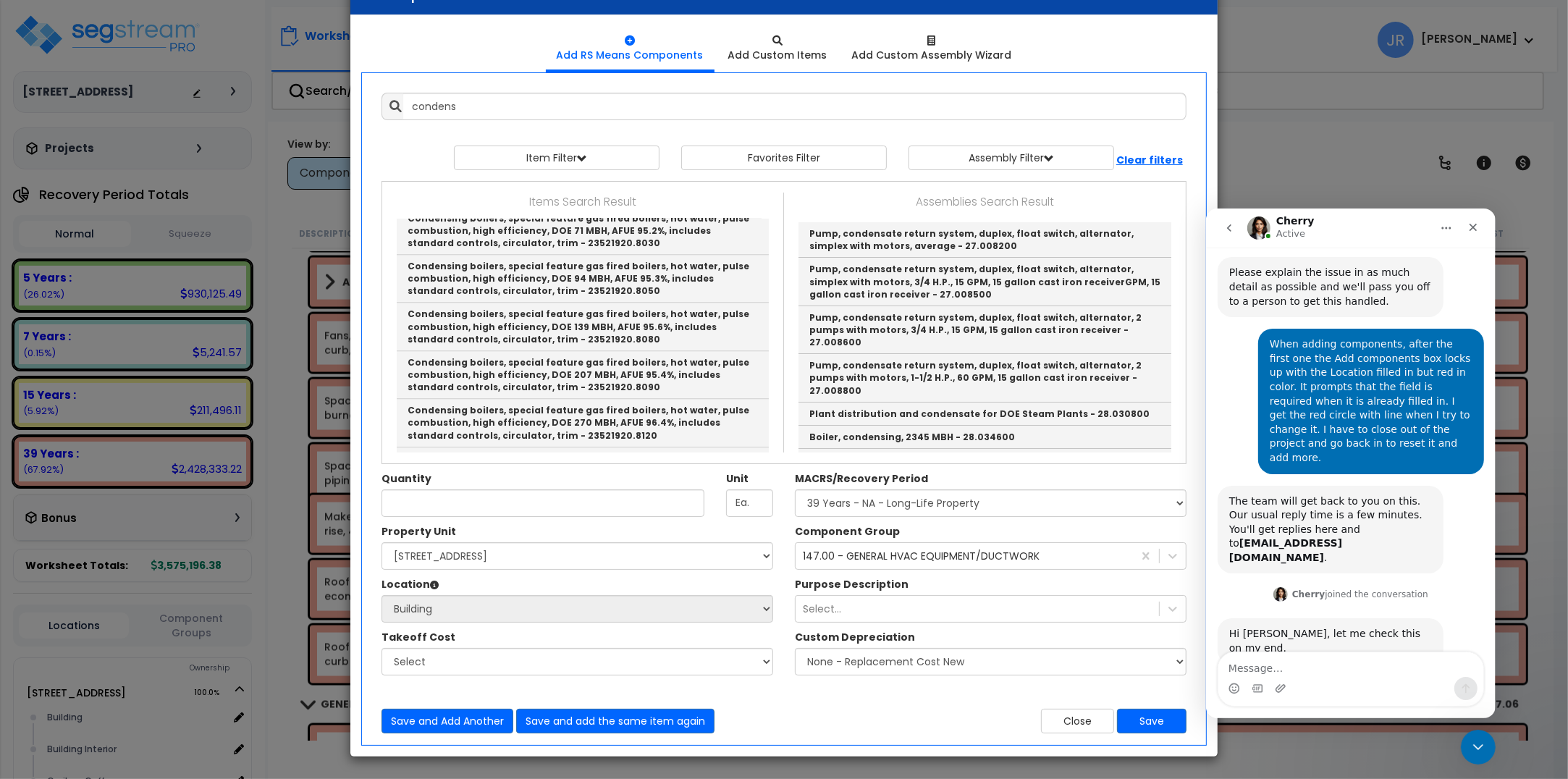
click at [574, 496] on link "Furnace, gas furnace, high efficiency, up-flow or downflow, 115 MBH, 4-5 ton co…" at bounding box center [583, 513] width 372 height 35
type input "Furnace, gas furnace, high efficiency, up-flow or downflow, 115 MBH, 4-5 ton co…"
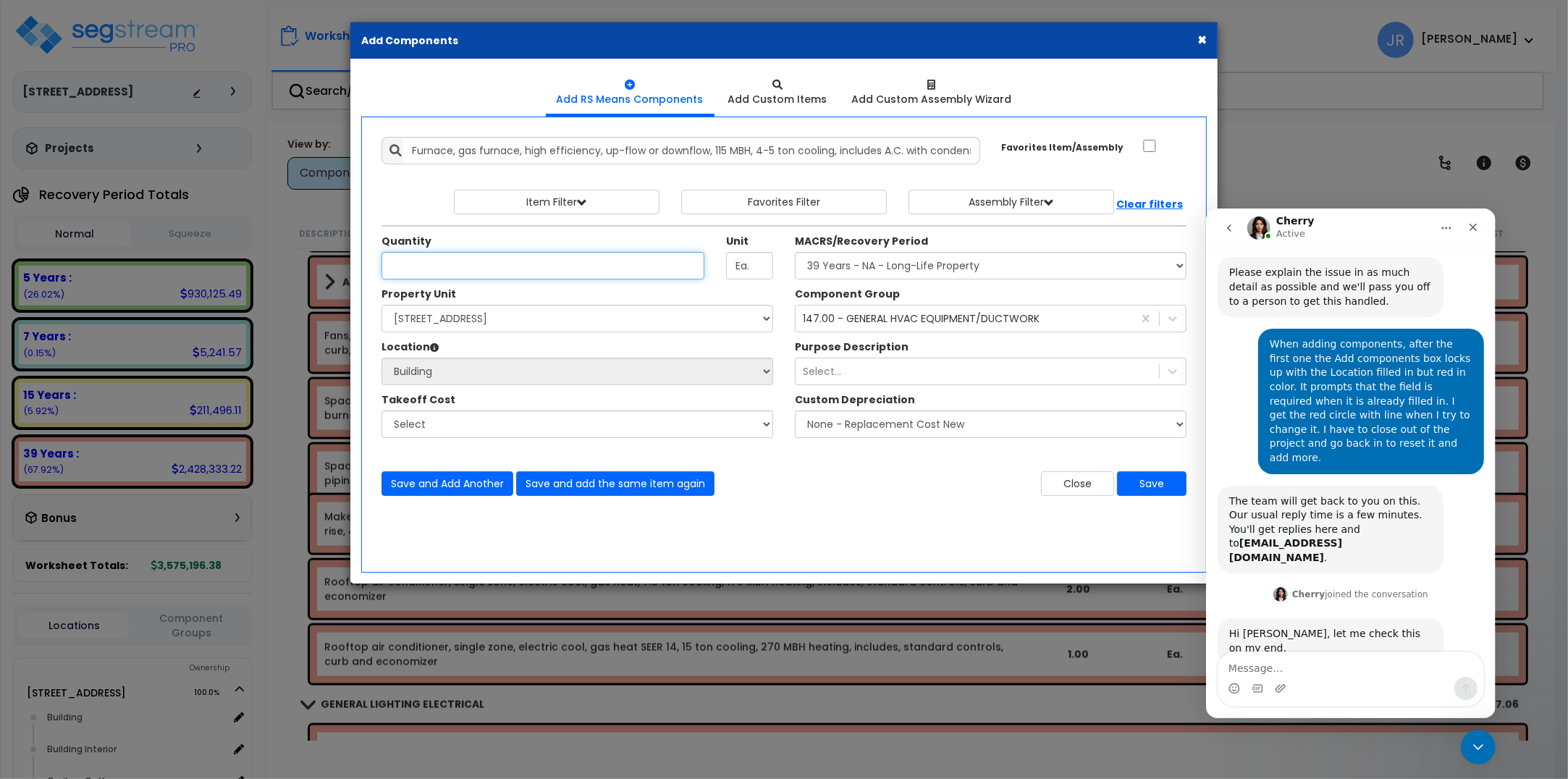
scroll to position [0, 0]
type input "2"
click at [1130, 481] on button "Save" at bounding box center [1151, 483] width 69 height 24
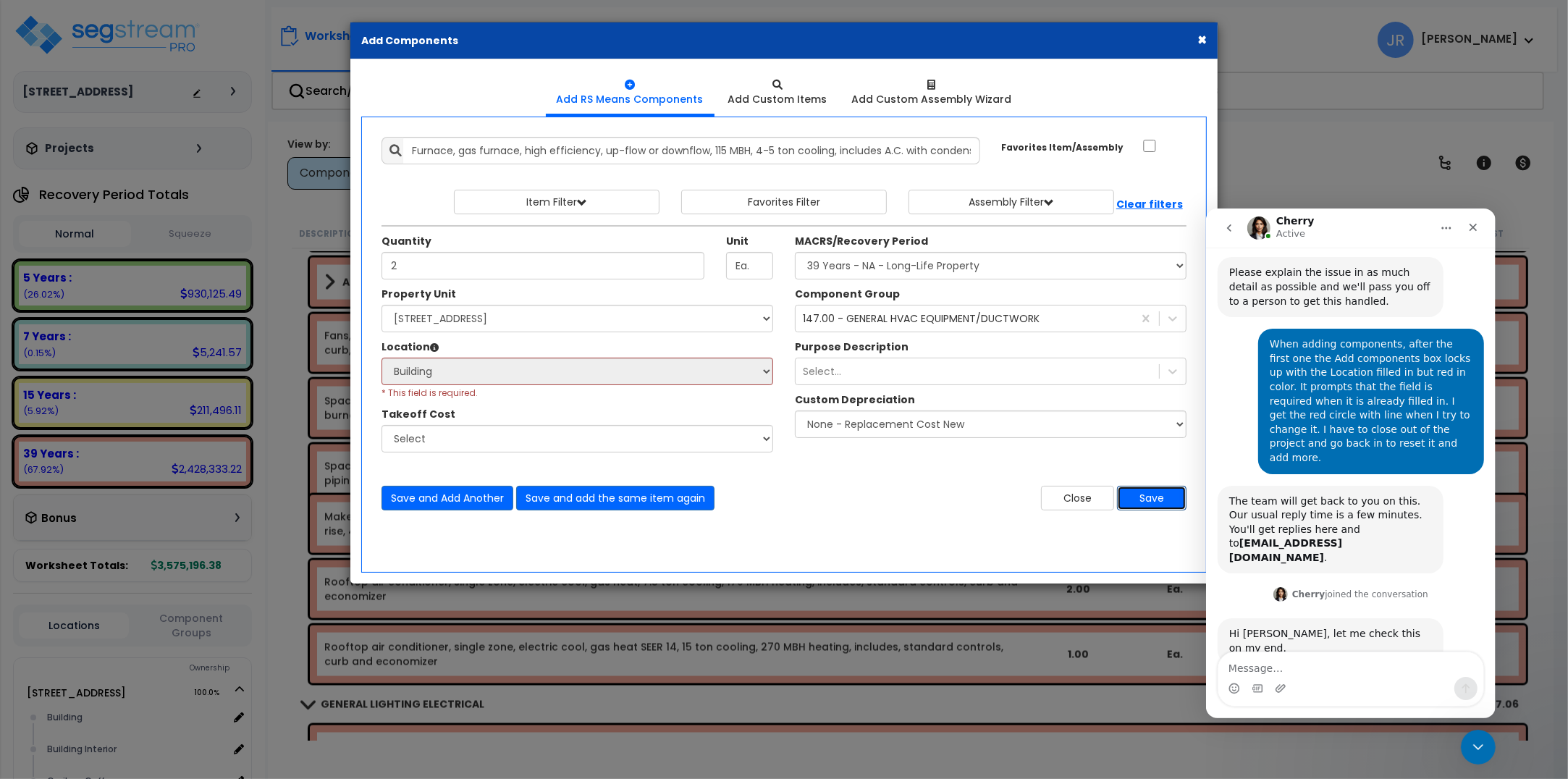
click at [1130, 497] on button "Save" at bounding box center [1151, 497] width 69 height 24
click at [1194, 41] on div "× Add Components" at bounding box center [784, 40] width 867 height 37
click at [1199, 42] on button "×" at bounding box center [1201, 39] width 9 height 15
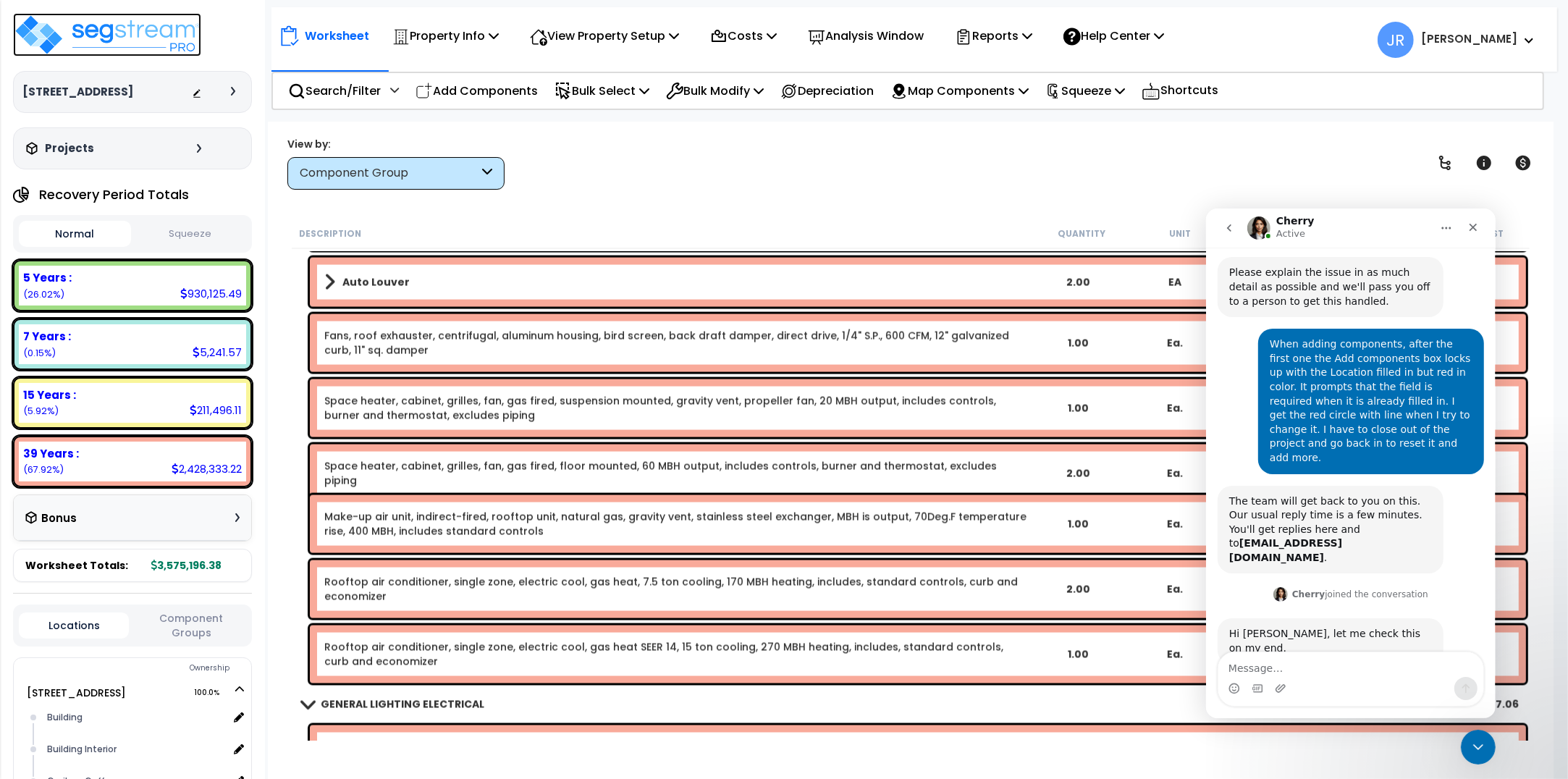
click at [136, 37] on img at bounding box center [106, 34] width 188 height 43
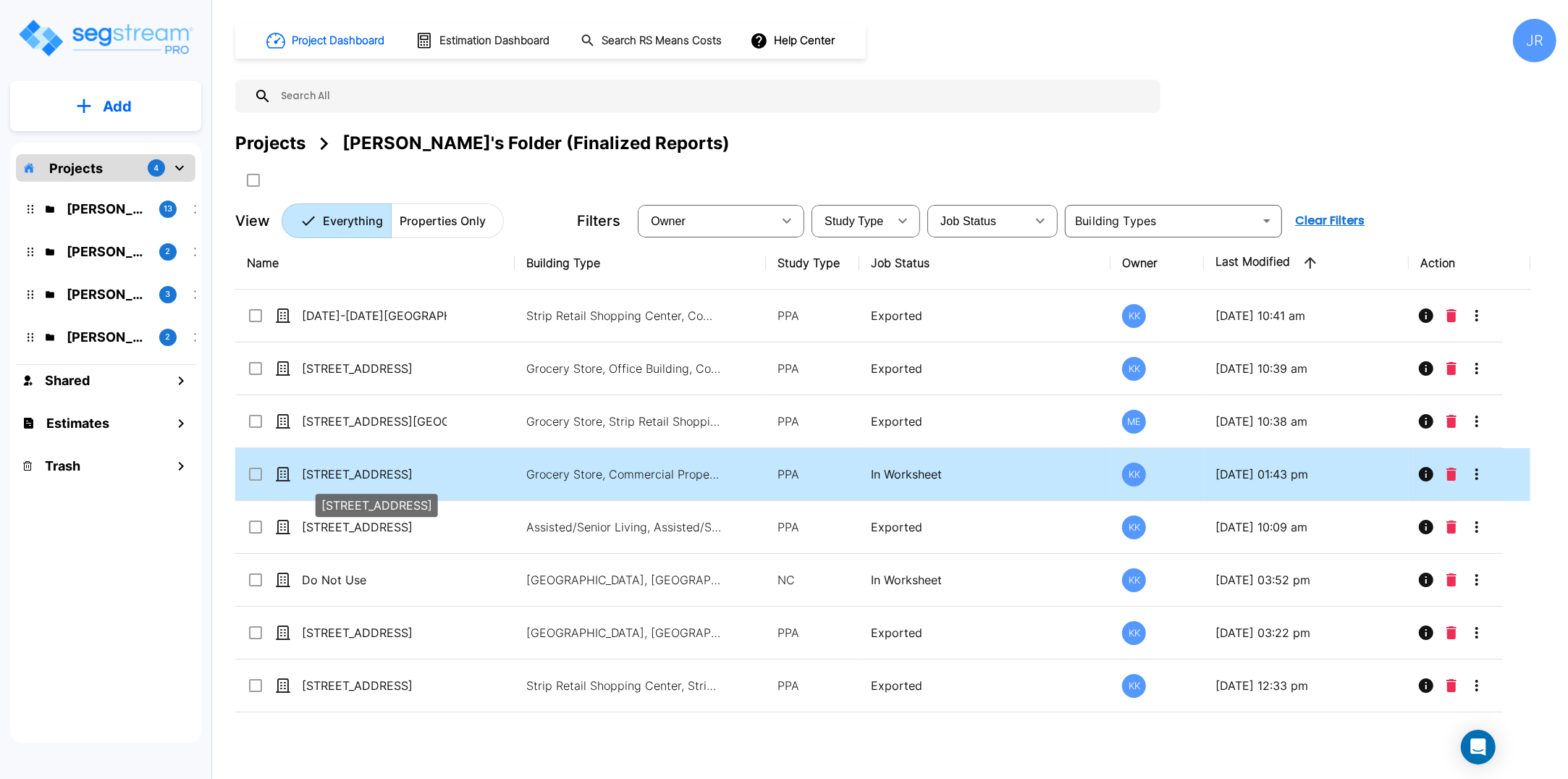
click at [354, 469] on p "[STREET_ADDRESS]" at bounding box center [374, 474] width 145 height 17
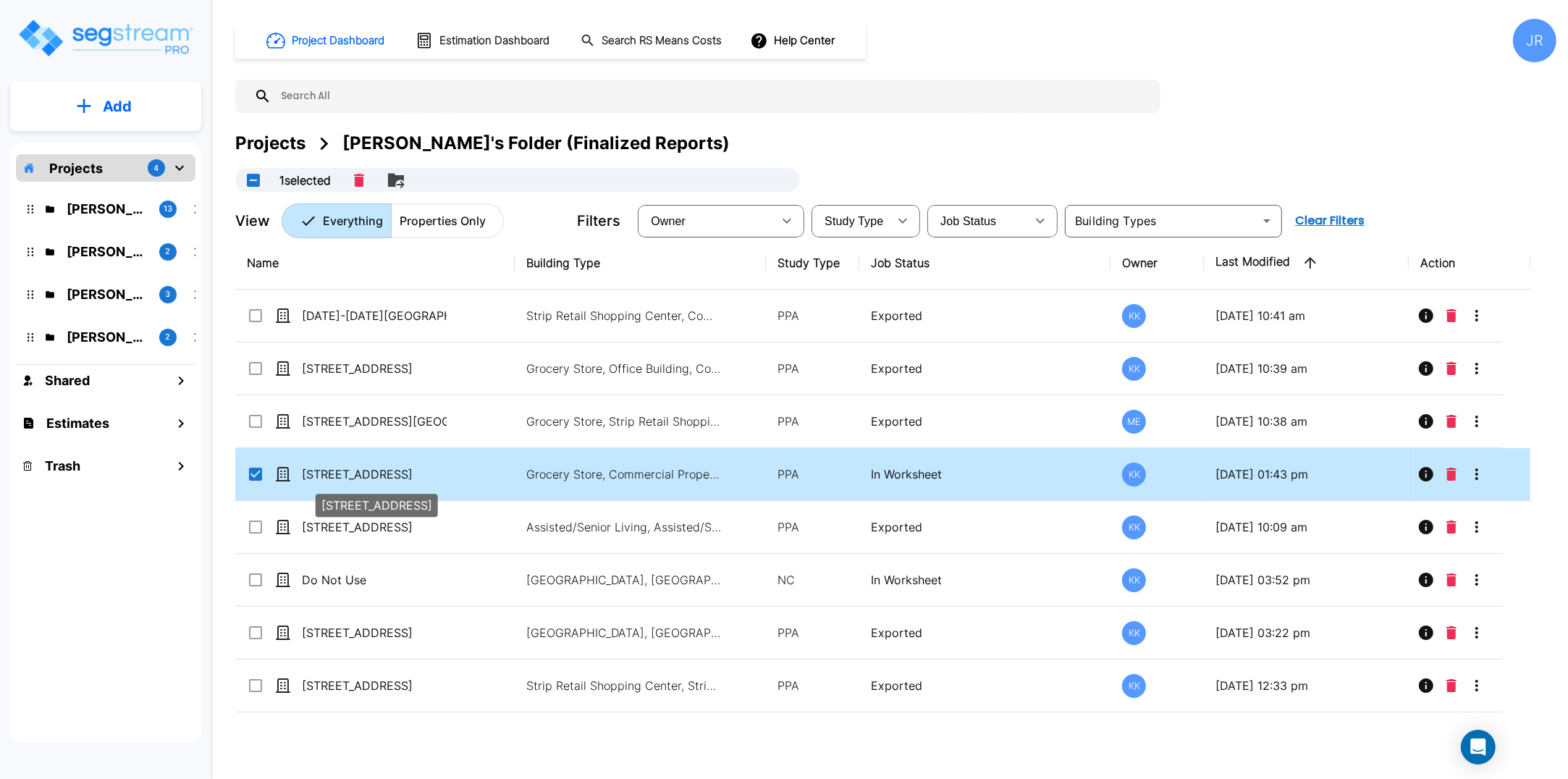
click at [354, 469] on p "[STREET_ADDRESS]" at bounding box center [374, 474] width 145 height 17
checkbox input "false"
click at [354, 469] on p "[STREET_ADDRESS]" at bounding box center [374, 474] width 145 height 17
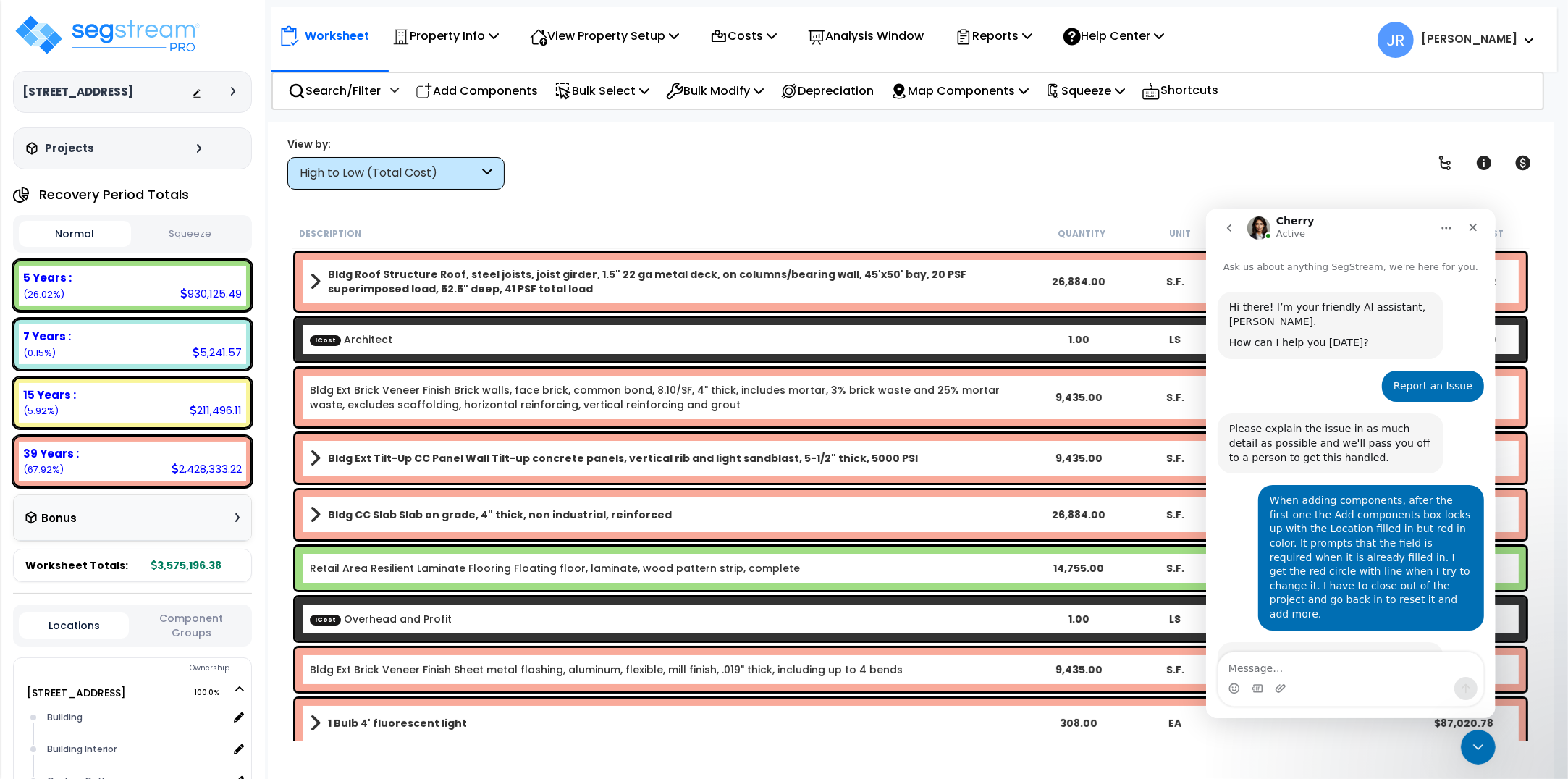
scroll to position [157, 0]
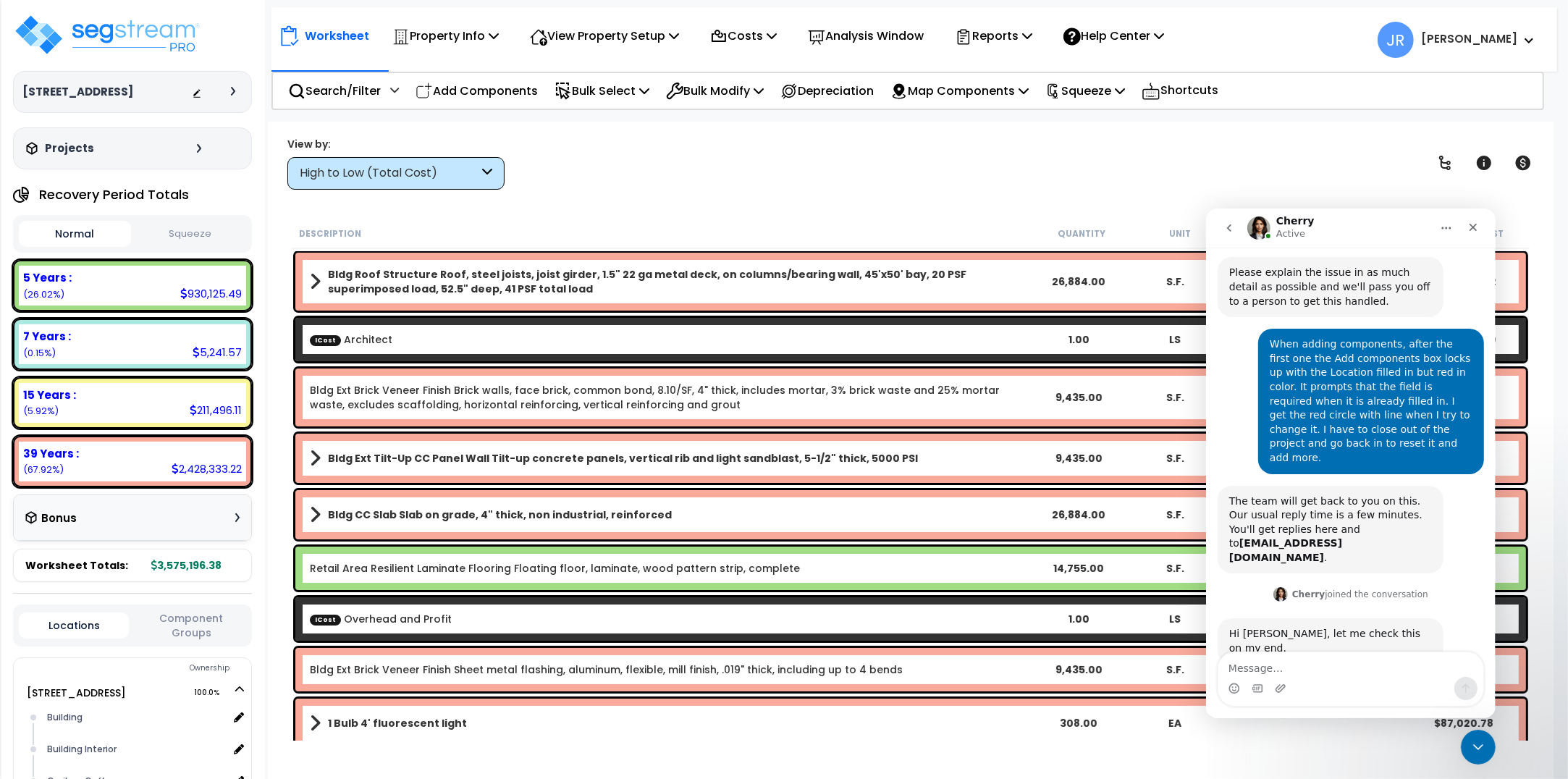
click at [486, 168] on icon at bounding box center [486, 174] width 10 height 17
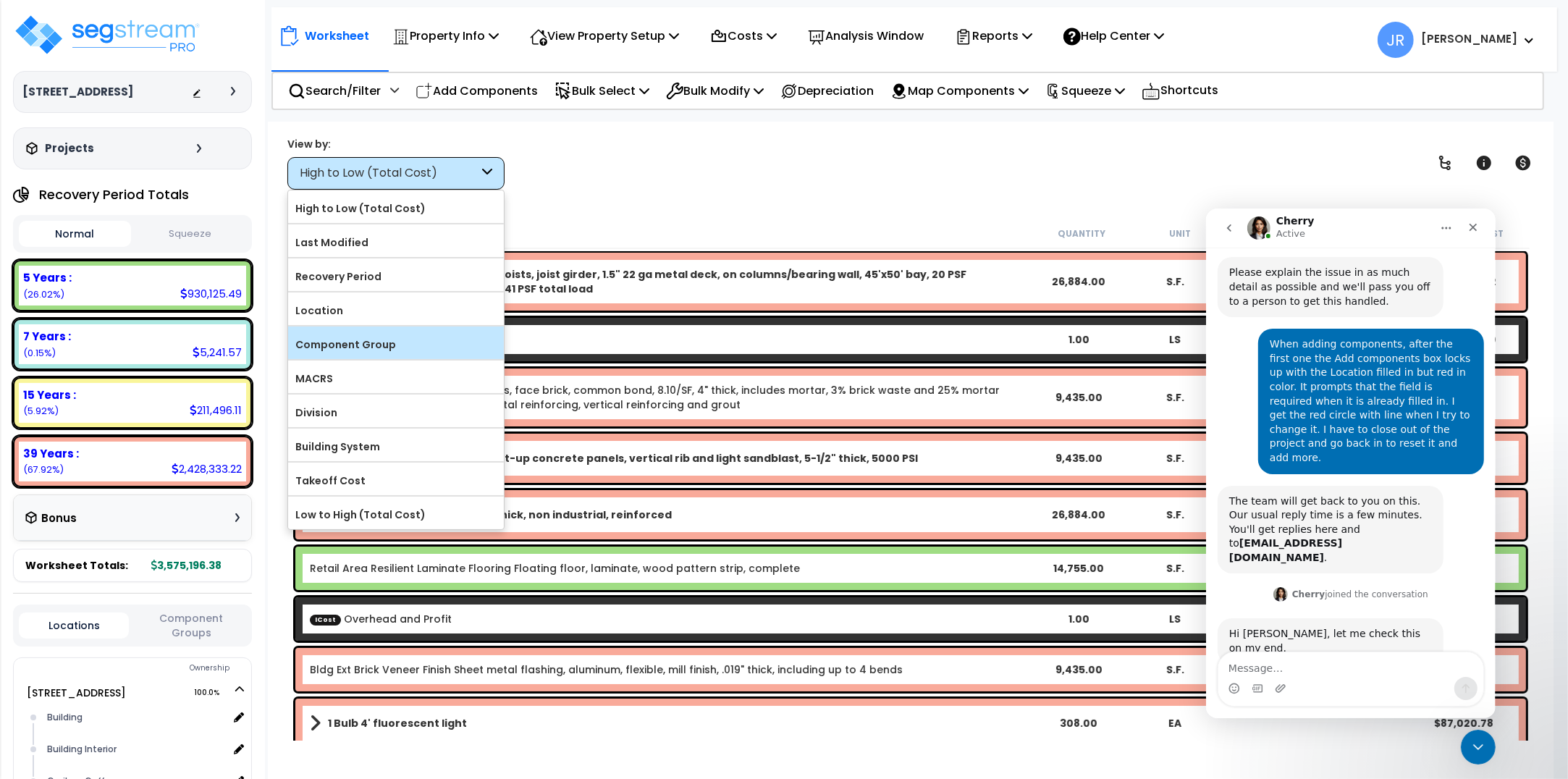
click at [346, 338] on label "Component Group" at bounding box center [396, 345] width 216 height 22
click at [0, 0] on input "Component Group" at bounding box center [0, 0] width 0 height 0
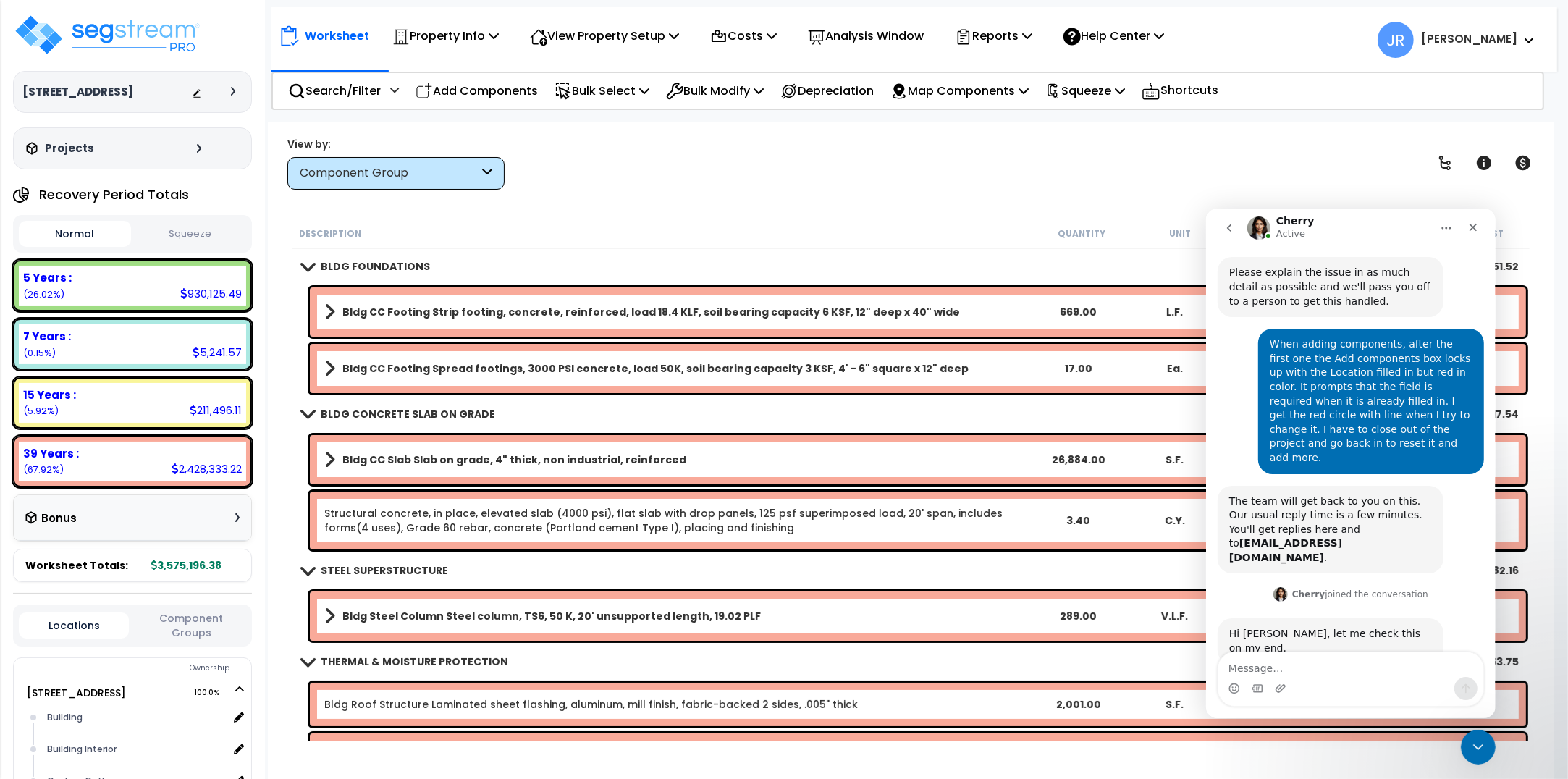
click at [488, 82] on p "Add Components" at bounding box center [477, 91] width 122 height 20
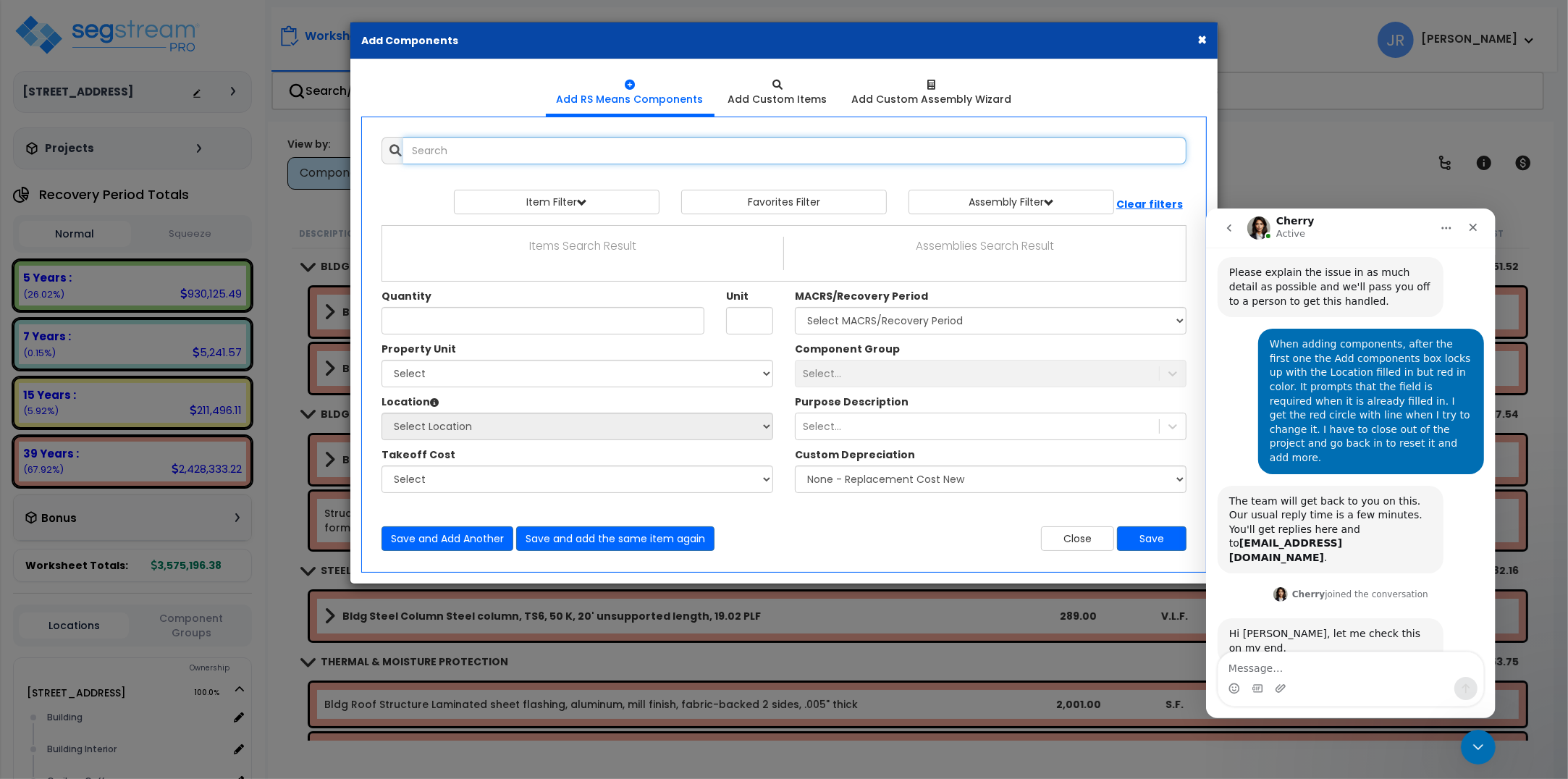
click at [487, 148] on input "text" at bounding box center [794, 150] width 783 height 28
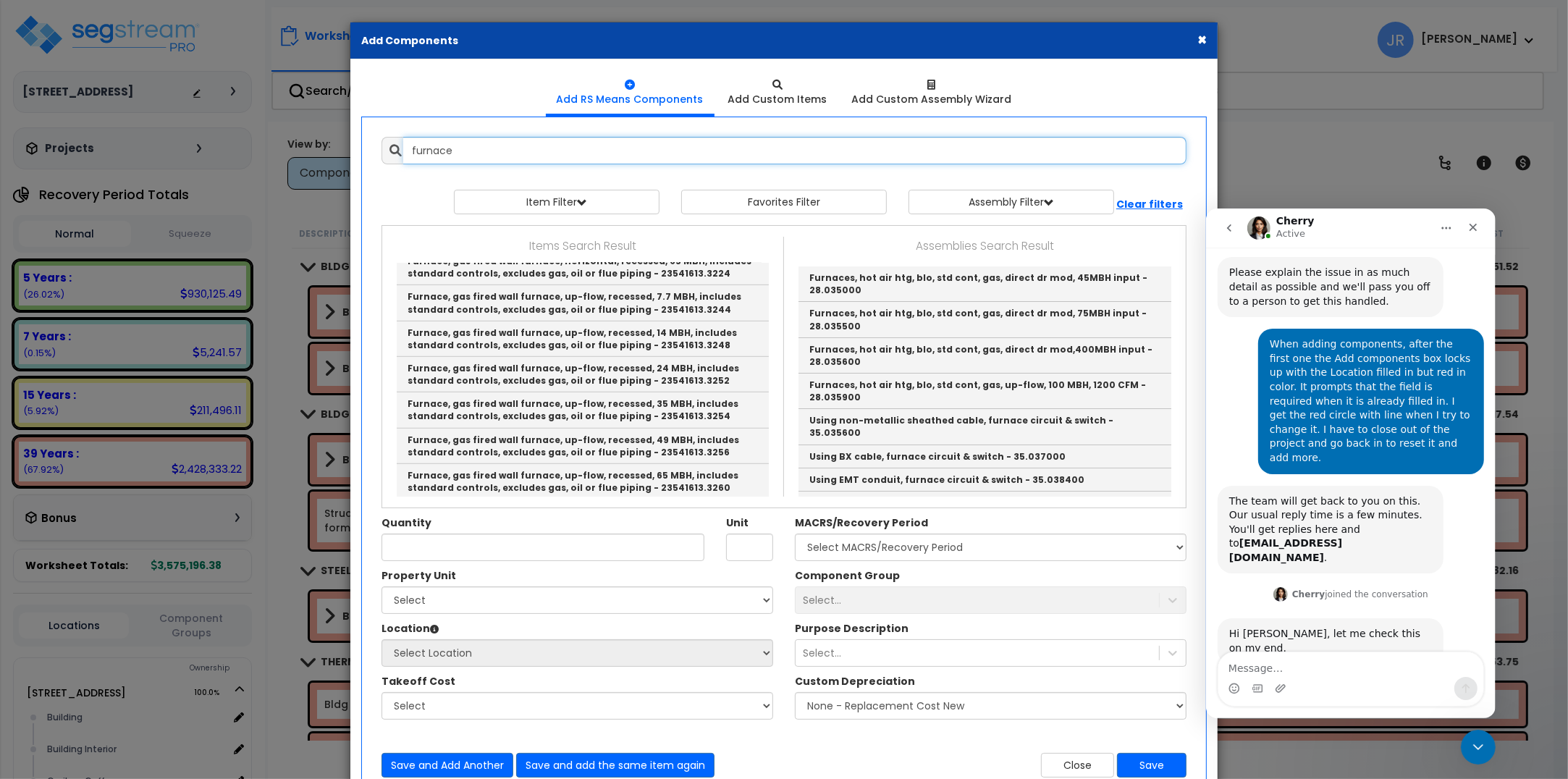
scroll to position [1087, 0]
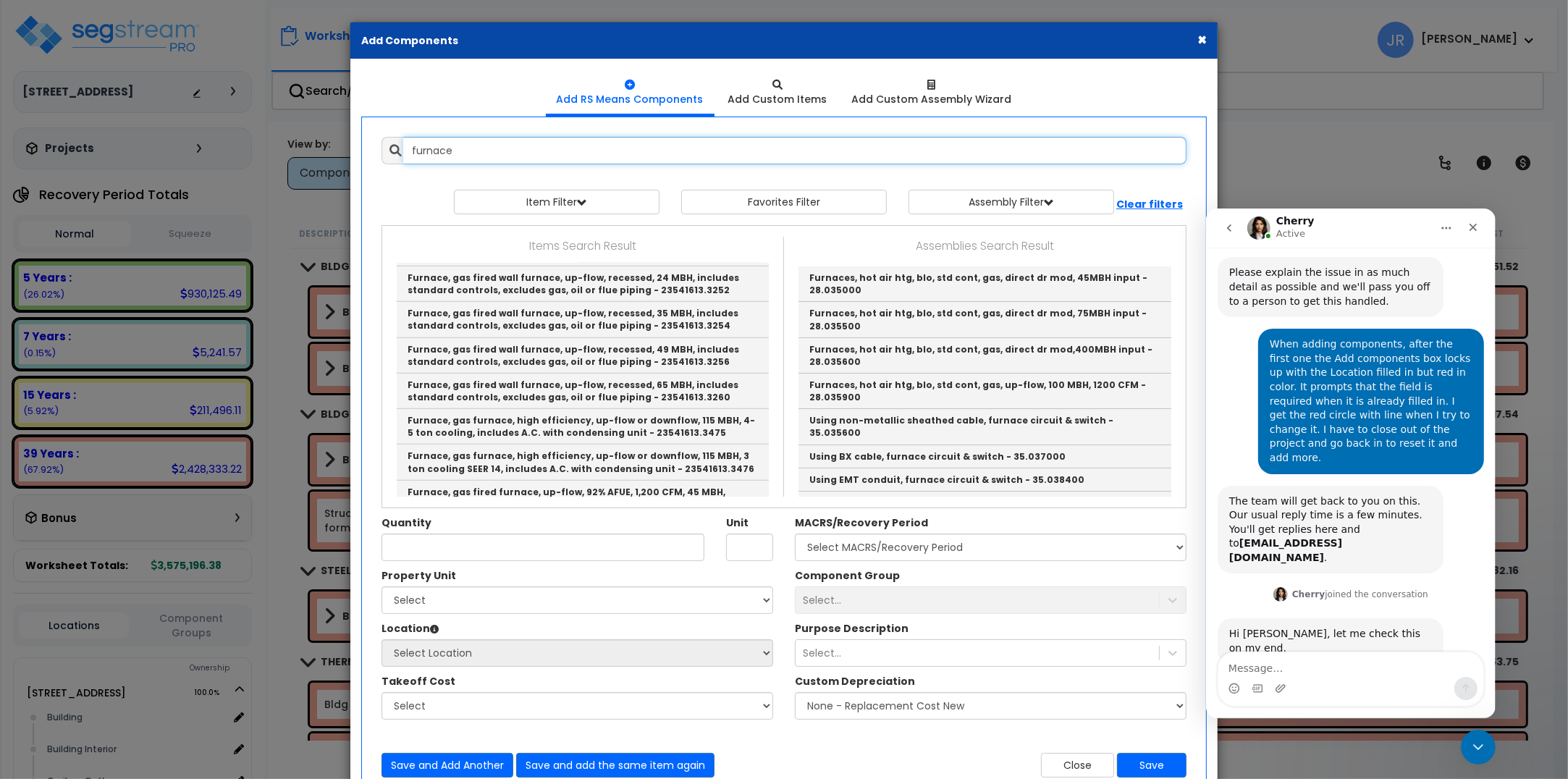
click at [482, 147] on input "furnace" at bounding box center [794, 150] width 783 height 28
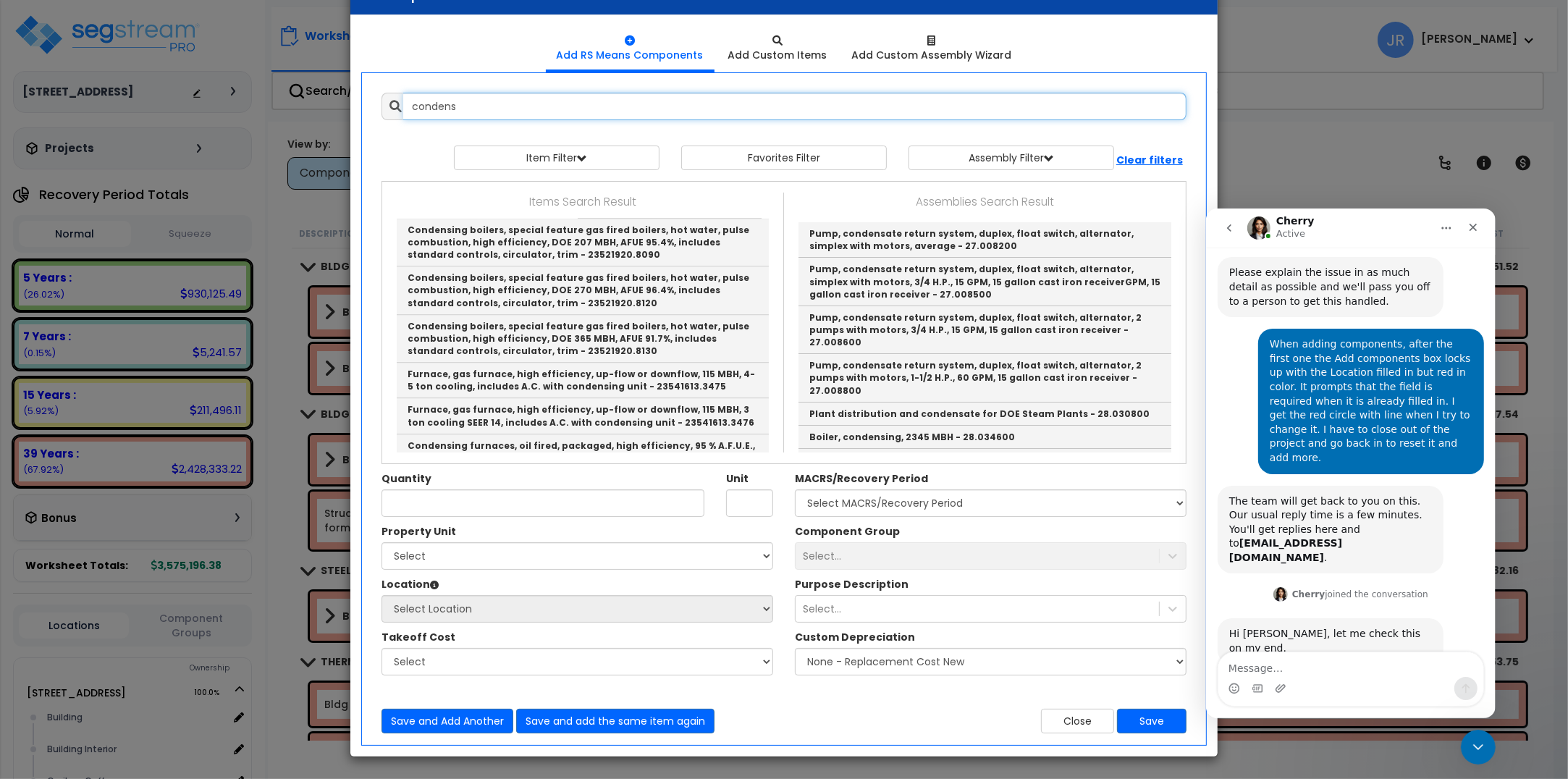
scroll to position [3373, 0]
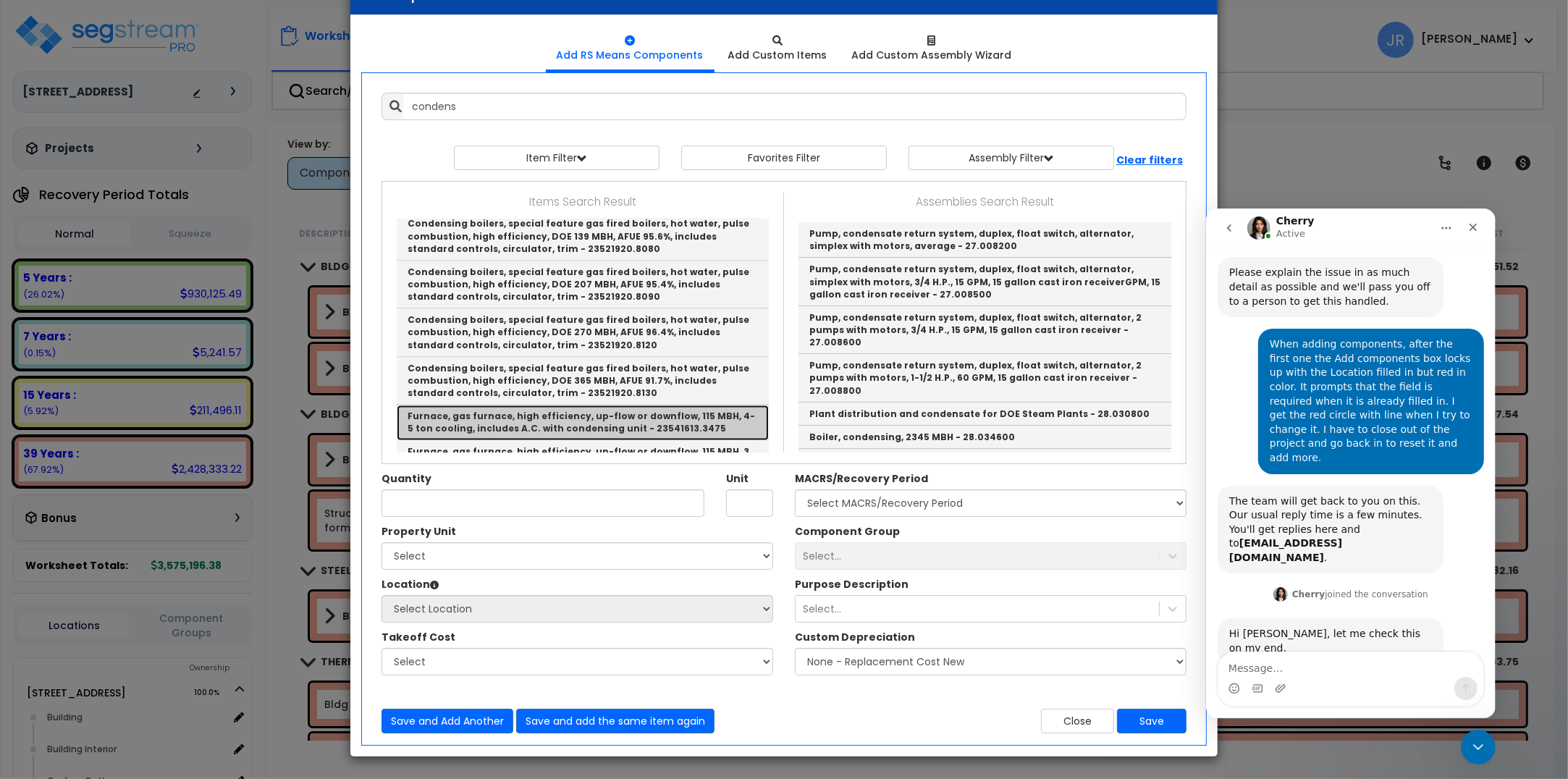
click at [533, 406] on link "Furnace, gas furnace, high efficiency, up-flow or downflow, 115 MBH, 4-5 ton co…" at bounding box center [583, 423] width 372 height 35
type input "Furnace, gas furnace, high efficiency, up-flow or downflow, 115 MBH, 4-5 ton co…"
type input "Ea."
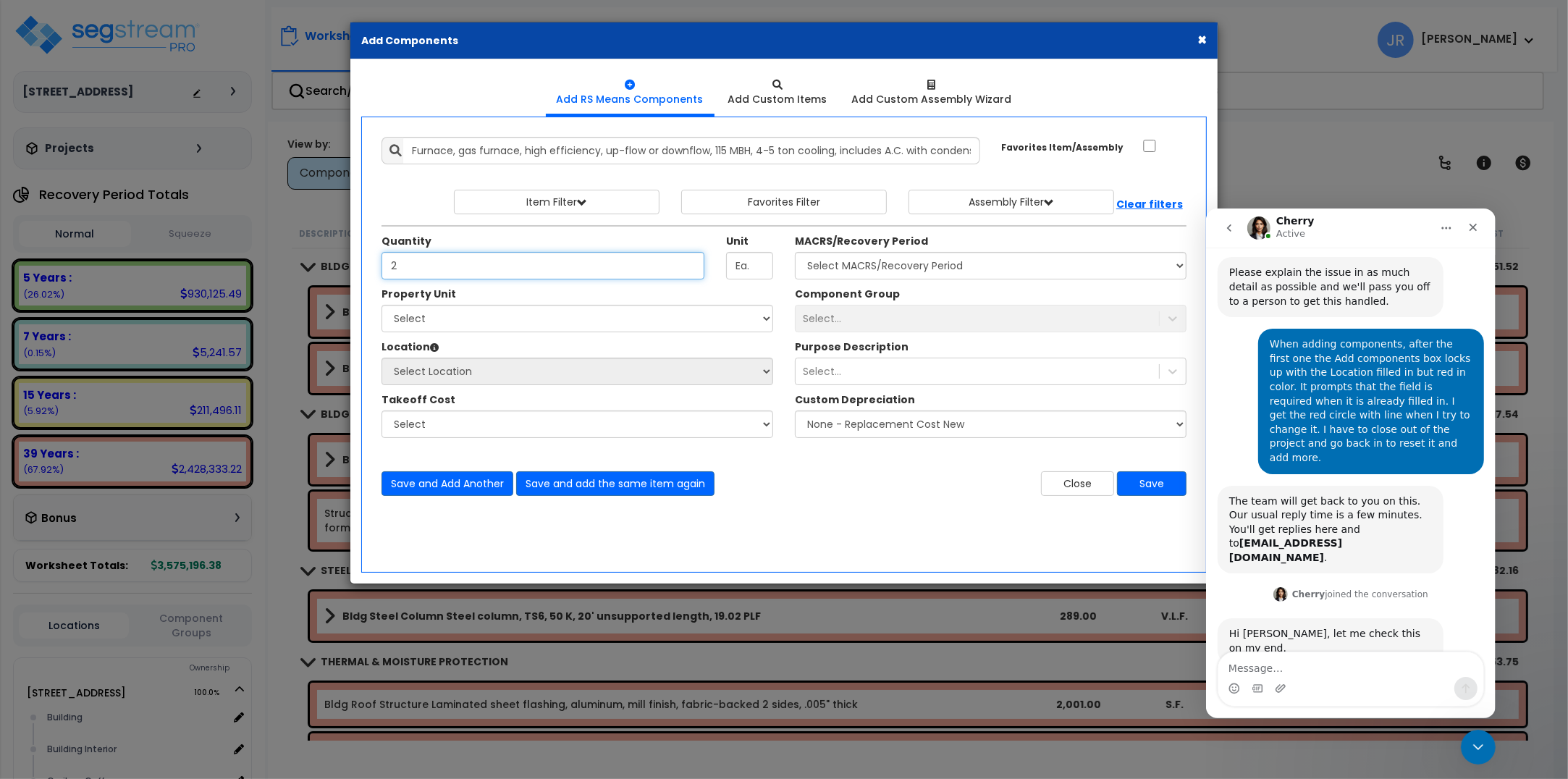
type input "2"
click at [497, 313] on select "Select 112 Chieftan St Site Improvements" at bounding box center [577, 318] width 392 height 28
select select "163345"
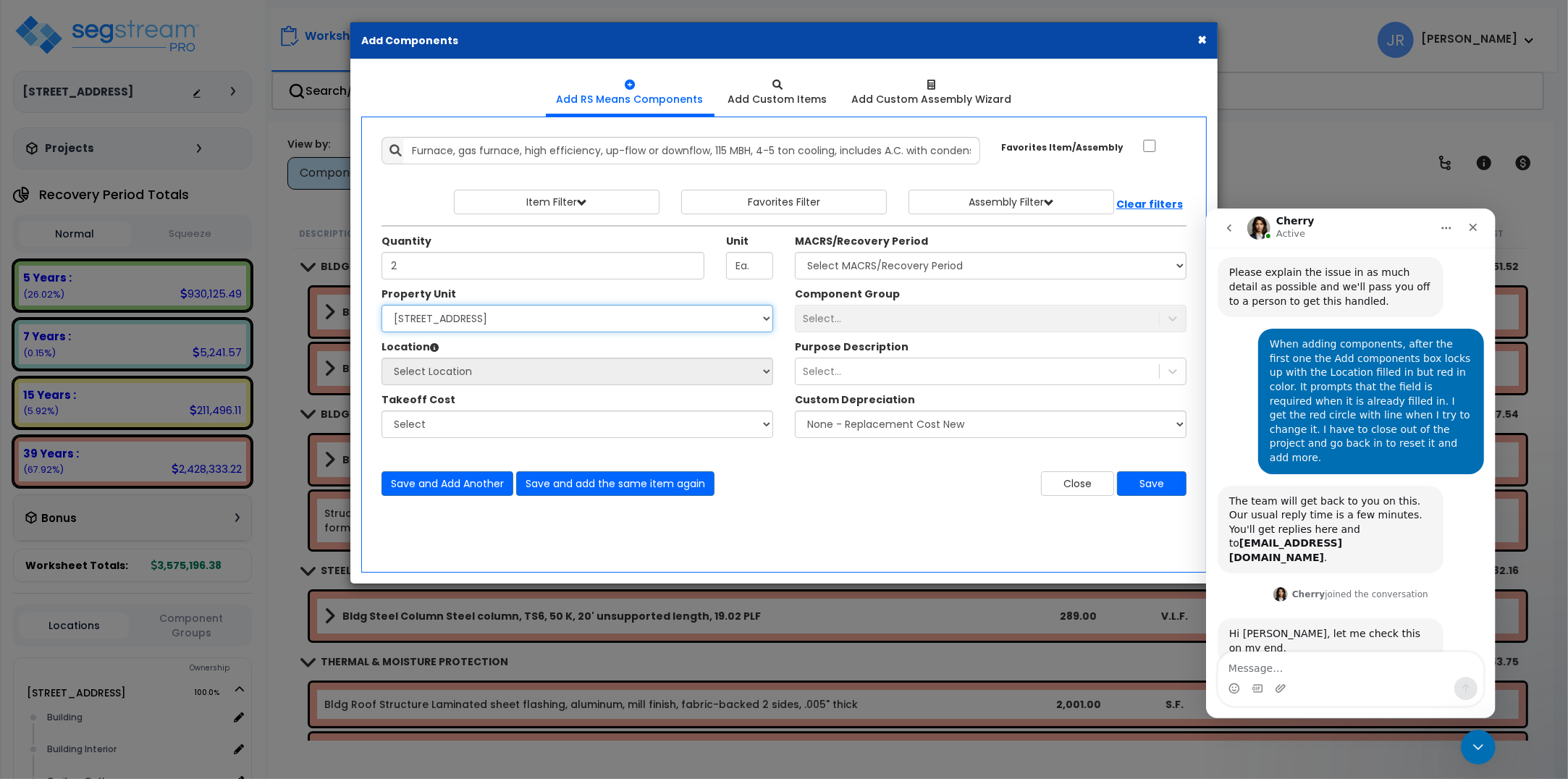
click at [381, 306] on select "Select 112 Chieftan St Site Improvements" at bounding box center [577, 318] width 392 height 28
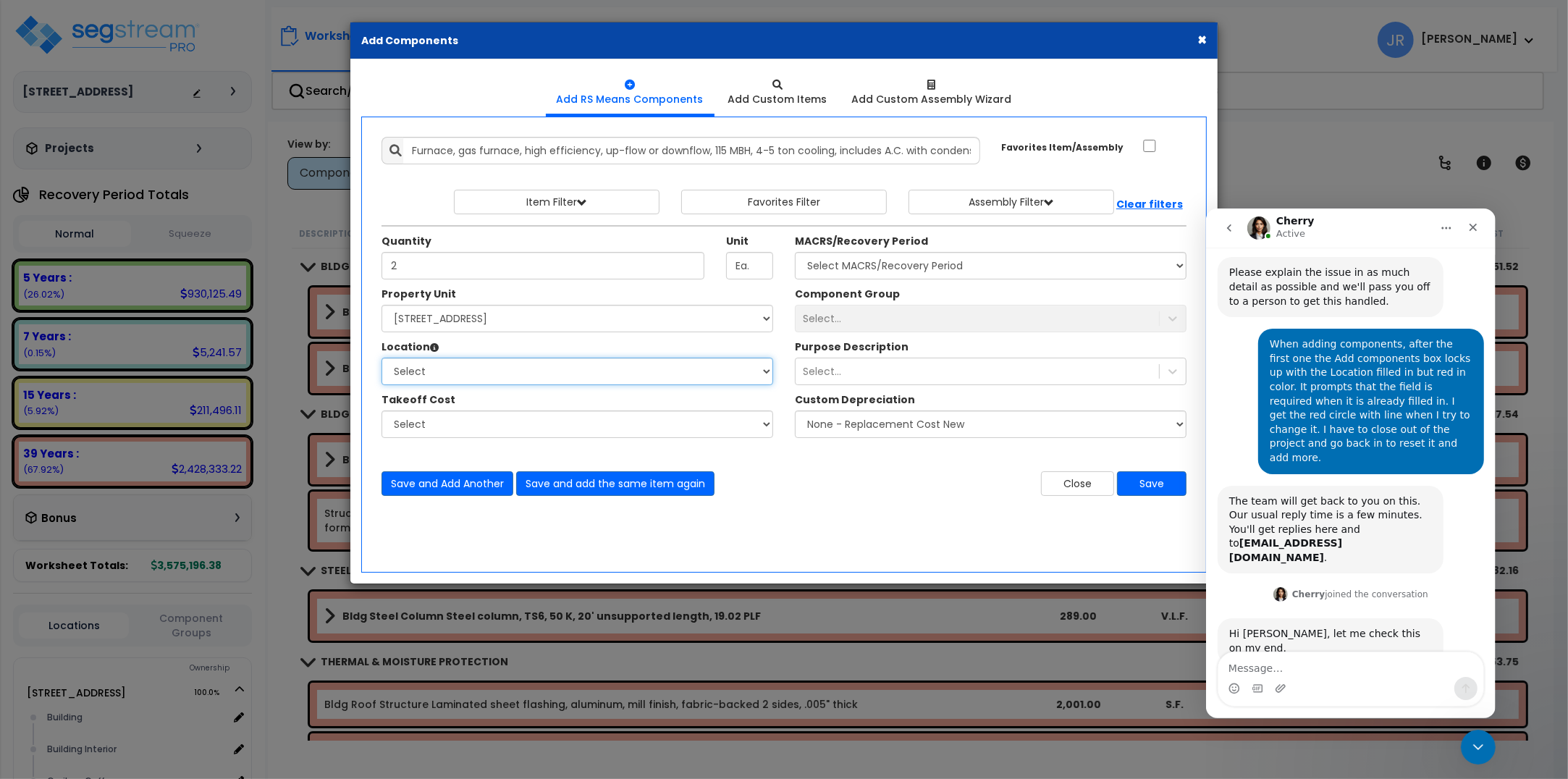
click at [459, 377] on select "Select Building Building Interior Caribou Coffee Food Service Area Mechanical M…" at bounding box center [577, 372] width 392 height 28
select select "6"
click at [381, 358] on select "Select Building Building Interior Caribou Coffee Food Service Area Mechanical M…" at bounding box center [577, 372] width 392 height 28
click at [843, 270] on select "Select MACRS/Recovery Period 5 Years - 57.0 - Distributive Trades & Services 5 …" at bounding box center [991, 265] width 392 height 28
select select "3669"
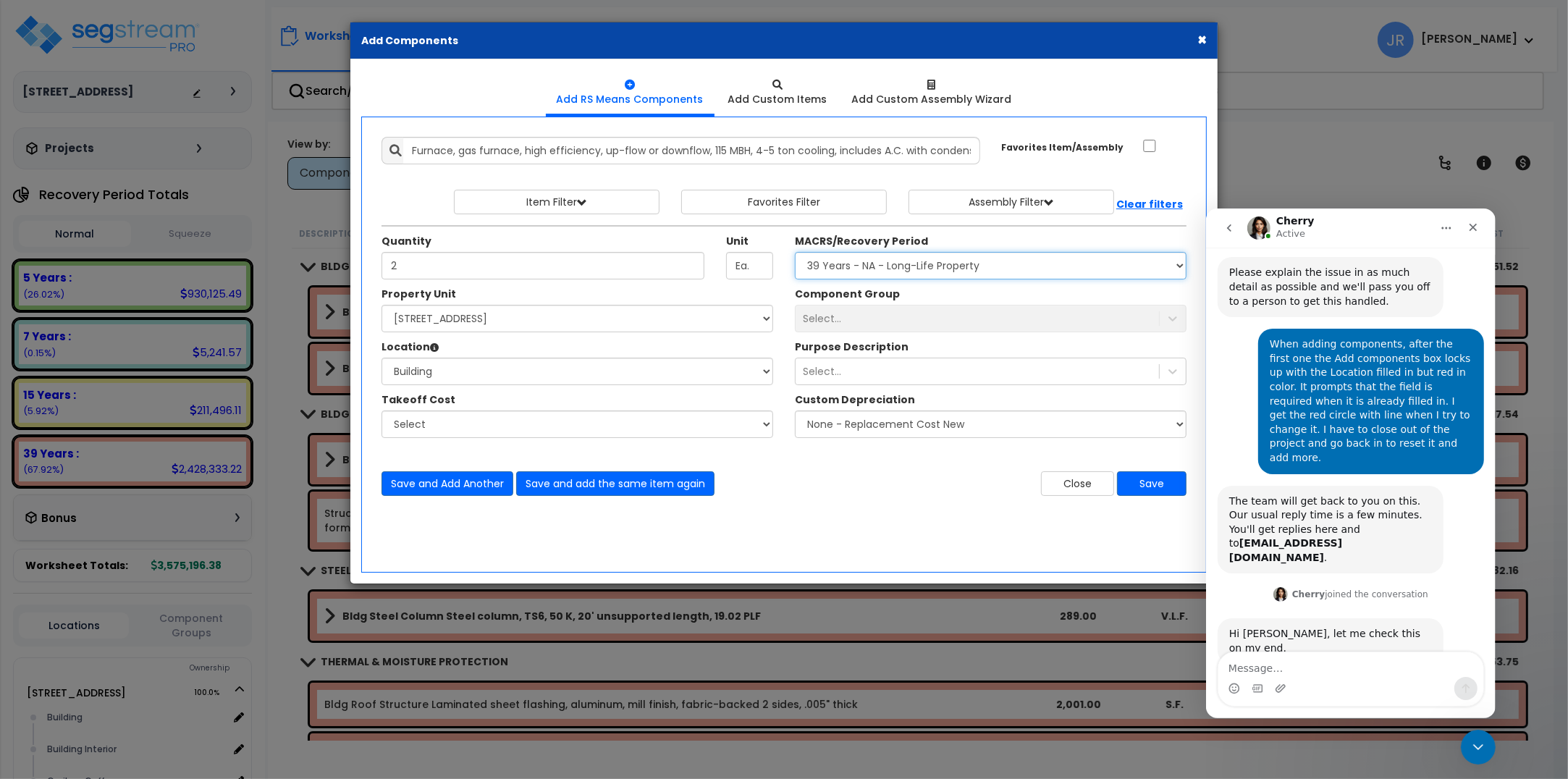
click at [795, 253] on select "Select MACRS/Recovery Period 5 Years - 57.0 - Distributive Trades & Services 5 …" at bounding box center [991, 265] width 392 height 28
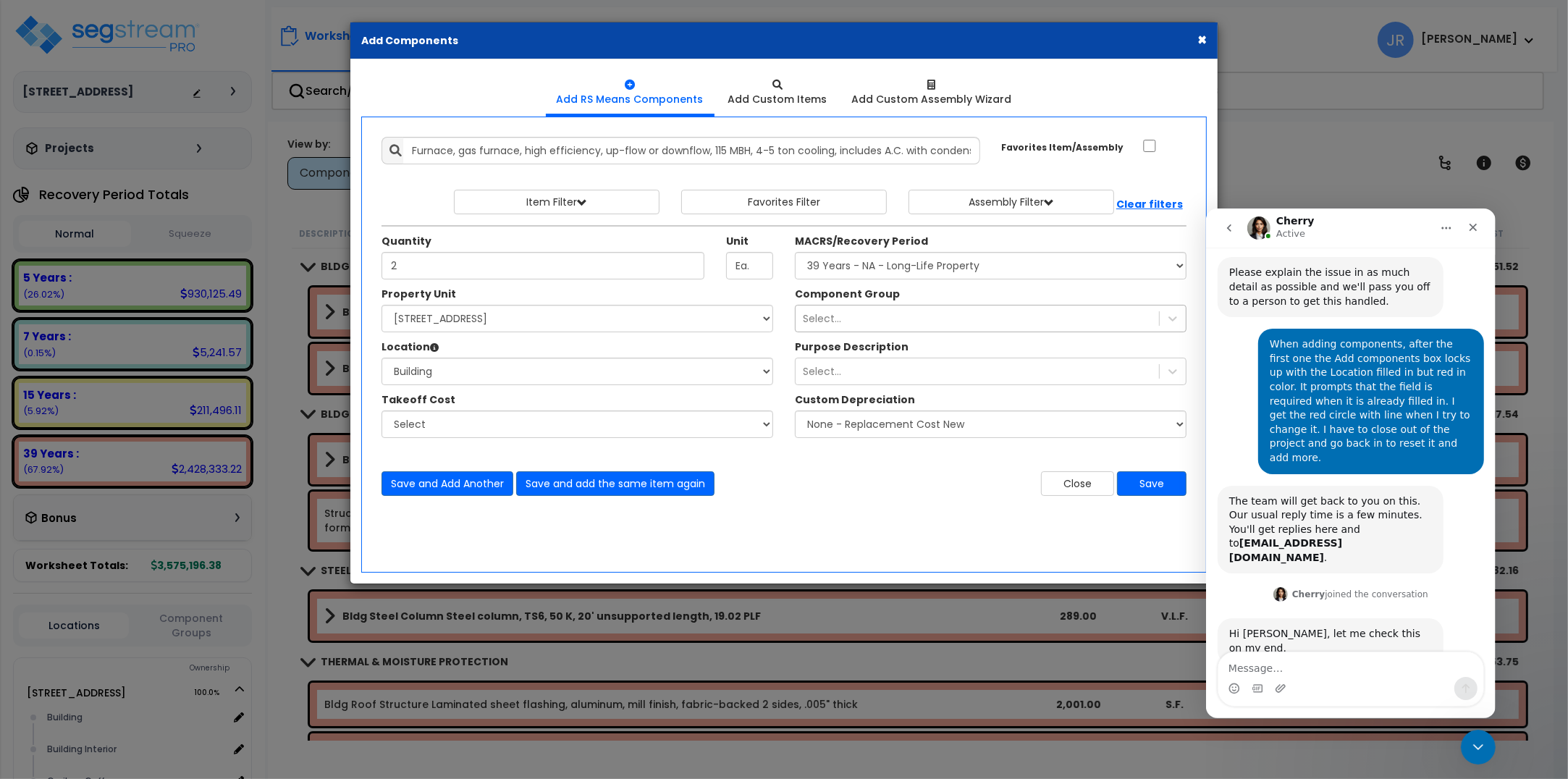
click at [867, 315] on div "Select..." at bounding box center [977, 318] width 363 height 23
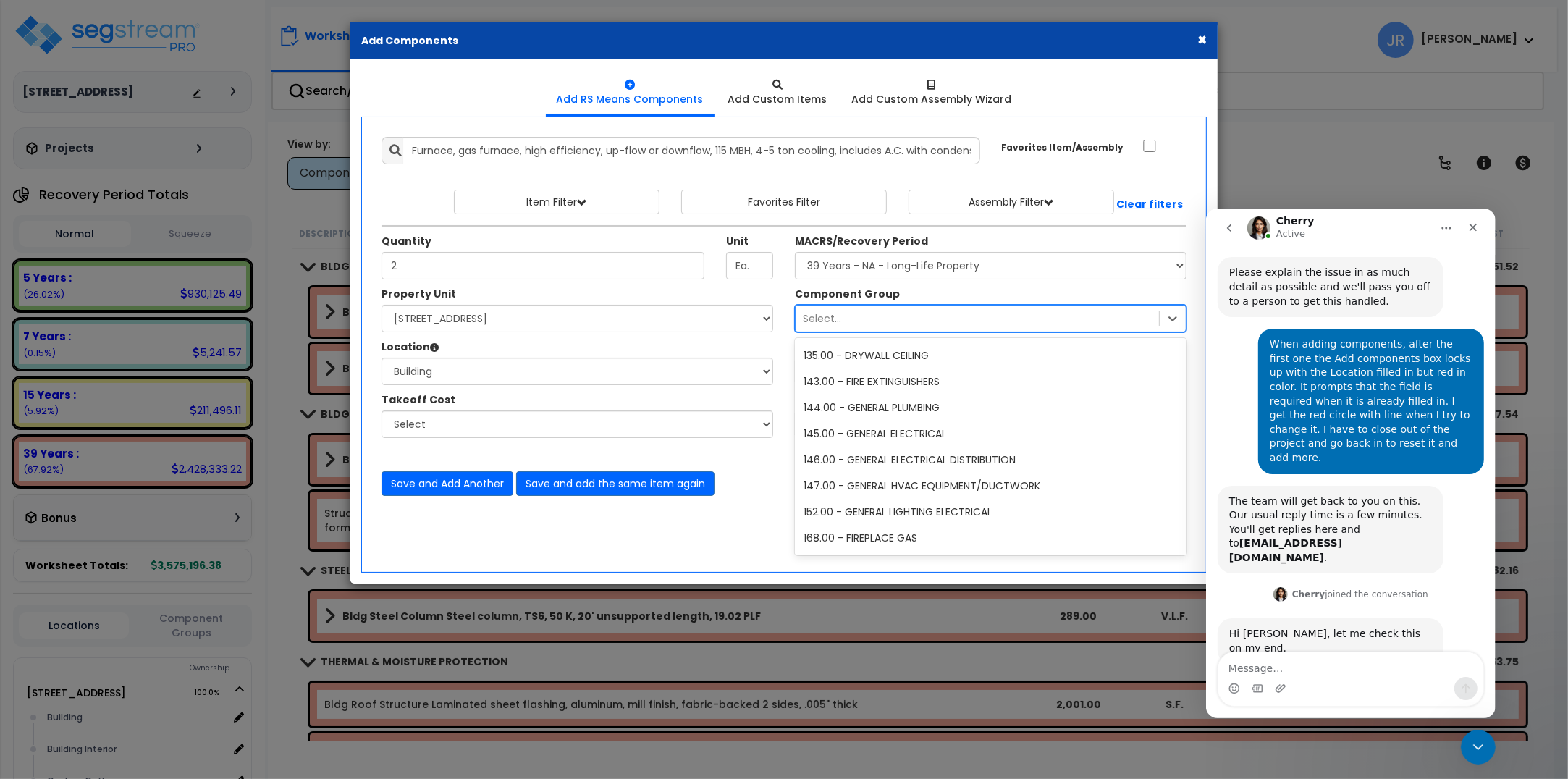
scroll to position [1177, 0]
click at [893, 479] on div "147.00 - GENERAL HVAC EQUIPMENT/DUCTWORK" at bounding box center [991, 480] width 392 height 26
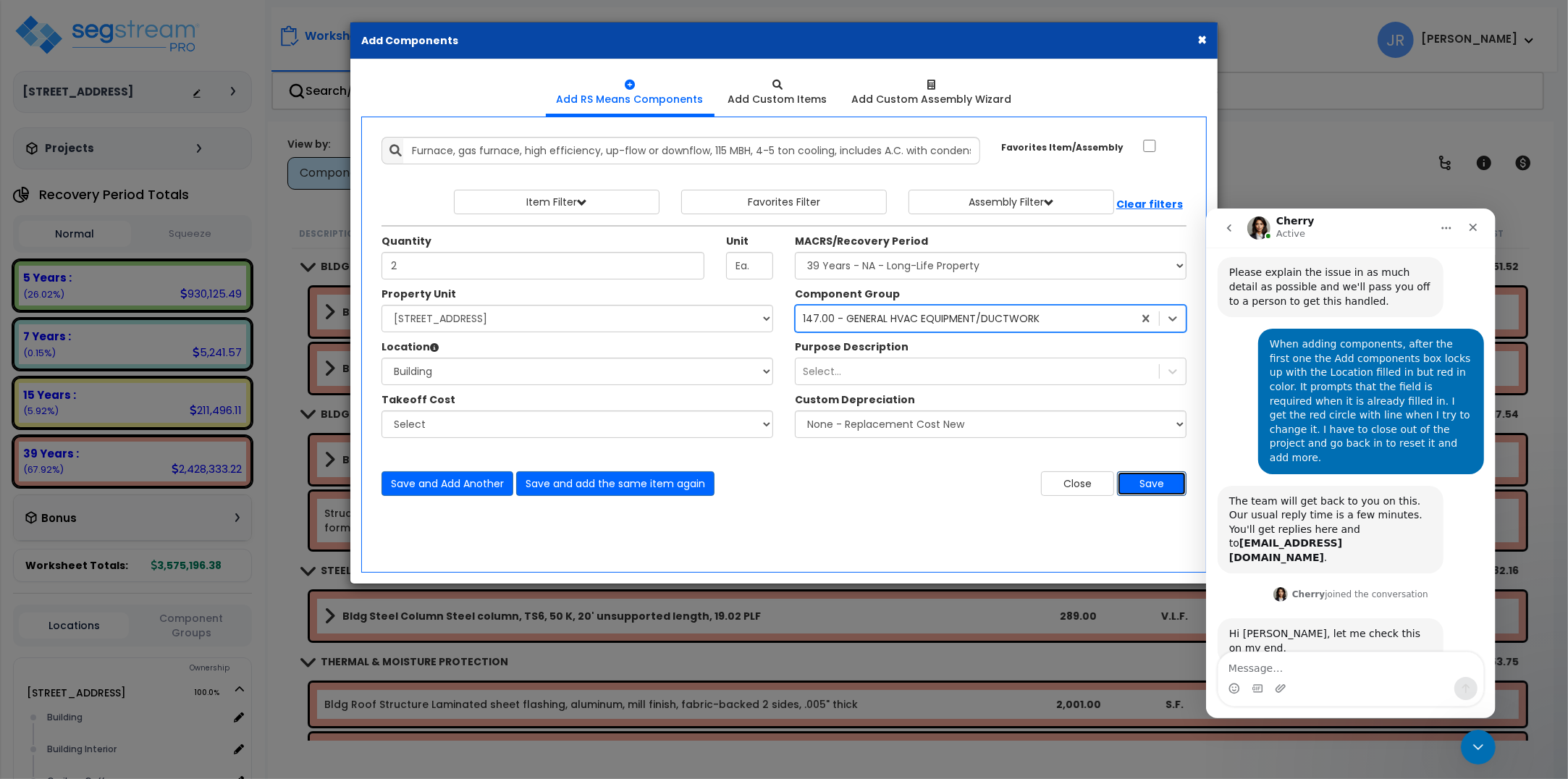
click at [1153, 479] on button "Save" at bounding box center [1151, 483] width 69 height 24
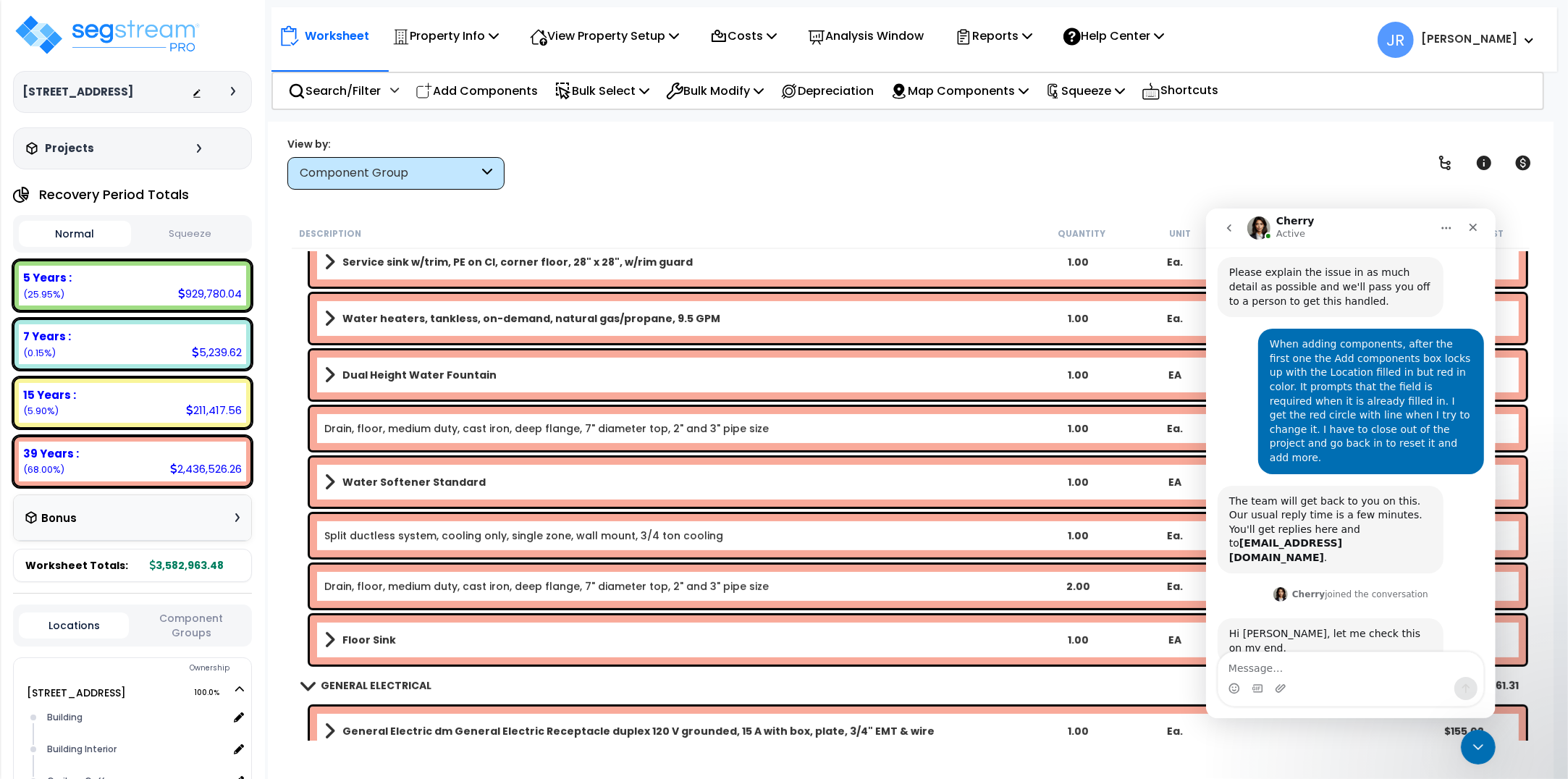
scroll to position [13034, 0]
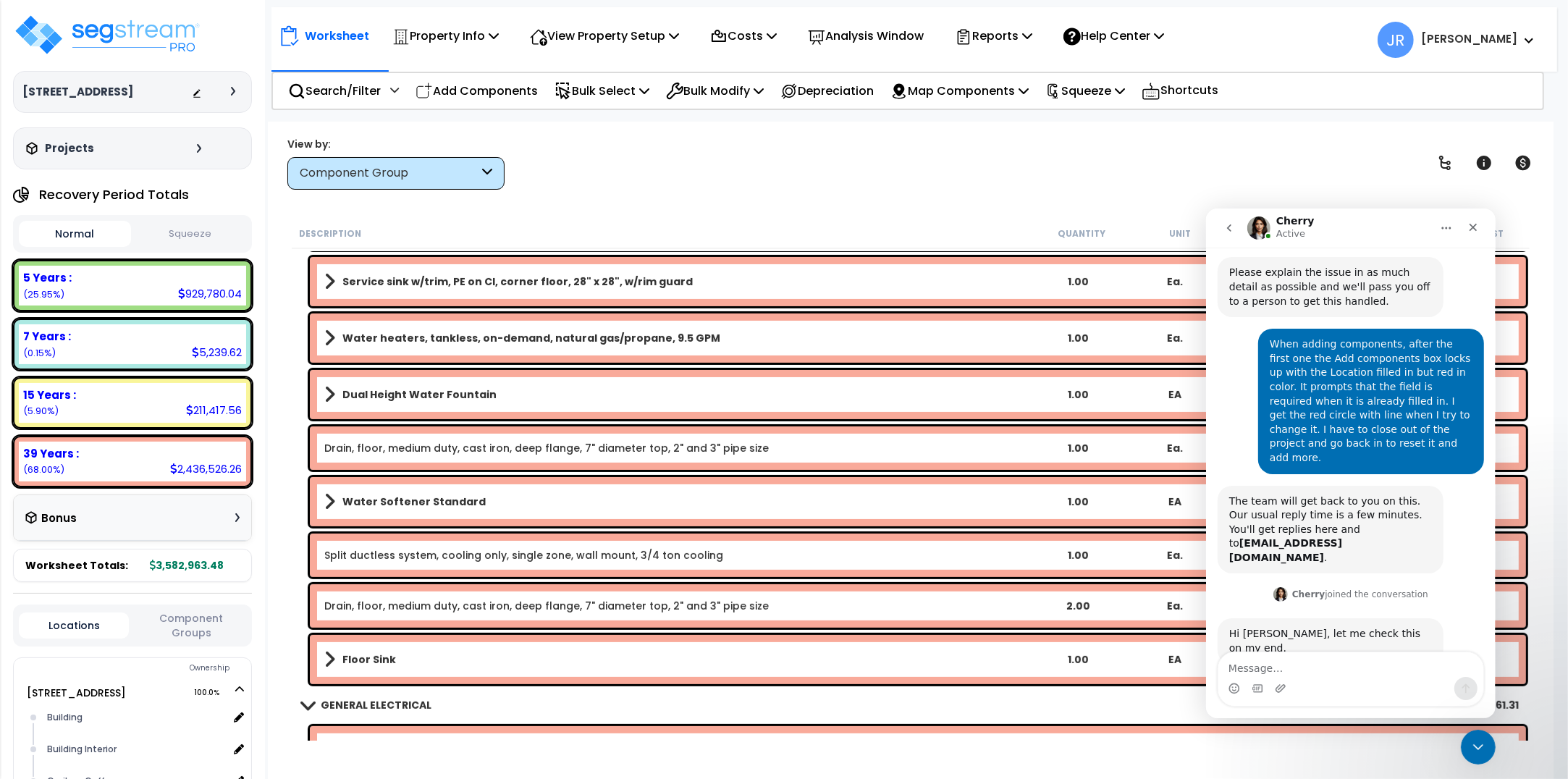
click at [599, 554] on link "Split ductless system, cooling only, single zone, wall mount, 3/4 ton cooling" at bounding box center [524, 555] width 399 height 14
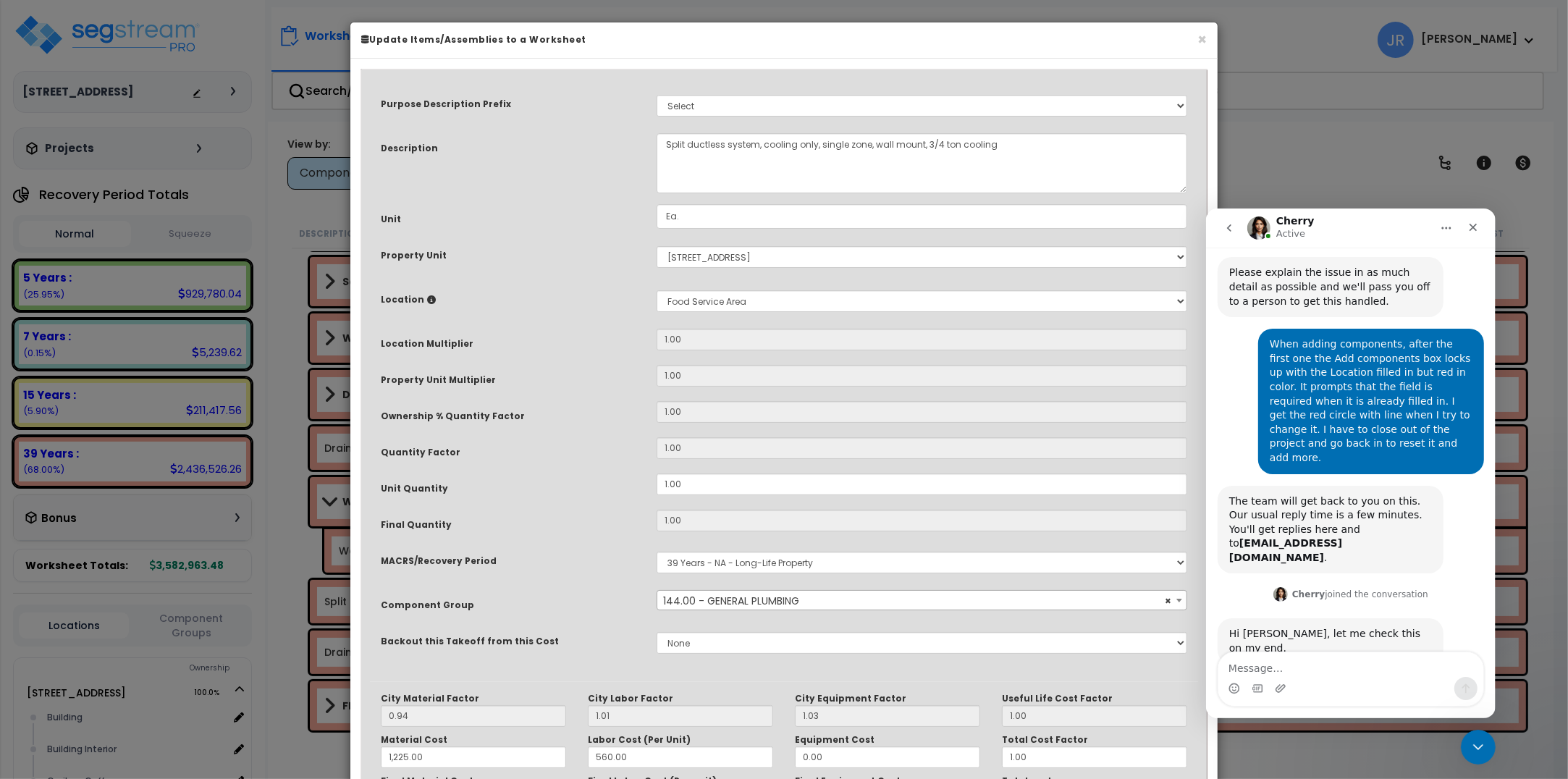
click at [795, 604] on span "× 144.00 - GENERAL PLUMBING" at bounding box center [922, 601] width 529 height 21
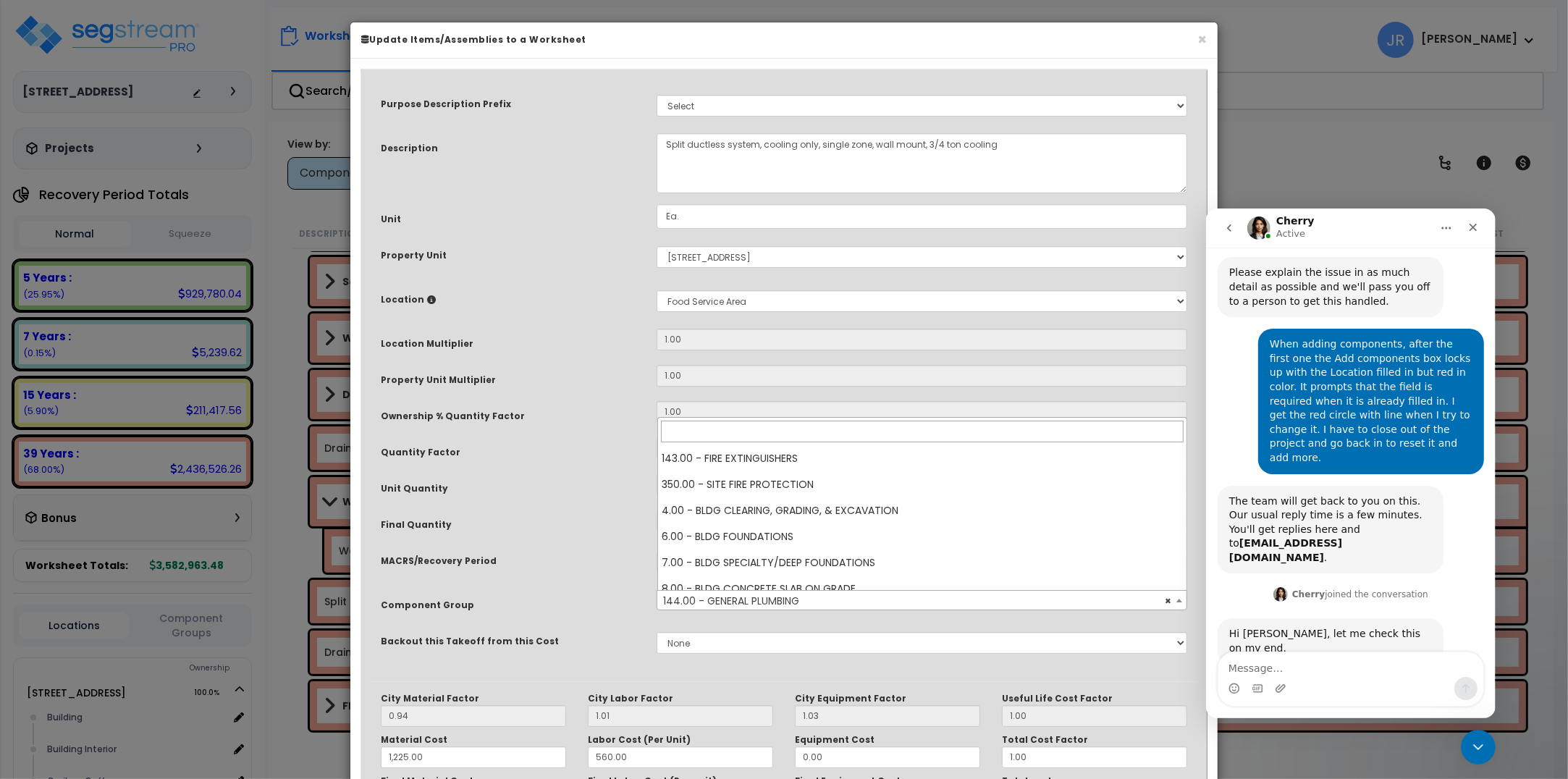
scroll to position [1434, 0]
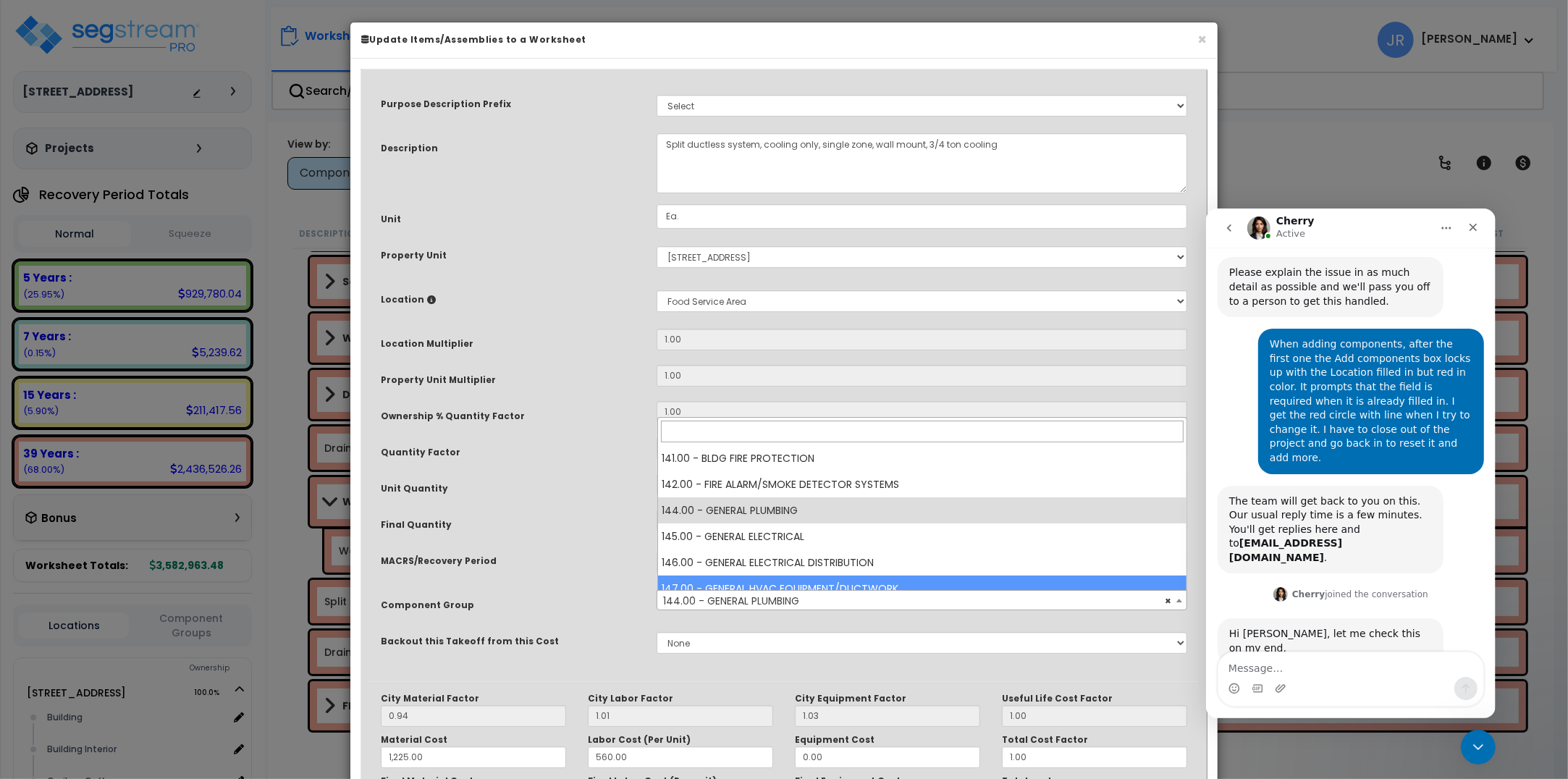
select select "56957"
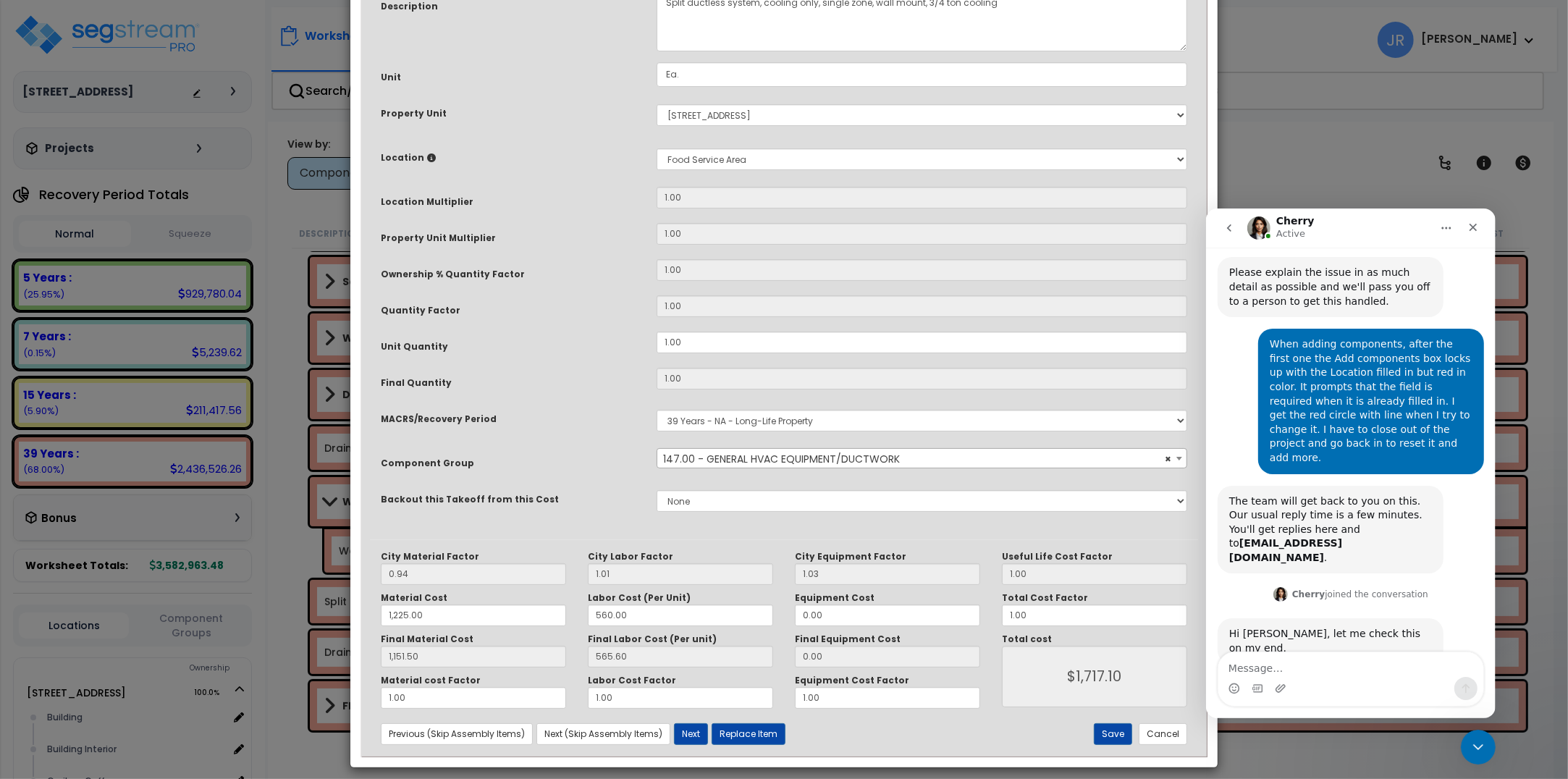
scroll to position [154, 0]
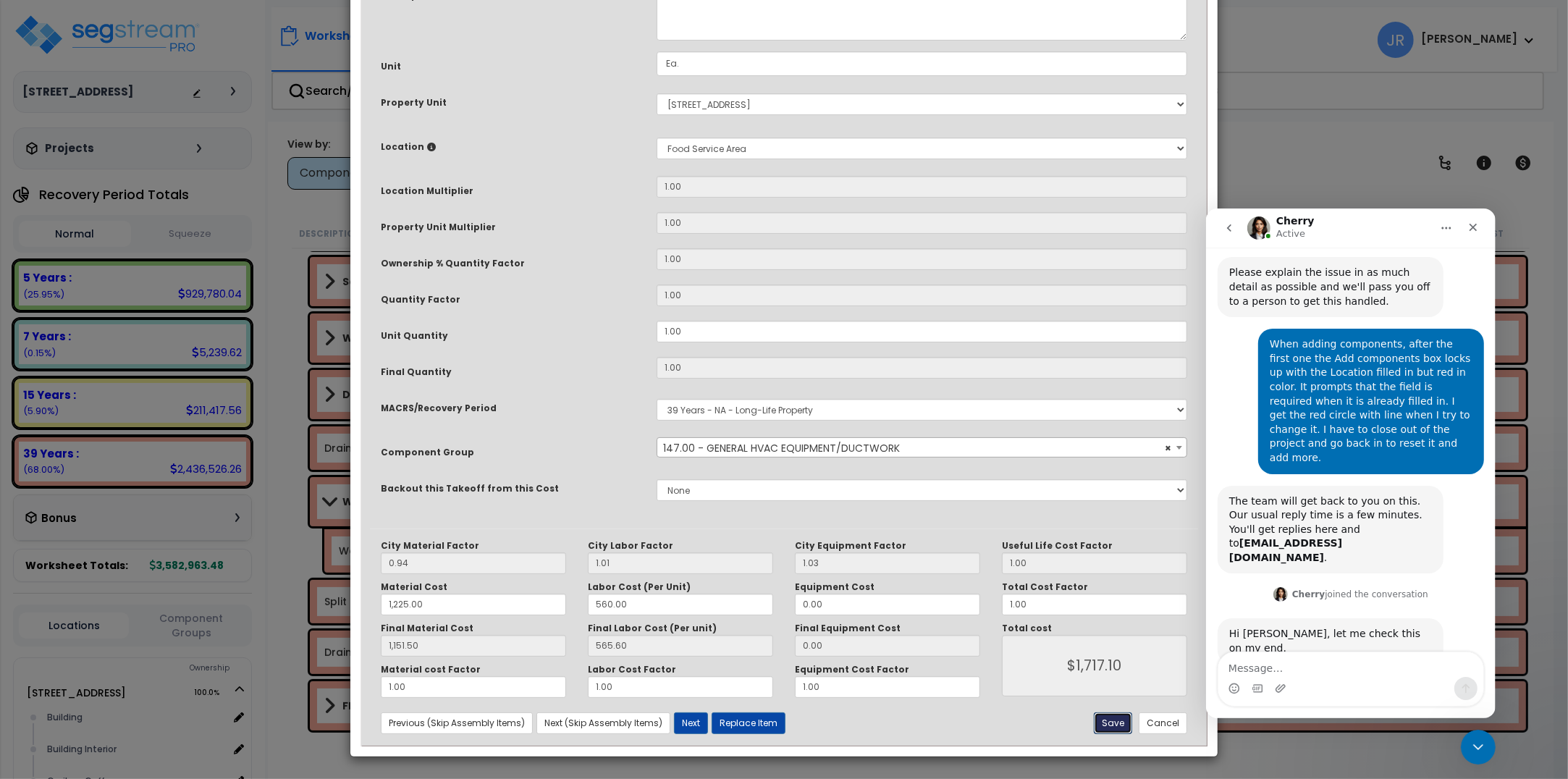
click at [1119, 714] on button "Save" at bounding box center [1112, 723] width 39 height 22
type input "1225.00"
type input "1151.50"
type input "1717.10"
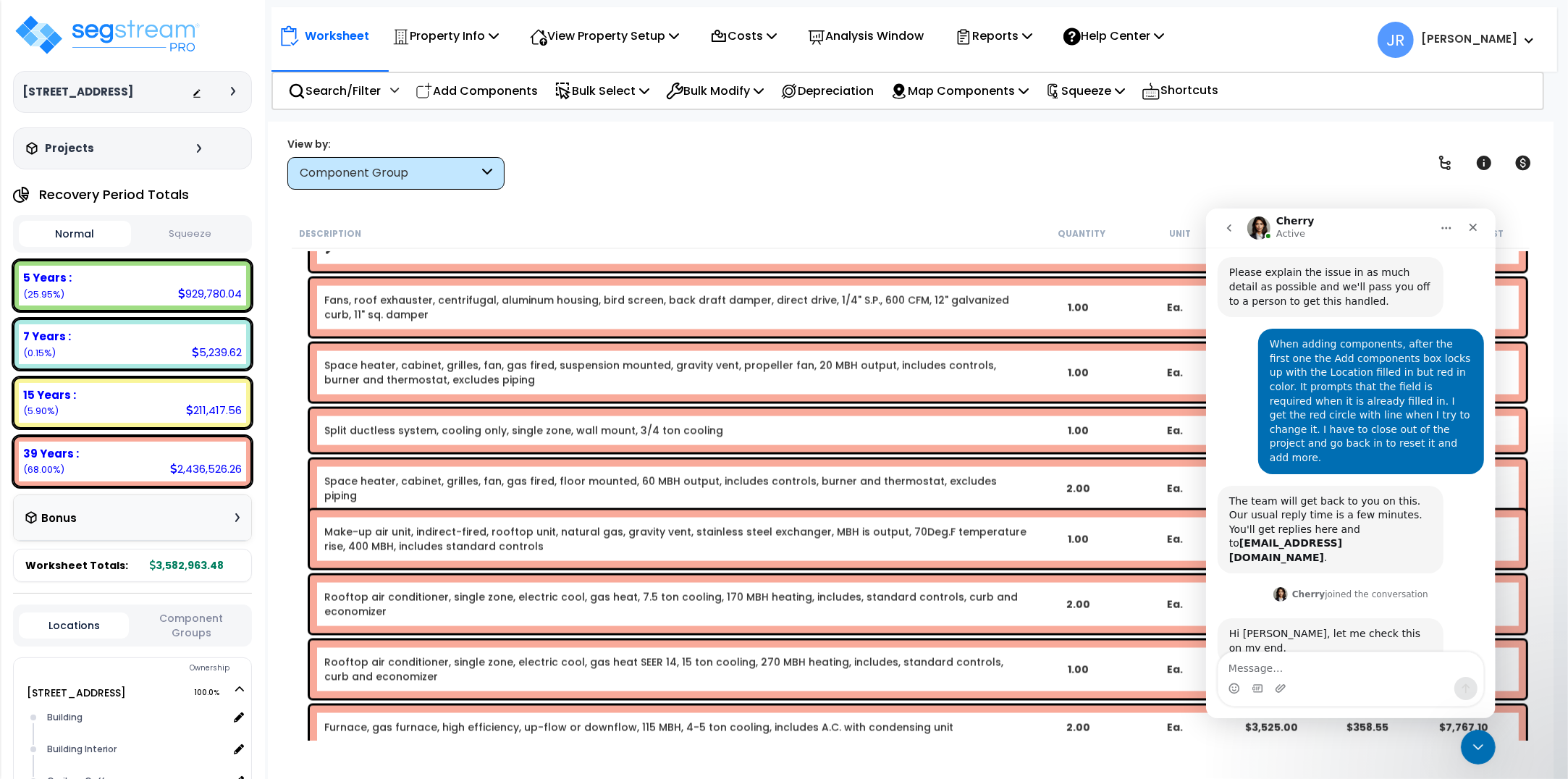
scroll to position [15298, 0]
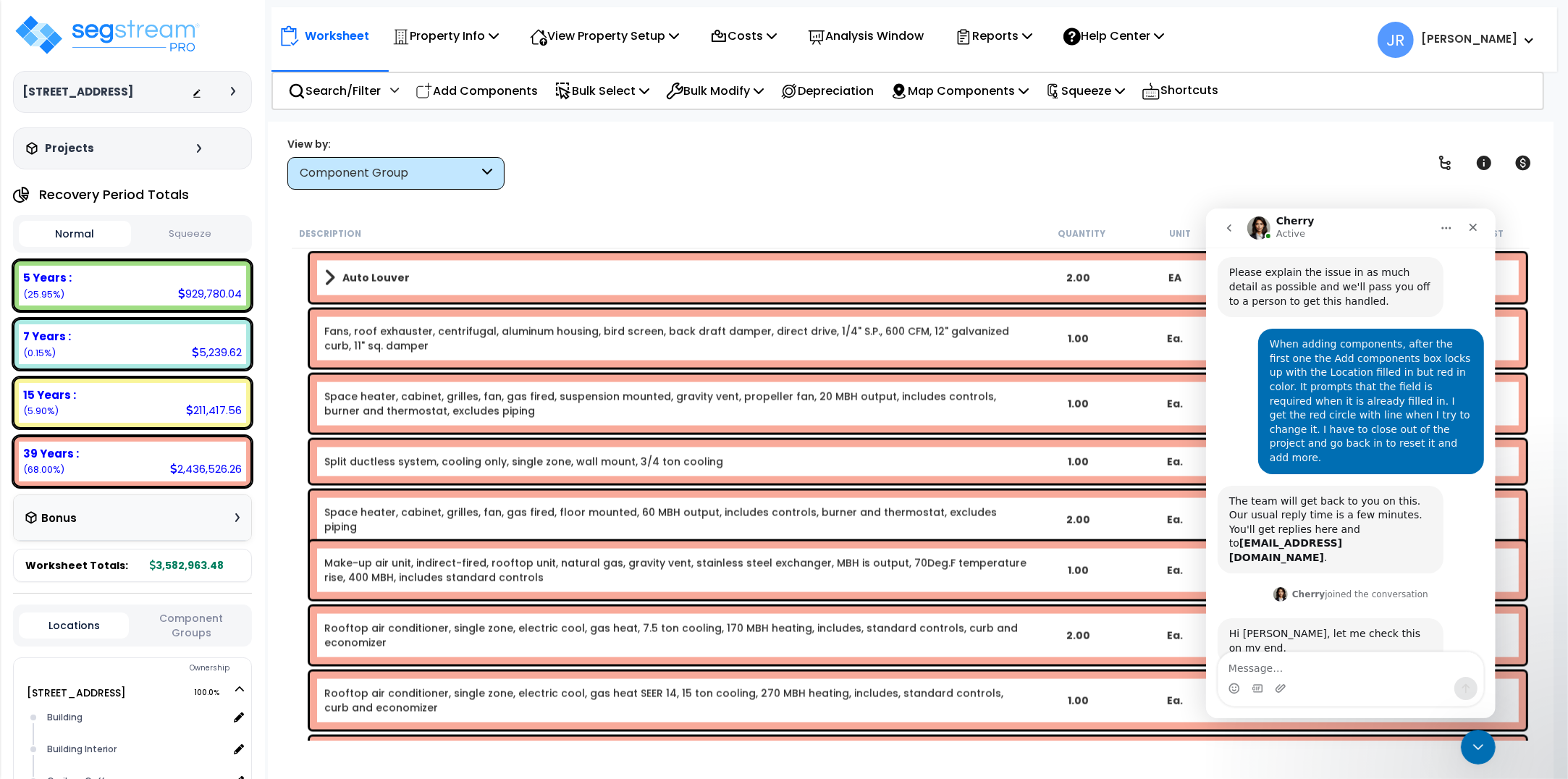
click at [1256, 228] on img "Intercom messenger" at bounding box center [1258, 228] width 23 height 23
click at [494, 82] on p "Add Components" at bounding box center [477, 91] width 122 height 20
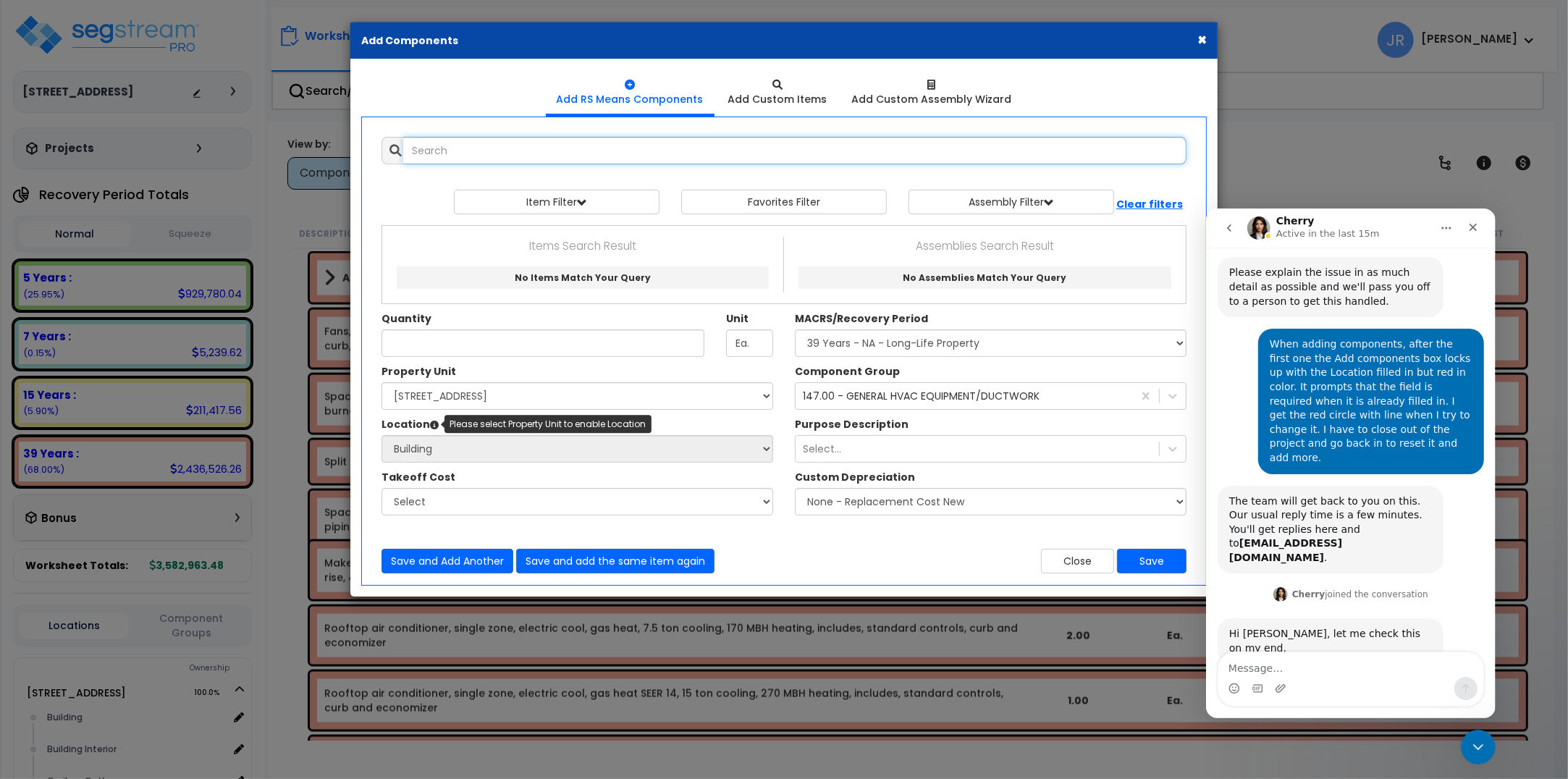
scroll to position [211, 0]
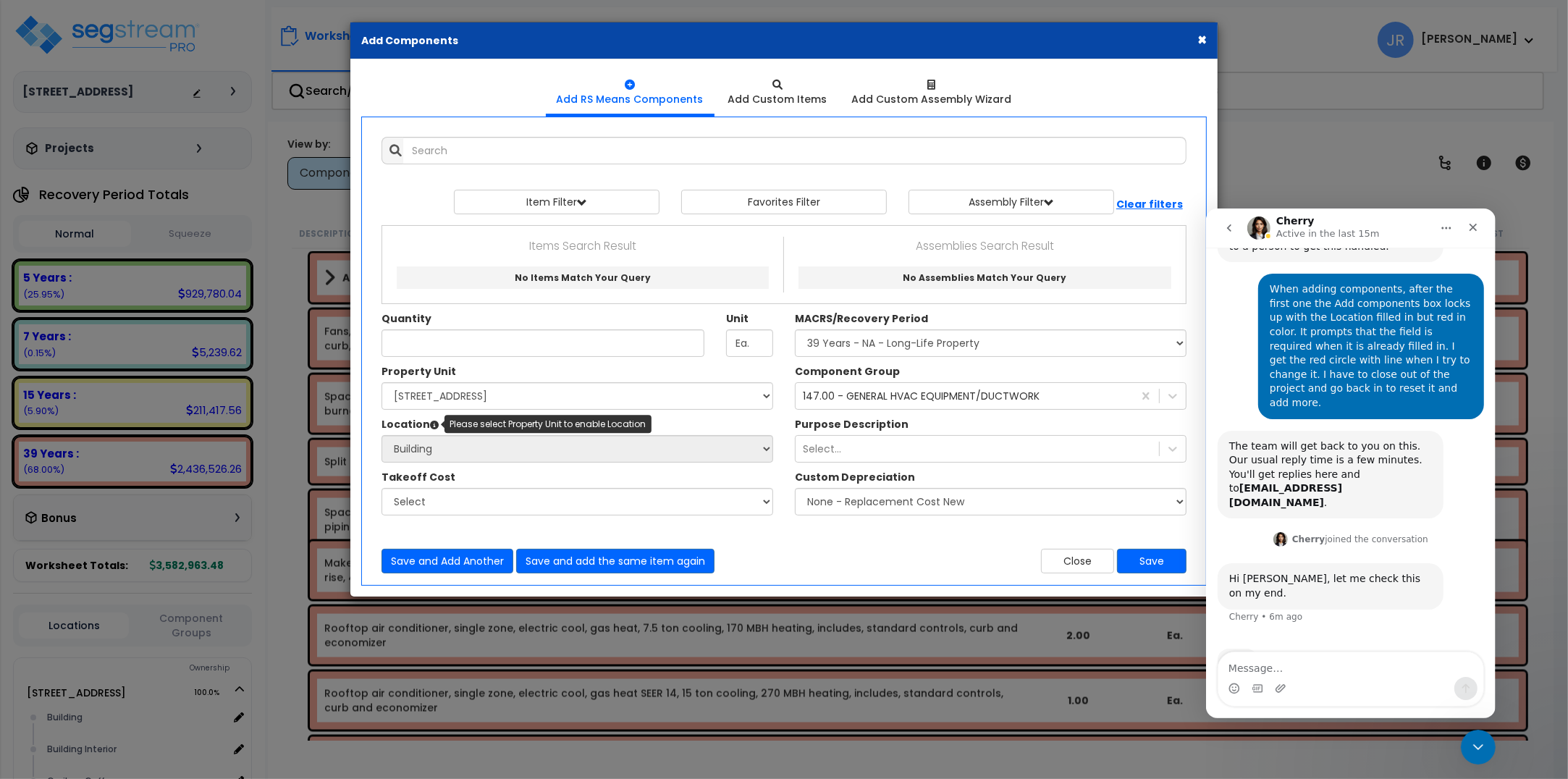
click at [432, 425] on icon at bounding box center [434, 425] width 9 height 9
click at [435, 398] on select "Select 112 Chieftan St Site Improvements" at bounding box center [577, 396] width 392 height 28
click at [381, 383] on select "Select 112 Chieftan St Site Improvements" at bounding box center [577, 396] width 392 height 28
click at [770, 393] on select "Select 112 Chieftan St Site Improvements" at bounding box center [577, 396] width 392 height 28
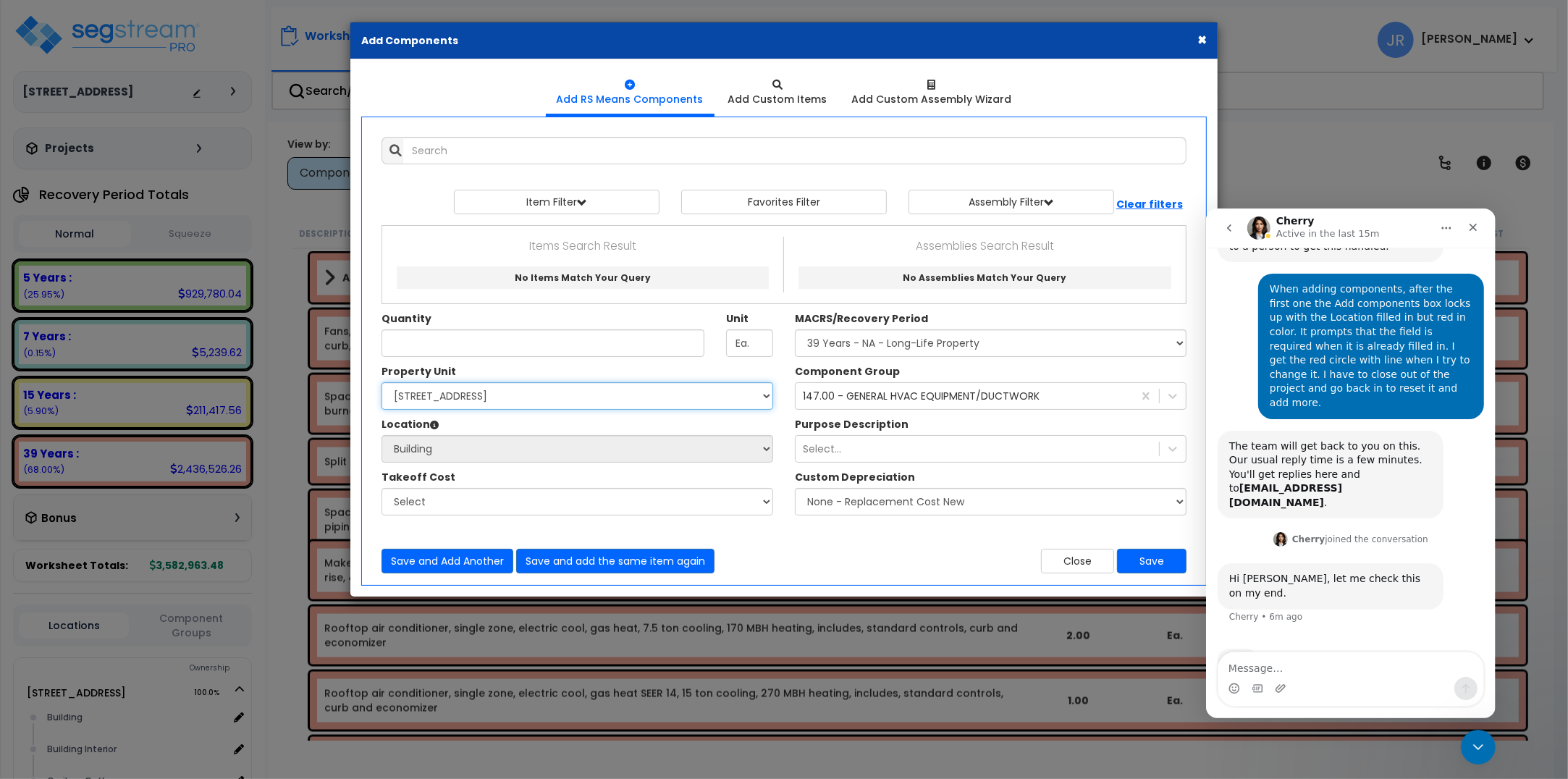
select select
click at [381, 383] on select "Select 112 Chieftan St Site Improvements" at bounding box center [577, 396] width 392 height 28
select select
click at [540, 397] on select "Select 112 Chieftan St Site Improvements" at bounding box center [577, 396] width 392 height 28
select select "163345"
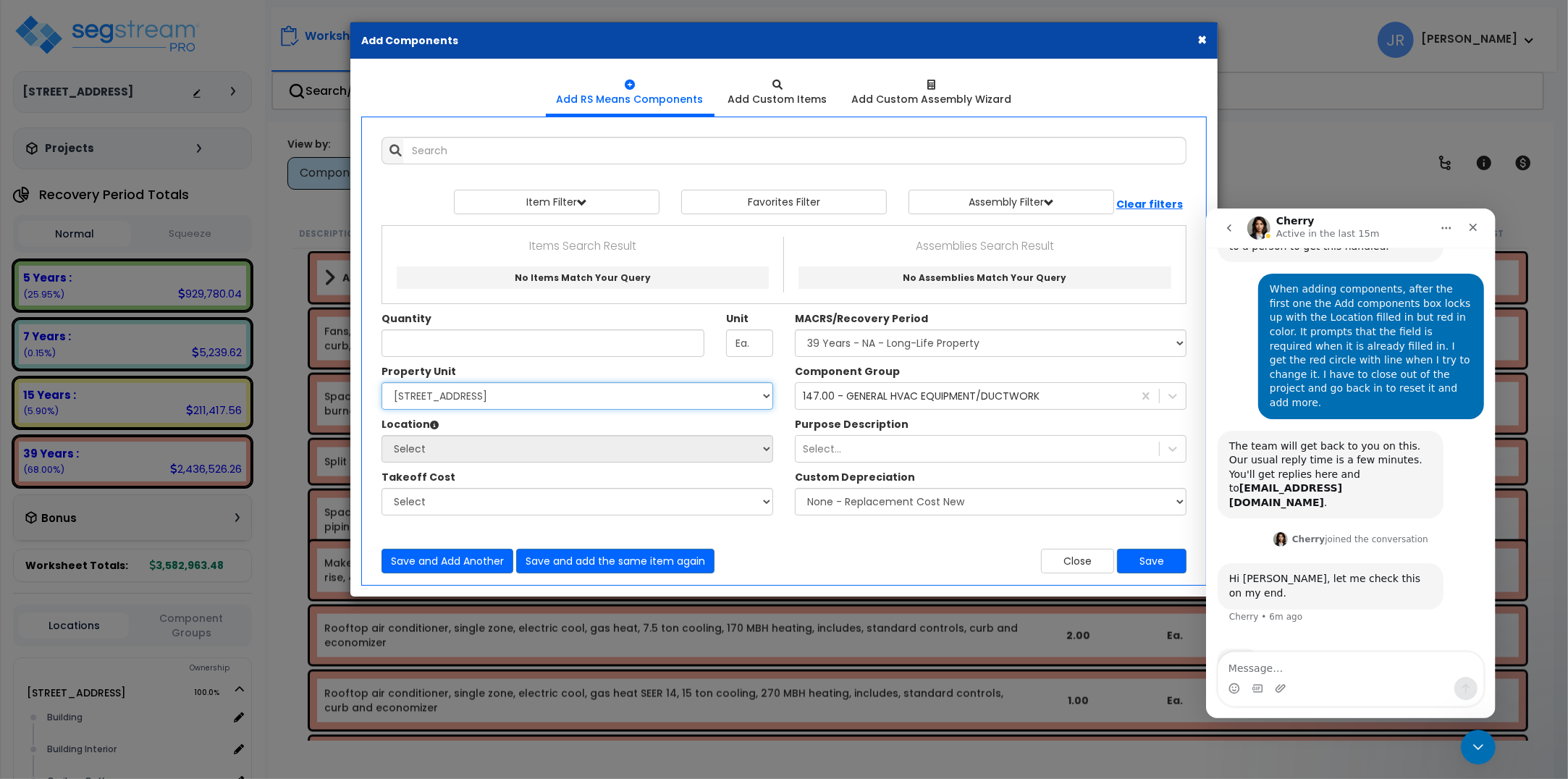
click at [381, 383] on select "Select 112 Chieftan St Site Improvements" at bounding box center [577, 396] width 392 height 28
click at [447, 445] on select "Select Building Building Interior Caribou Coffee Food Service Area Mechanical M…" at bounding box center [577, 449] width 392 height 28
click at [762, 393] on select "Select 112 Chieftan St Site Improvements" at bounding box center [577, 396] width 392 height 28
select select
click at [381, 383] on select "Select 112 Chieftan St Site Improvements" at bounding box center [577, 396] width 392 height 28
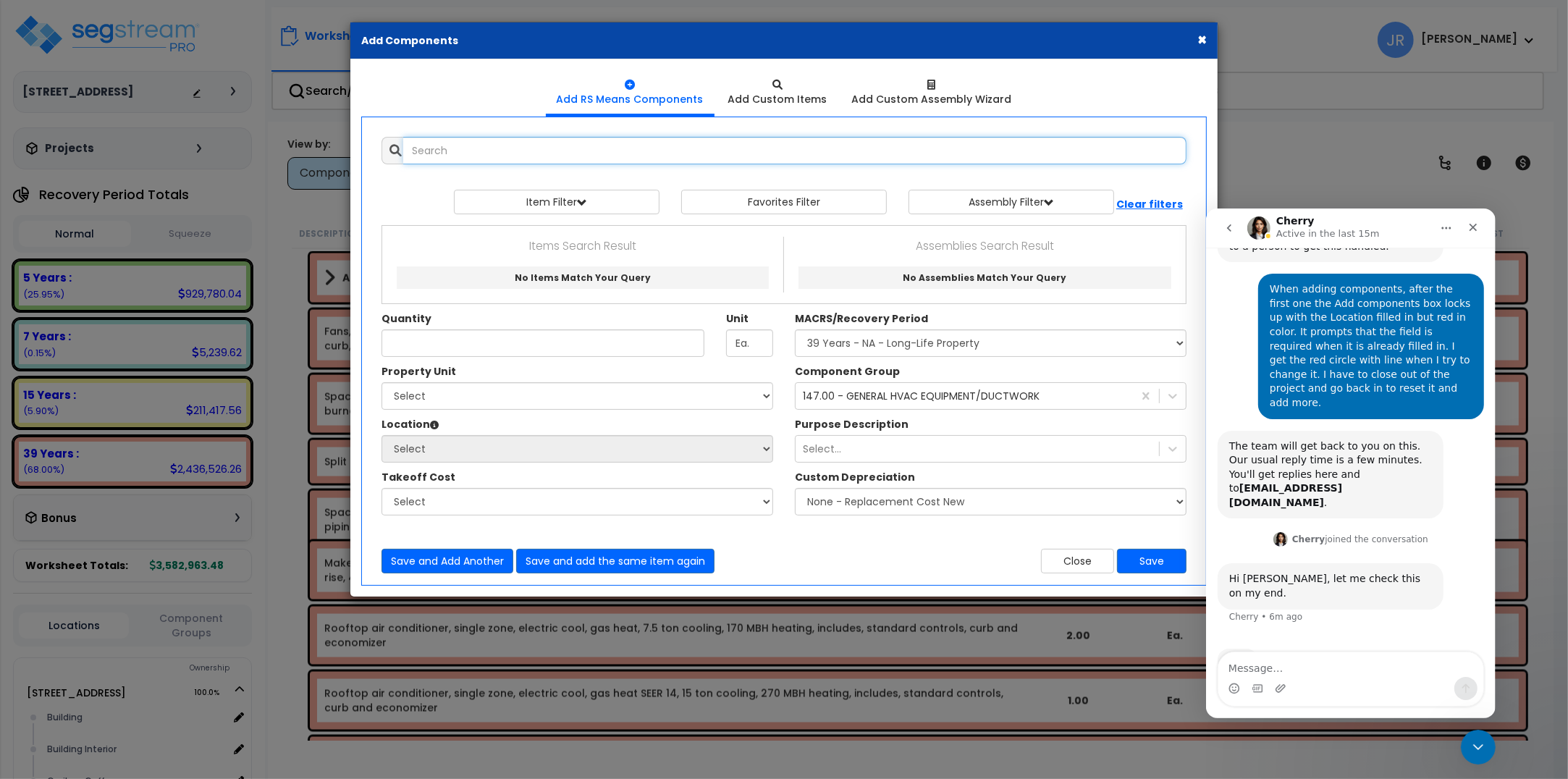
click at [508, 147] on input "text" at bounding box center [794, 150] width 783 height 28
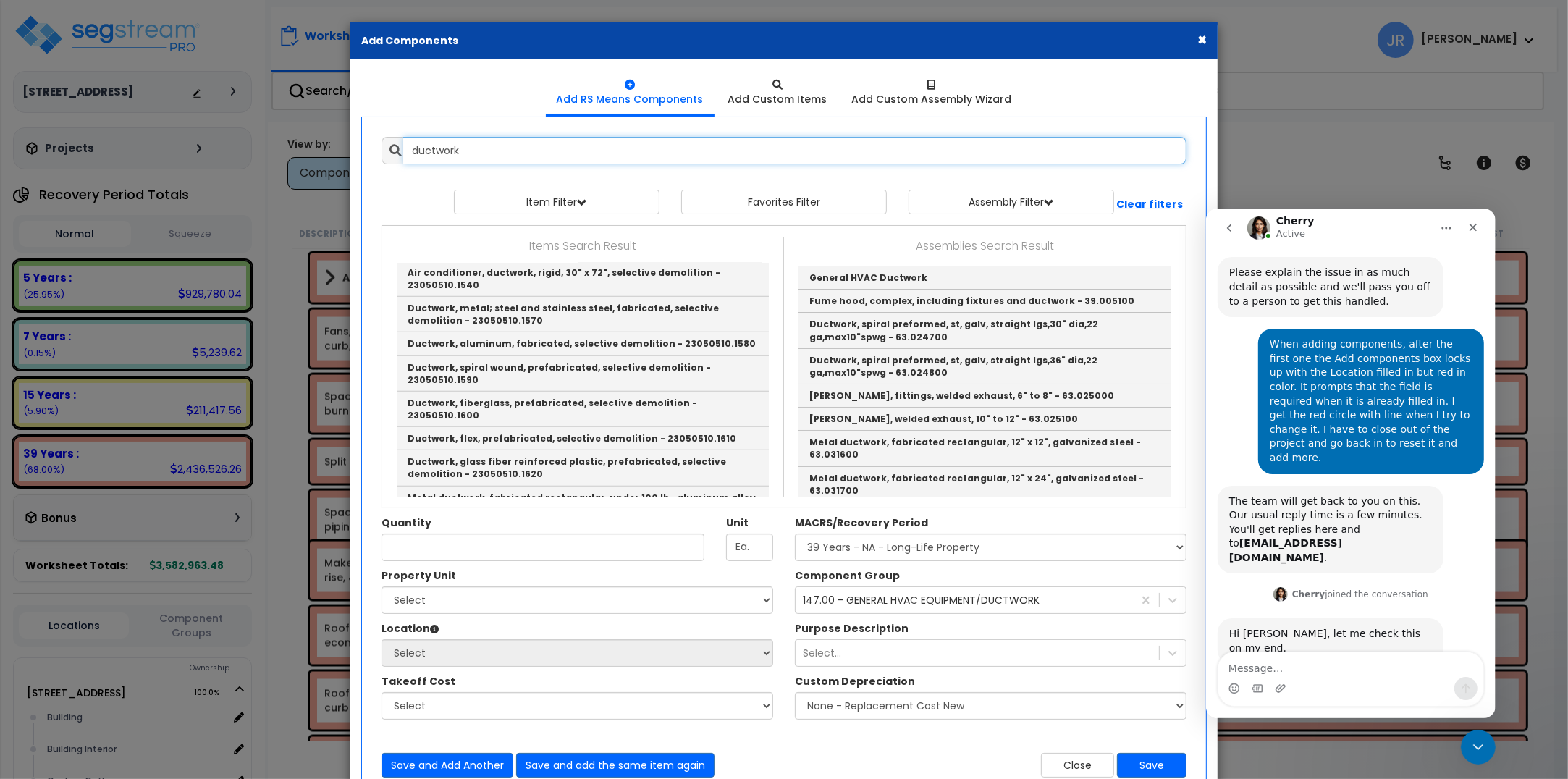
scroll to position [1267, 0]
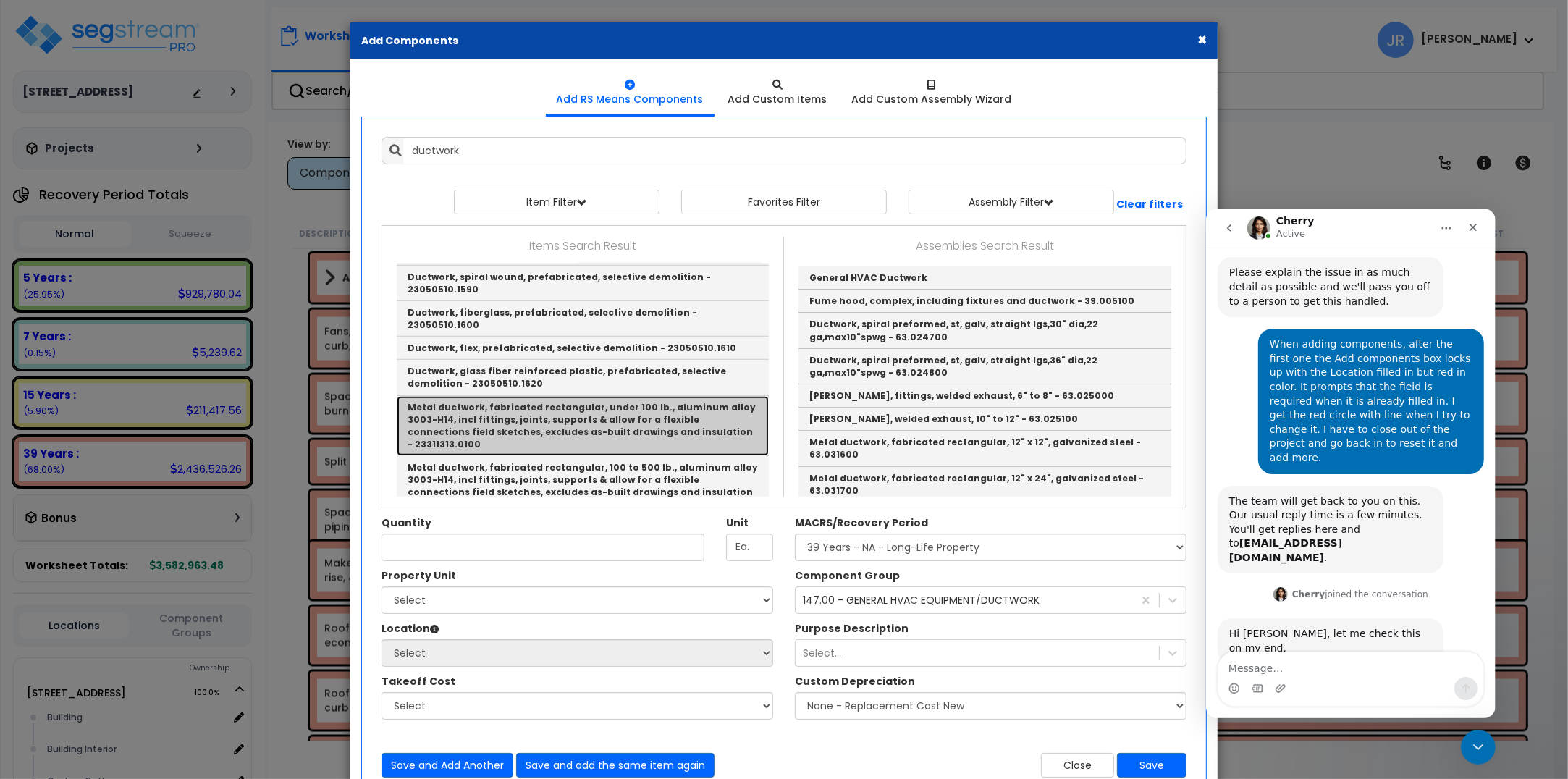
click at [514, 399] on link "Metal ductwork, fabricated rectangular, under 100 lb., aluminum alloy 3003-H14,…" at bounding box center [583, 426] width 372 height 61
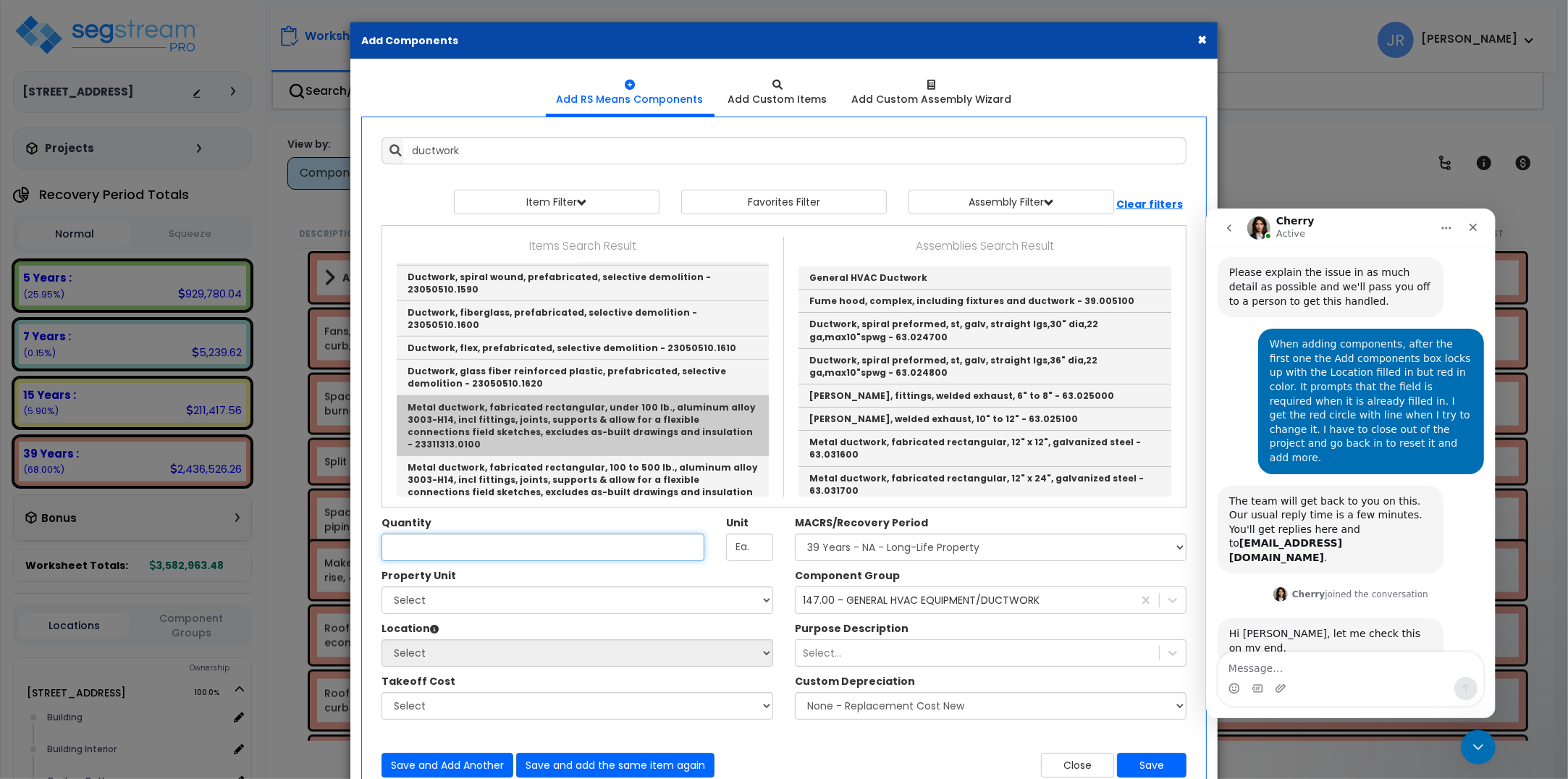
type input "Metal ductwork, fabricated rectangular, under 100 lb., aluminum alloy 3003-H14,…"
type input "Lb."
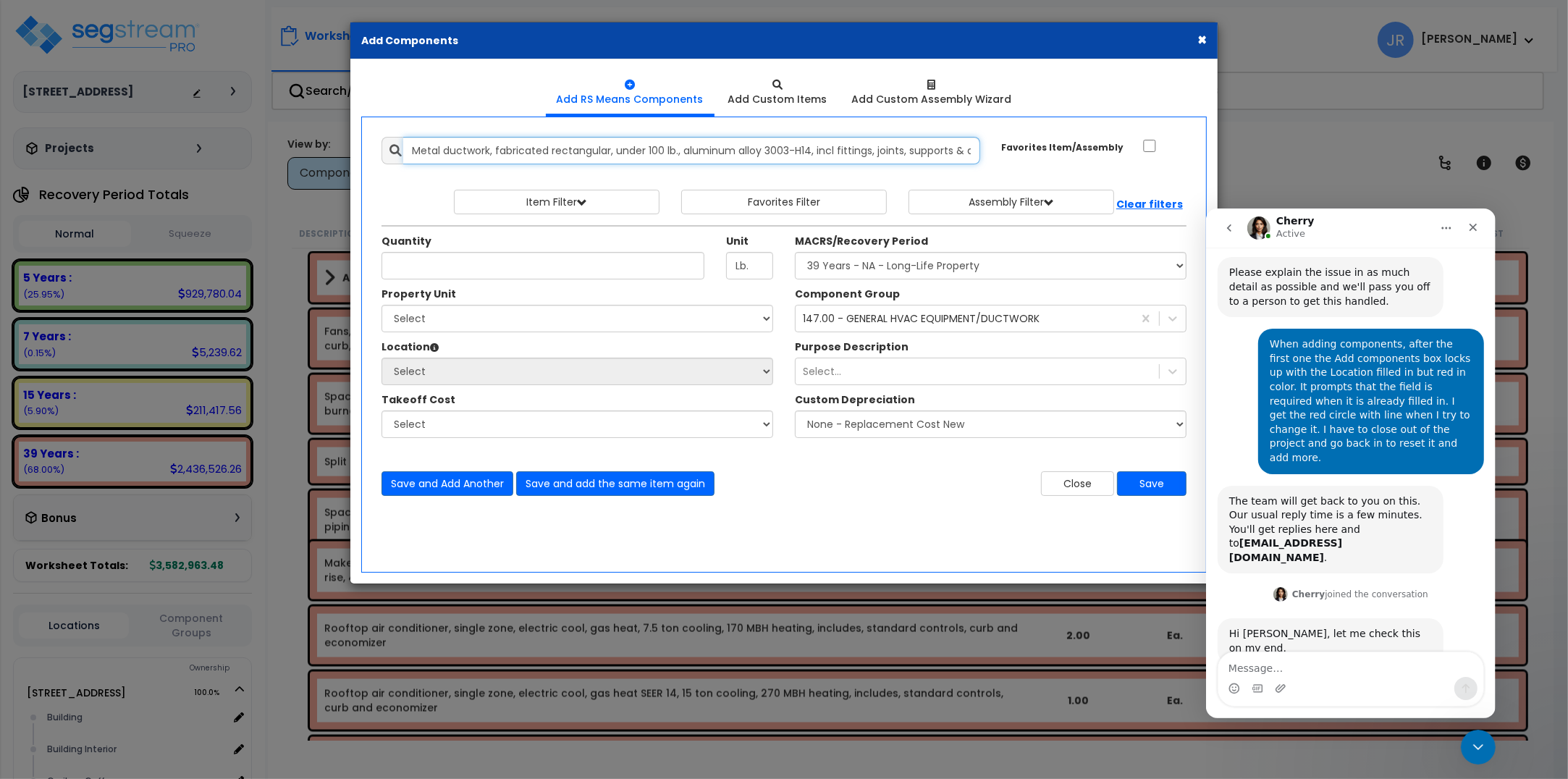
click at [498, 152] on input "Metal ductwork, fabricated rectangular, under 100 lb., aluminum alloy 3003-H14,…" at bounding box center [691, 150] width 577 height 28
drag, startPoint x: 406, startPoint y: 148, endPoint x: 977, endPoint y: 150, distance: 571.0
click at [977, 150] on input "Metal ductwork, fabricated rectangular, under 100 lb., aluminum alloy 3003-H14,…" at bounding box center [691, 150] width 577 height 28
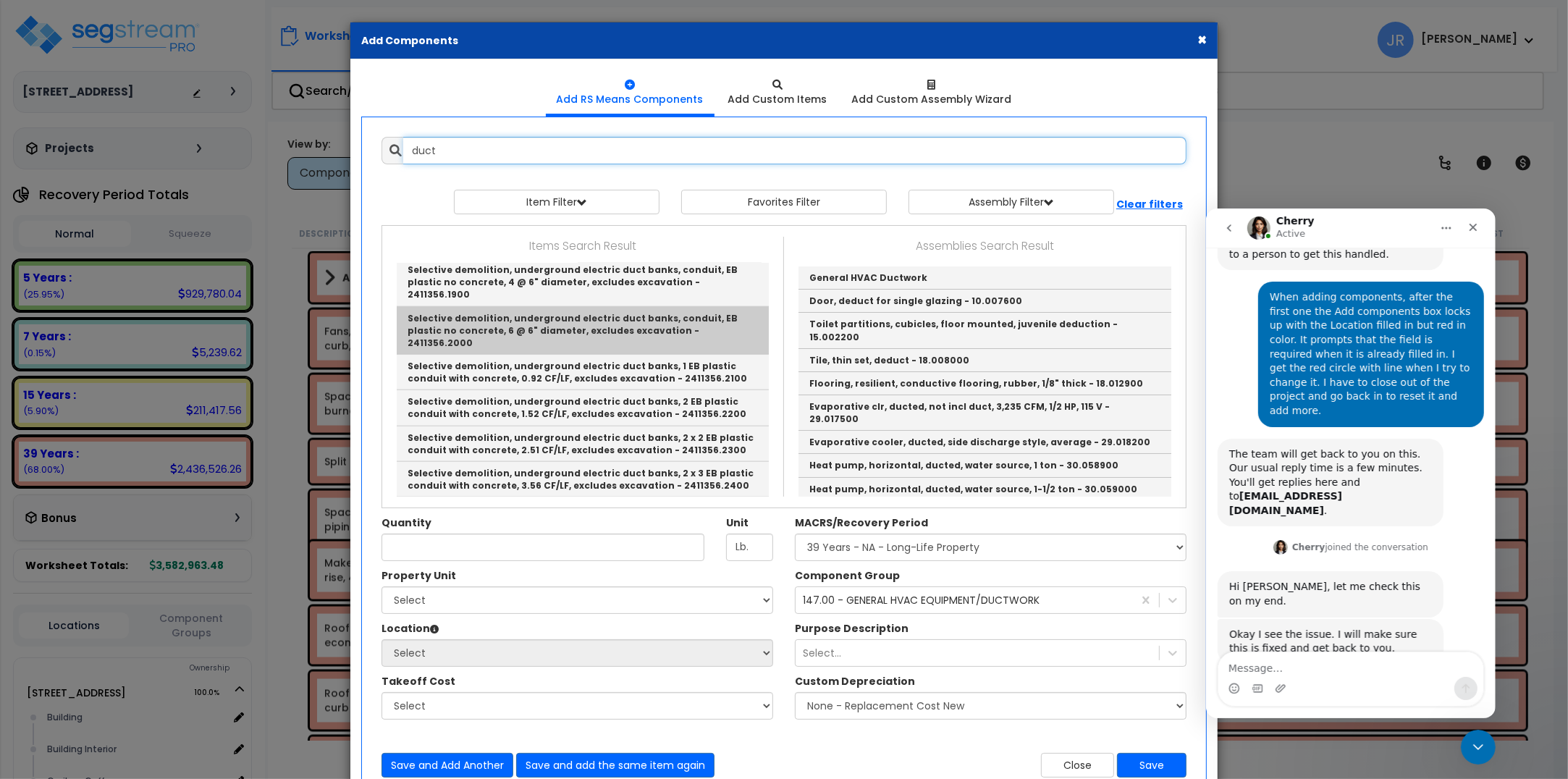
scroll to position [1539, 0]
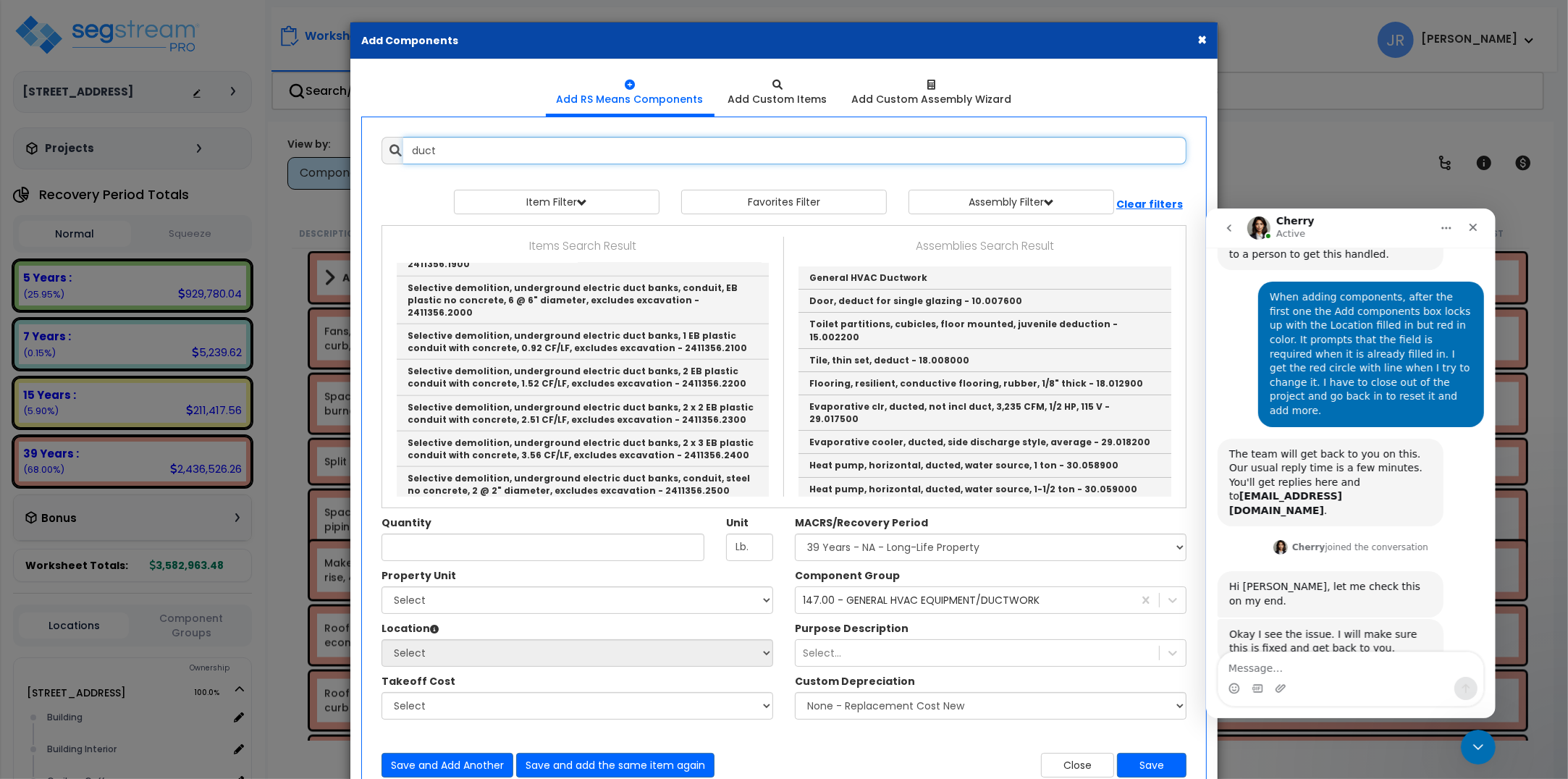
type input "duct"
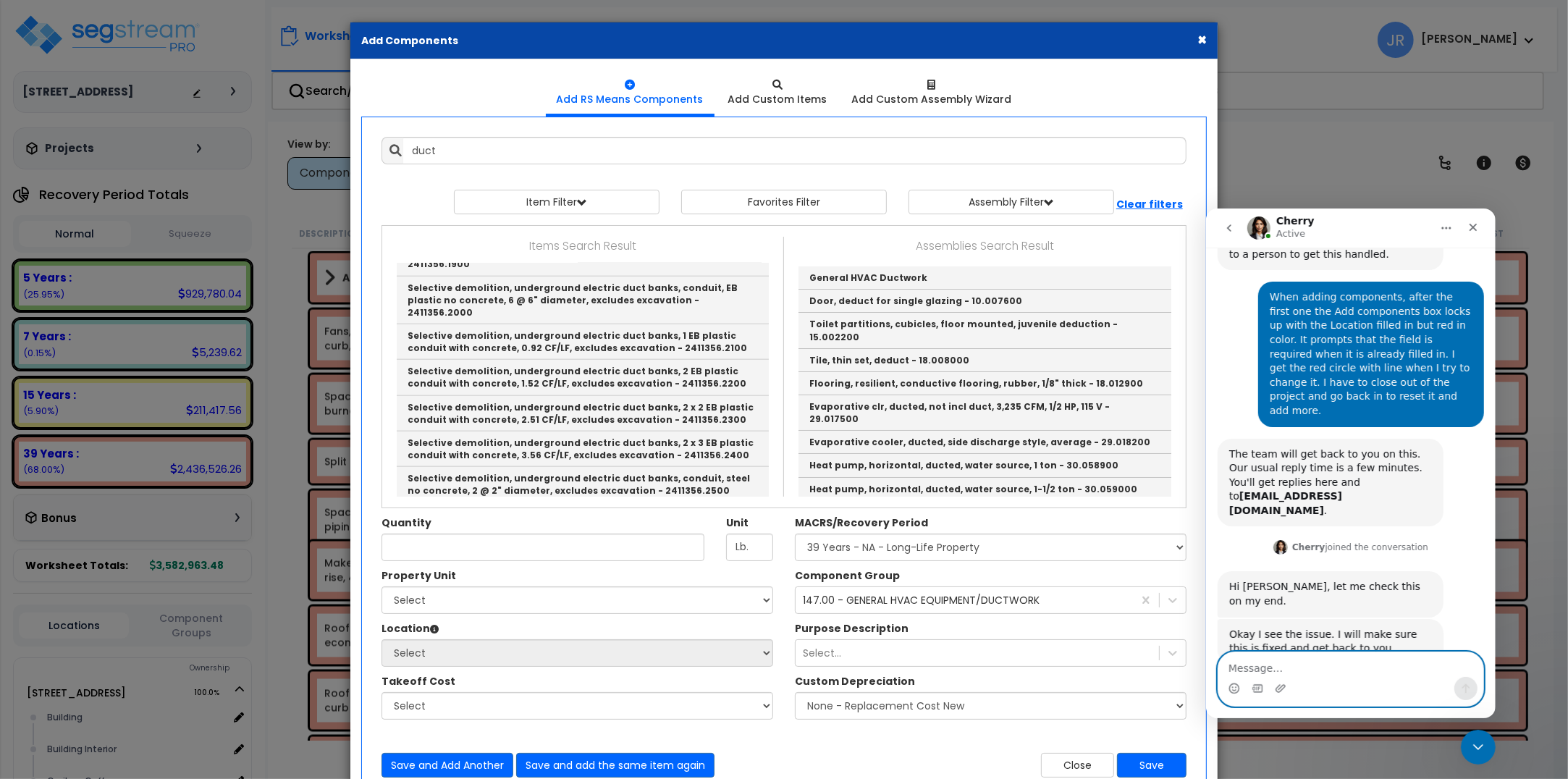
click at [1350, 668] on textarea "Message…" at bounding box center [1350, 663] width 265 height 24
type textarea "Thank you"
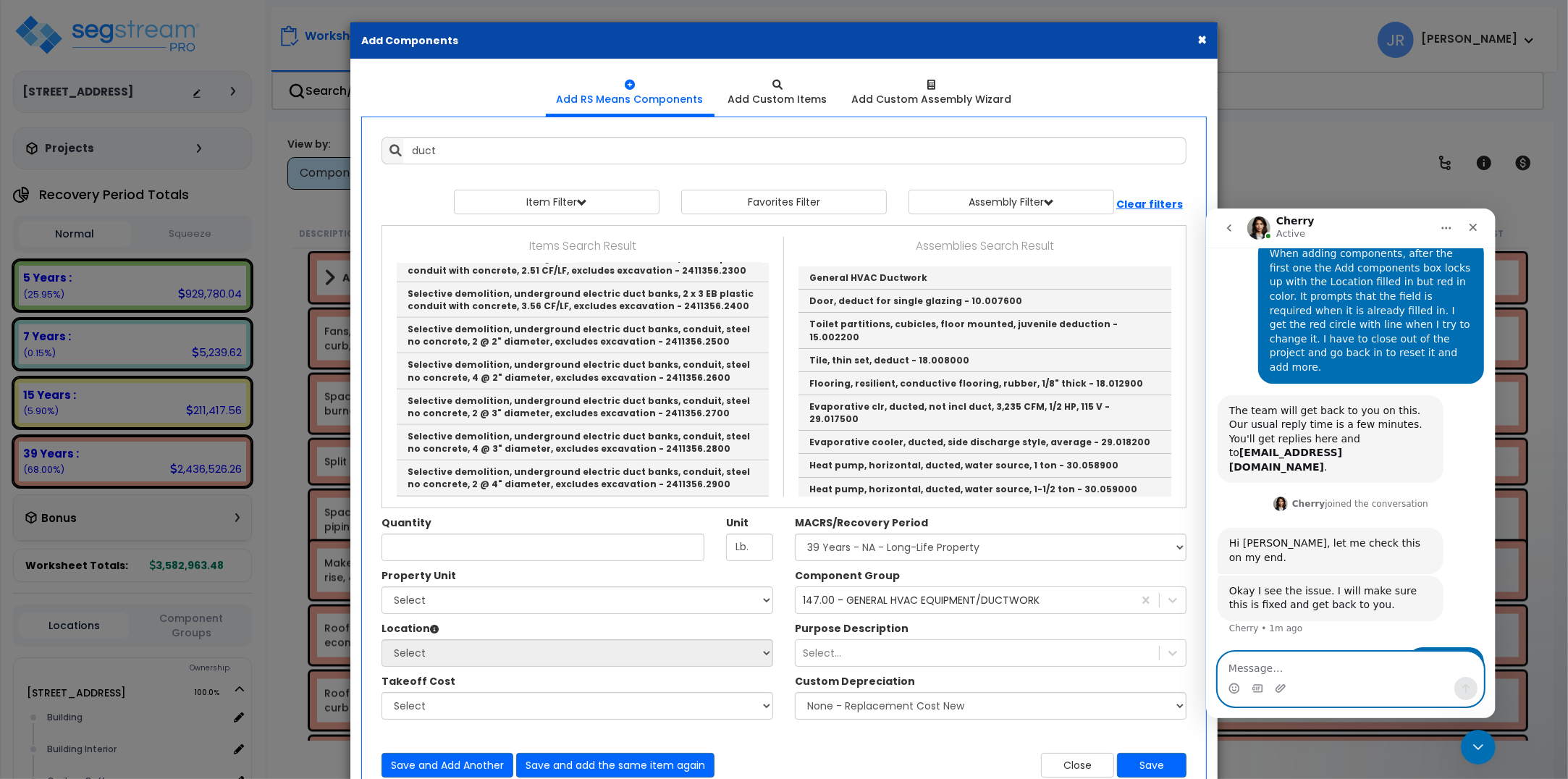
scroll to position [1720, 0]
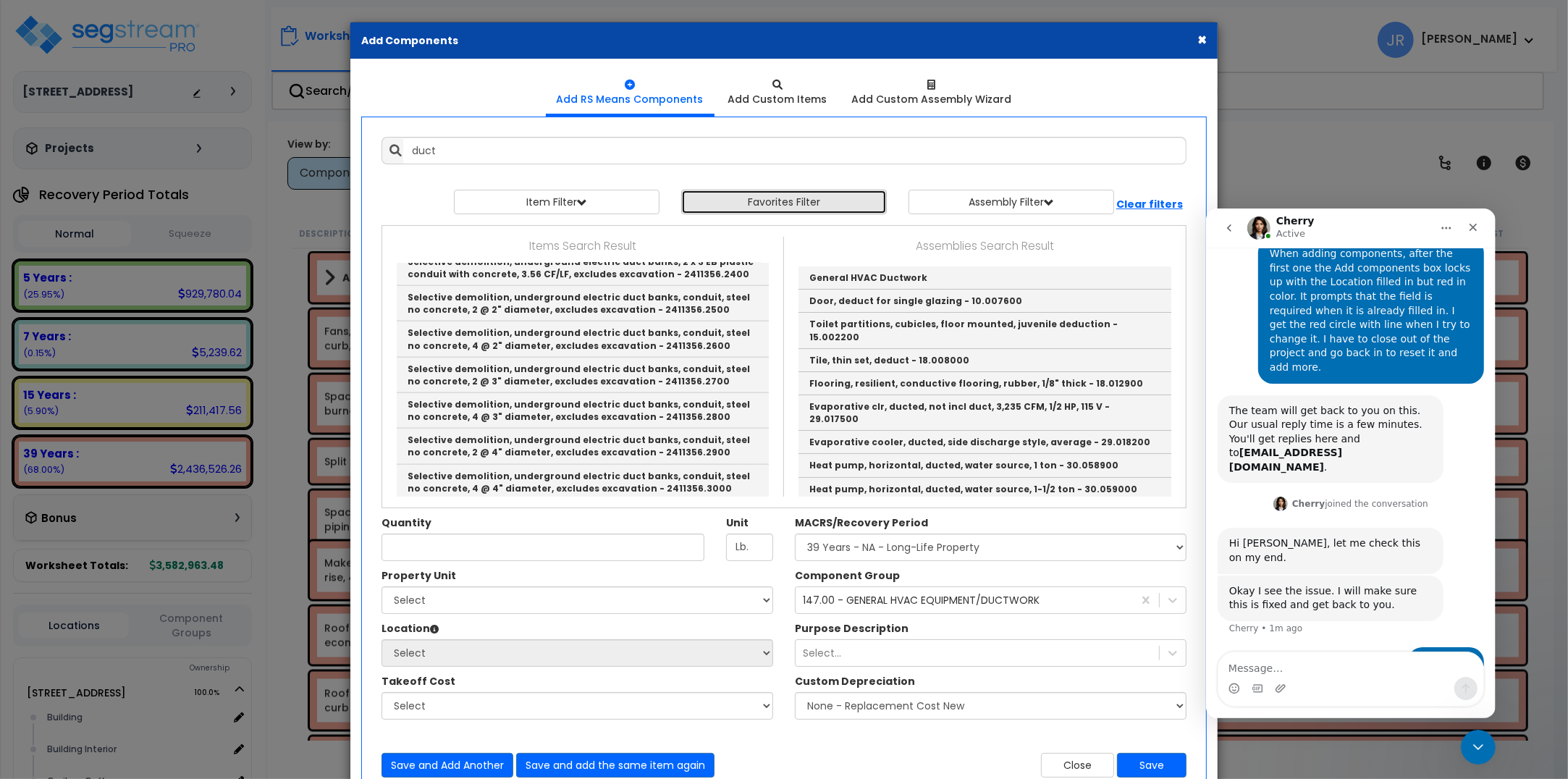
click at [745, 207] on button "Favorites Filter" at bounding box center [784, 201] width 206 height 24
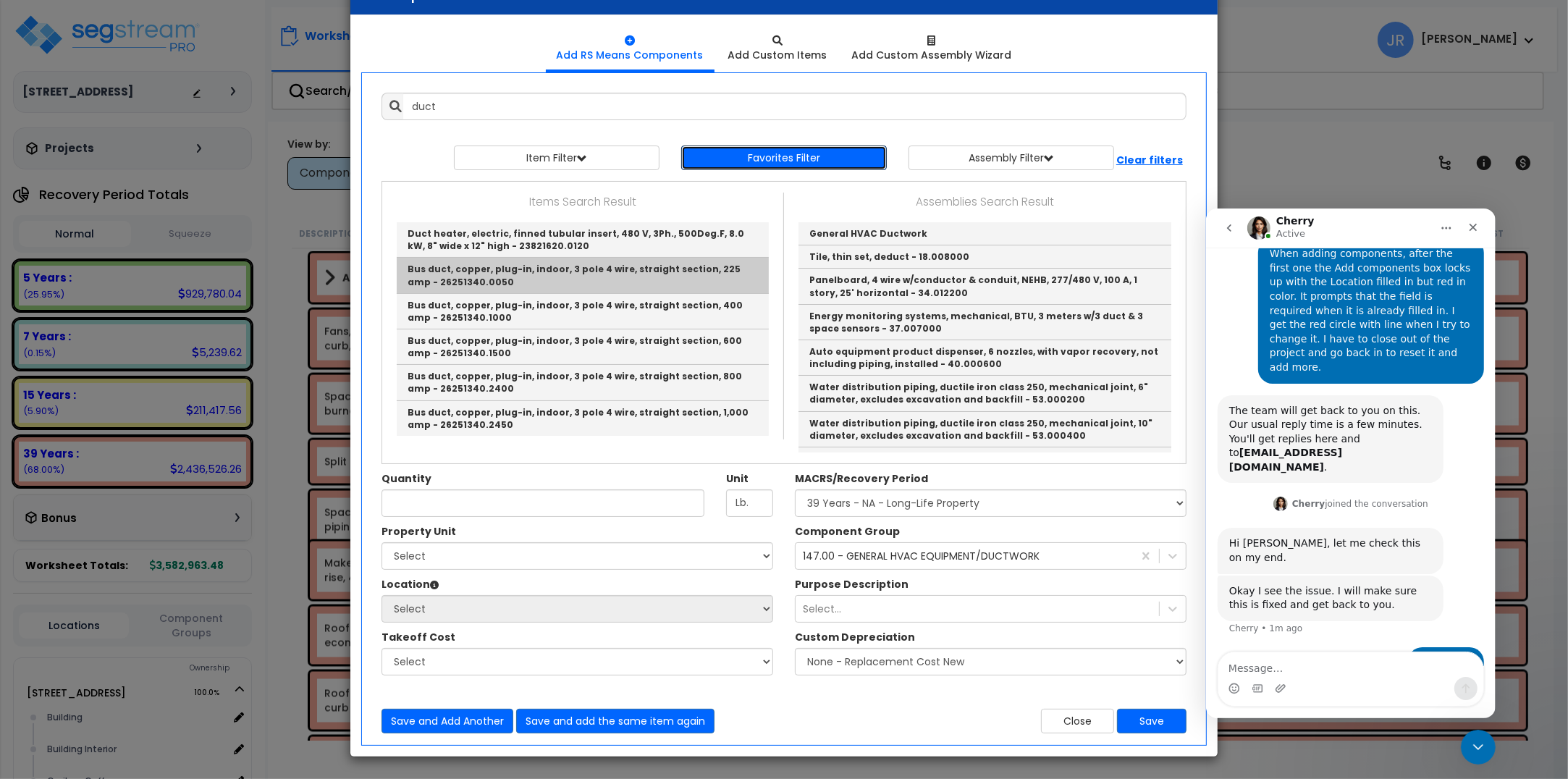
scroll to position [0, 0]
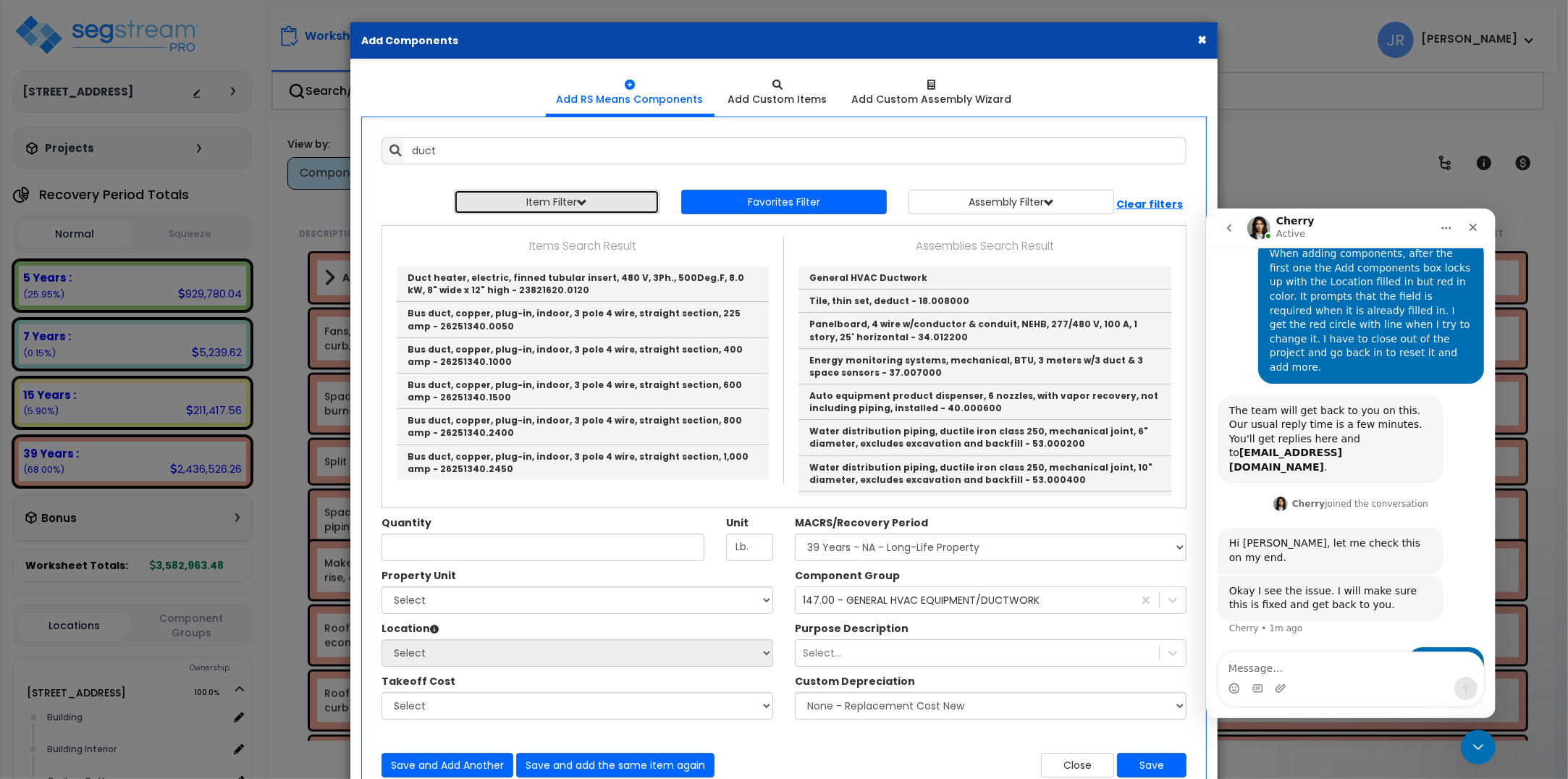
click at [574, 193] on button "Item Filter" at bounding box center [557, 201] width 206 height 24
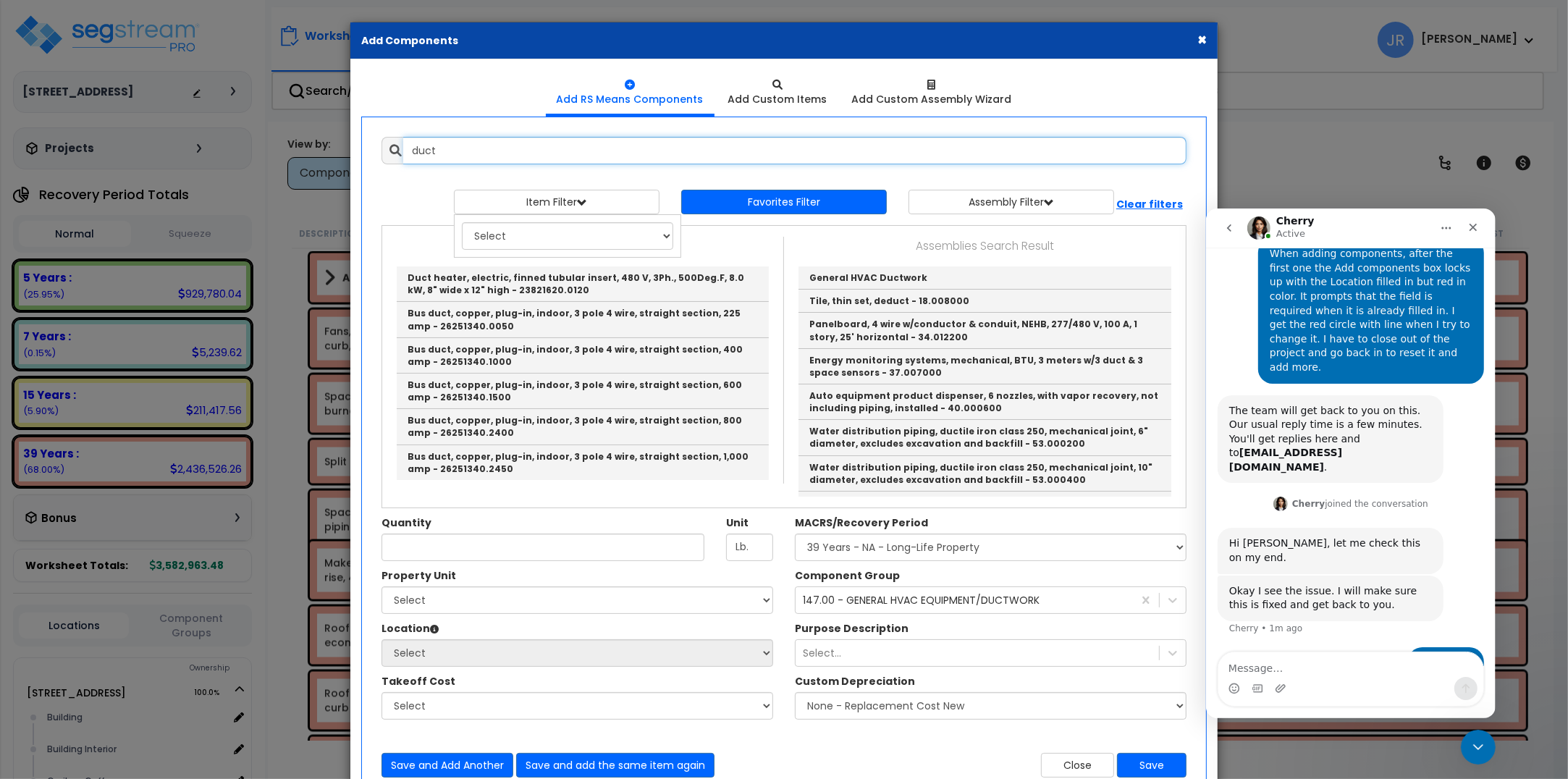
click at [509, 150] on input "duct" at bounding box center [794, 150] width 783 height 28
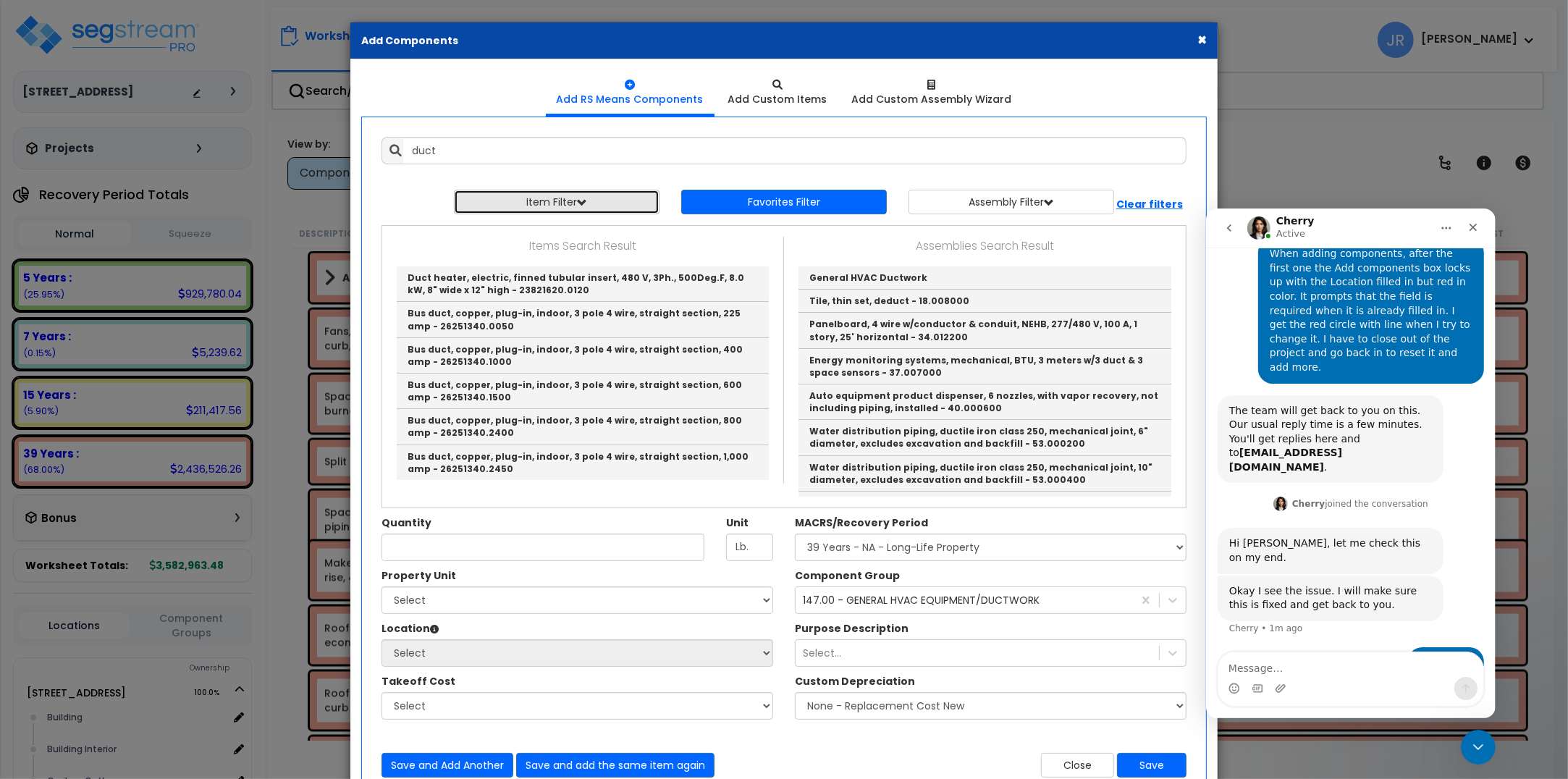
click at [610, 199] on button "Item Filter" at bounding box center [557, 201] width 206 height 24
click at [577, 232] on select "Select 0. Custom Item 1. General Requirements 2. Existing Conditions 3. Concret…" at bounding box center [567, 236] width 211 height 28
click at [462, 223] on select "Select 0. Custom Item 1. General Requirements 2. Existing Conditions 3. Concret…" at bounding box center [567, 236] width 211 height 28
click at [1134, 204] on b "Clear filters" at bounding box center [1149, 204] width 67 height 14
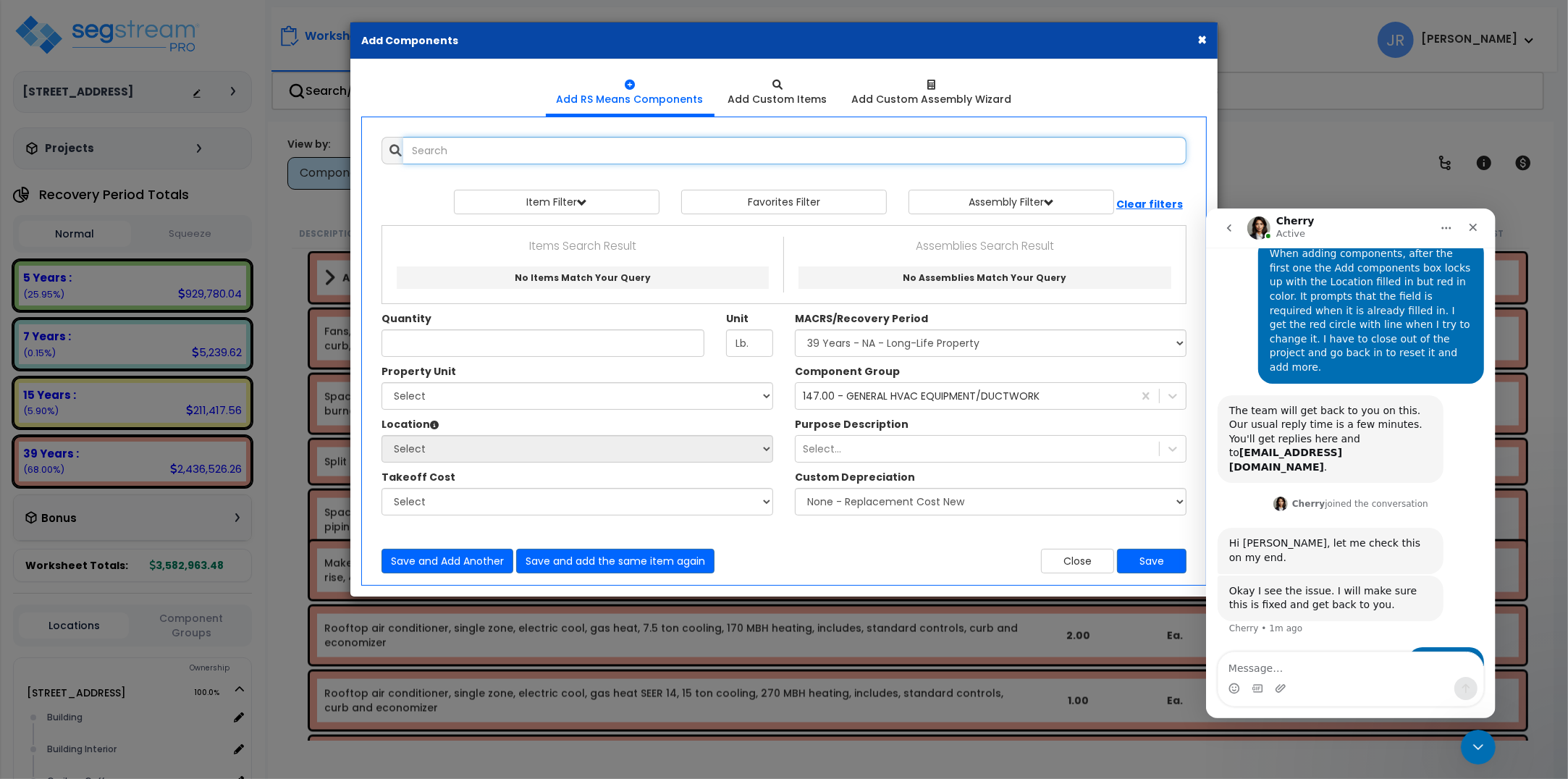
click at [450, 149] on input "text" at bounding box center [794, 150] width 783 height 28
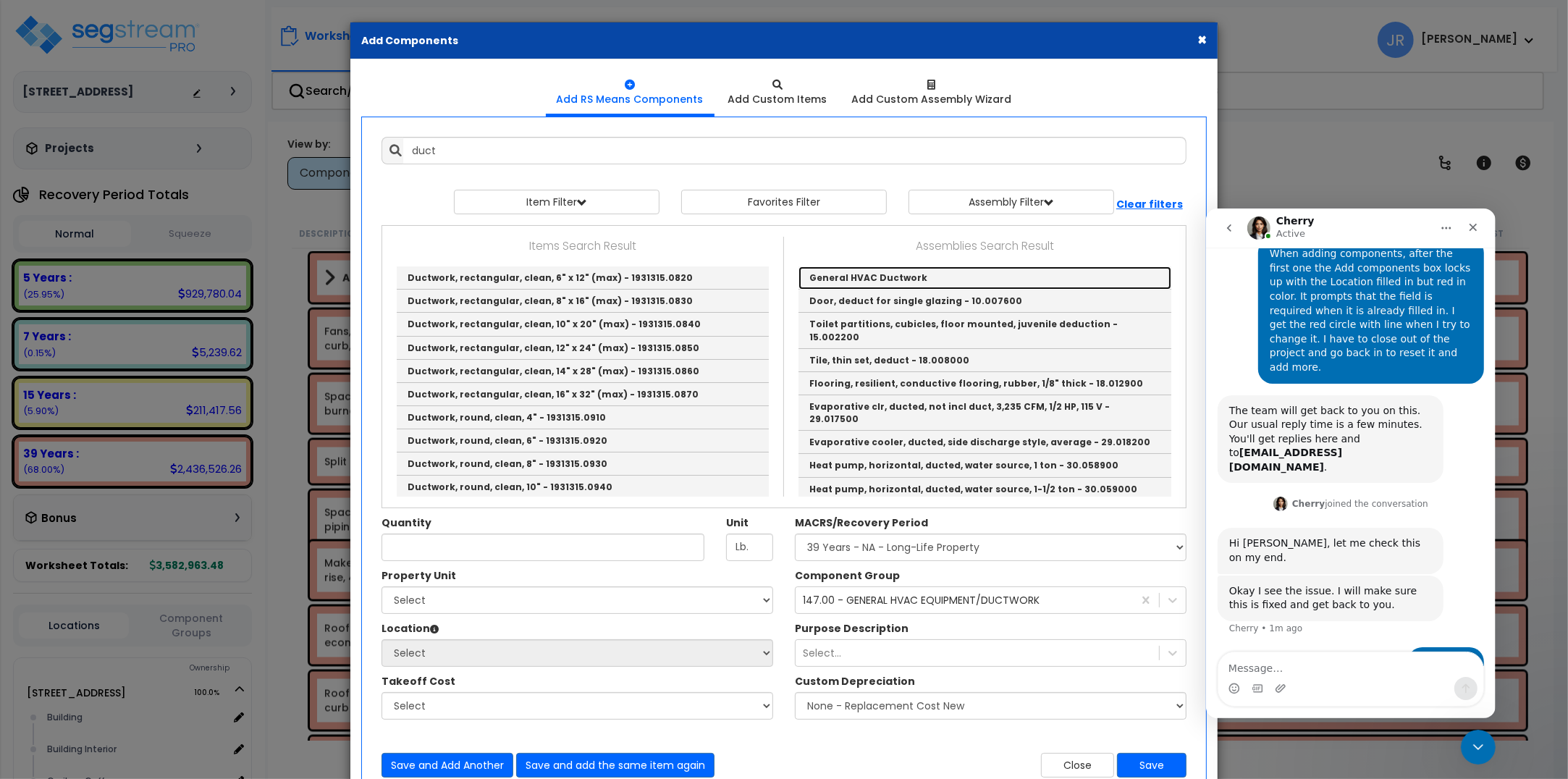
click at [879, 277] on link "General HVAC Ductwork" at bounding box center [984, 278] width 373 height 23
type input "General HVAC Ductwork"
checkbox input "true"
type input "EA"
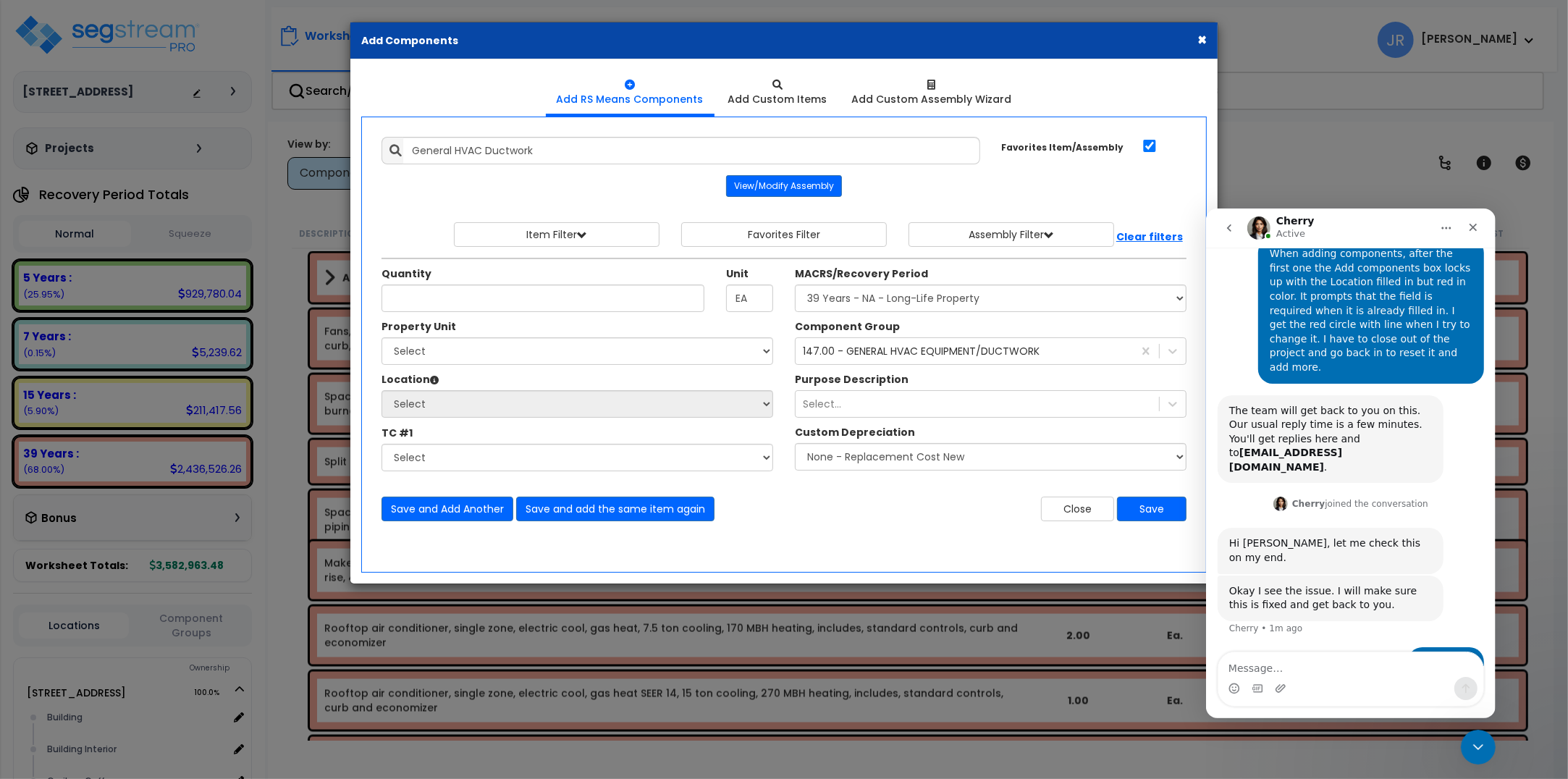
click at [1153, 232] on b "Clear filters" at bounding box center [1149, 237] width 67 height 14
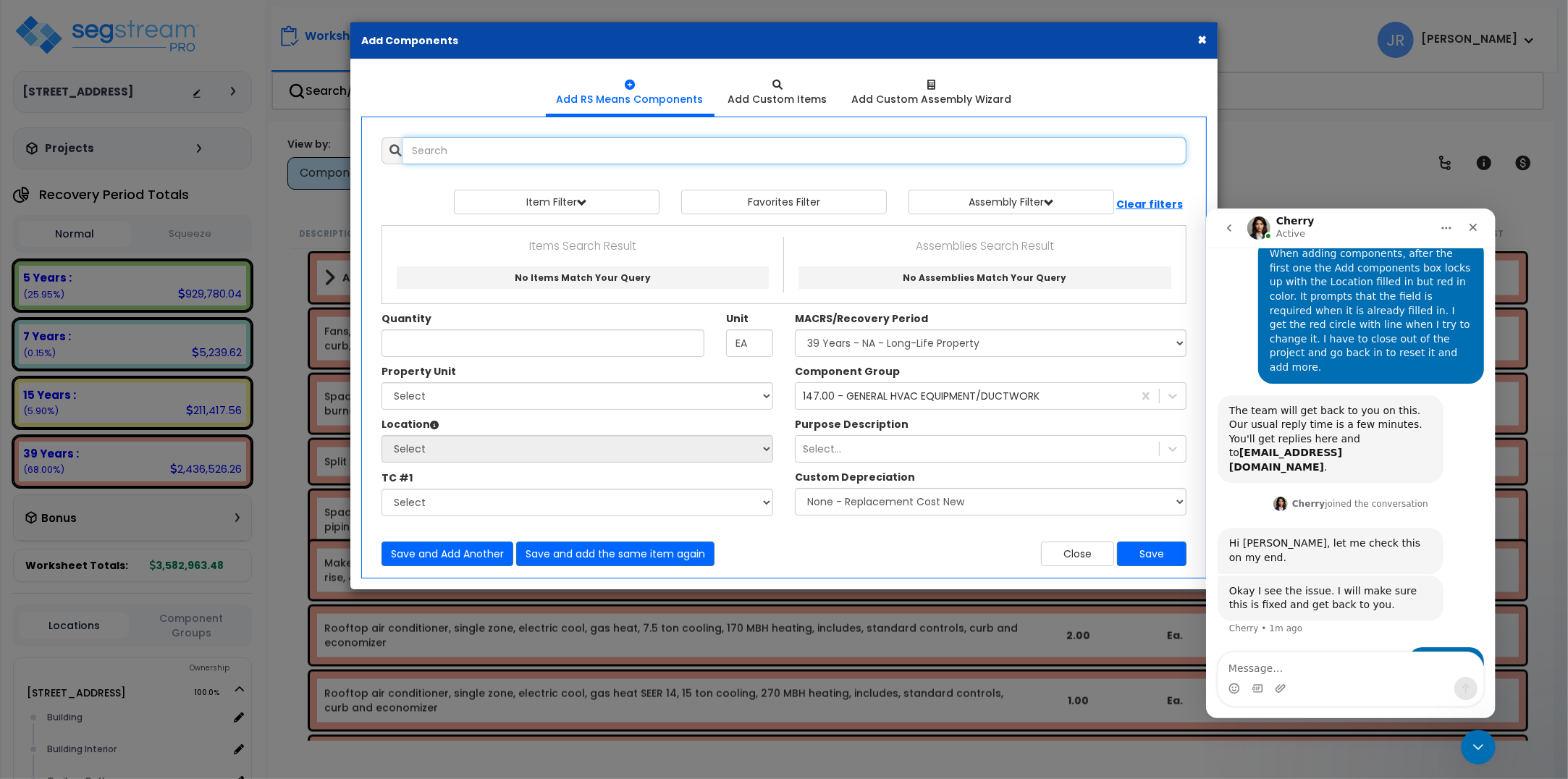
click at [501, 153] on input "text" at bounding box center [794, 150] width 783 height 28
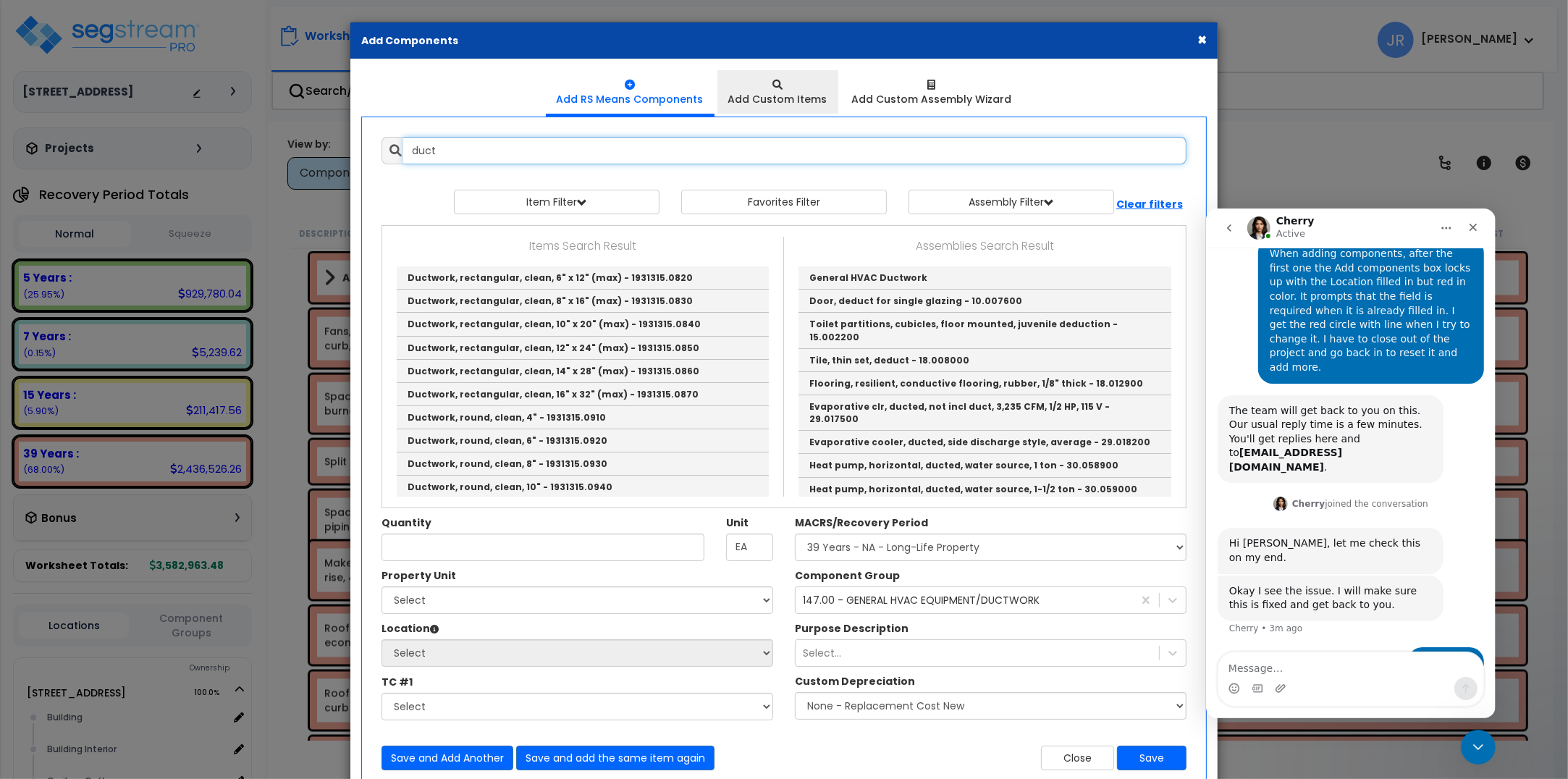
type input "duct"
click at [802, 102] on div "Add Custom Items" at bounding box center [778, 99] width 99 height 14
select select "163345"
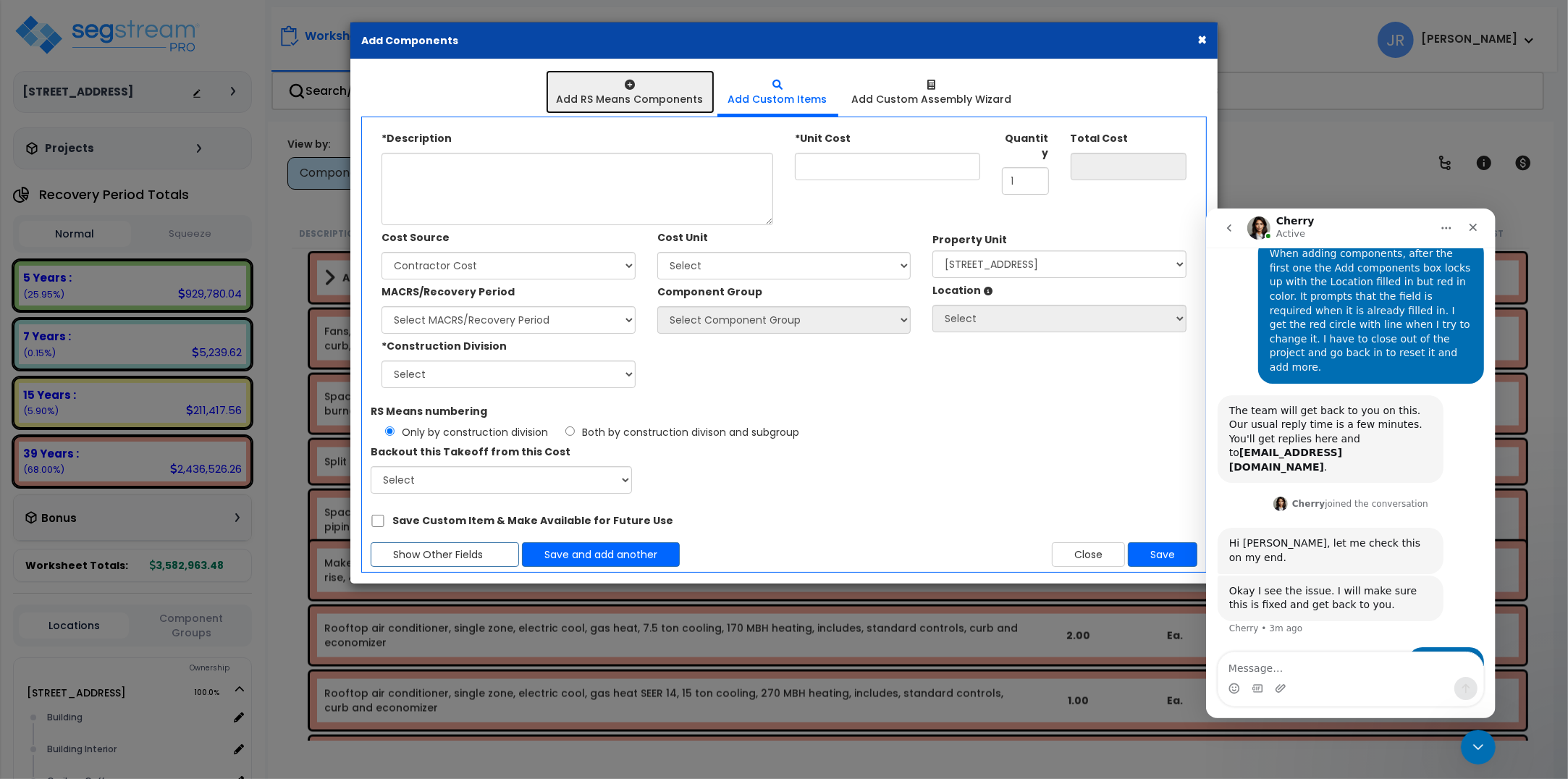
click at [636, 100] on div "Add RS Means Components" at bounding box center [629, 99] width 147 height 14
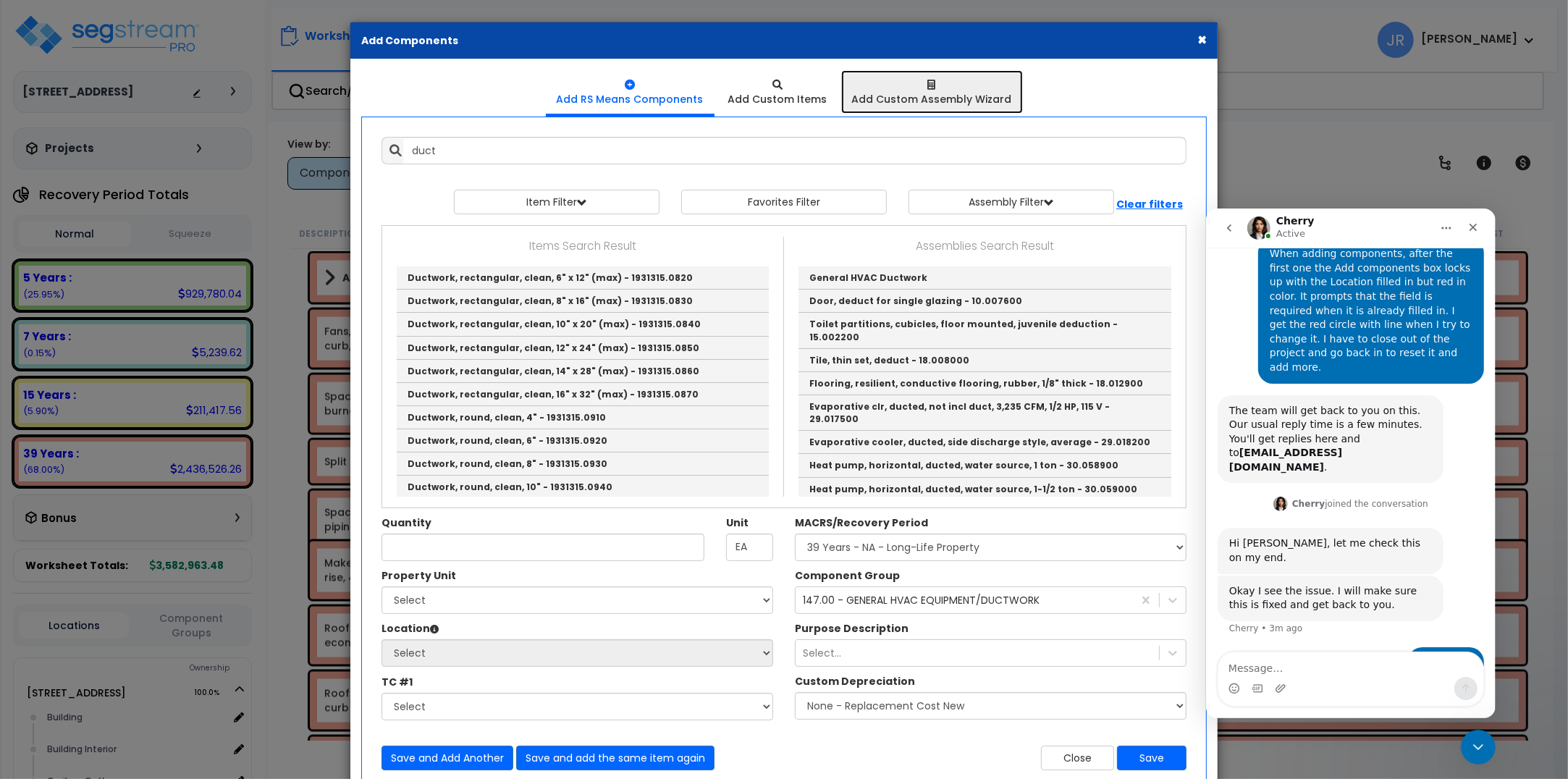
click at [863, 96] on div "Add Custom Assembly Wizard" at bounding box center [931, 99] width 160 height 14
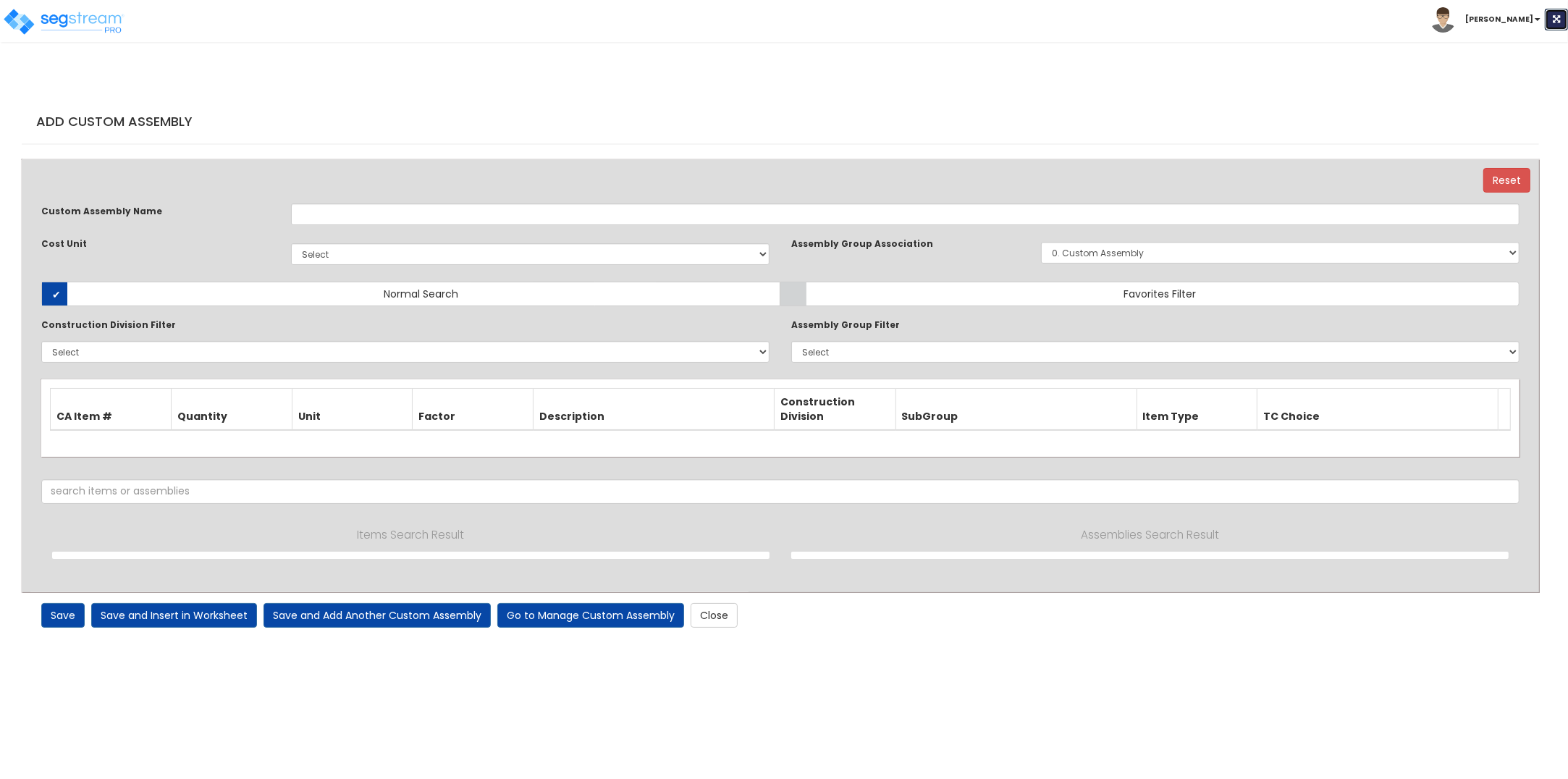
click at [1555, 15] on button at bounding box center [1556, 20] width 23 height 22
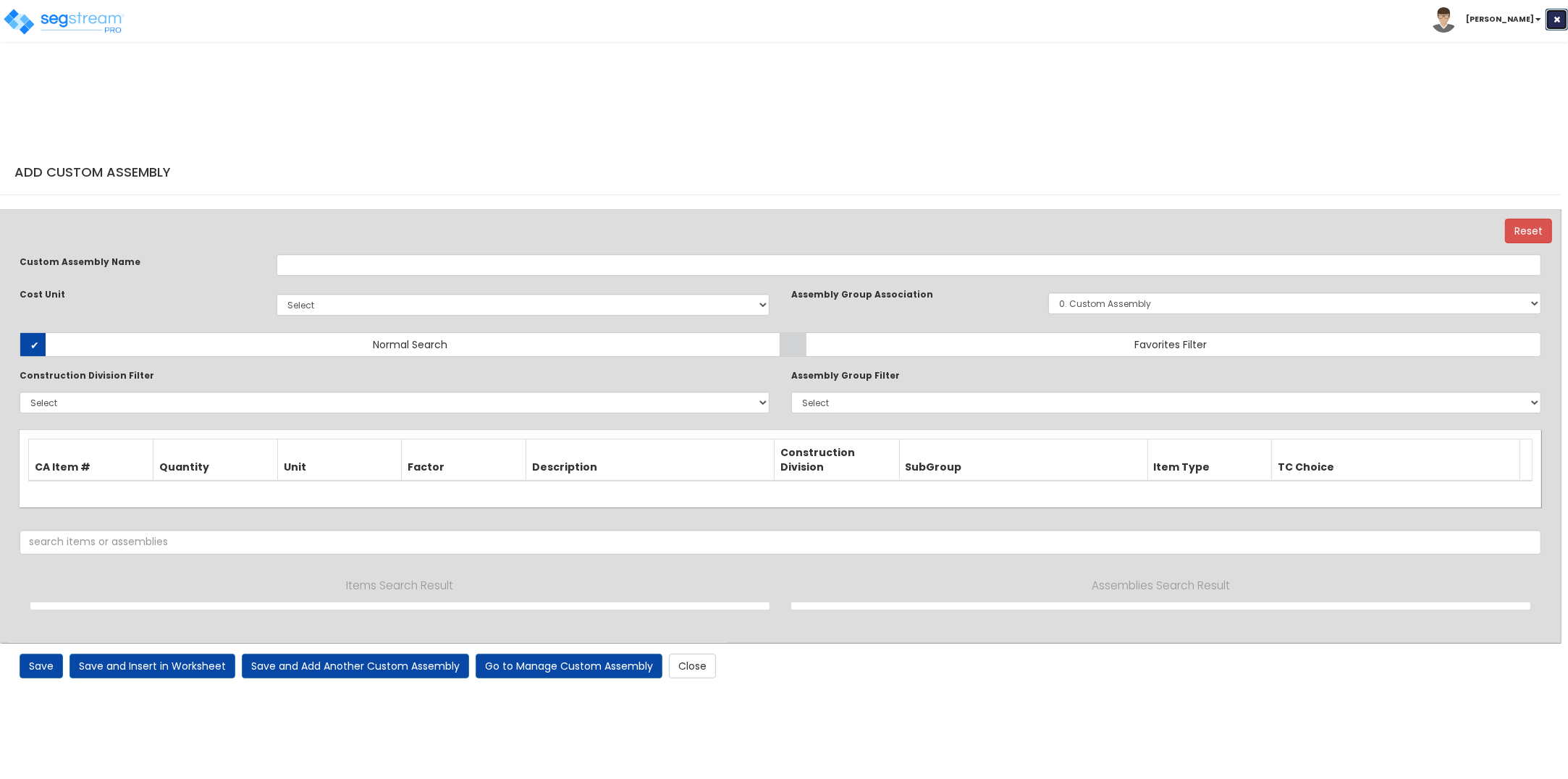
click at [1558, 15] on icon at bounding box center [1556, 20] width 6 height 9
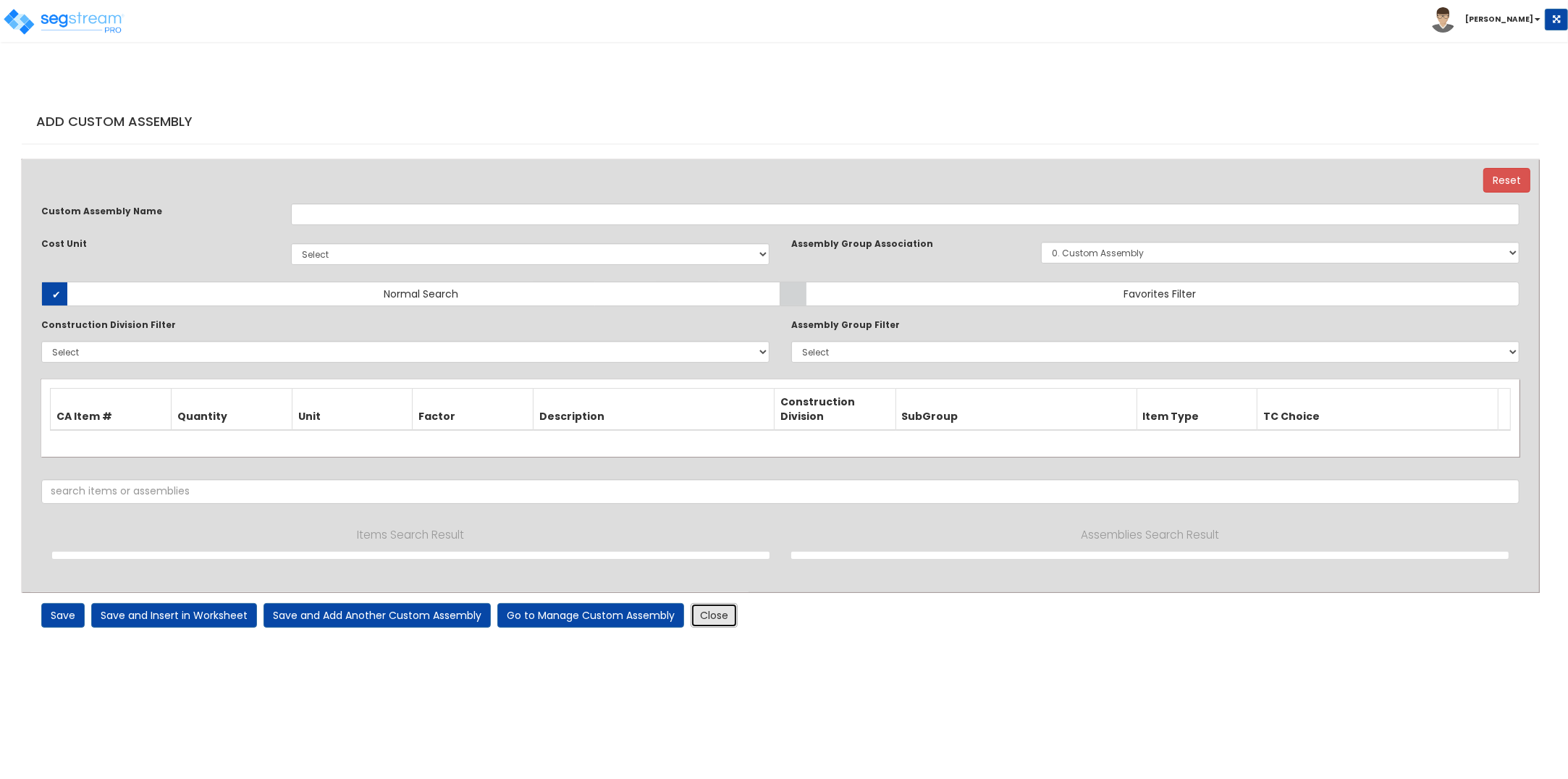
click at [708, 615] on link "Close" at bounding box center [714, 615] width 47 height 24
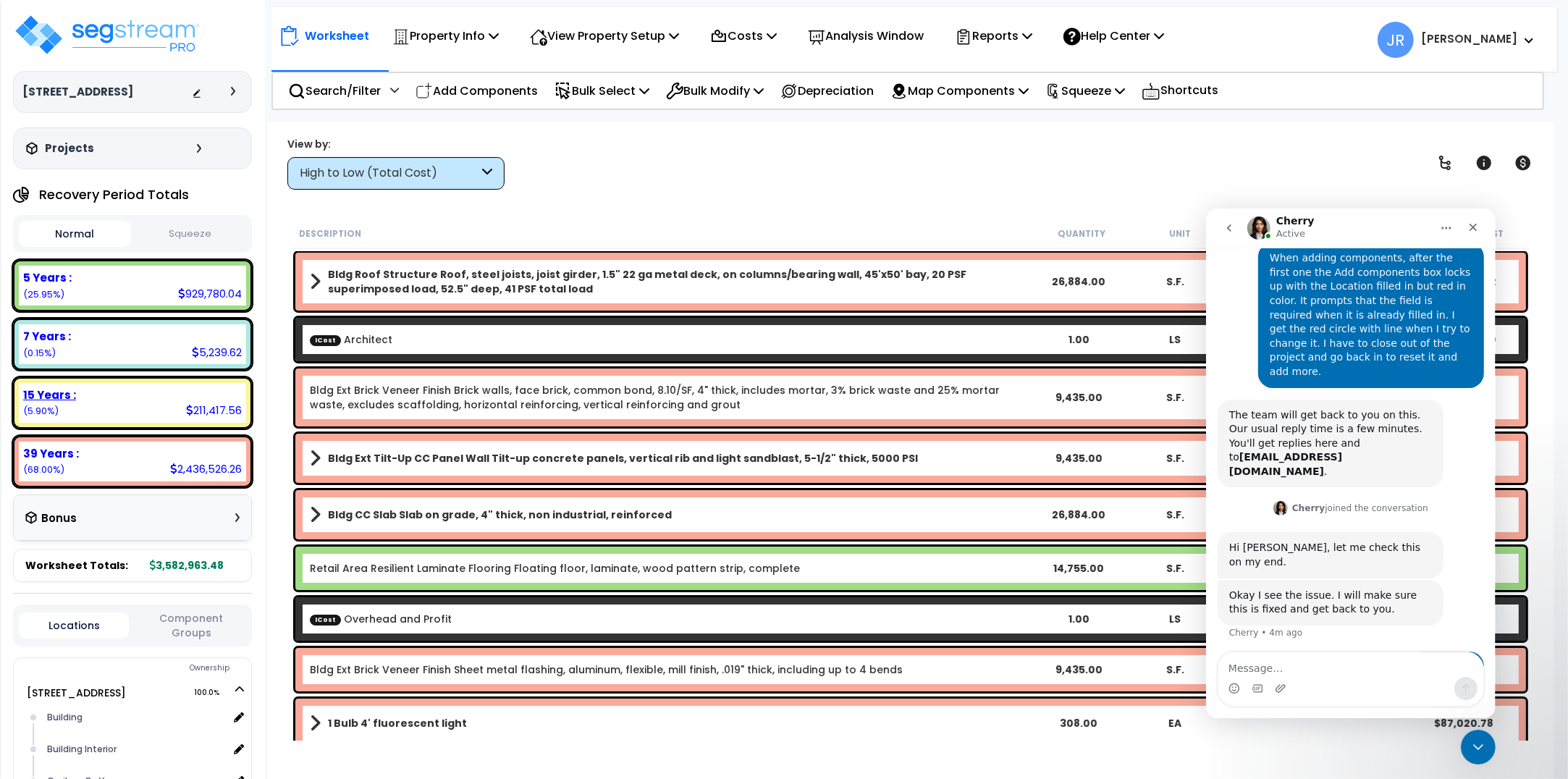
scroll to position [247, 0]
click at [488, 167] on icon at bounding box center [486, 174] width 10 height 17
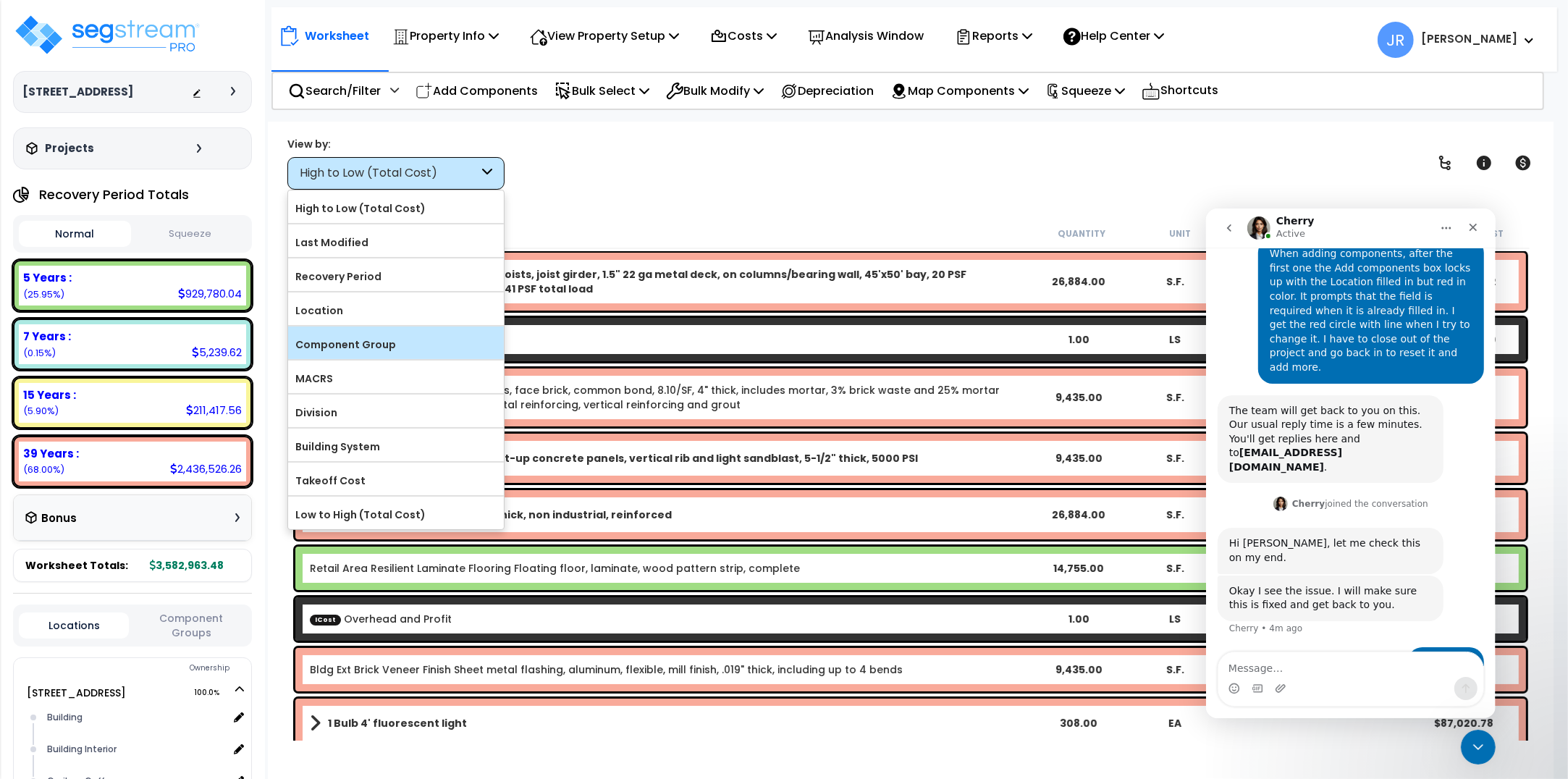
click at [405, 345] on label "Component Group" at bounding box center [396, 345] width 216 height 22
click at [0, 0] on input "Component Group" at bounding box center [0, 0] width 0 height 0
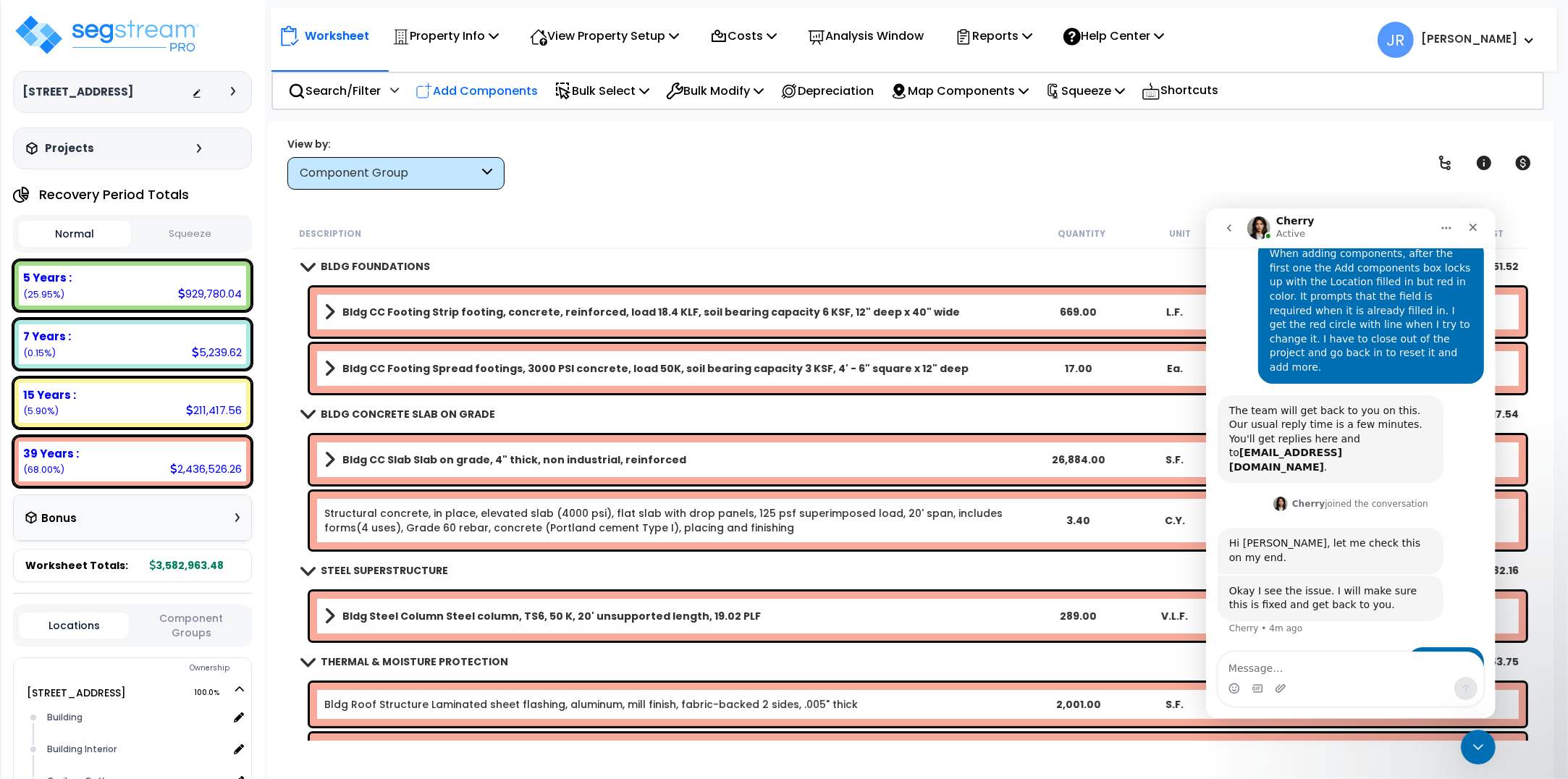
click at [483, 91] on p "Add Components" at bounding box center [477, 91] width 122 height 20
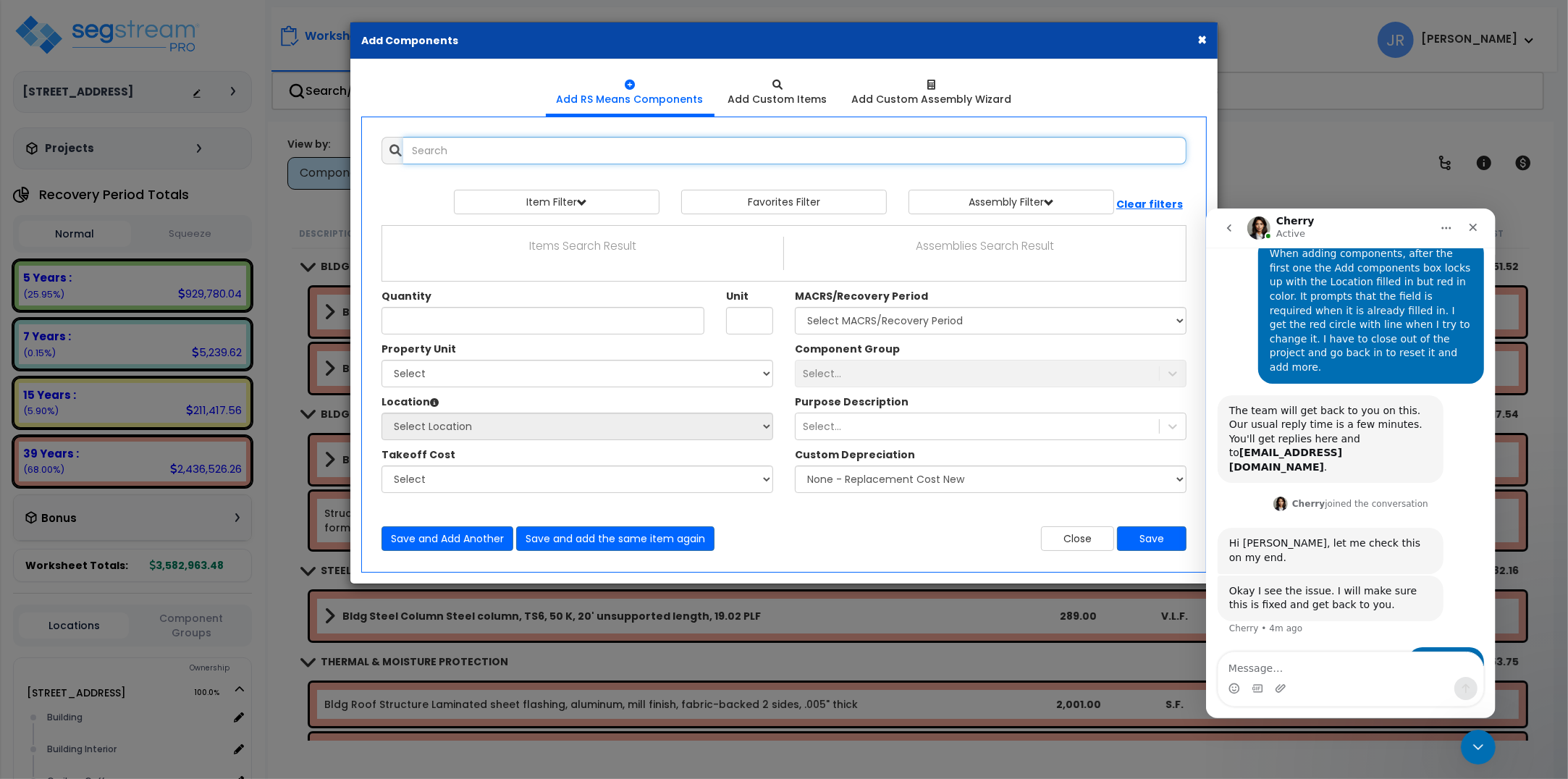
click at [484, 153] on input "text" at bounding box center [794, 150] width 783 height 28
paste input "Metal ductwork, fabricated rectangular, 100 to 500 lb., aluminum alloy 3003-H14…"
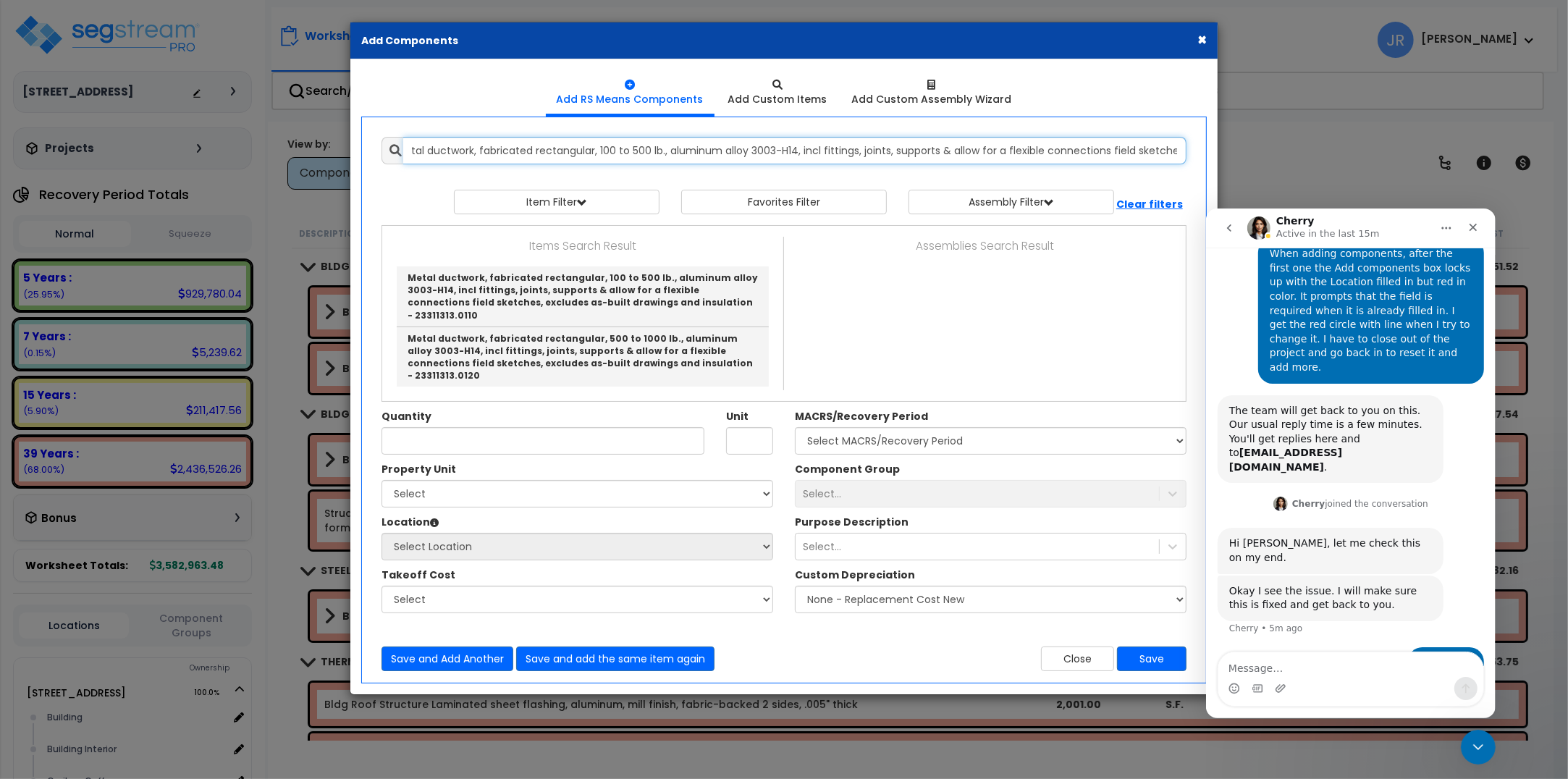
type input "Metal ductwork, fabricated rectangular, 100 to 500 lb., aluminum alloy 3003-H14…"
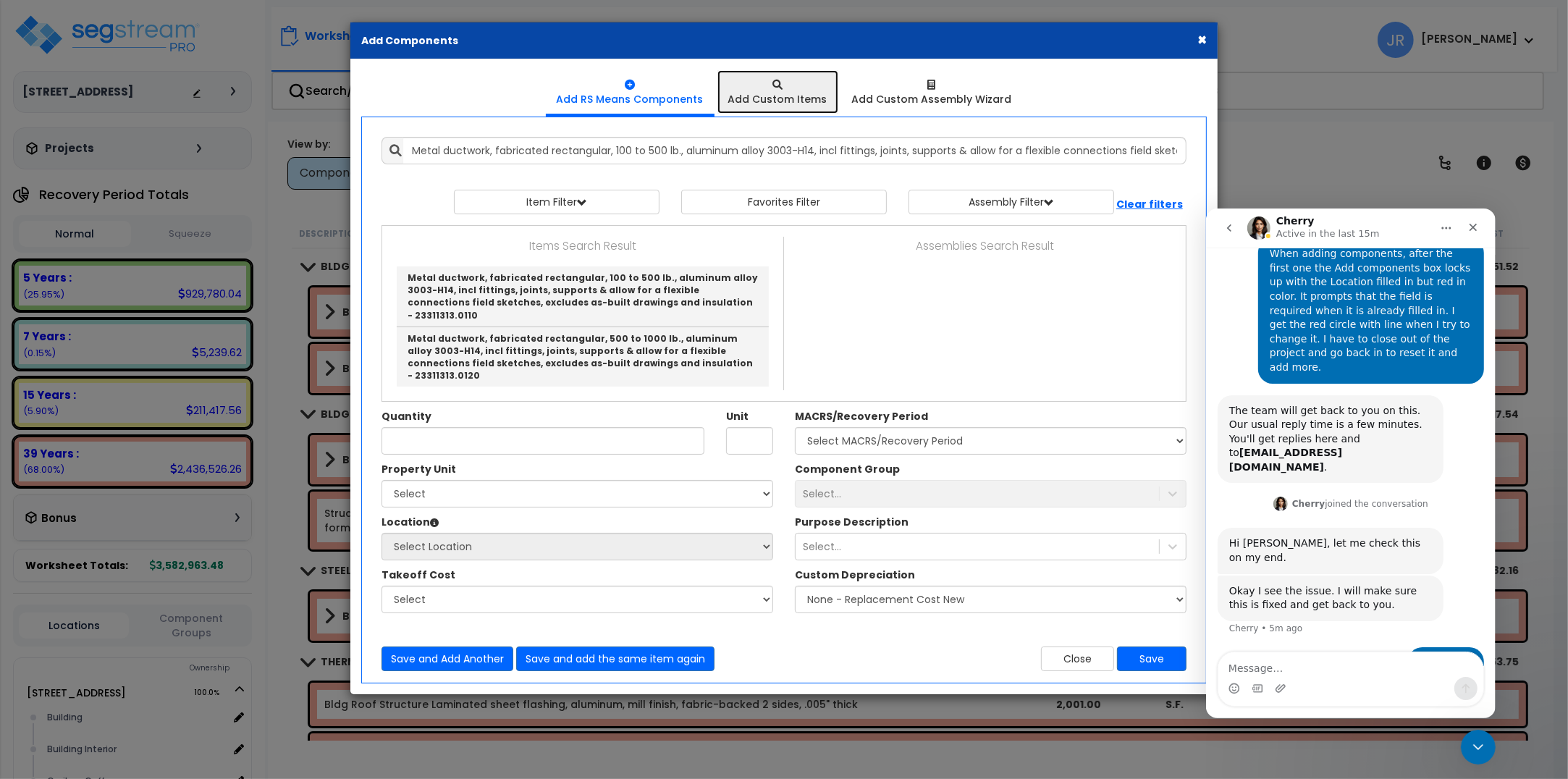
click at [786, 87] on div at bounding box center [778, 85] width 99 height 14
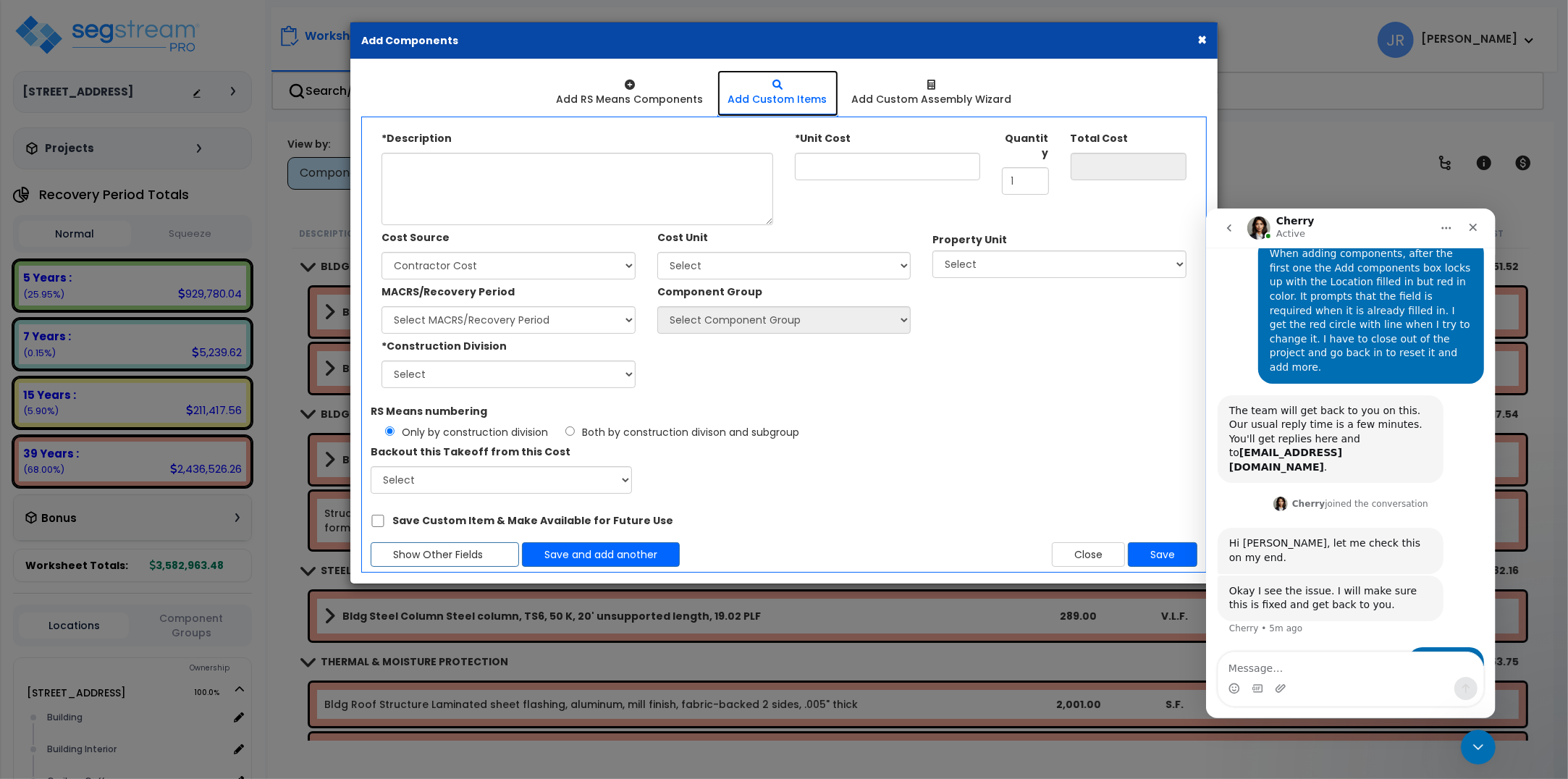
click at [784, 92] on div "Add Custom Items" at bounding box center [778, 99] width 99 height 14
click at [446, 163] on textarea "*Description" at bounding box center [577, 189] width 392 height 72
paste textarea "Metal ductwork, fabricated rectangular, 100 to 500 lb., aluminum alloy 3003-H14…"
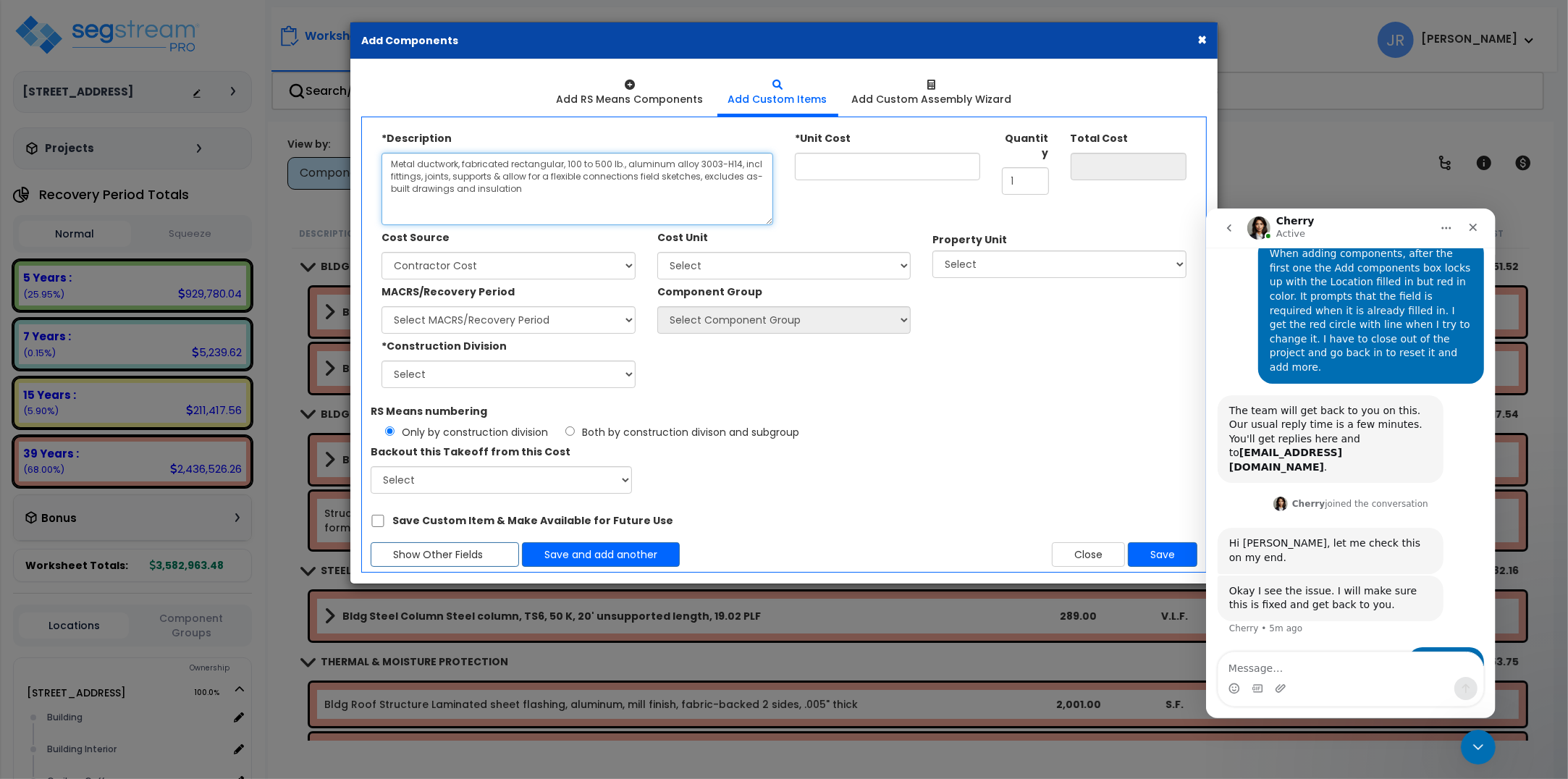
type textarea "Metal ductwork, fabricated rectangular, 100 to 500 lb., aluminum alloy 3003-H14…"
click at [893, 165] on input "*Unit Cost" at bounding box center [887, 166] width 185 height 28
type input "1"
type input "1.00"
type input "19"
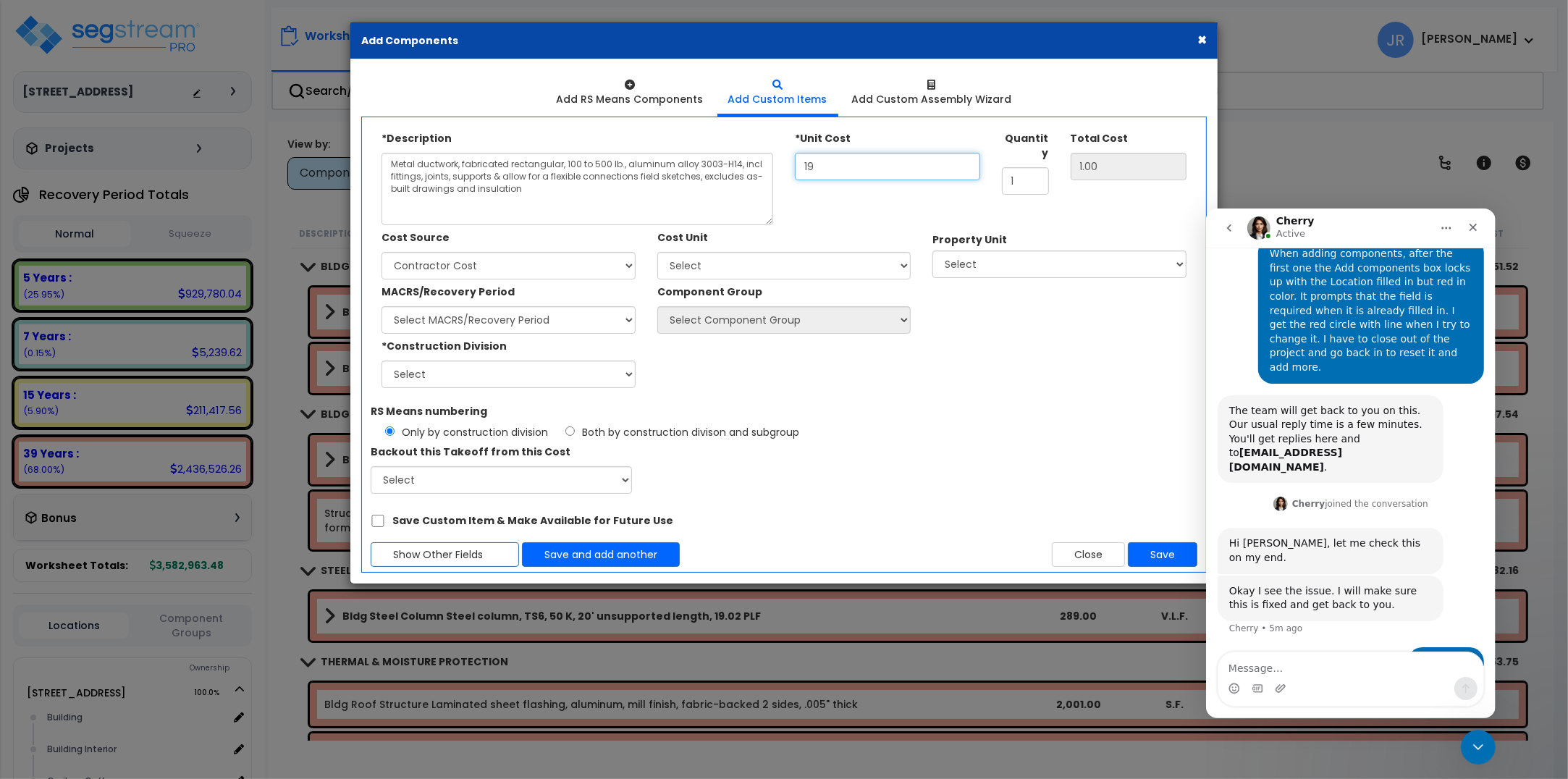
type input "19.00"
type input "19.5"
type input "19.50"
click at [625, 262] on select "Select Client Cost Client Cost - Expense Contractor Cost Contractor Cost - Equi…" at bounding box center [508, 265] width 254 height 28
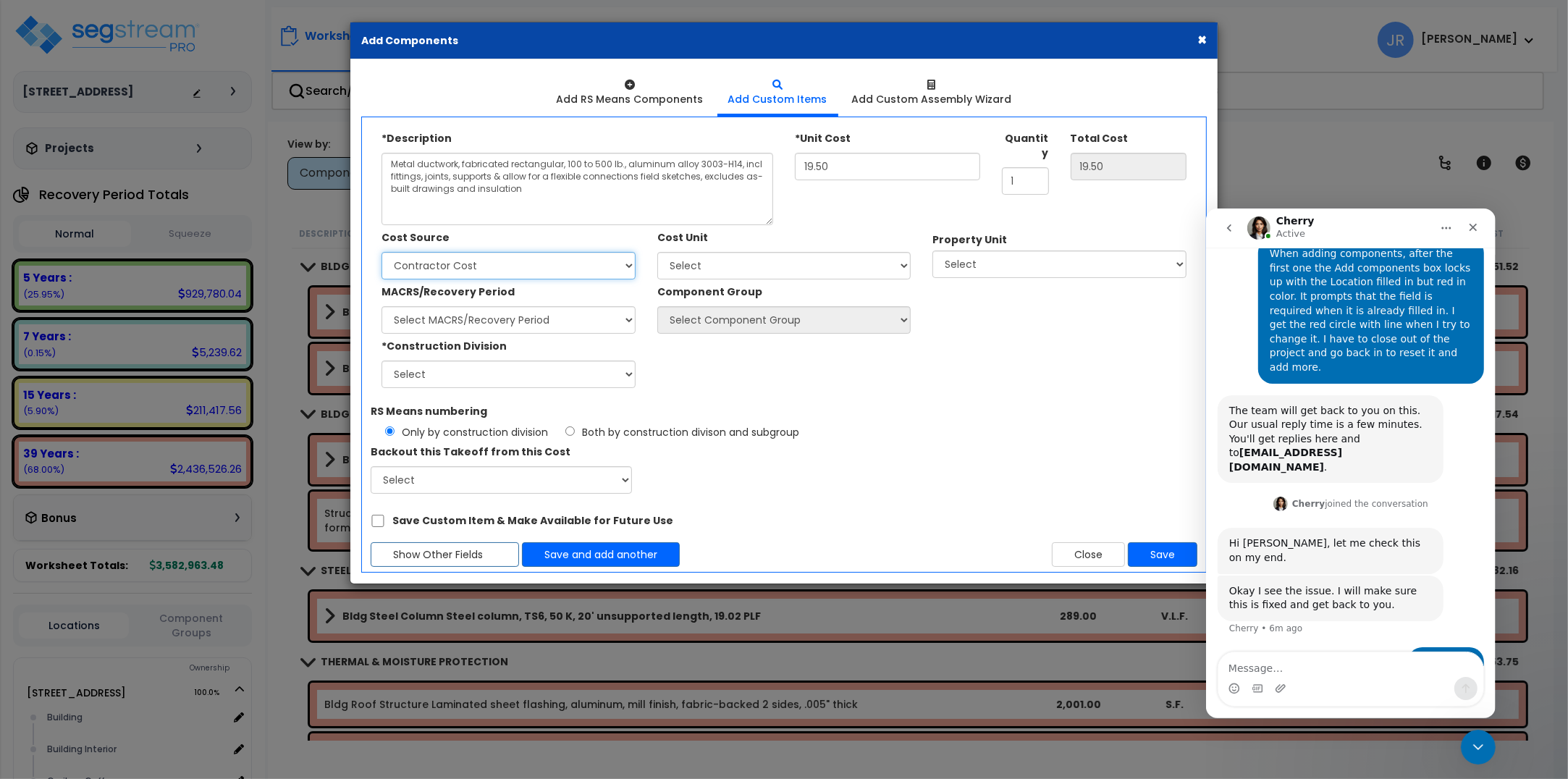
select select "2034"
click at [381, 252] on select "Select Client Cost Client Cost - Expense Contractor Cost Contractor Cost - Equi…" at bounding box center [508, 265] width 254 height 28
click at [895, 266] on select "Select Add Additional Cost Unit" at bounding box center [784, 265] width 254 height 28
click at [657, 252] on select "Select Add Additional Cost Unit" at bounding box center [784, 265] width 254 height 28
click at [859, 268] on select "Select Add Additional Cost Unit" at bounding box center [784, 265] width 254 height 28
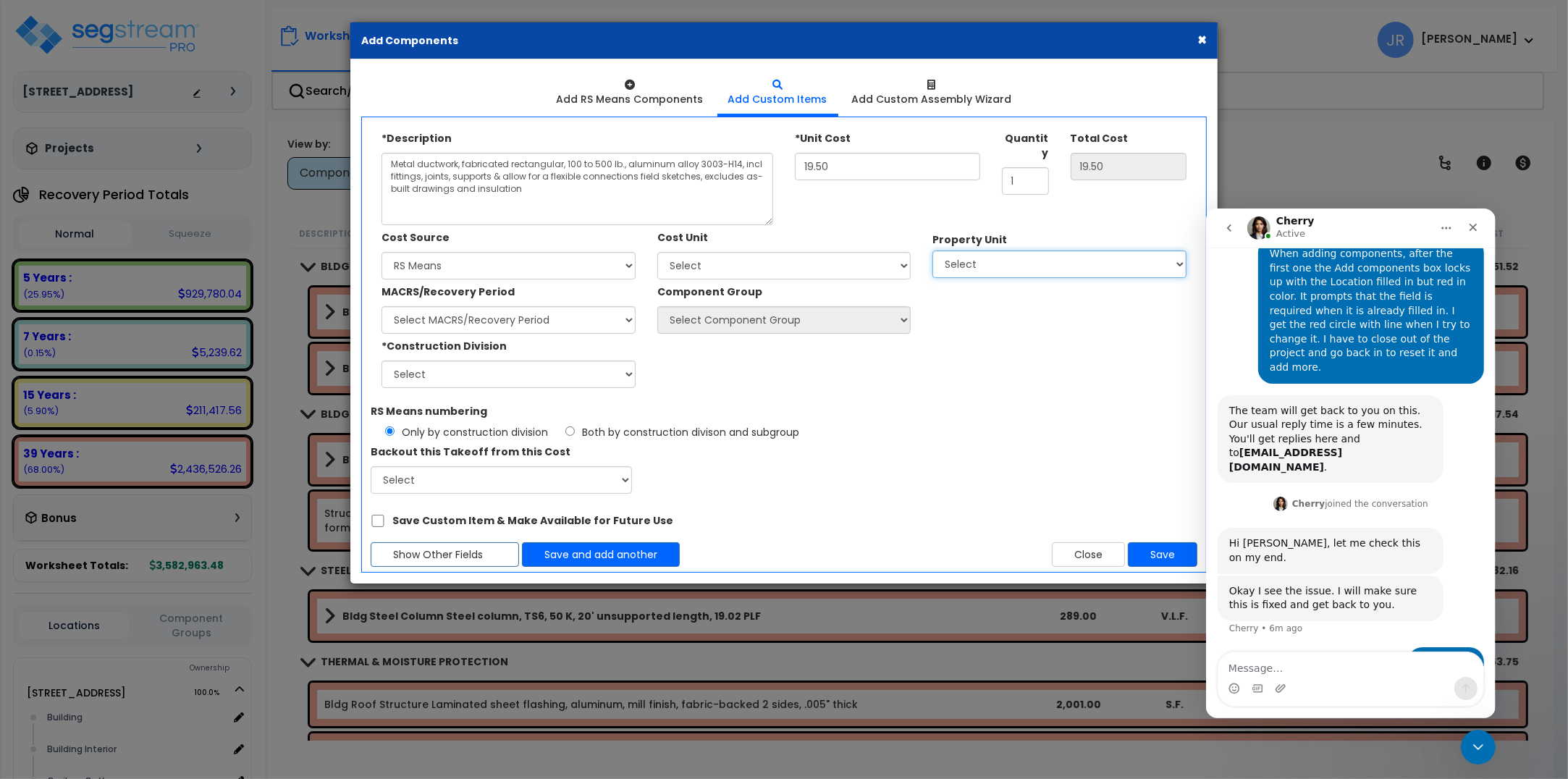
click at [1032, 265] on select "Select 112 Chieftan St Site Improvements" at bounding box center [1059, 264] width 254 height 28
select select "163345"
click at [932, 251] on select "Select 112 Chieftan St Site Improvements" at bounding box center [1059, 264] width 254 height 28
select select
click at [609, 321] on select "Select MACRS/Recovery Period 5 Years - 57.0 - Distributive Trades & Services 5 …" at bounding box center [508, 320] width 254 height 28
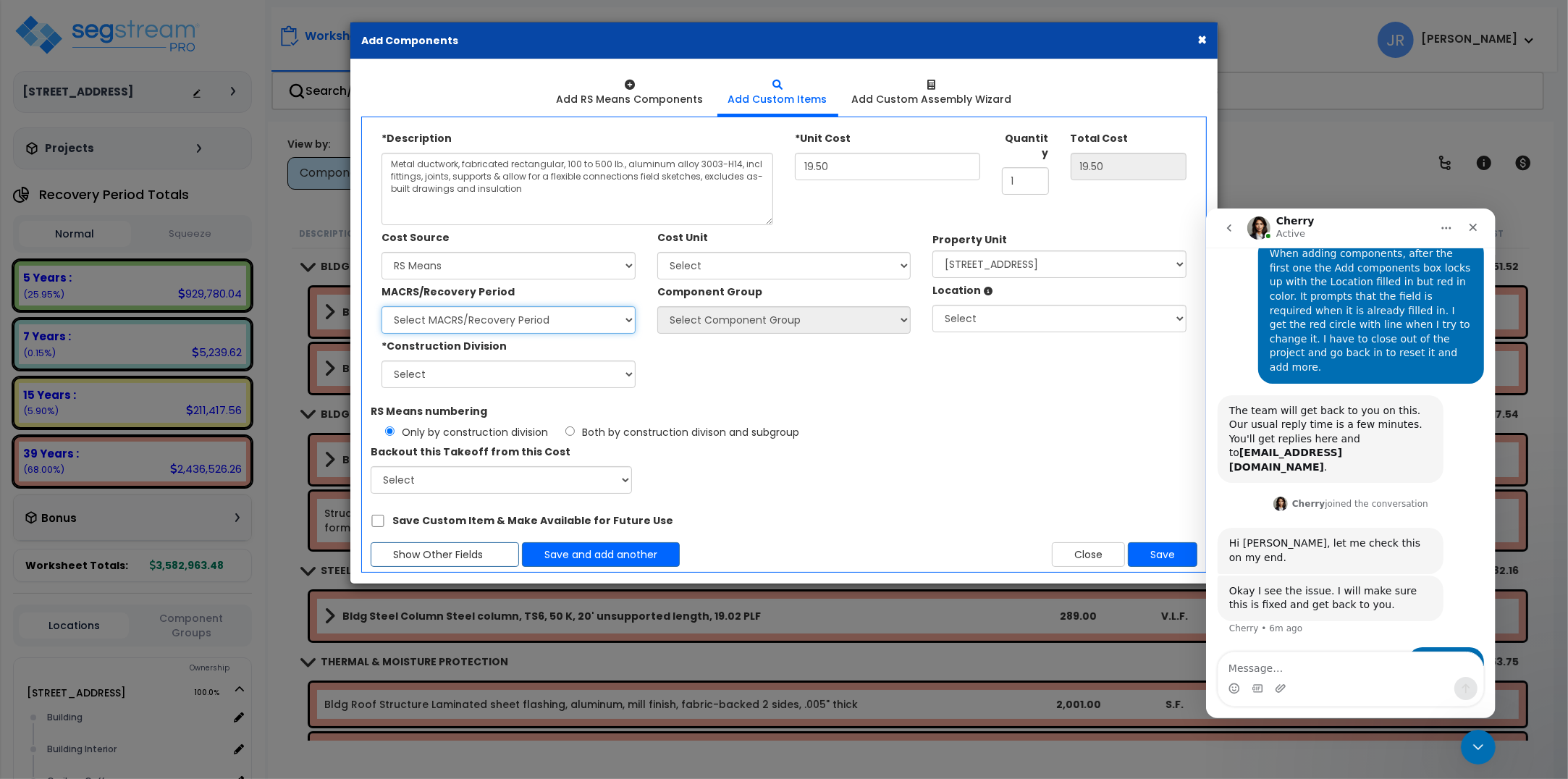
select select "3669"
click at [381, 307] on select "Select MACRS/Recovery Period 5 Years - 57.0 - Distributive Trades & Services 5 …" at bounding box center [508, 320] width 254 height 28
click at [895, 321] on select "Select Component Group 143.00 - FIRE EXTINGUISHERS 350.00 - SITE FIRE PROTECTIO…" at bounding box center [784, 320] width 254 height 28
select select "56957"
click at [657, 307] on select "Select Component Group 143.00 - FIRE EXTINGUISHERS 350.00 - SITE FIRE PROTECTIO…" at bounding box center [784, 320] width 254 height 28
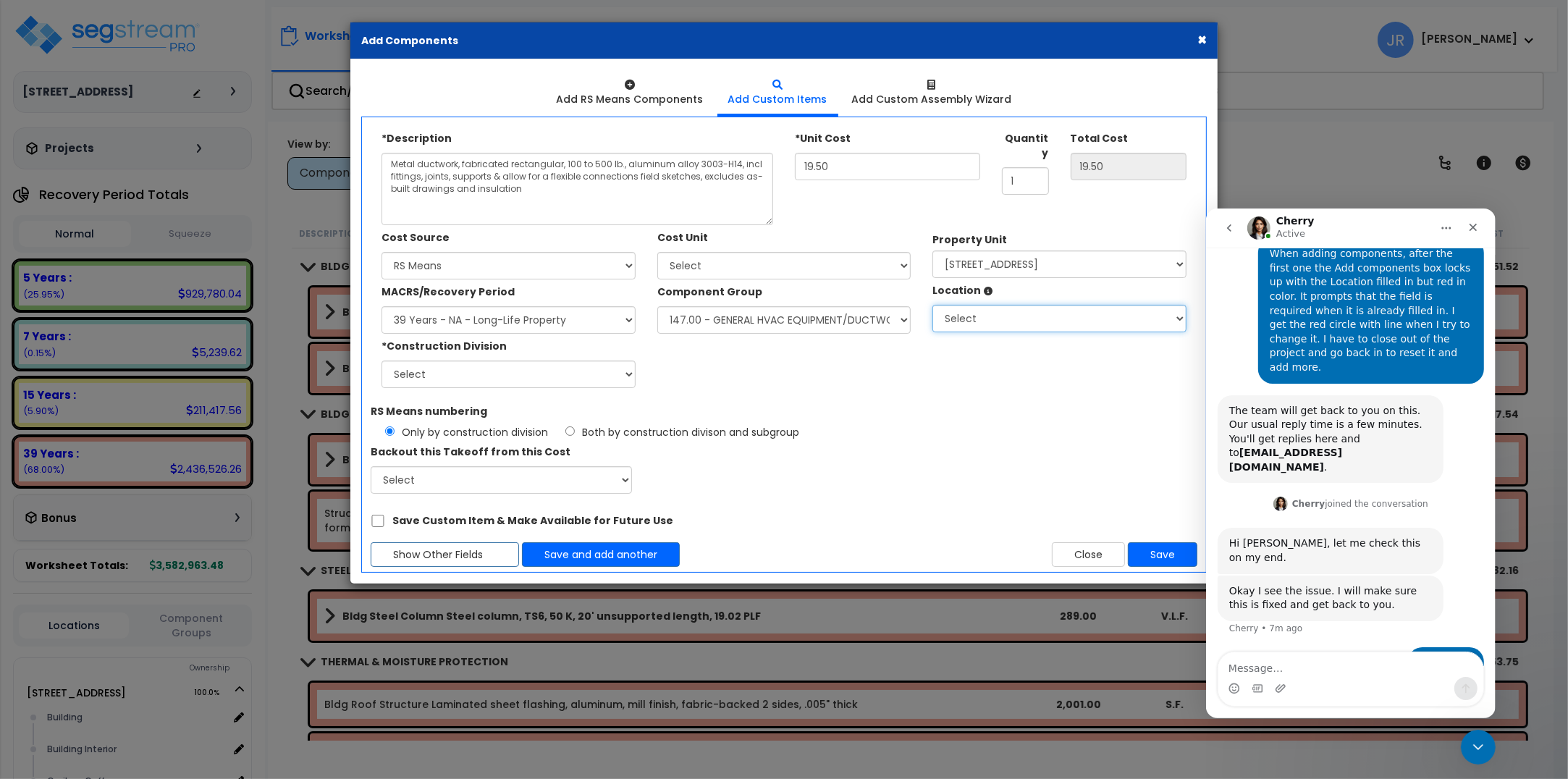
click at [1175, 318] on select "Select Building Building Interior Caribou Coffee Food Service Area Mechanical M…" at bounding box center [1059, 318] width 254 height 28
select select "6"
click at [932, 305] on select "Select Building Building Interior Caribou Coffee Food Service Area Mechanical M…" at bounding box center [1059, 318] width 254 height 28
click at [619, 372] on select "Select 1. General Requirements 2. Existing Conditions 3. Concrete 4. Masonry 5.…" at bounding box center [508, 374] width 254 height 28
select select "23"
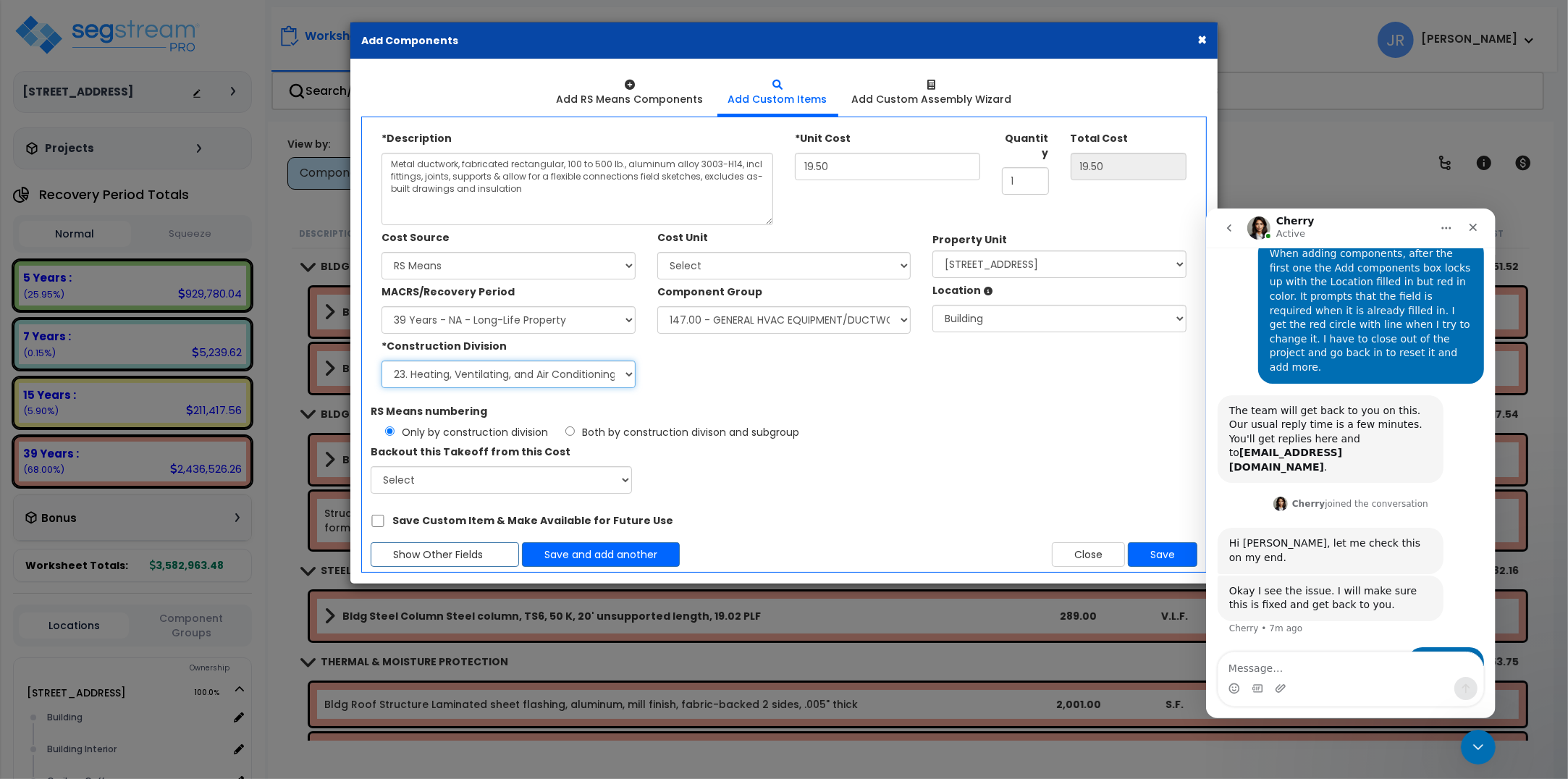
click at [381, 361] on select "Select 1. General Requirements 2. Existing Conditions 3. Concrete 4. Masonry 5.…" at bounding box center [508, 374] width 254 height 28
click at [862, 263] on select "Select Add Additional Cost Unit" at bounding box center [784, 265] width 254 height 28
select select "Othrs"
click at [657, 252] on select "Select Add Additional Cost Unit" at bounding box center [784, 265] width 254 height 28
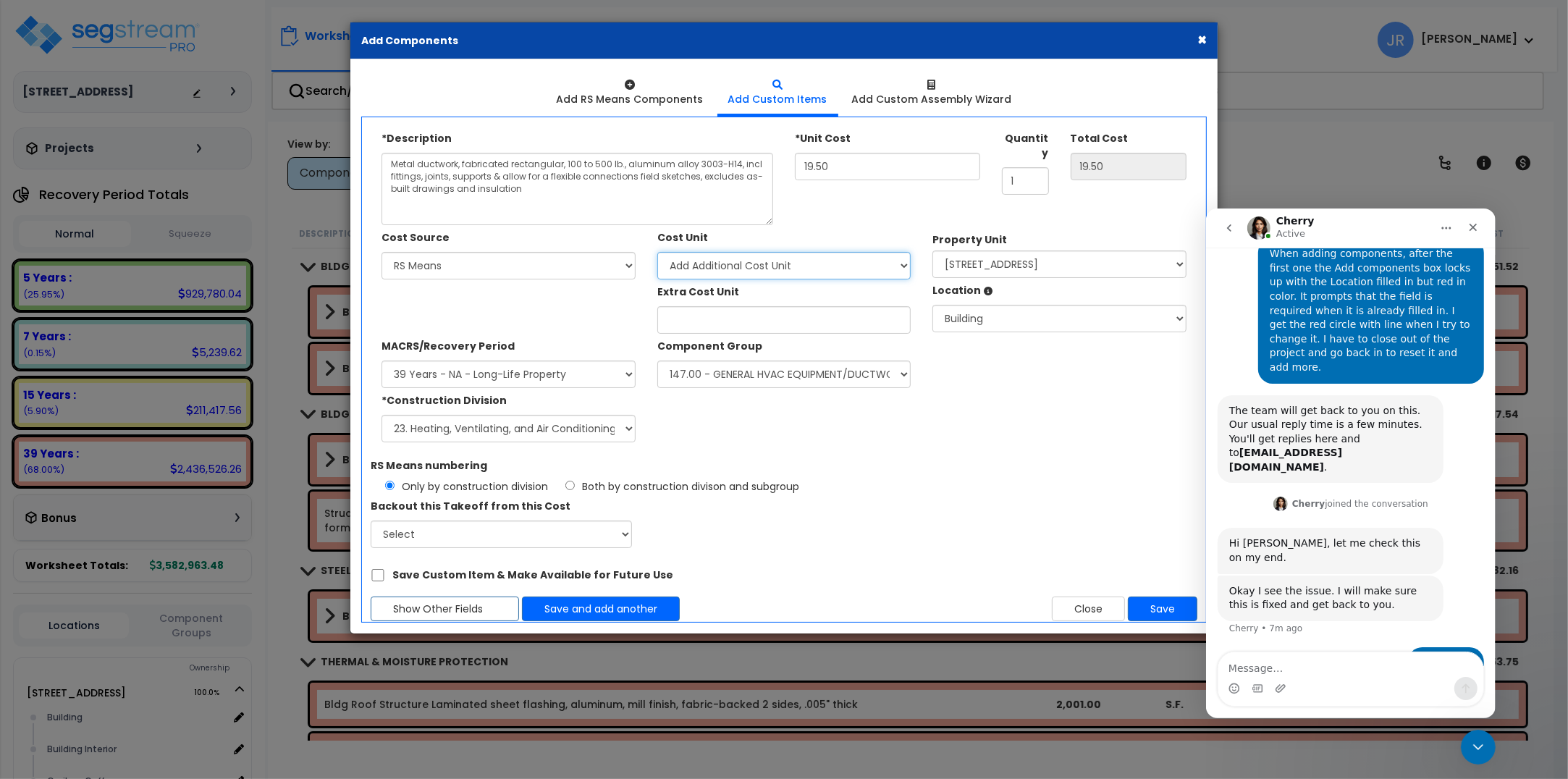
click at [893, 262] on select "Select Add Additional Cost Unit" at bounding box center [784, 265] width 254 height 28
select select
click at [657, 252] on select "Select Add Additional Cost Unit" at bounding box center [784, 265] width 254 height 28
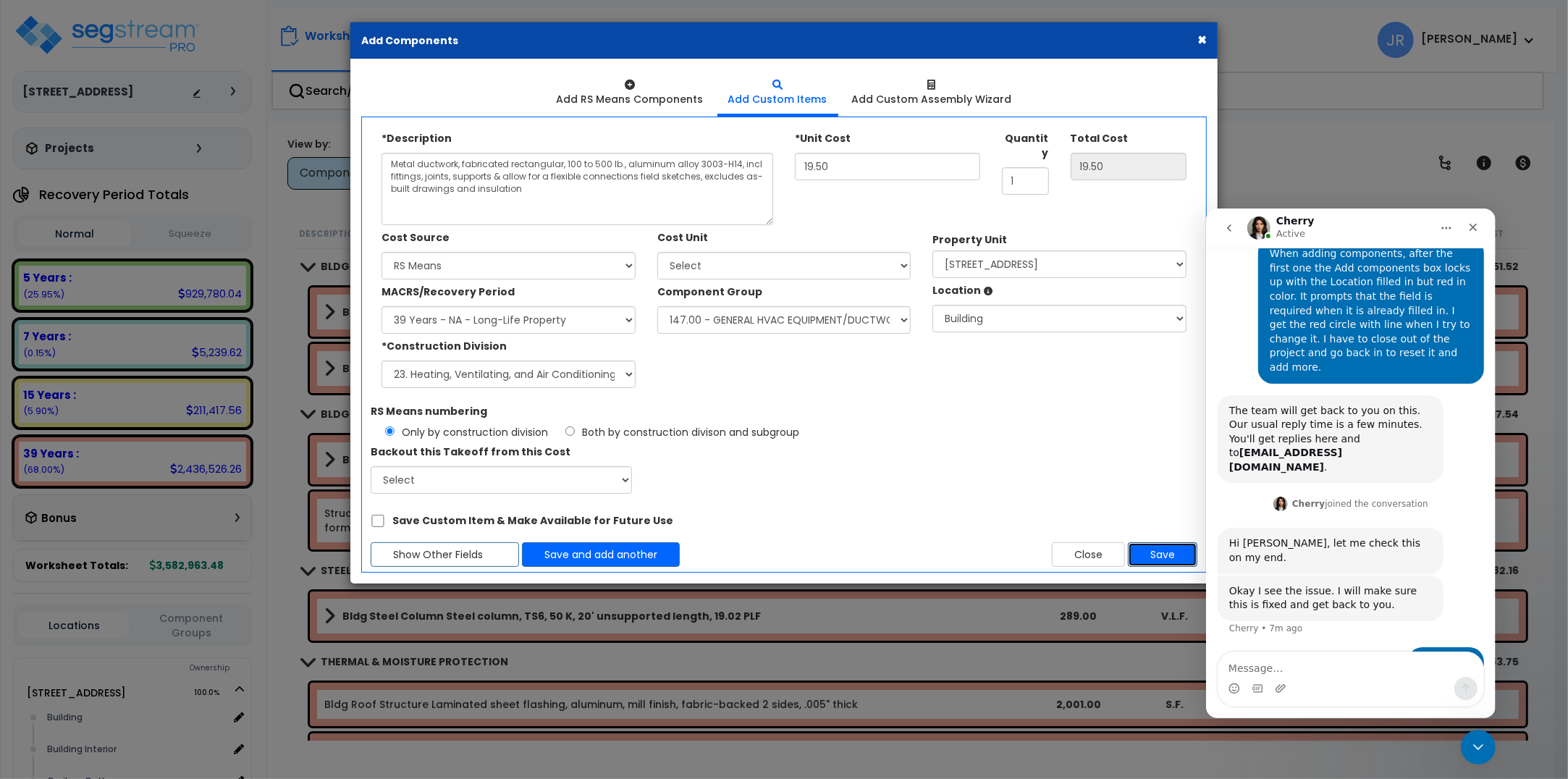
click at [1158, 549] on button "Save" at bounding box center [1162, 554] width 69 height 24
type input "19.5"
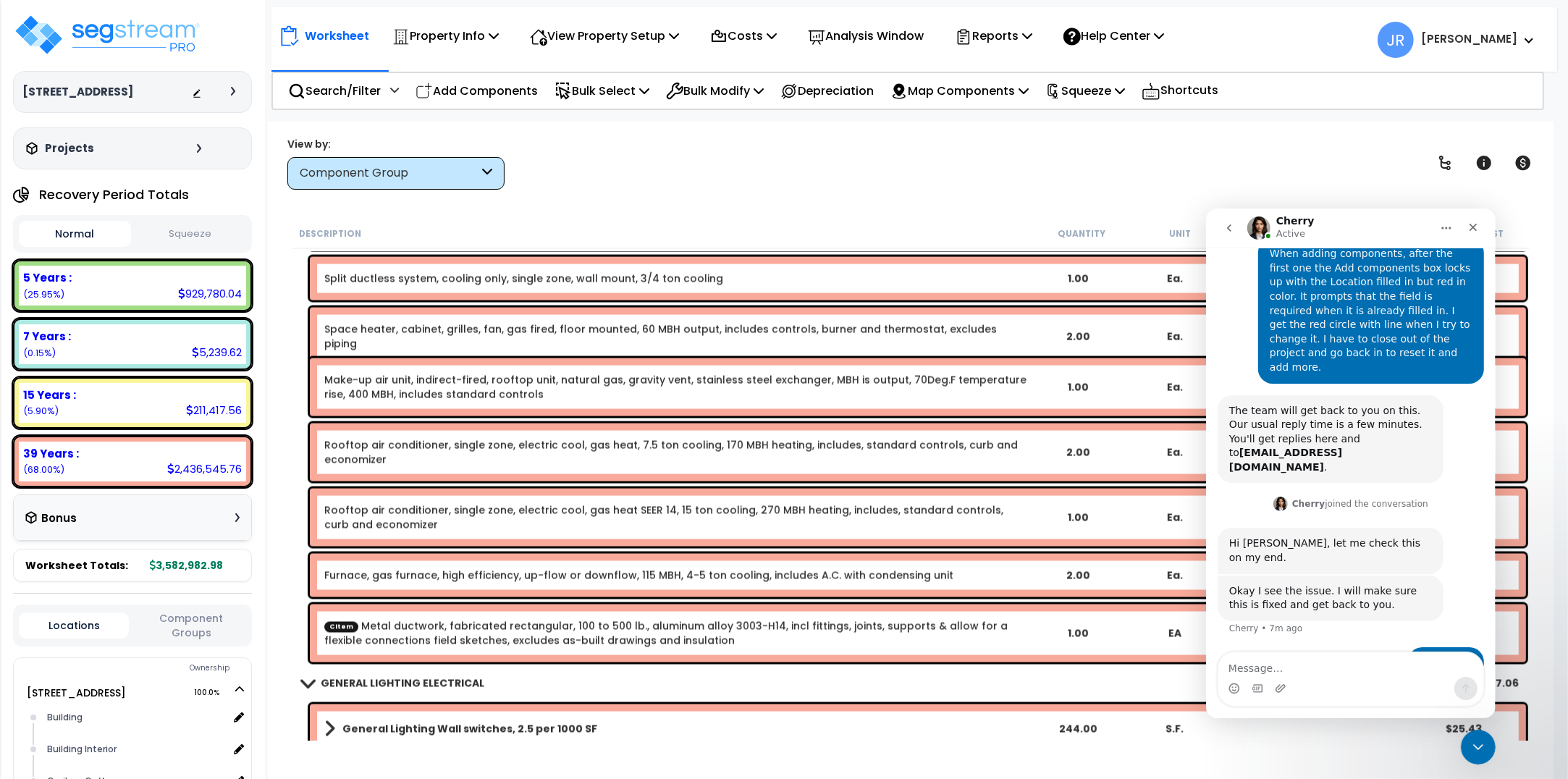
scroll to position [15478, 0]
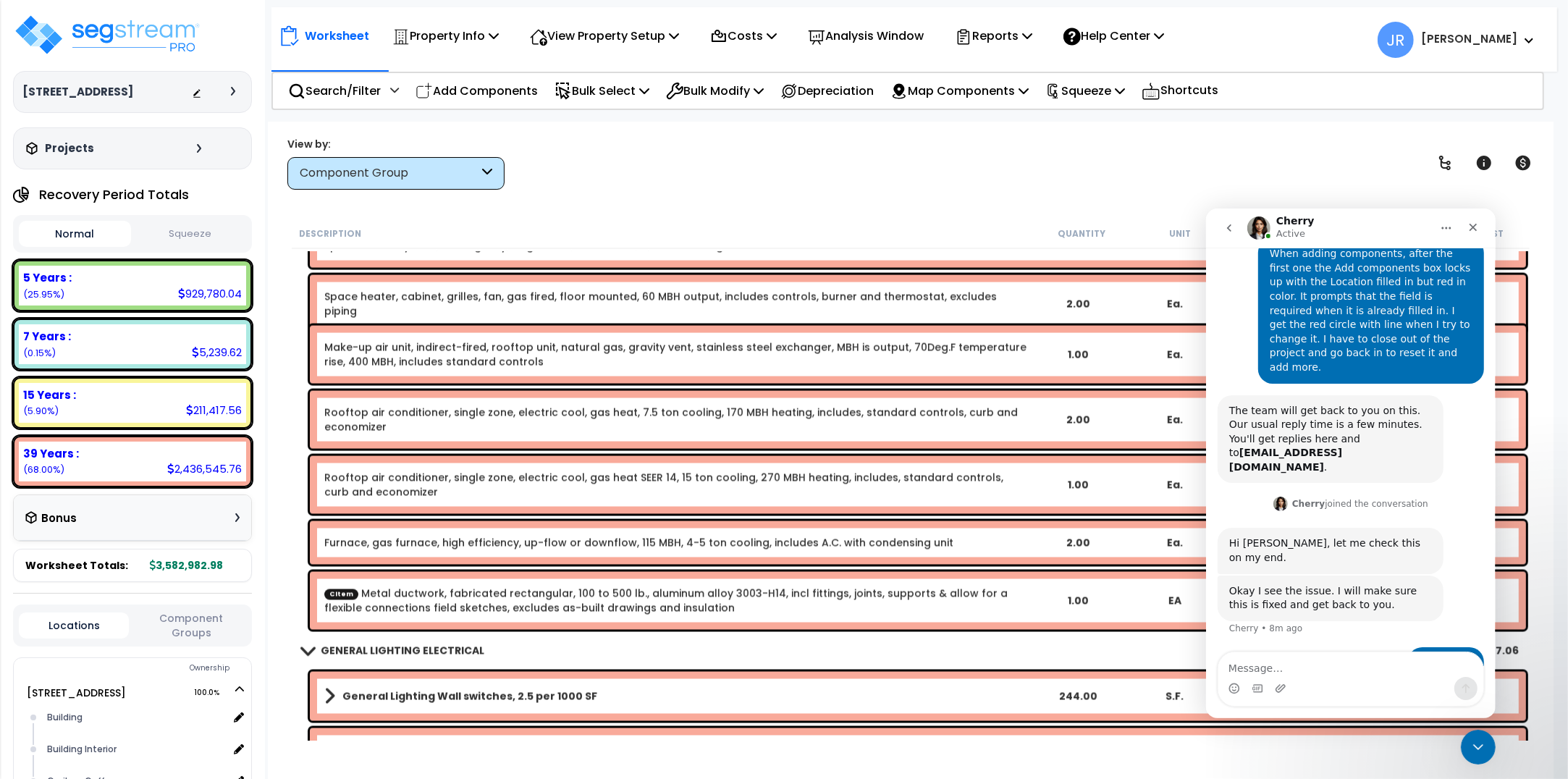
click at [764, 596] on link "CItem Metal ductwork, fabricated rectangular, 100 to 500 lb., aluminum alloy 30…" at bounding box center [677, 601] width 705 height 29
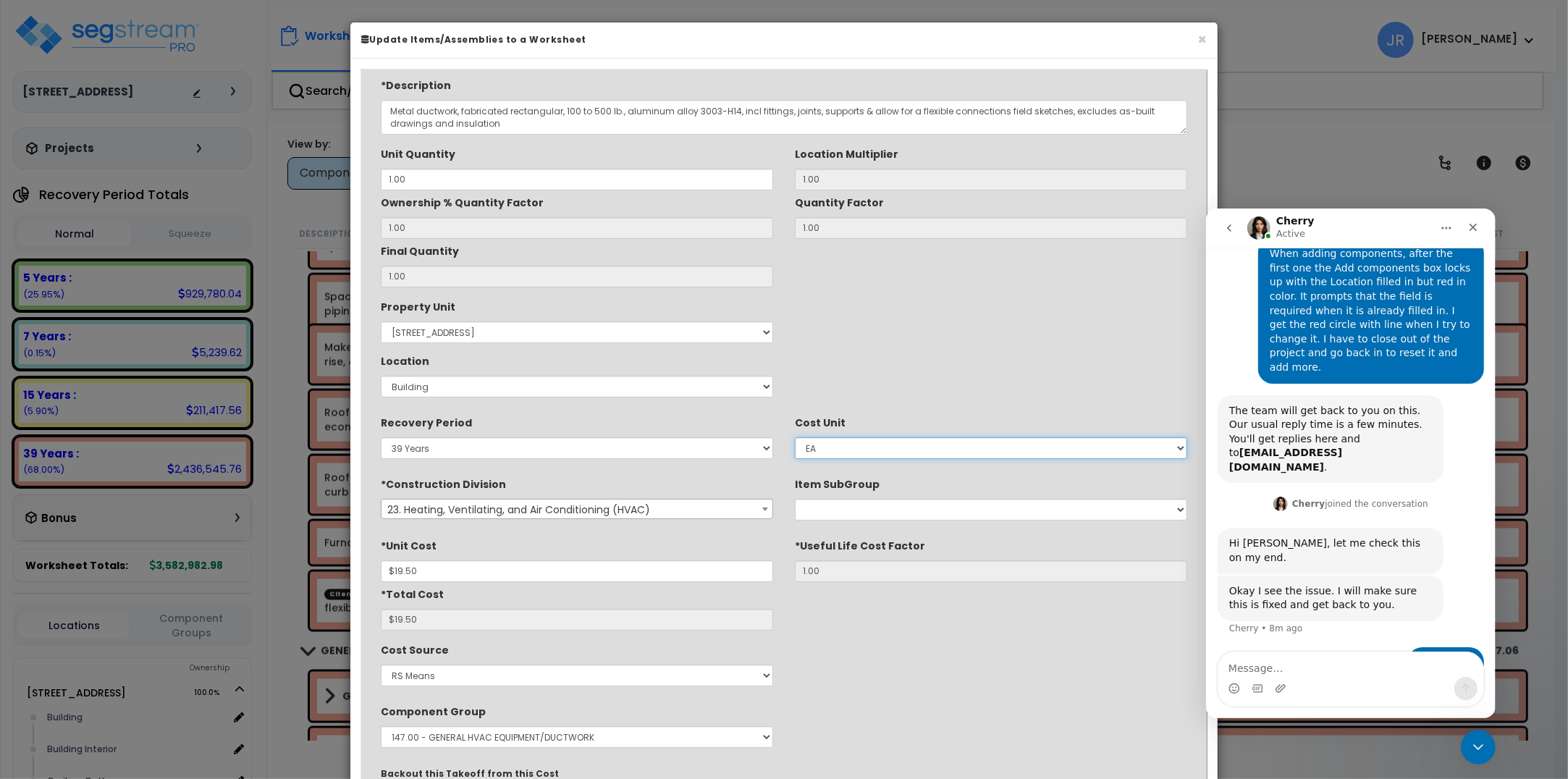
click at [1102, 452] on select "Select EA TOT SF LF SY LS CAR EA." at bounding box center [991, 448] width 392 height 22
select select "1400"
click at [795, 438] on select "Select EA TOT SF LF SY LS CAR EA." at bounding box center [991, 448] width 392 height 22
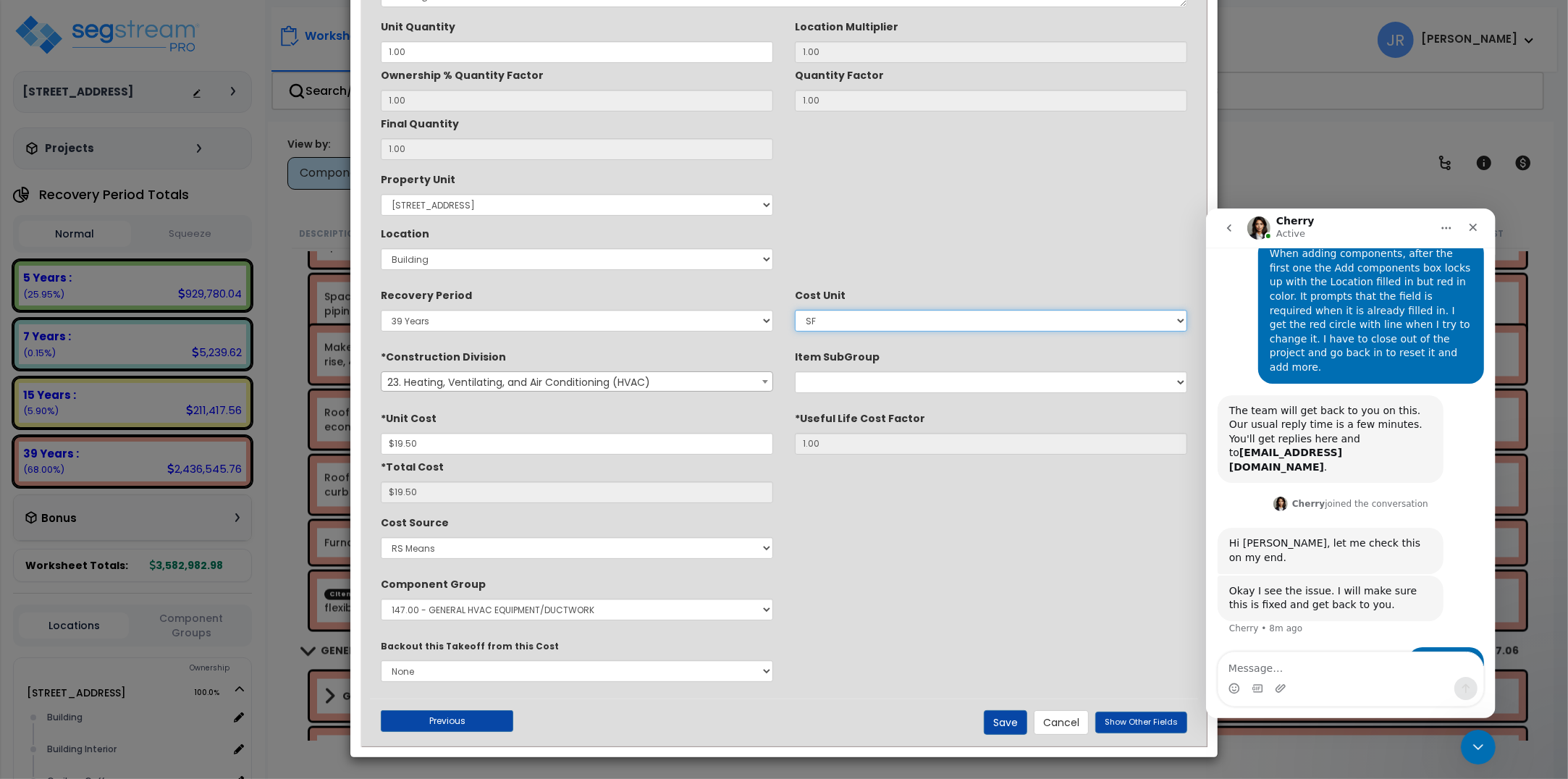
scroll to position [129, 0]
click at [1017, 715] on button "Save" at bounding box center [1005, 721] width 43 height 24
type input "19.50"
click at [1004, 719] on button "Save" at bounding box center [1005, 721] width 43 height 24
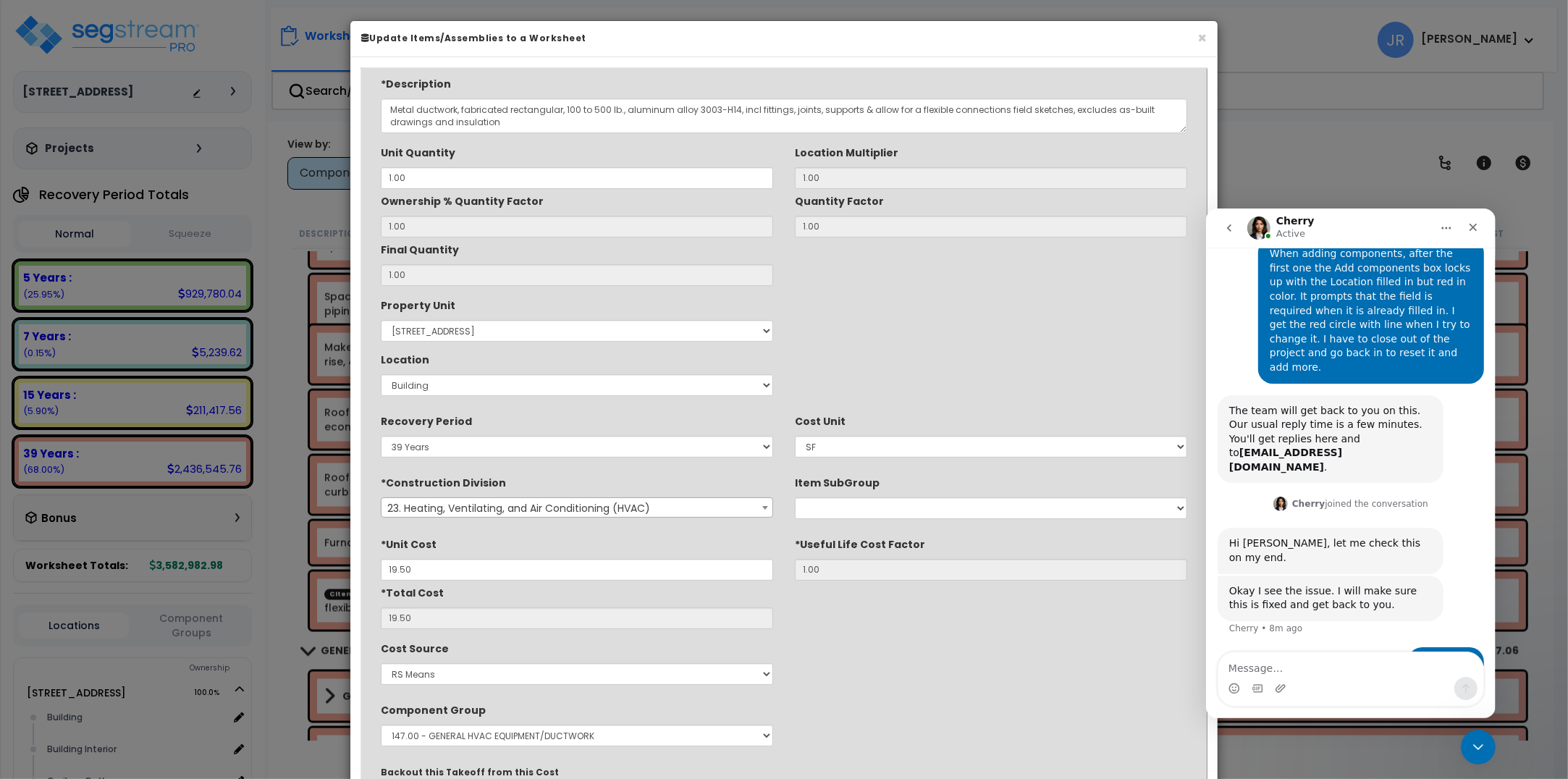
scroll to position [0, 0]
click at [474, 177] on input "1.00" at bounding box center [576, 180] width 392 height 22
type input "2"
type input "1"
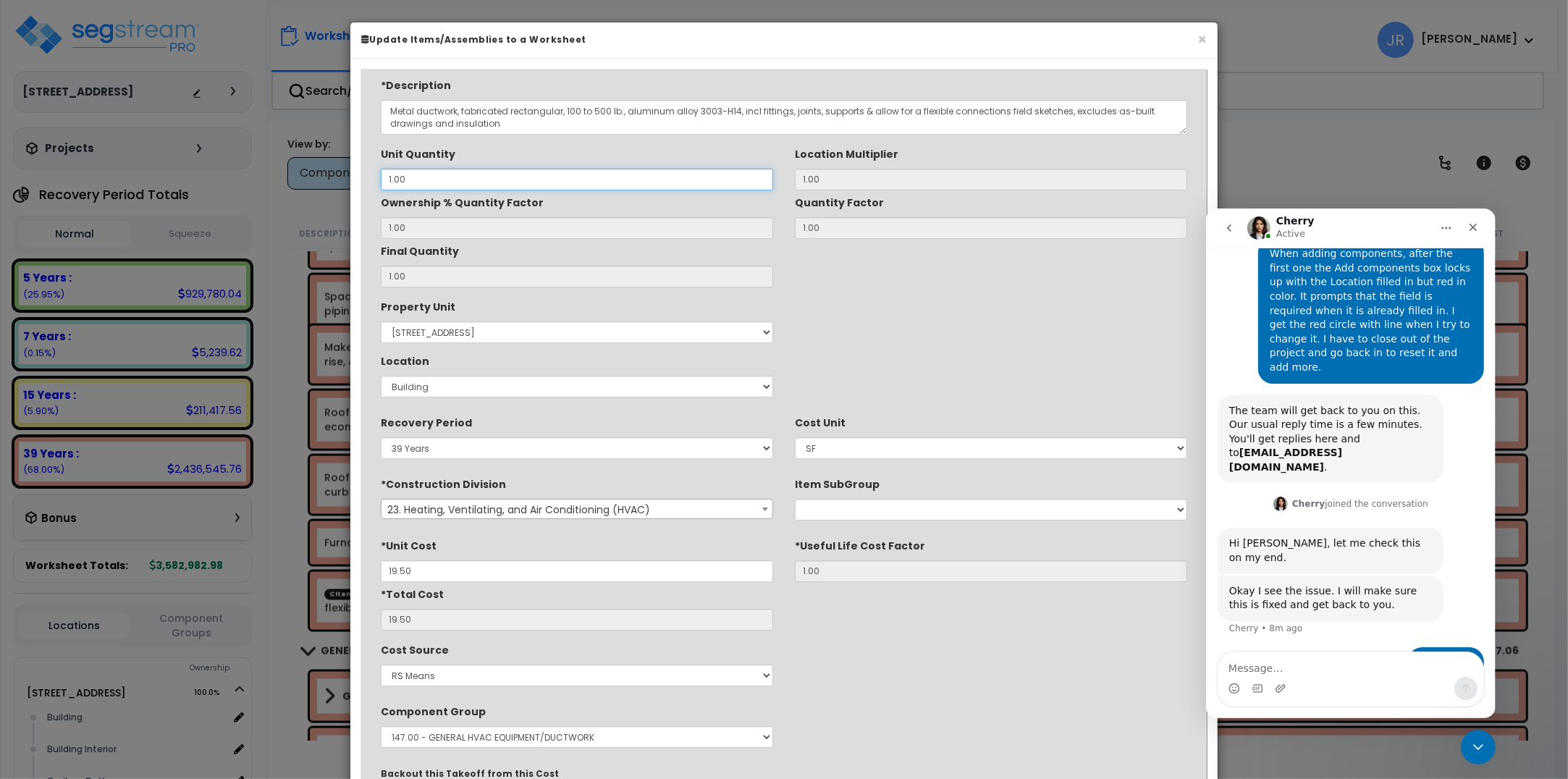
type input "$19.50"
type input "2"
type input "$39.00"
type input "26"
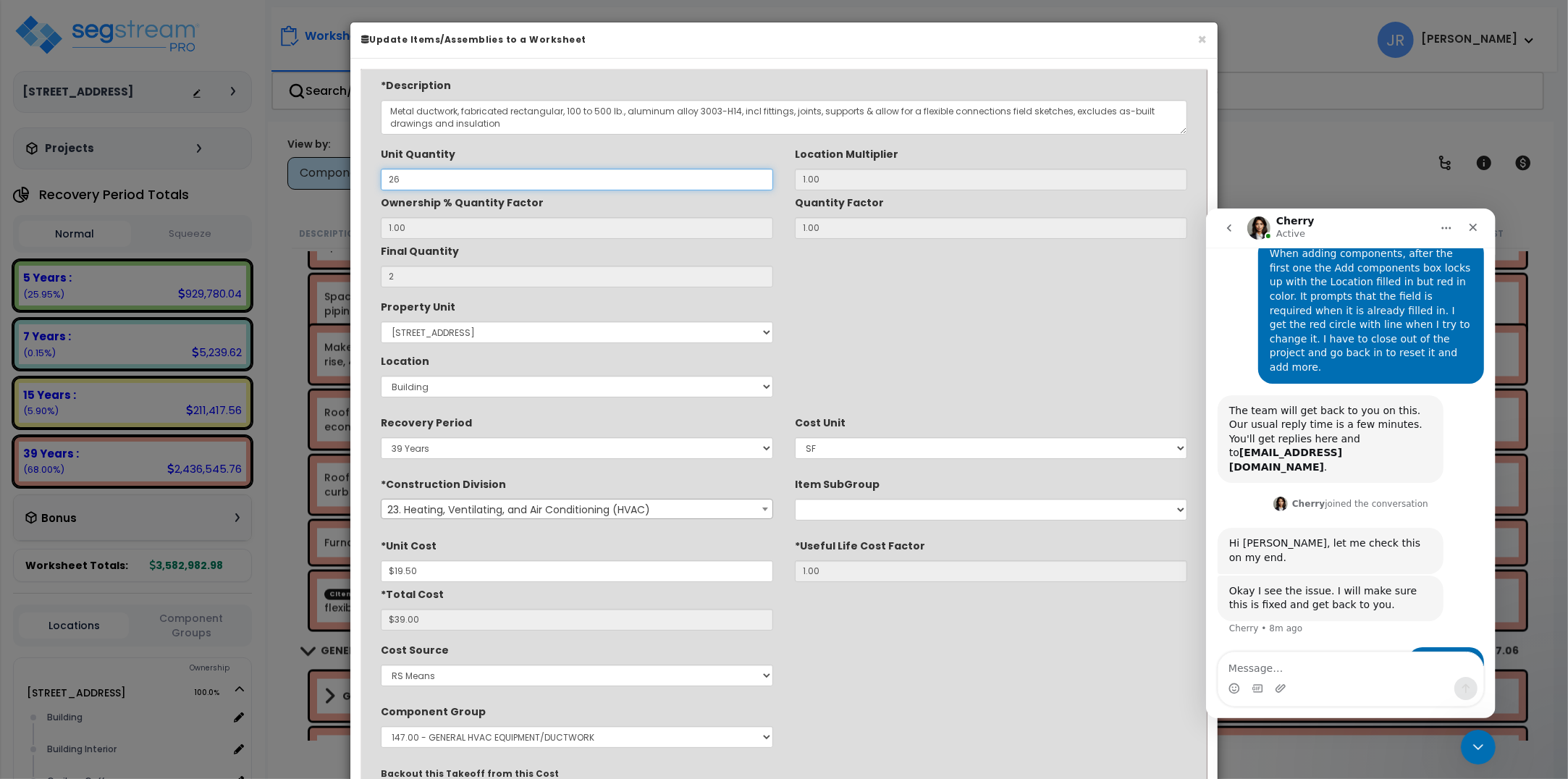
type input "26"
type input "$507.00"
type input "268"
type input "$5,226.00"
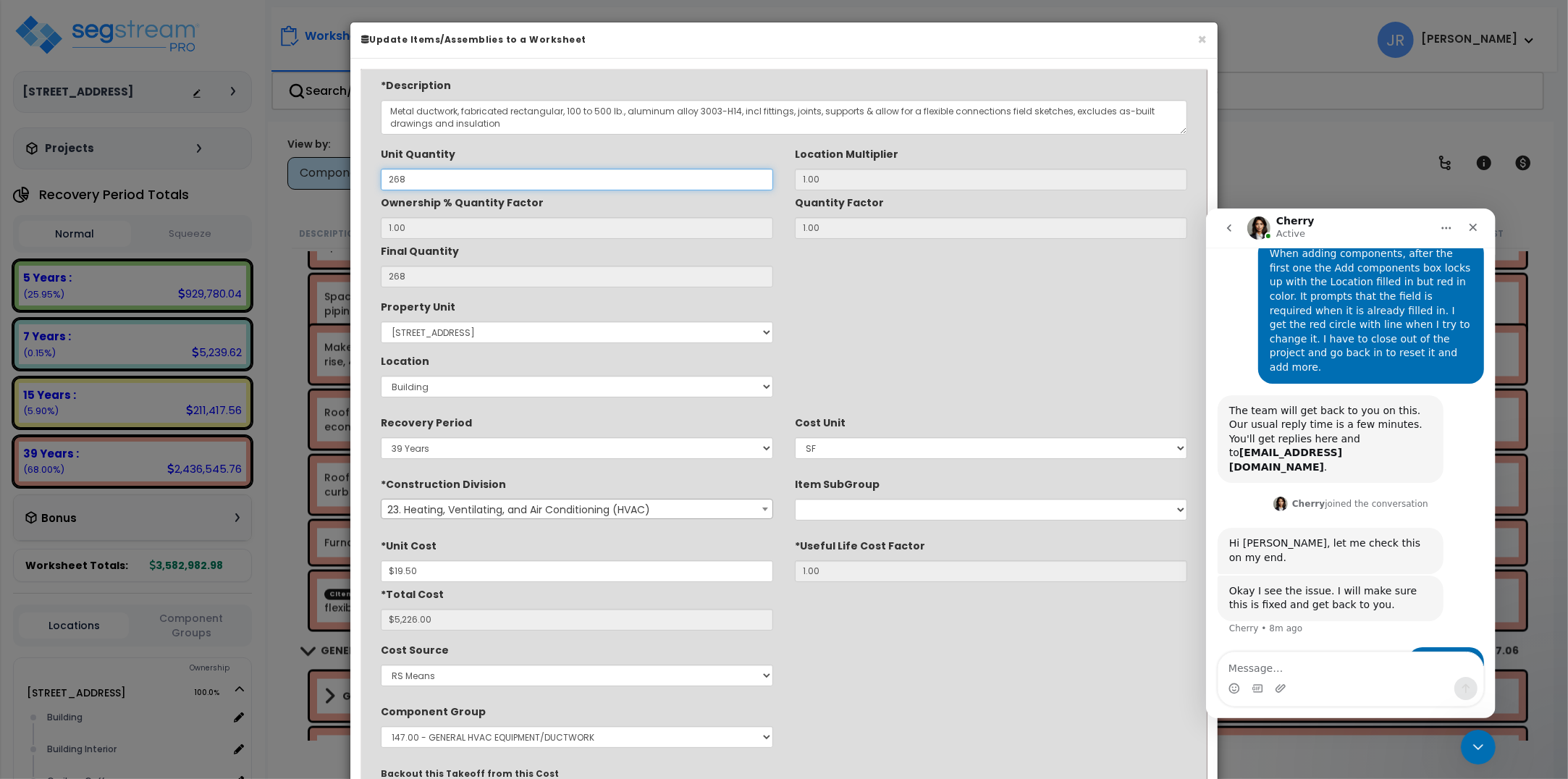
type input "2,688"
type input "$52,416.00"
type input "26,884"
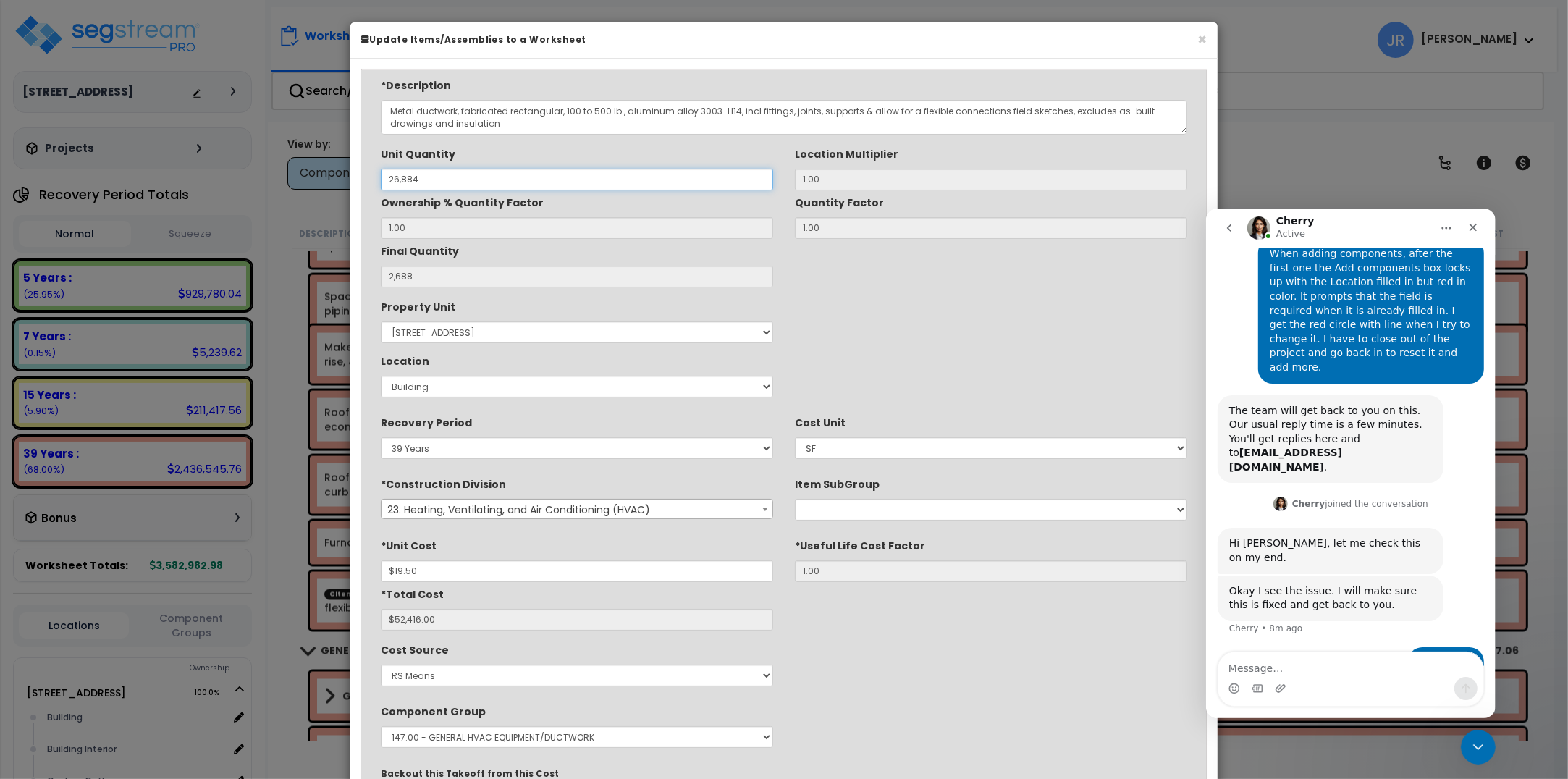
type input "$524,238.00"
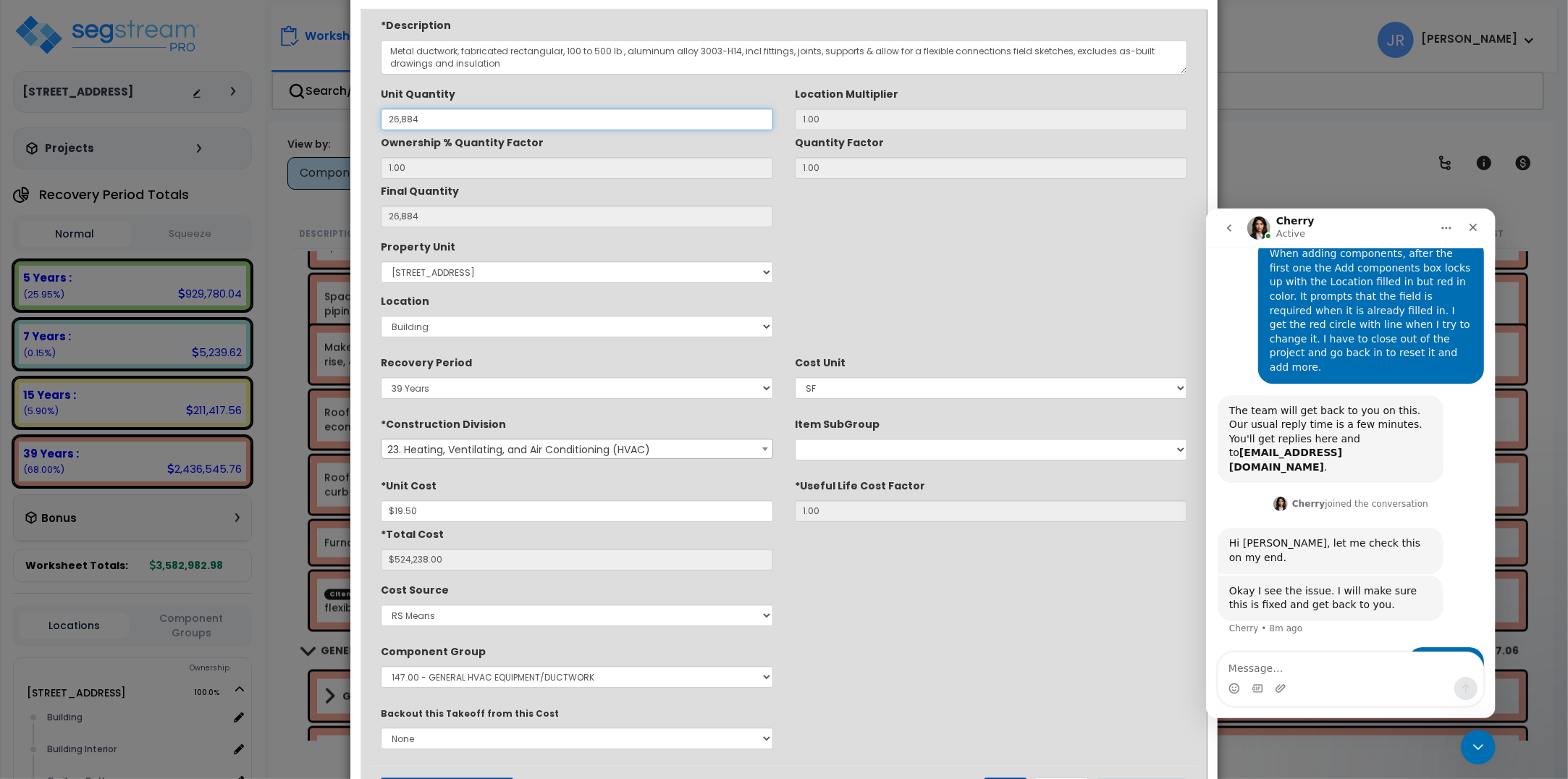
scroll to position [129, 0]
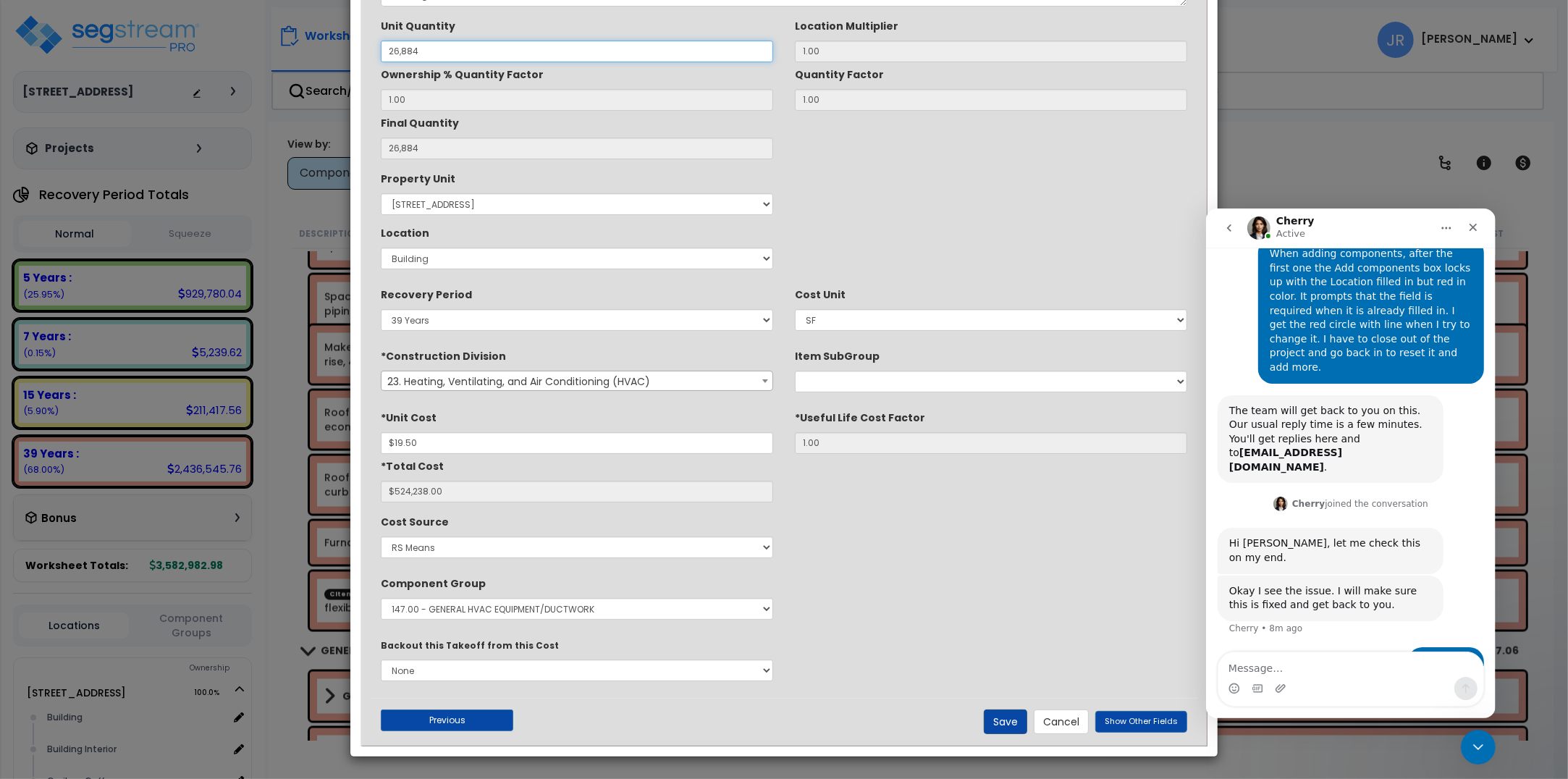
type input "26,884"
click at [1008, 719] on button "Save" at bounding box center [1005, 721] width 43 height 24
type input "26884.00"
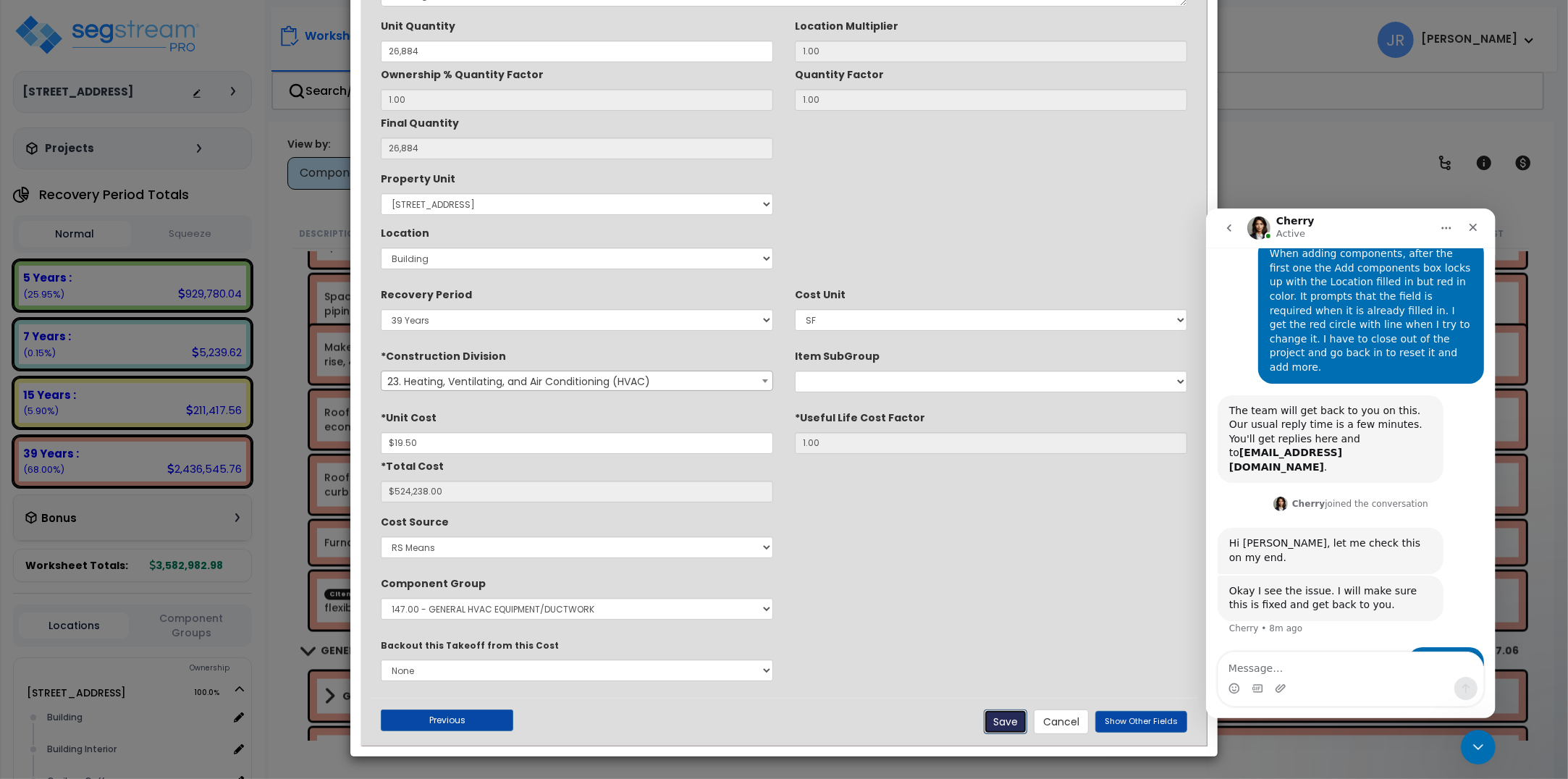
type input "19.50"
type input "524238.00"
click at [1008, 719] on button "Save" at bounding box center [1005, 721] width 43 height 24
click at [1119, 722] on span "Show Other Fields" at bounding box center [1140, 721] width 73 height 12
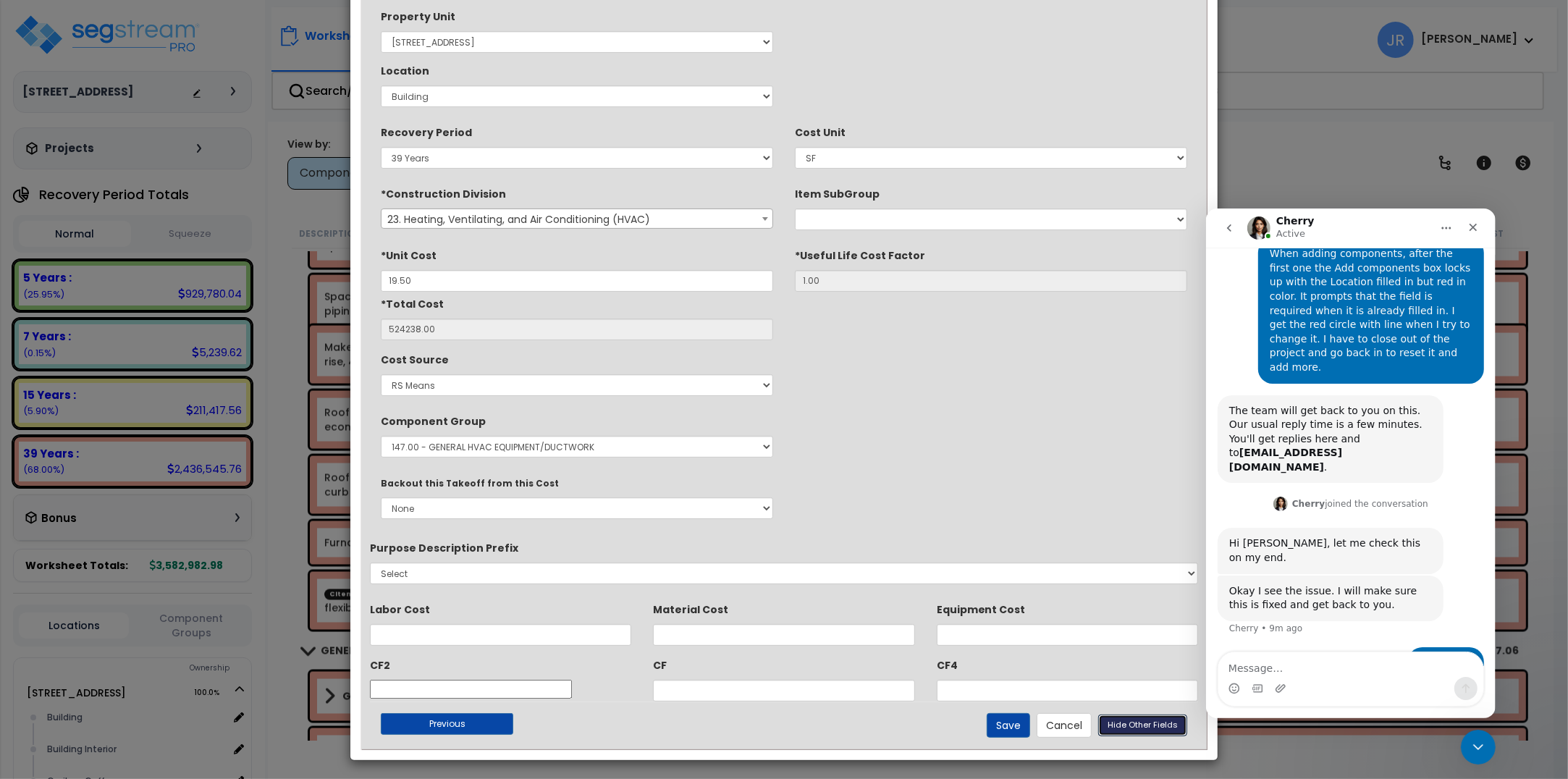
scroll to position [295, 0]
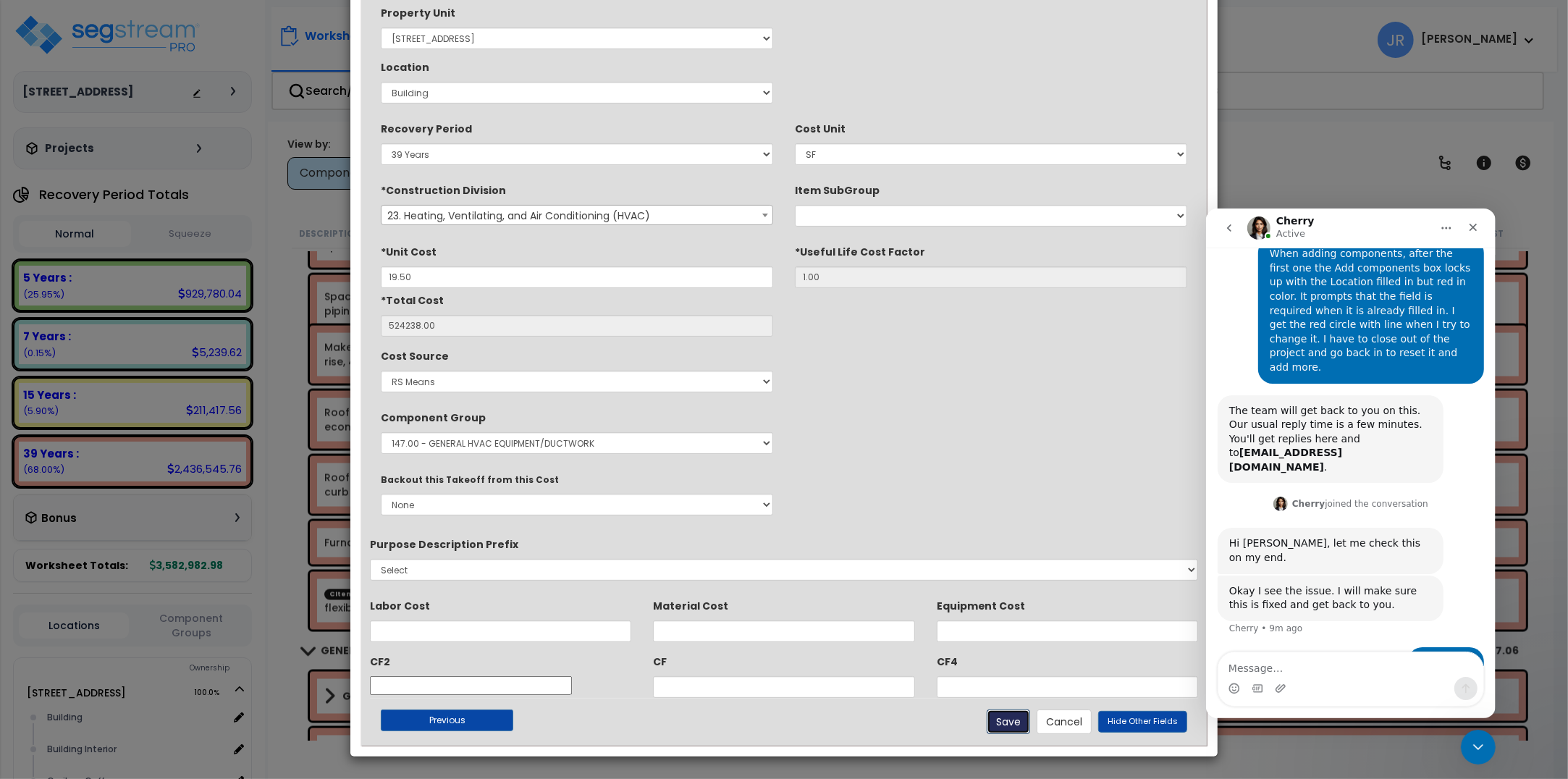
click at [1003, 712] on button "Save" at bounding box center [1008, 721] width 43 height 24
click at [1053, 149] on select "Select EA TOT SF LF SY LS CAR EA." at bounding box center [991, 154] width 392 height 22
select select "1398"
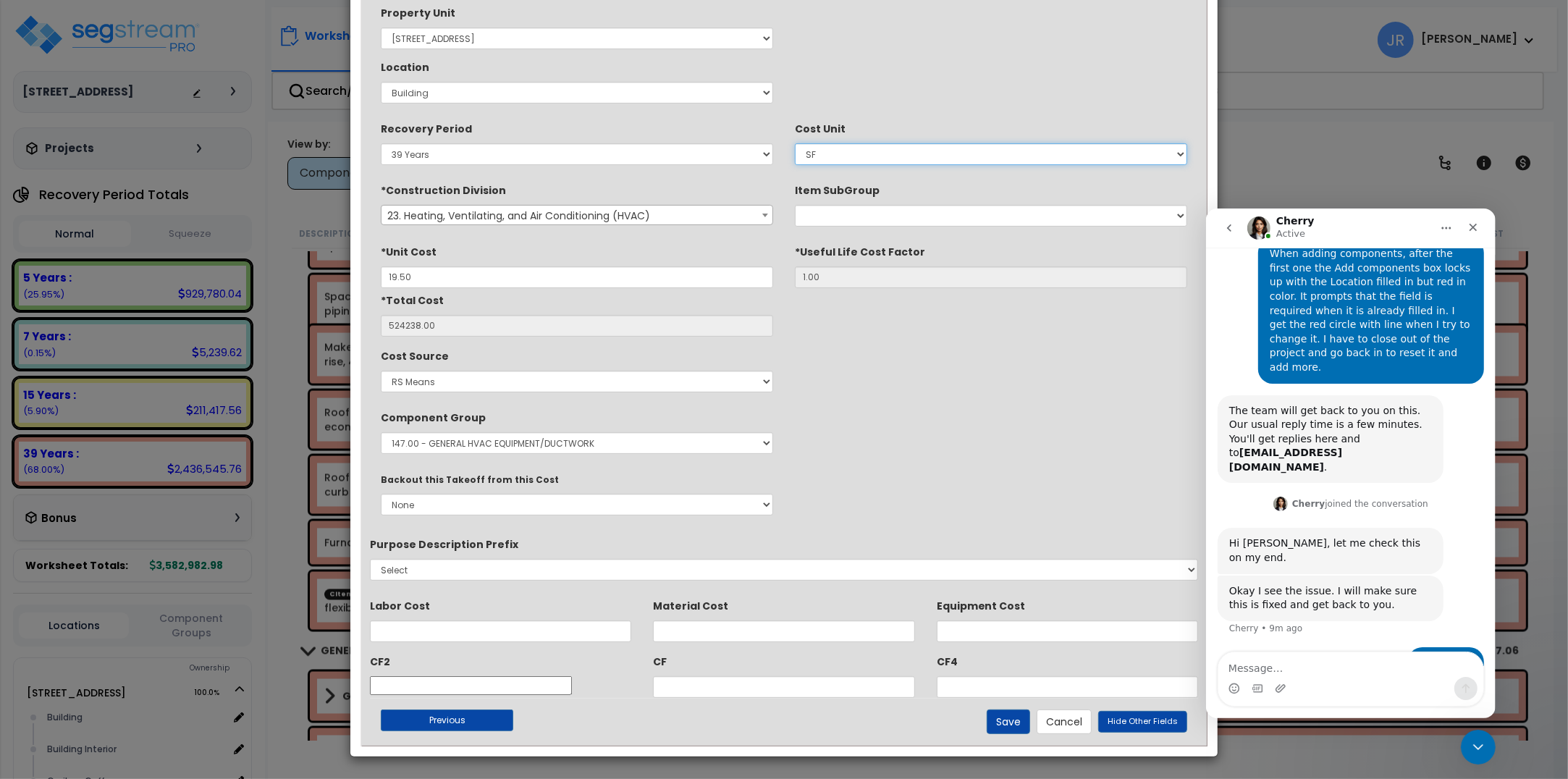
click at [795, 143] on select "Select EA TOT SF LF SY LS CAR EA." at bounding box center [991, 154] width 392 height 22
click at [1000, 719] on button "Save" at bounding box center [1008, 721] width 43 height 24
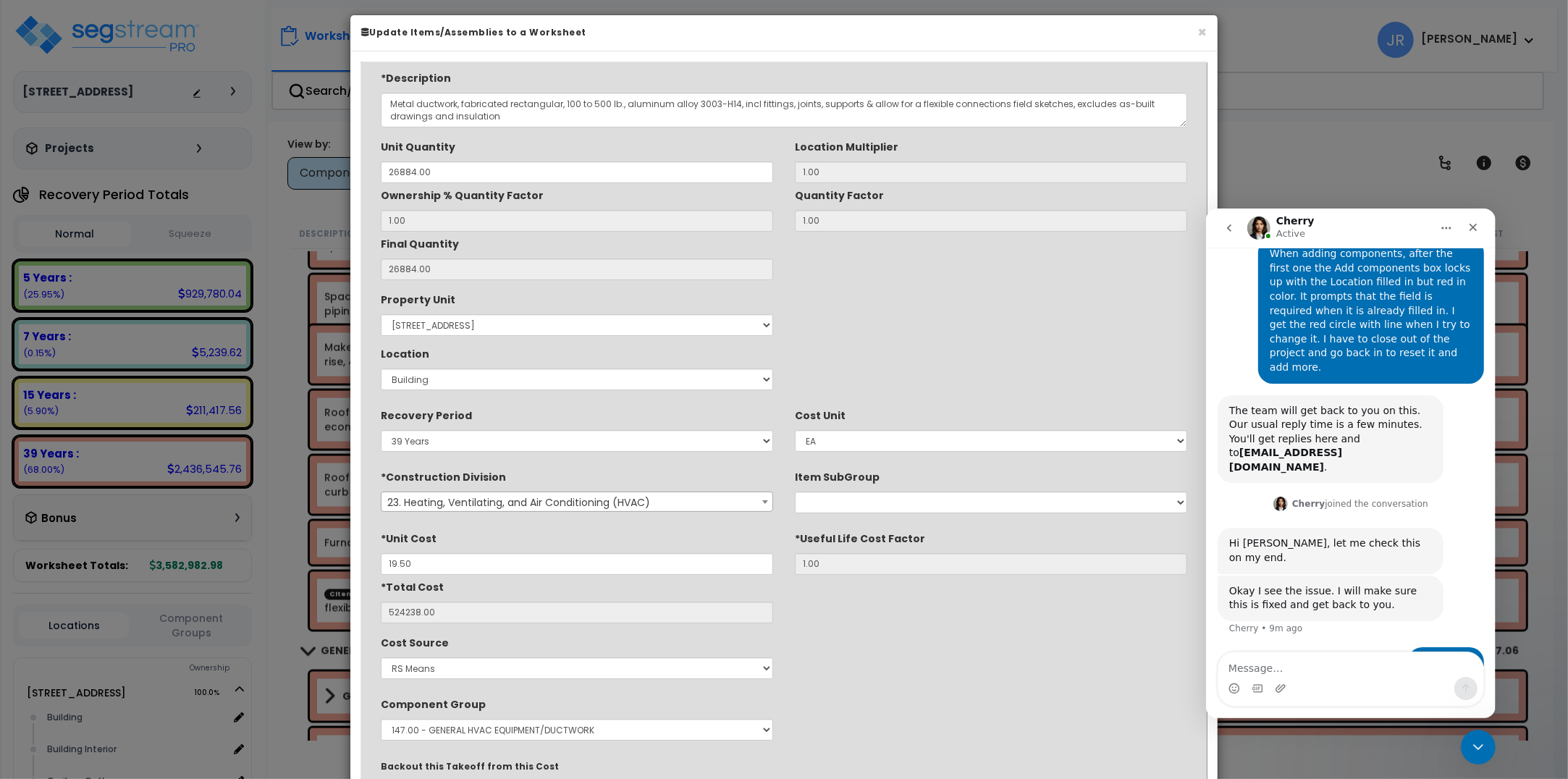
scroll to position [0, 0]
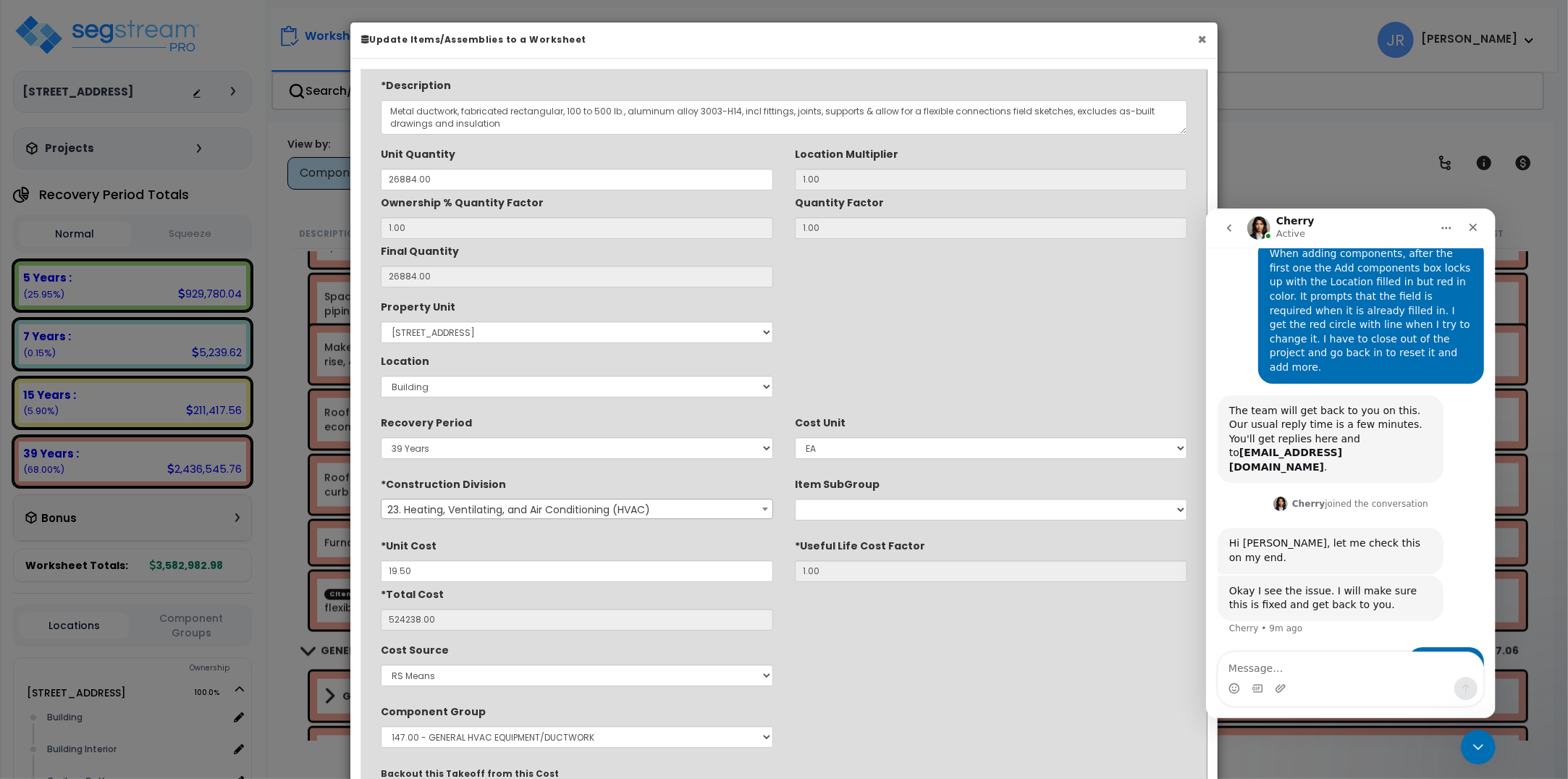
click at [1200, 33] on button "×" at bounding box center [1201, 39] width 9 height 15
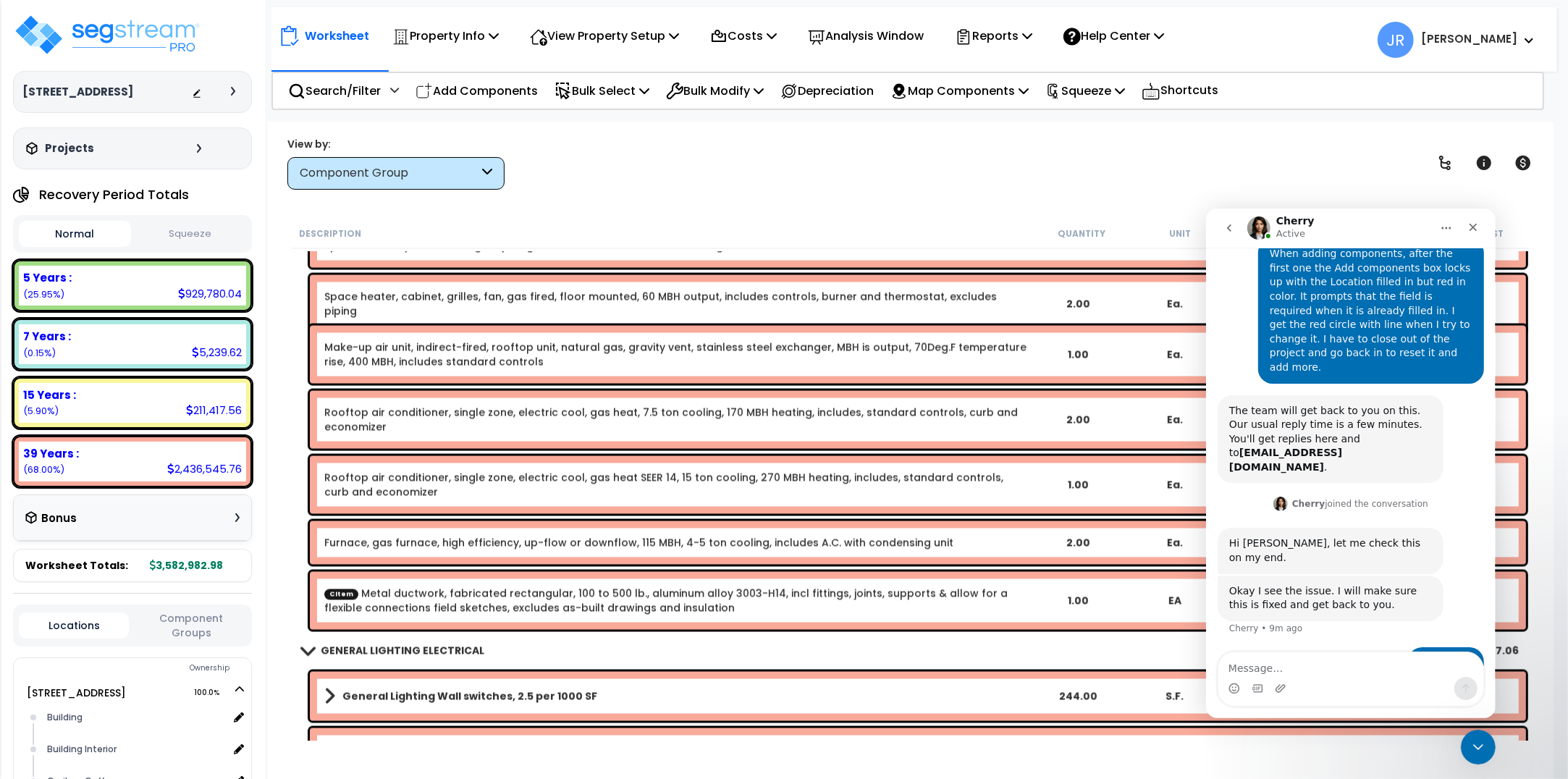
click at [551, 602] on link "CItem Metal ductwork, fabricated rectangular, 100 to 500 lb., aluminum alloy 30…" at bounding box center [677, 601] width 705 height 29
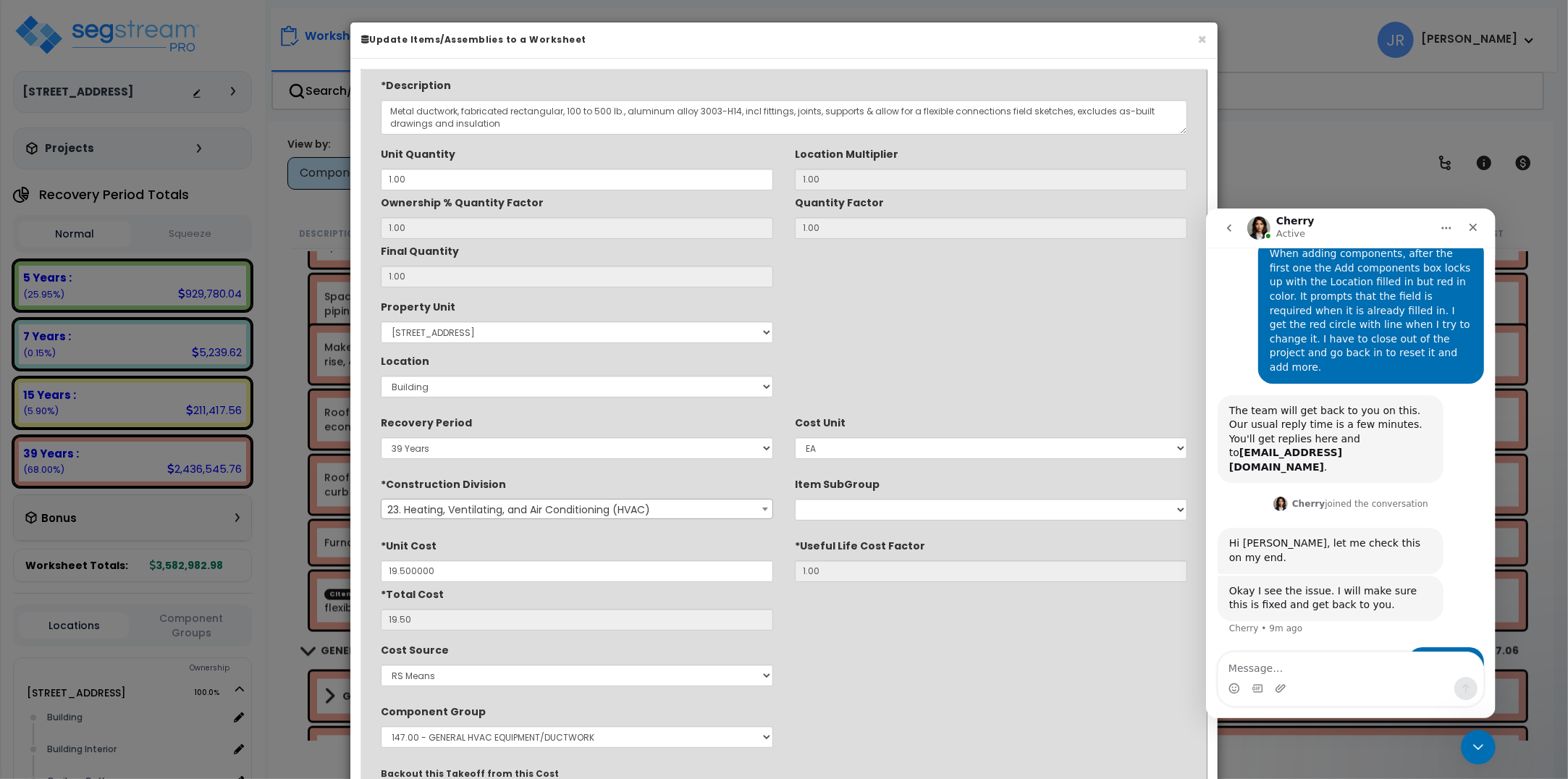
type input "$19.50"
click at [458, 178] on input "1.00" at bounding box center [576, 180] width 392 height 22
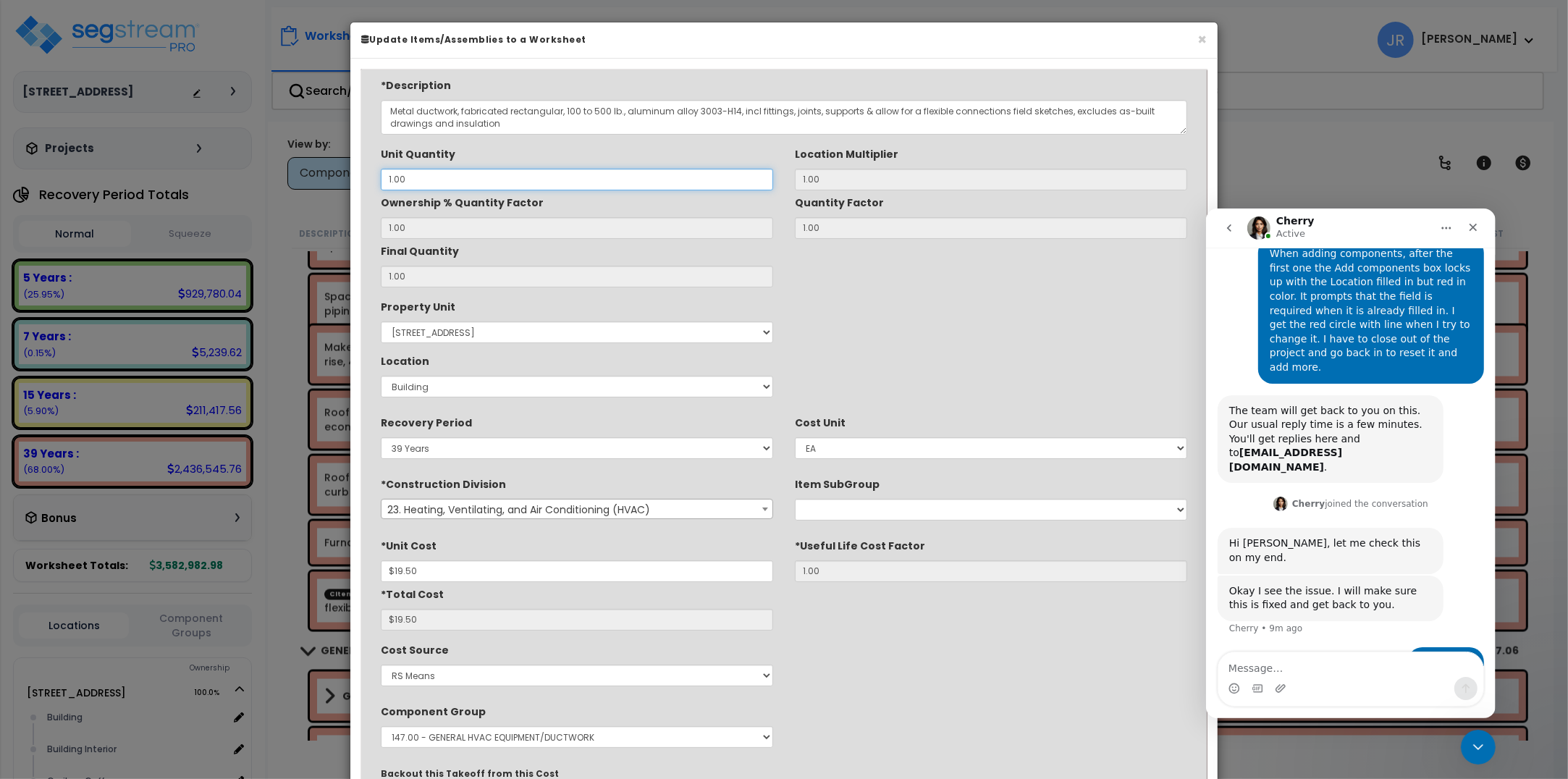
type input "2"
type input "$39.00"
type input "26"
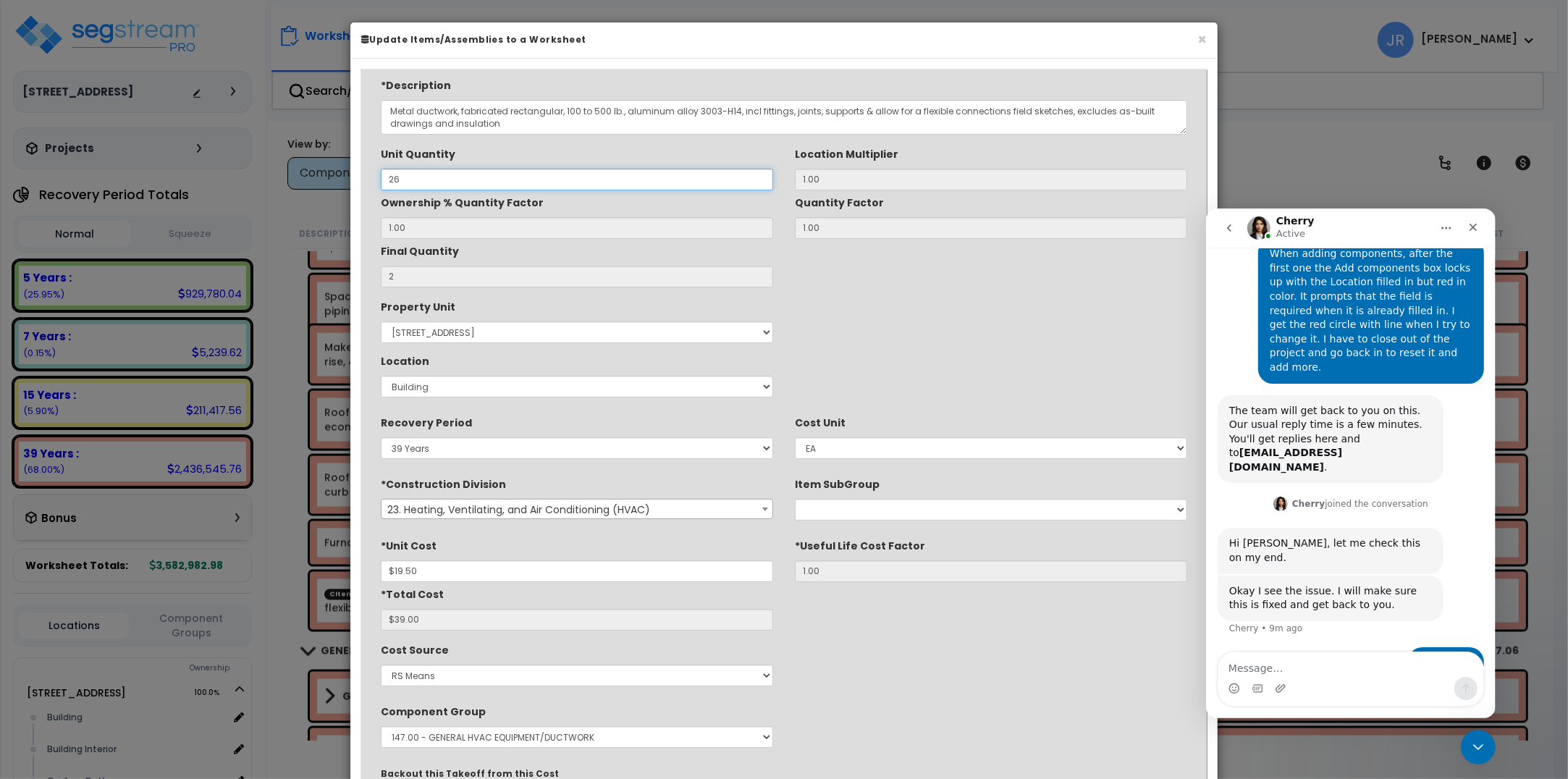
type input "$507.00"
type input "268"
type input "$5,226.00"
type input "2,688"
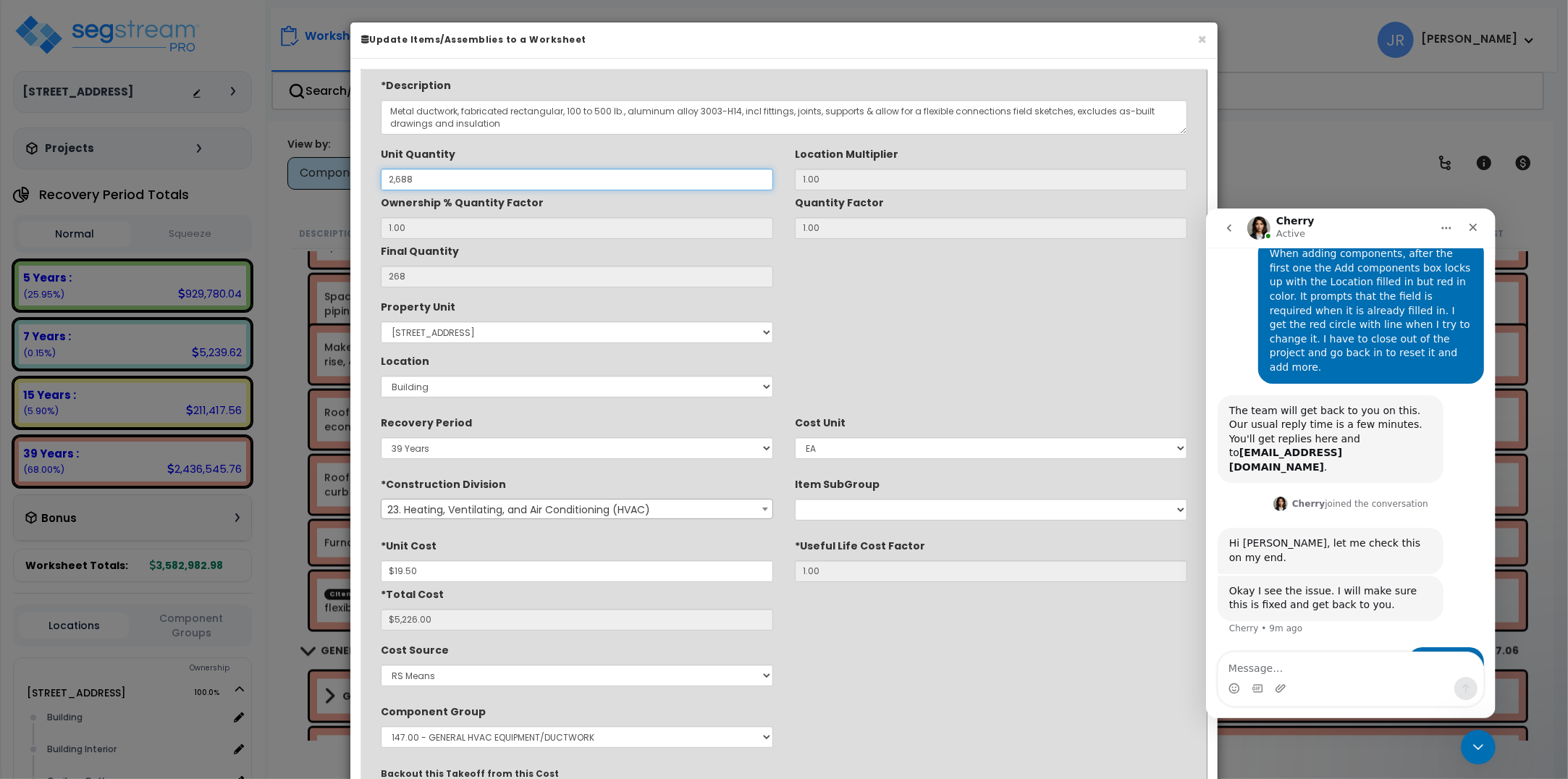
type input "2,688"
type input "$52,416.00"
type input "26,884"
type input "$524,238.00"
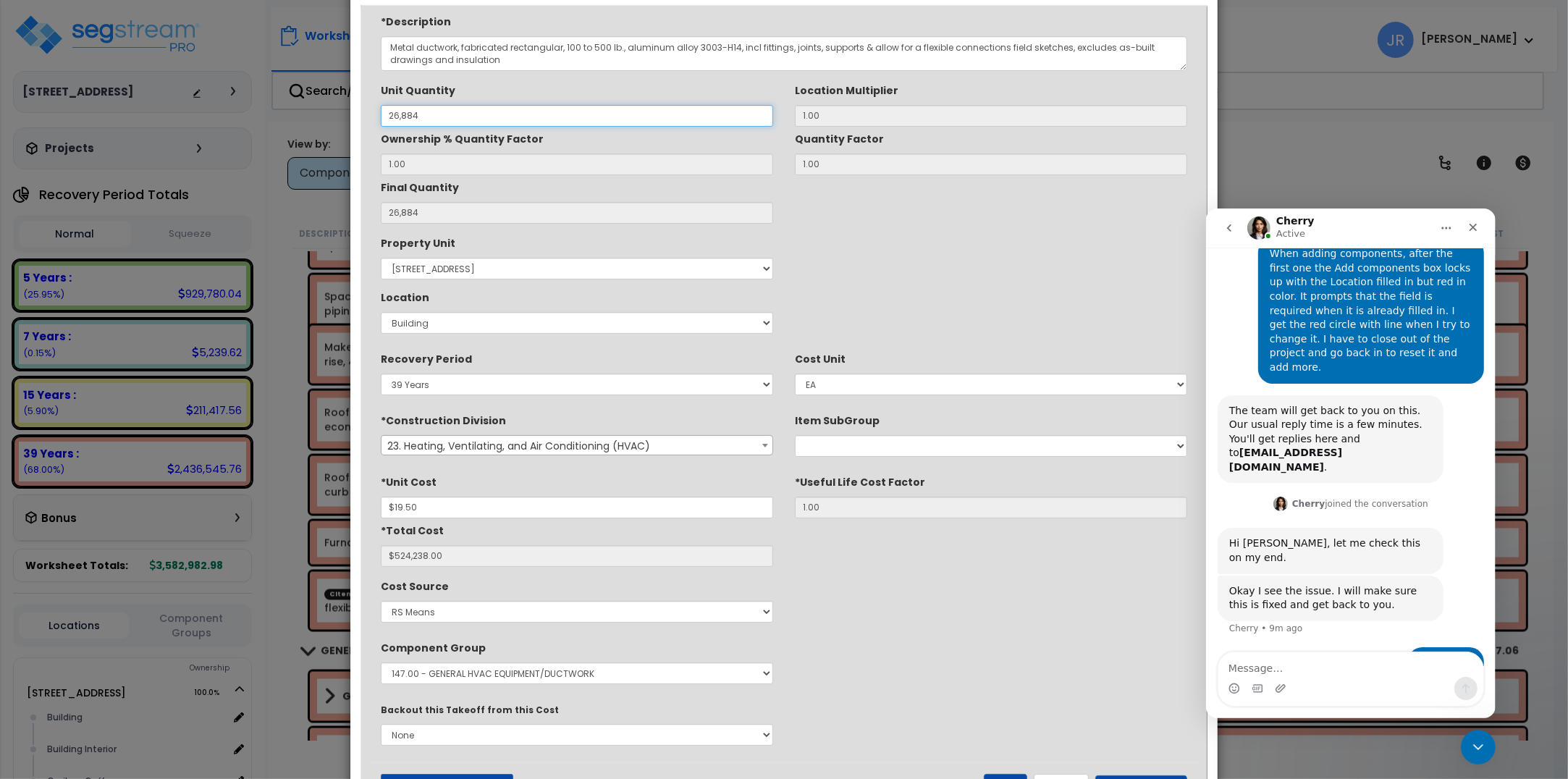
scroll to position [129, 0]
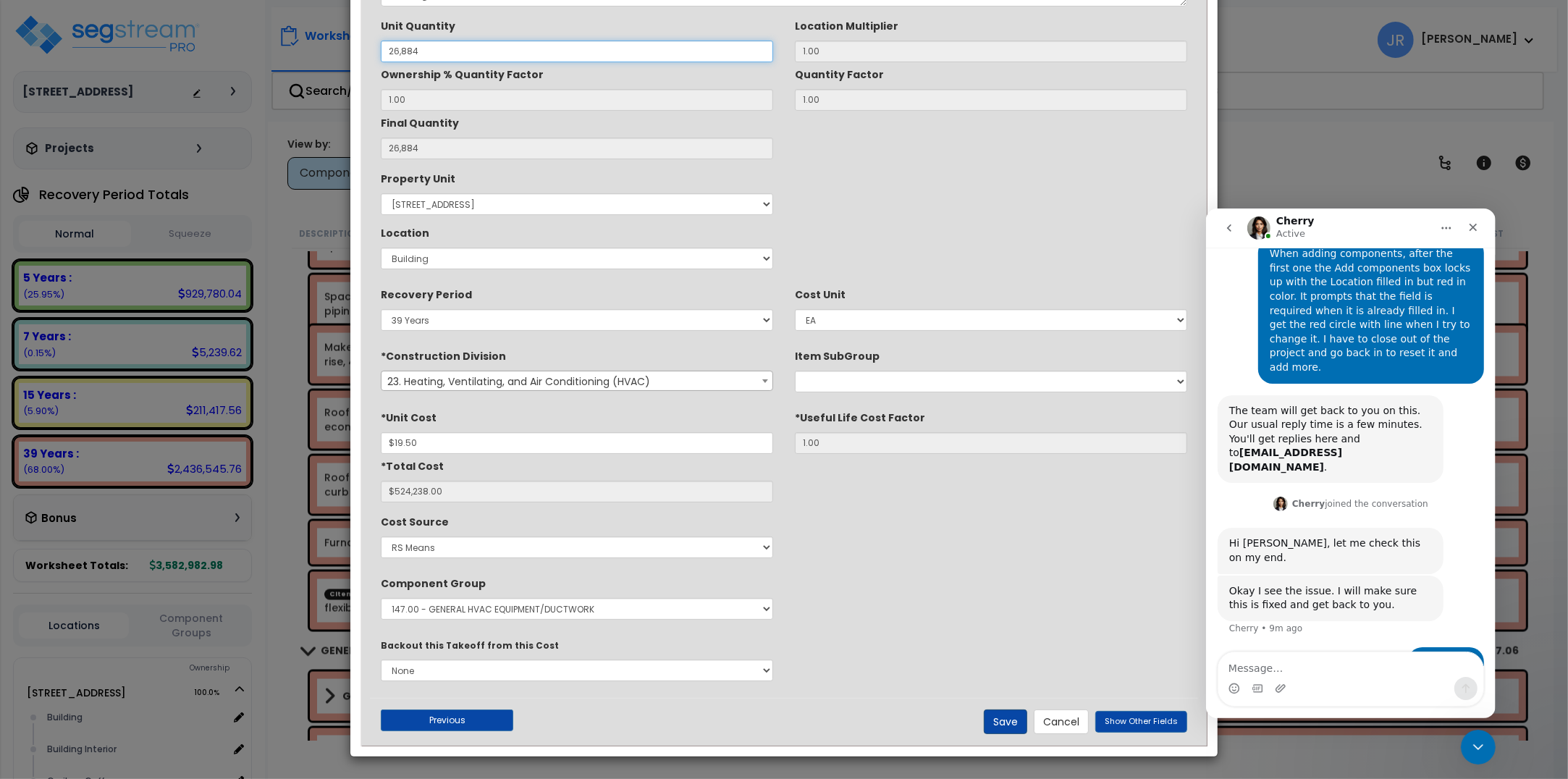
type input "26,884"
click at [1011, 724] on button "Save" at bounding box center [1005, 721] width 43 height 24
type input "26884.00"
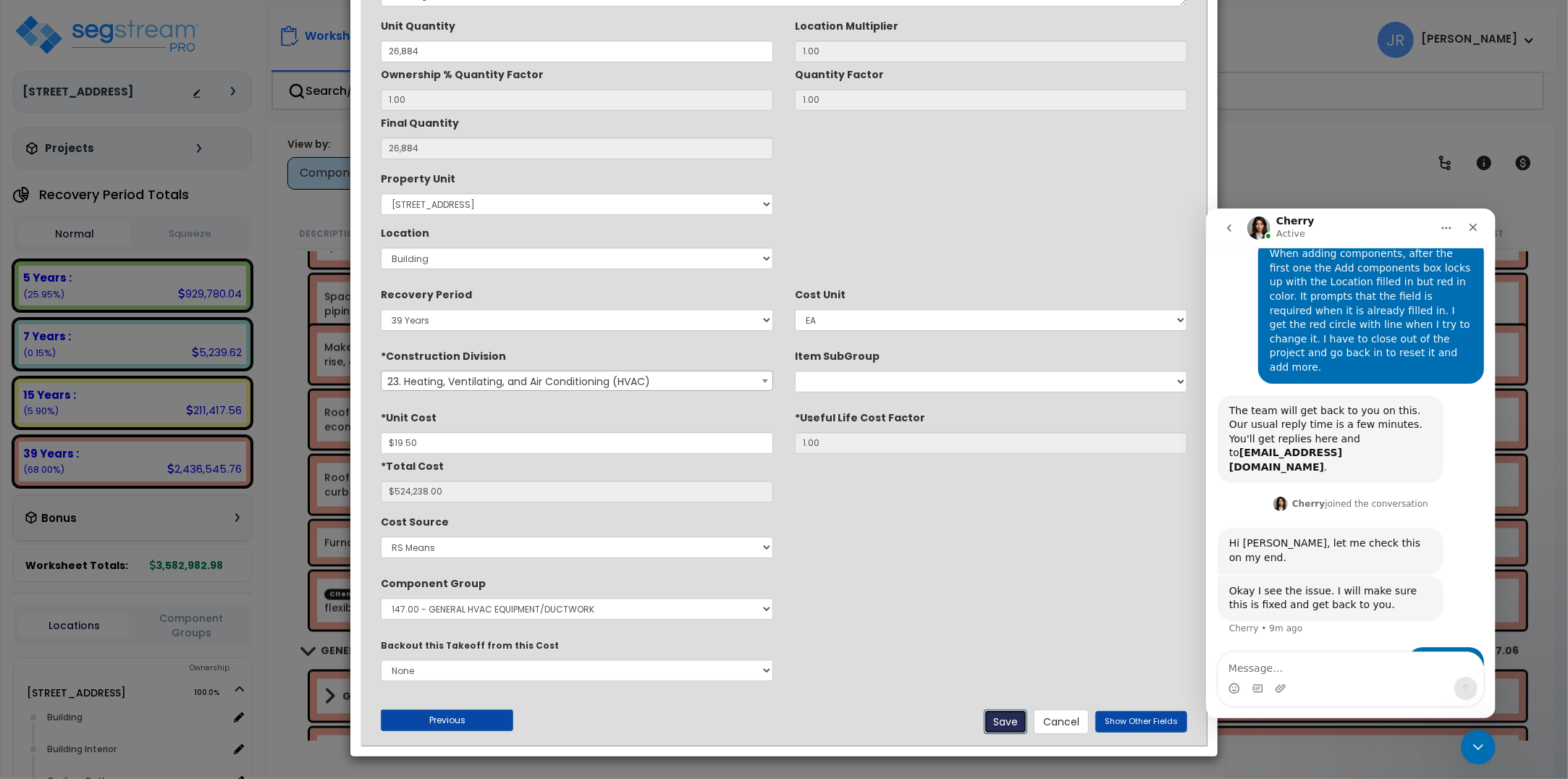
type input "19.50"
type input "524238.00"
click at [1011, 724] on button "Save" at bounding box center [1005, 721] width 43 height 24
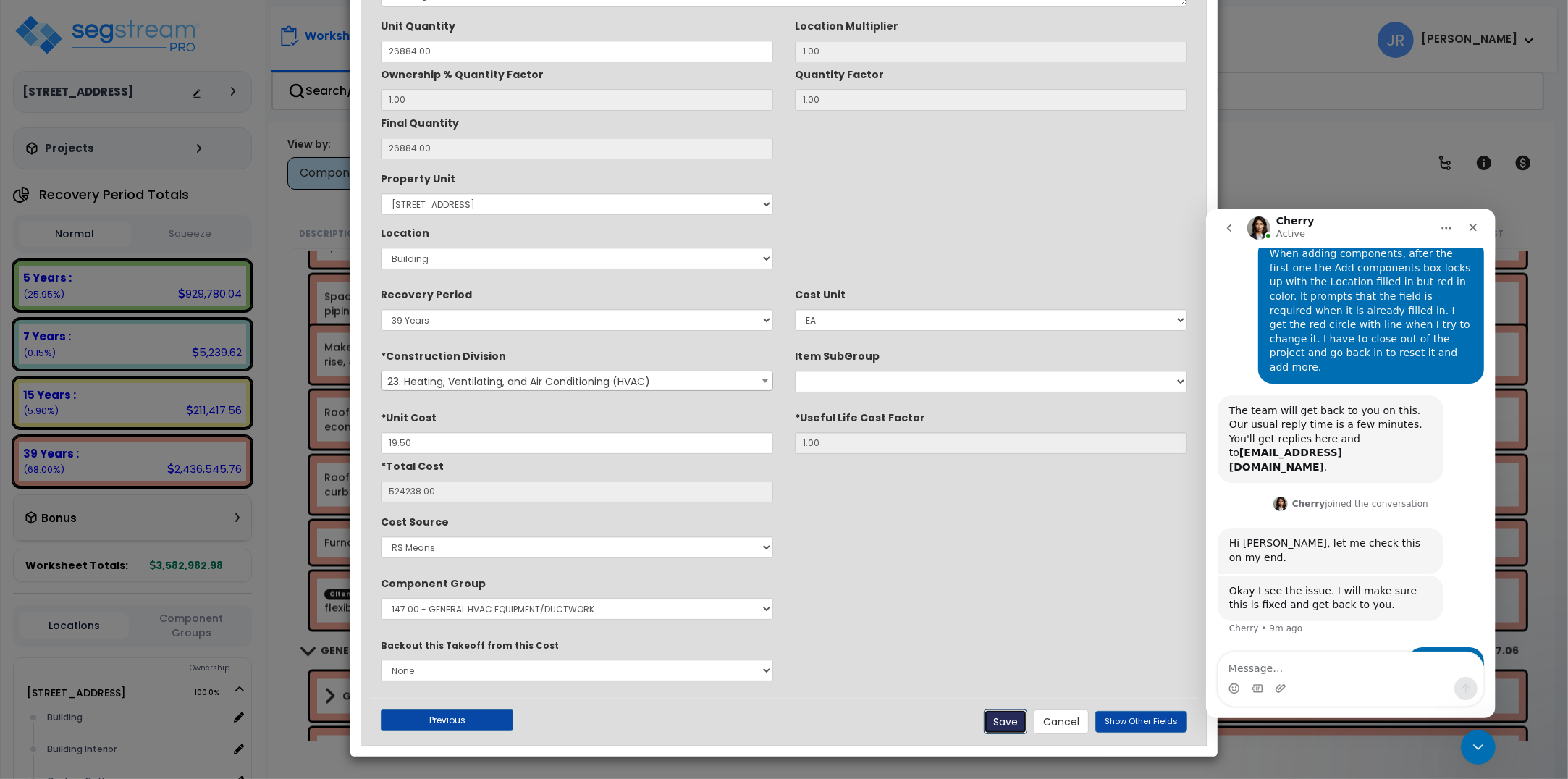
click at [1011, 724] on button "Save" at bounding box center [1005, 721] width 43 height 24
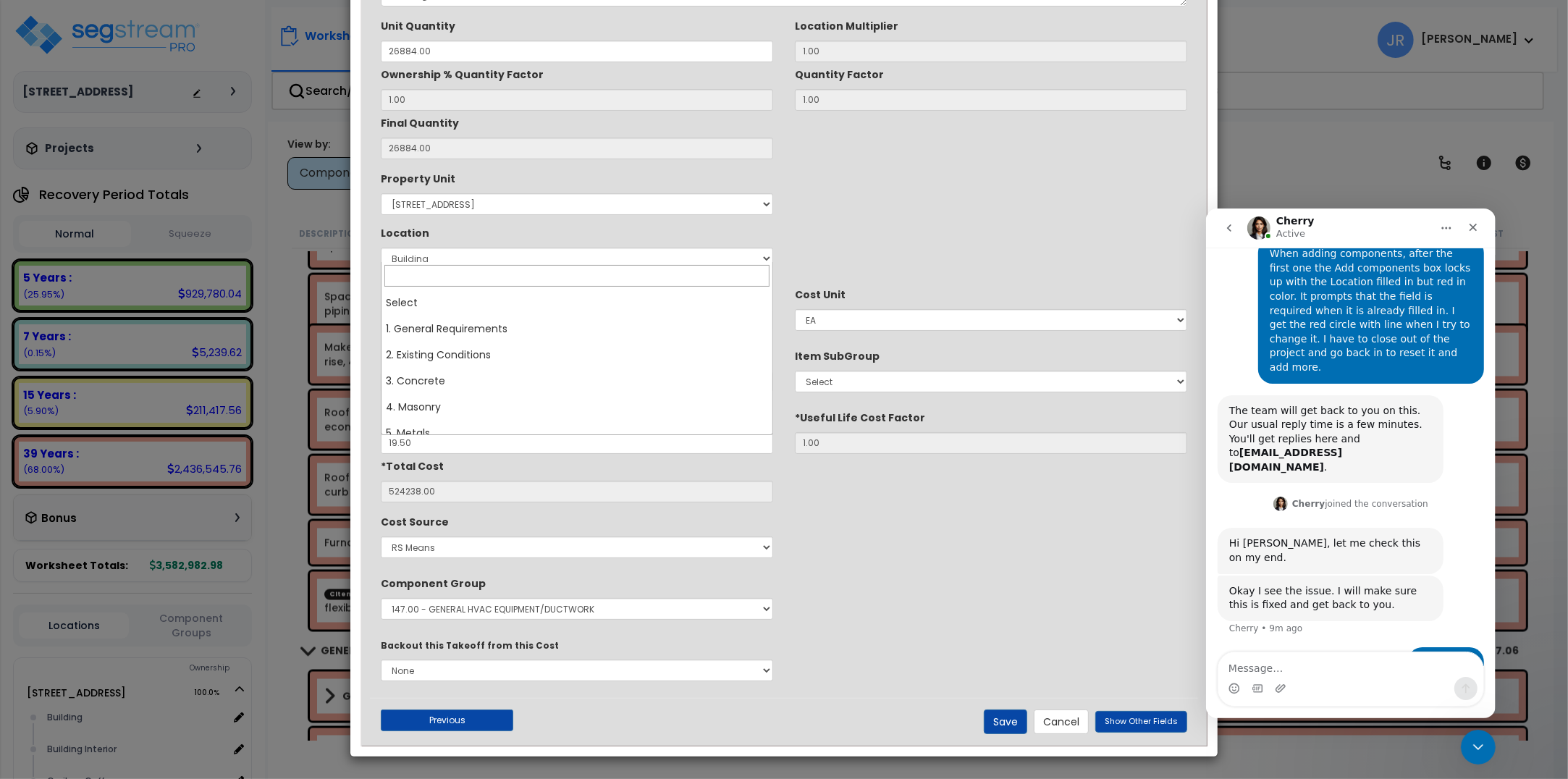
scroll to position [0, 0]
select select "33"
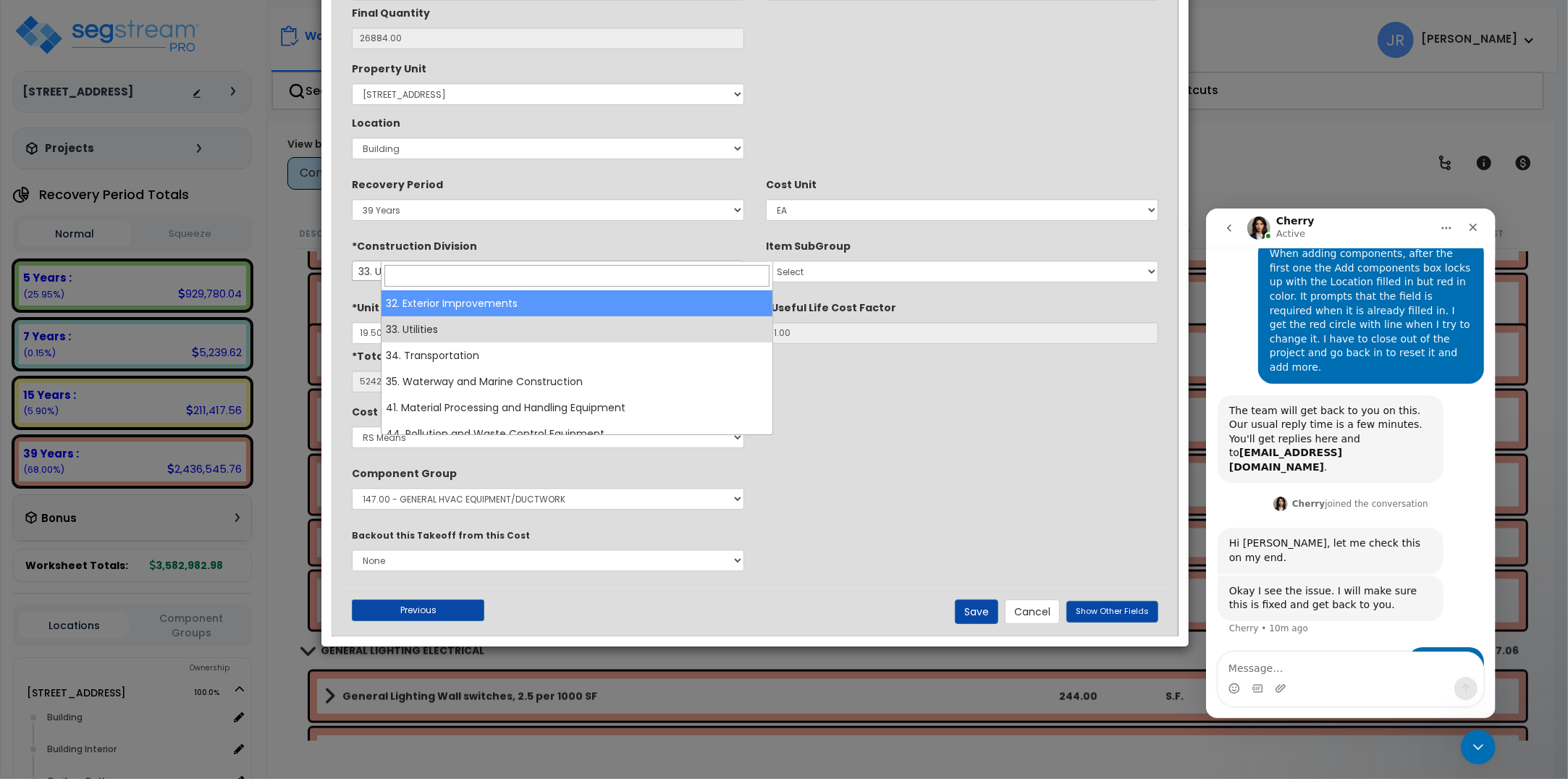
drag, startPoint x: 761, startPoint y: 375, endPoint x: 732, endPoint y: 265, distance: 113.8
click at [732, 265] on div "× Update Items/Assemblies to a Worksheet *Description Metal ductwork, fabricate…" at bounding box center [784, 390] width 1568 height 779
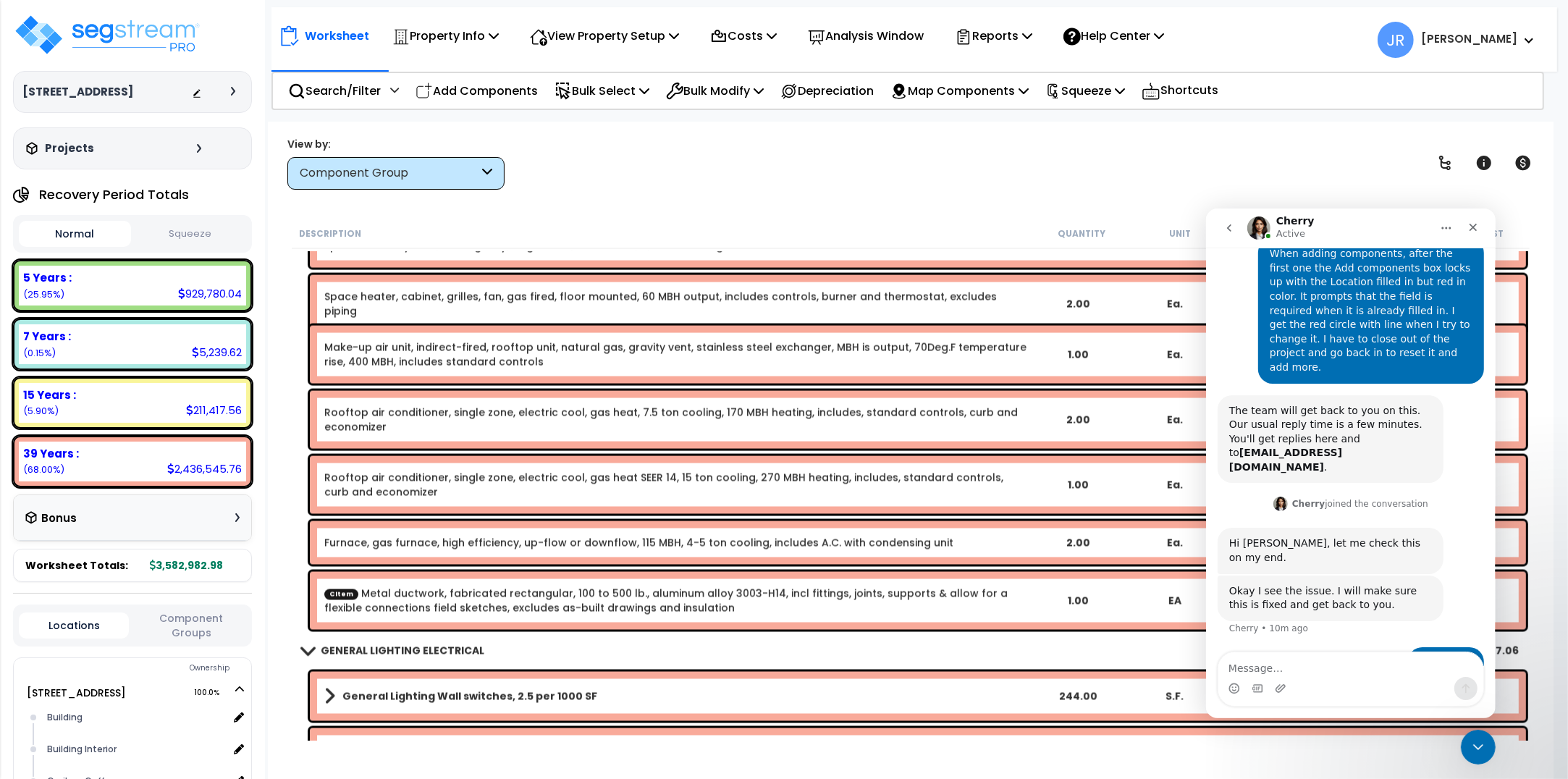
click at [732, 265] on div "Split ductless system, cooling only, single zone, wall mount, 3/4 ton cooling 1…" at bounding box center [918, 246] width 1216 height 43
click at [819, 594] on link "CItem Metal ductwork, fabricated rectangular, 100 to 500 lb., aluminum alloy 30…" at bounding box center [677, 601] width 705 height 29
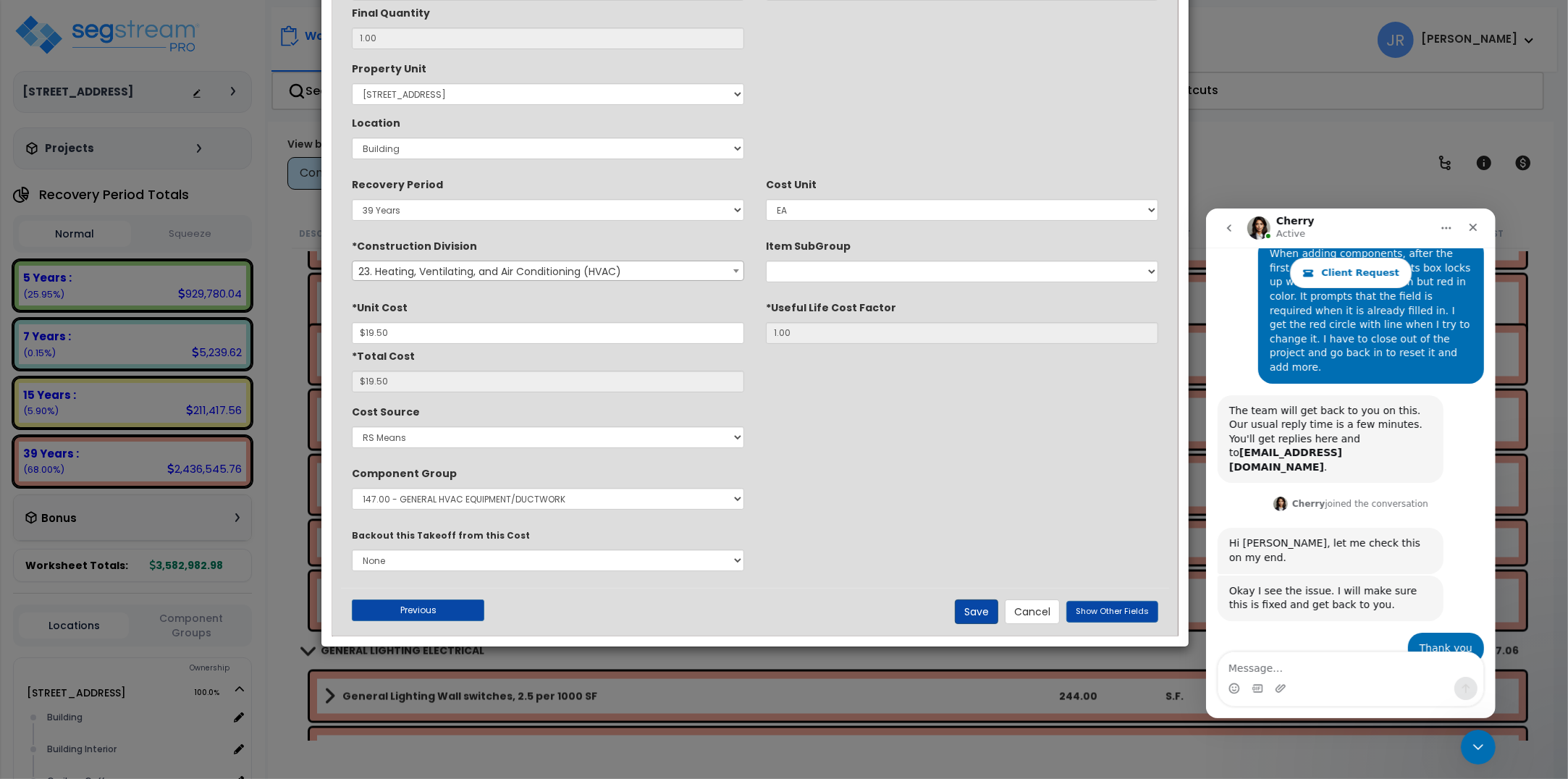
scroll to position [323, 0]
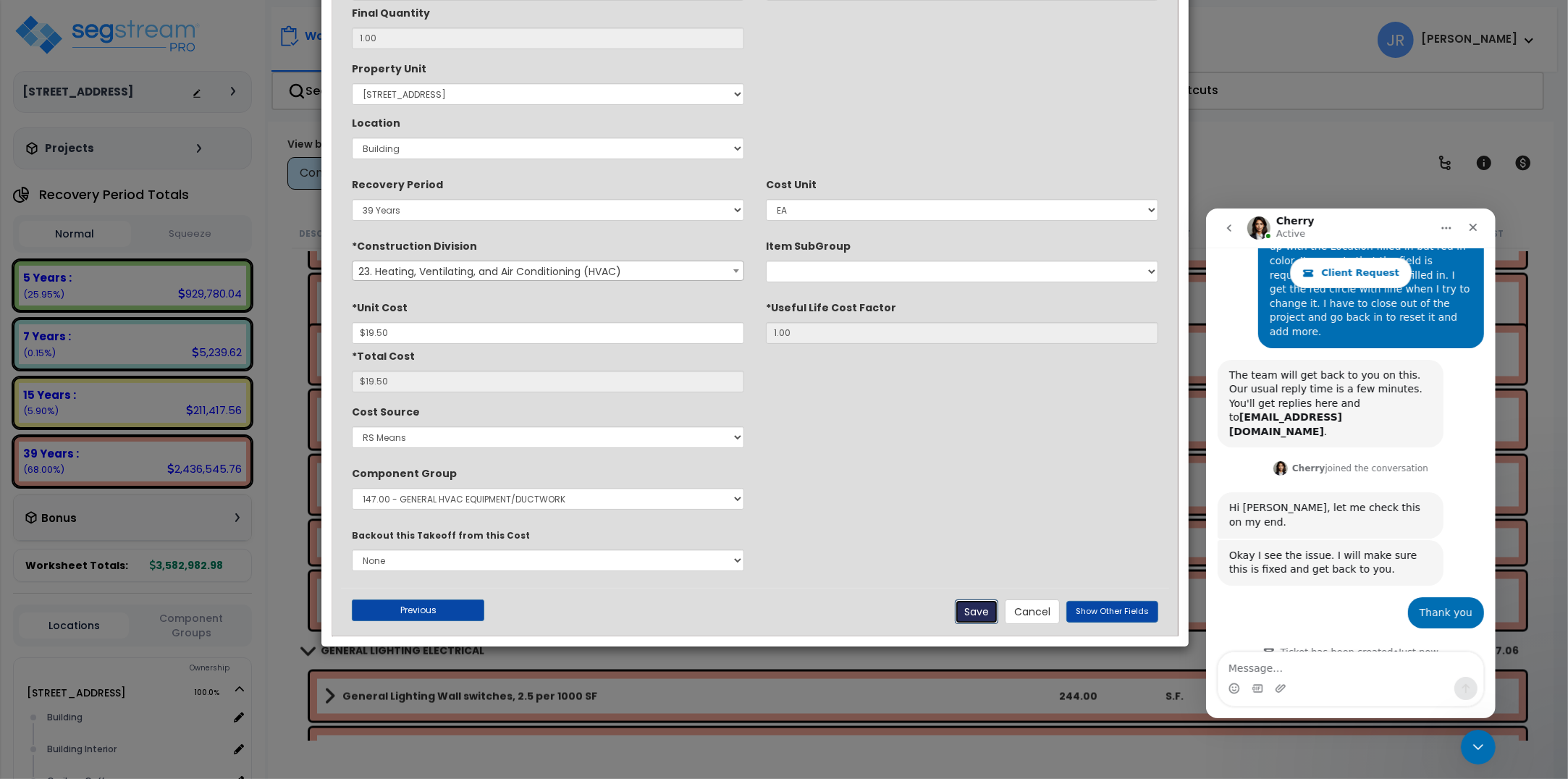
click at [971, 610] on button "Save" at bounding box center [976, 612] width 43 height 24
type input "19.50"
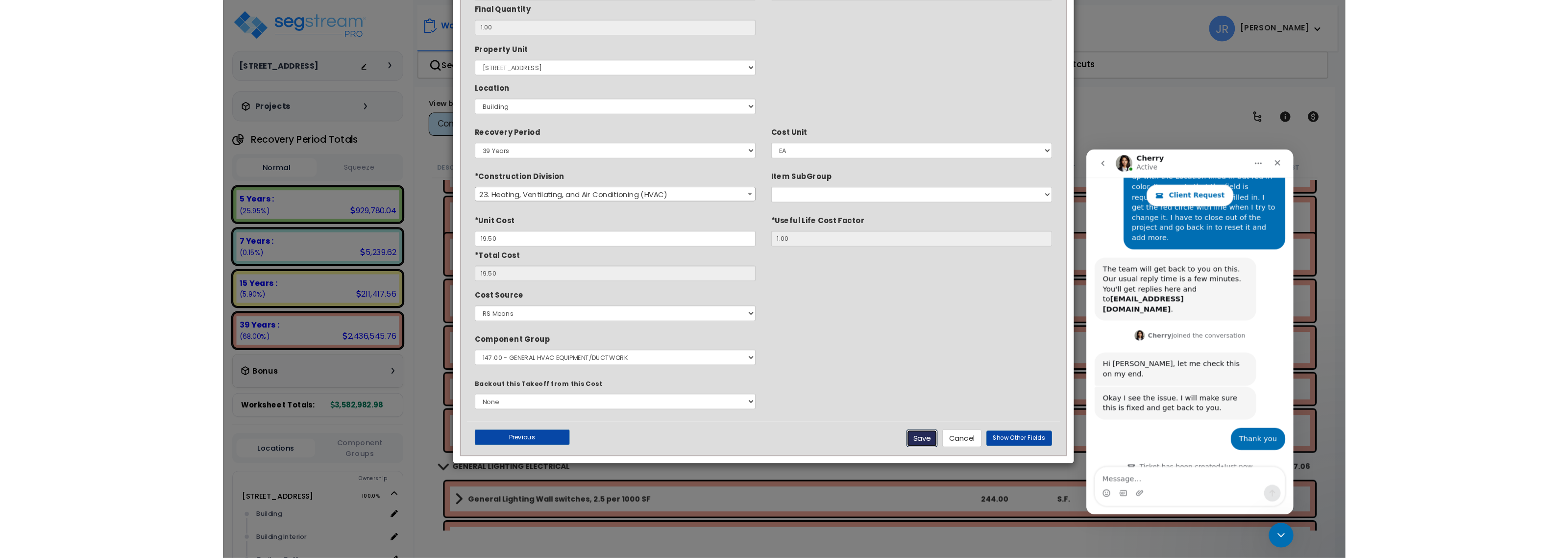
scroll to position [57, 0]
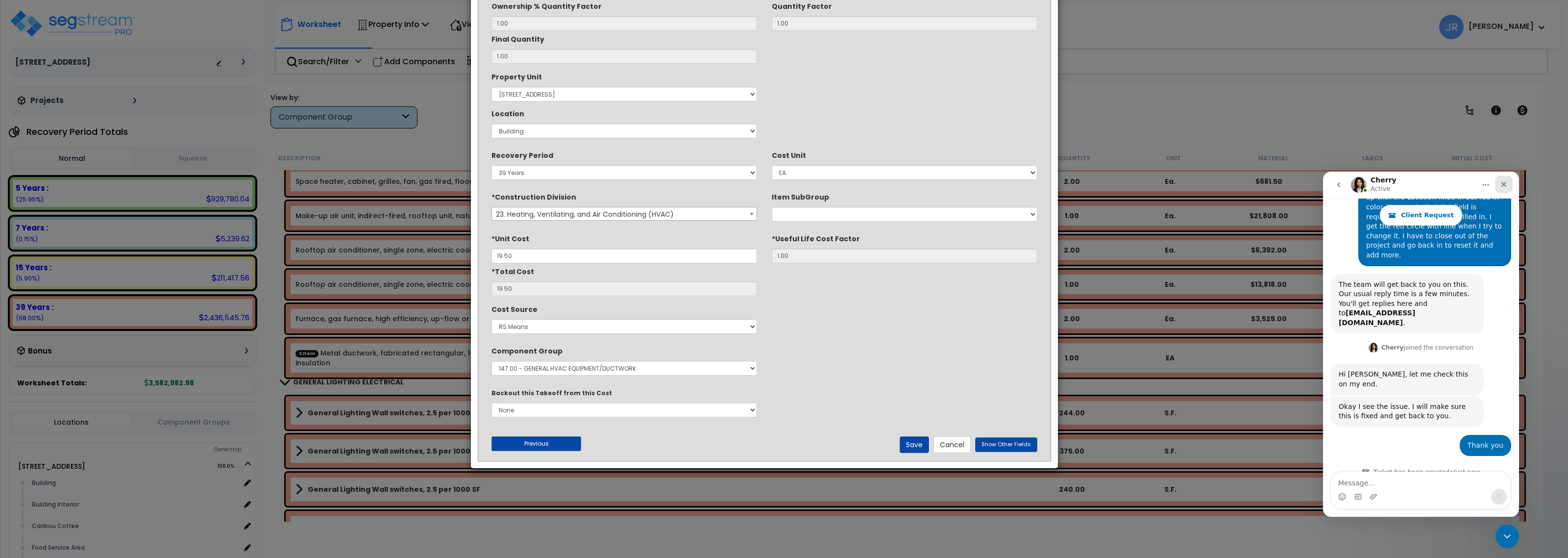
click at [1061, 182] on icon "Close" at bounding box center [1503, 184] width 8 height 8
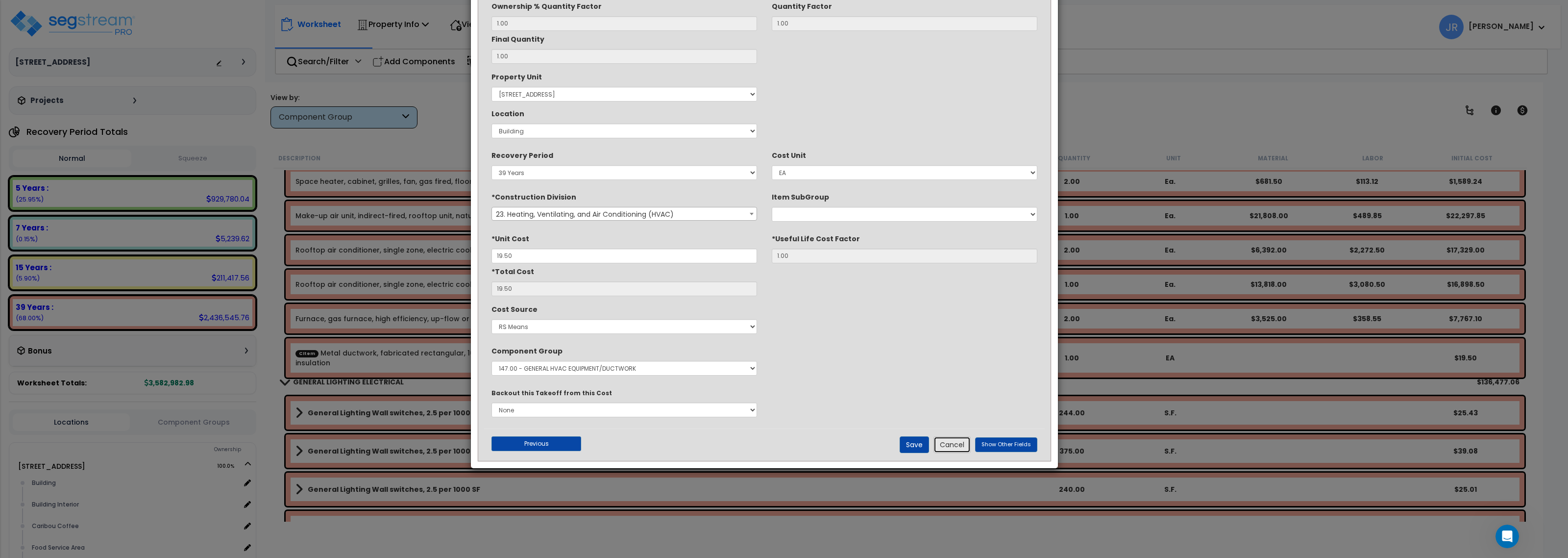
click at [961, 445] on button "Cancel" at bounding box center [952, 444] width 37 height 16
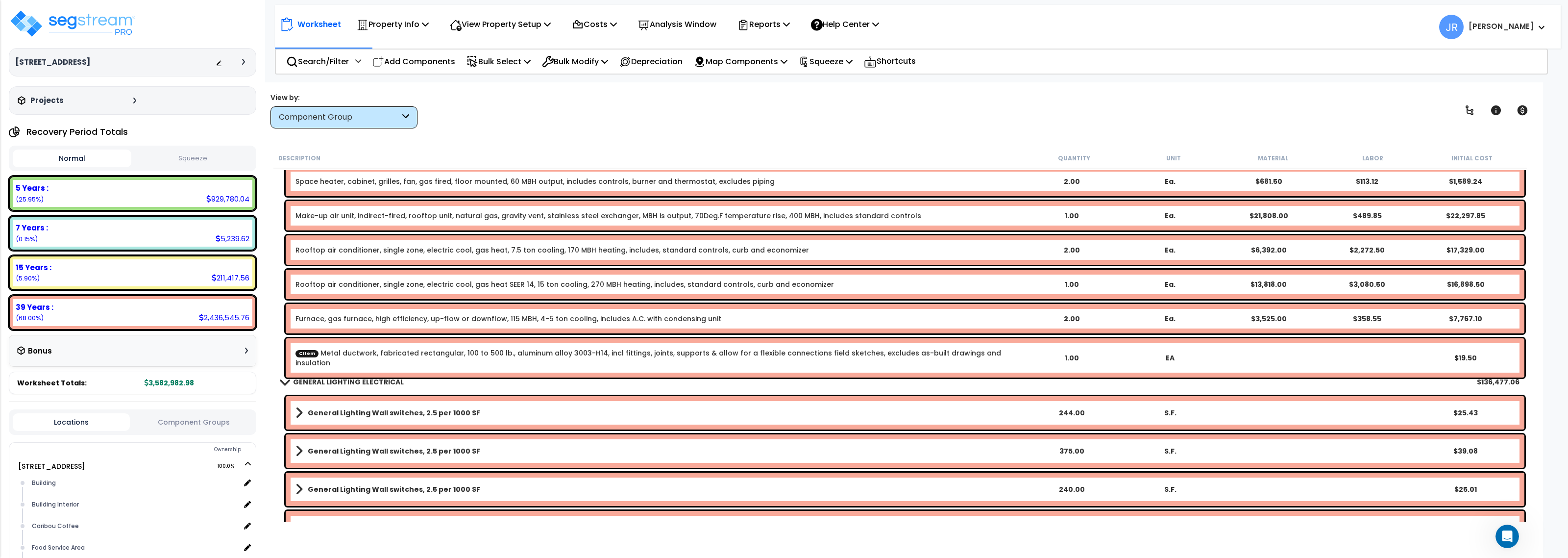
click at [545, 353] on link "CItem Metal ductwork, fabricated rectangular, 100 to 500 lb., aluminum alloy 30…" at bounding box center [659, 358] width 727 height 19
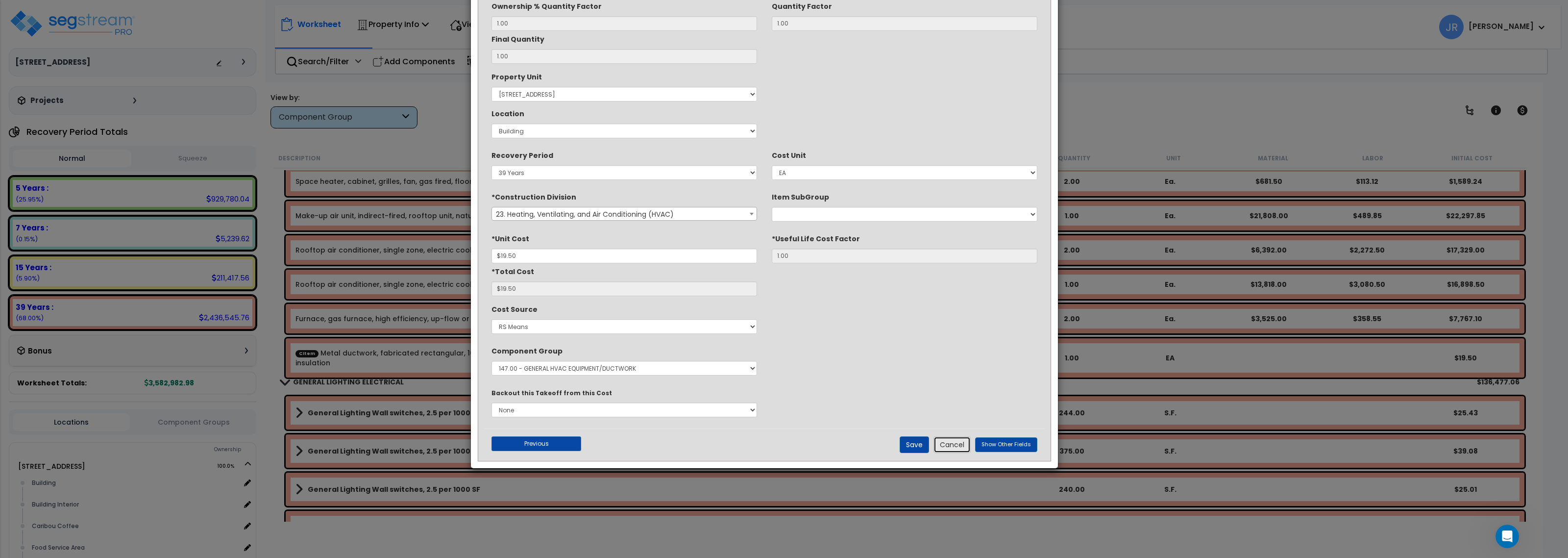
click at [954, 447] on button "Cancel" at bounding box center [952, 444] width 37 height 16
